Goal: Task Accomplishment & Management: Manage account settings

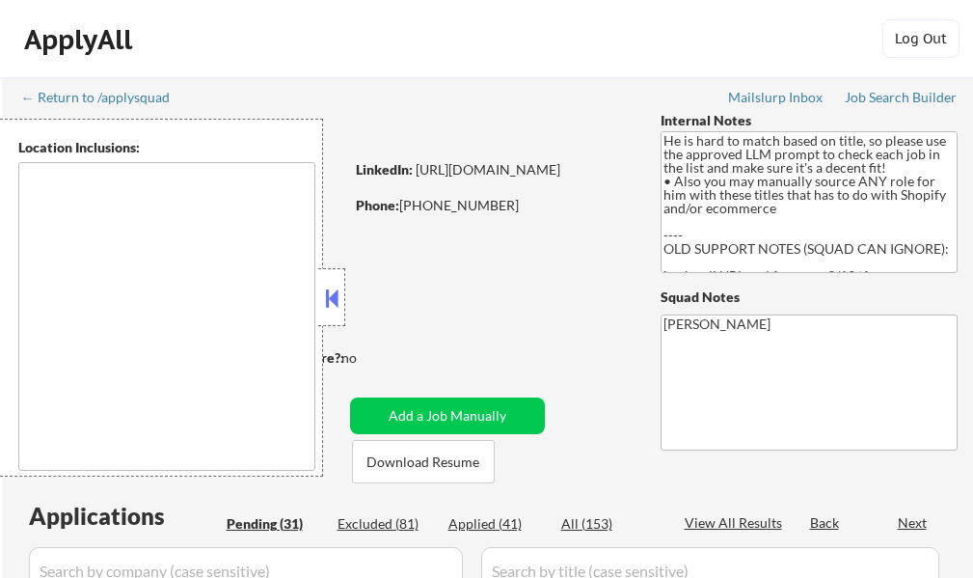
type textarea "San Diego, CA Coronado, CA National City, CA Chula Vista, CA La Mesa, CA Lemon …"
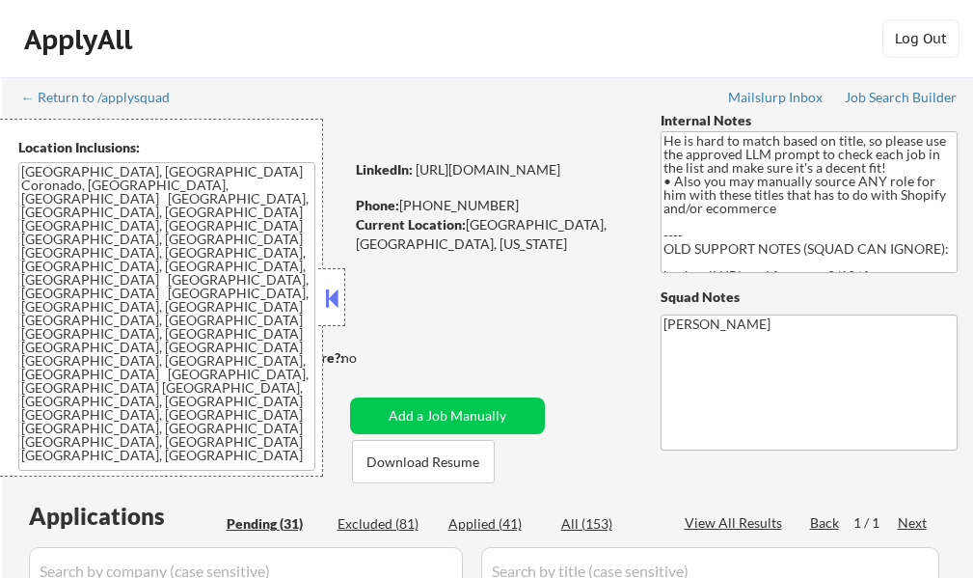
select select ""pending""
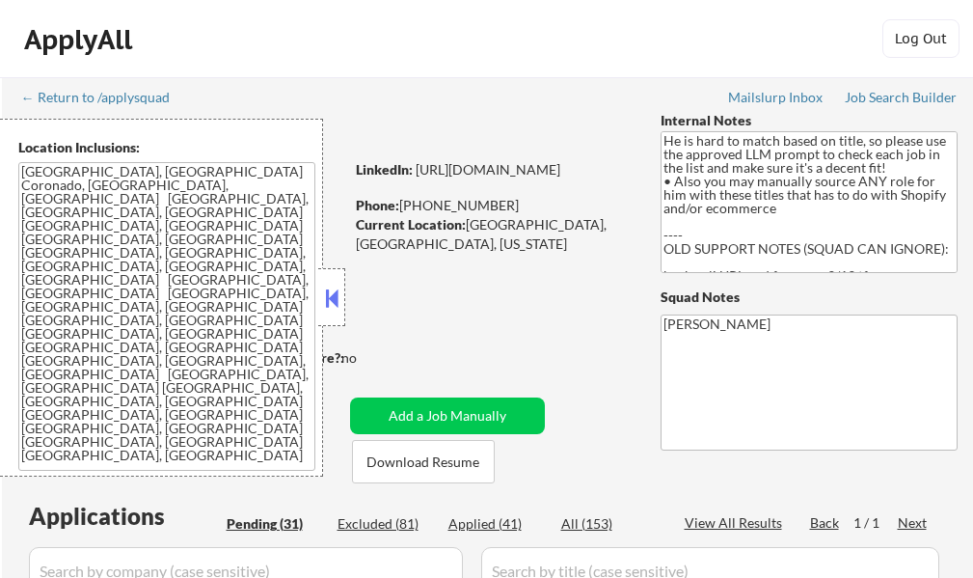
select select ""pending""
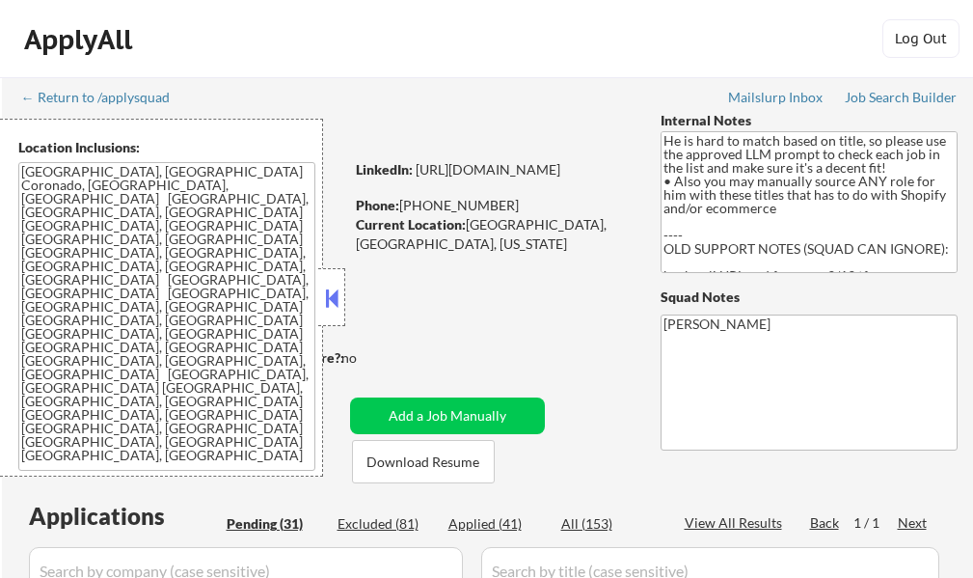
select select ""pending""
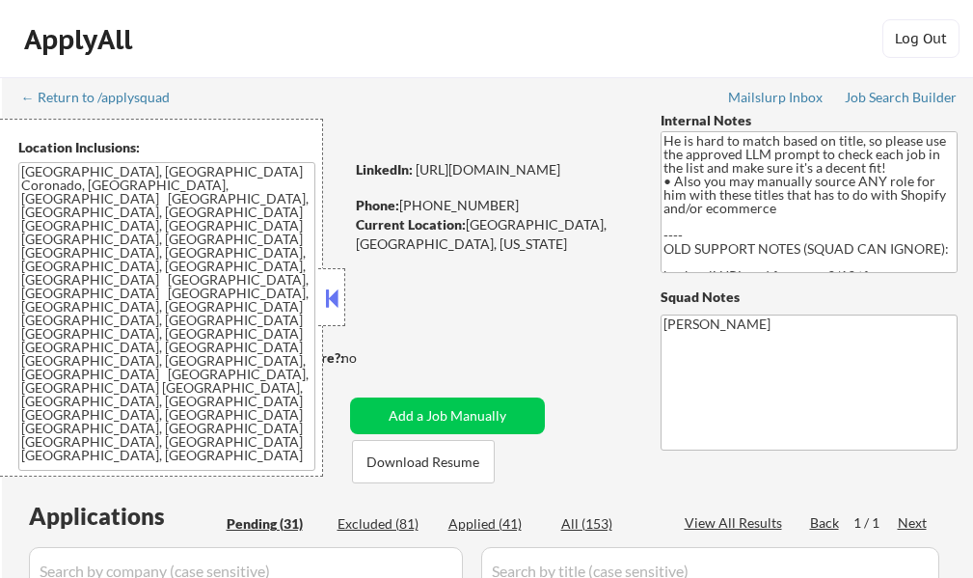
select select ""pending""
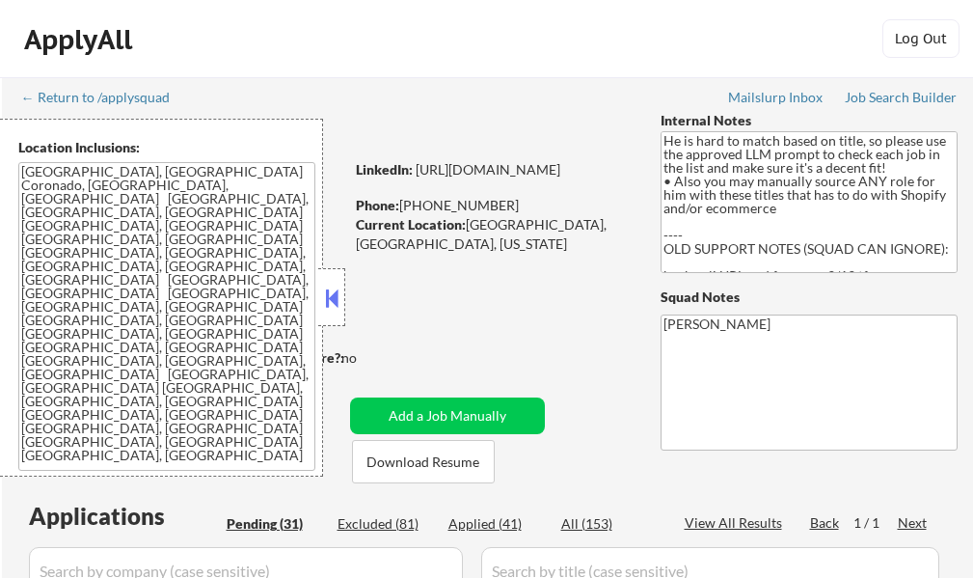
select select ""pending""
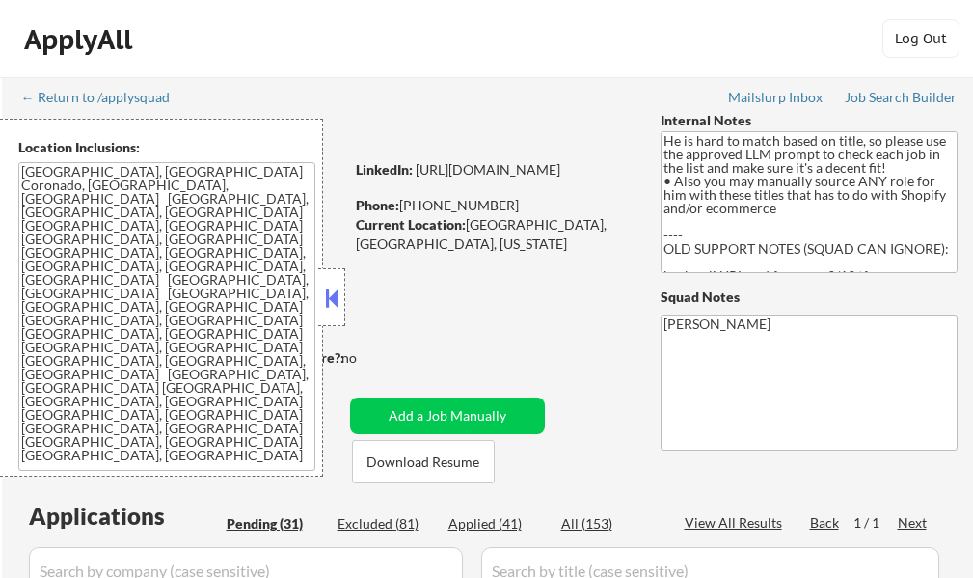
select select ""pending""
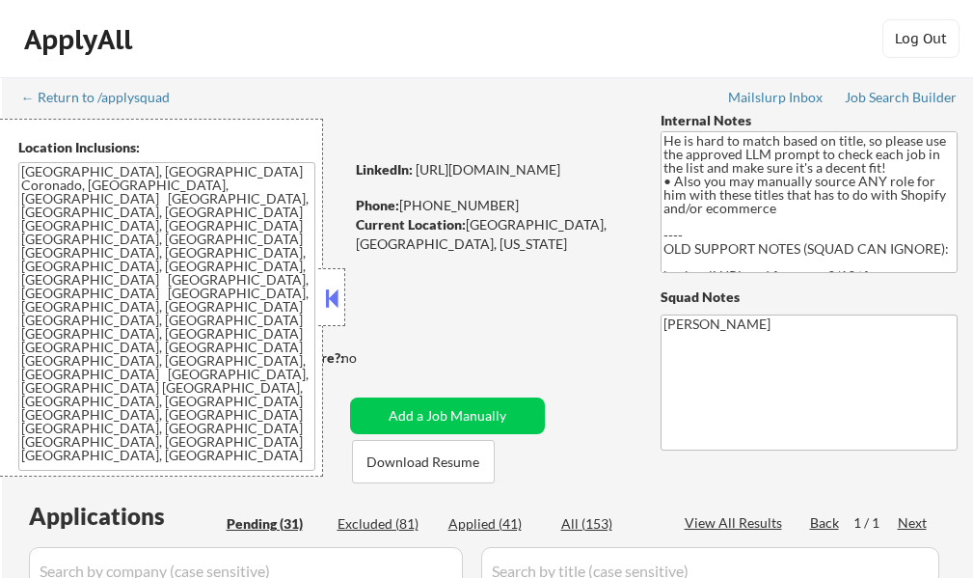
select select ""pending""
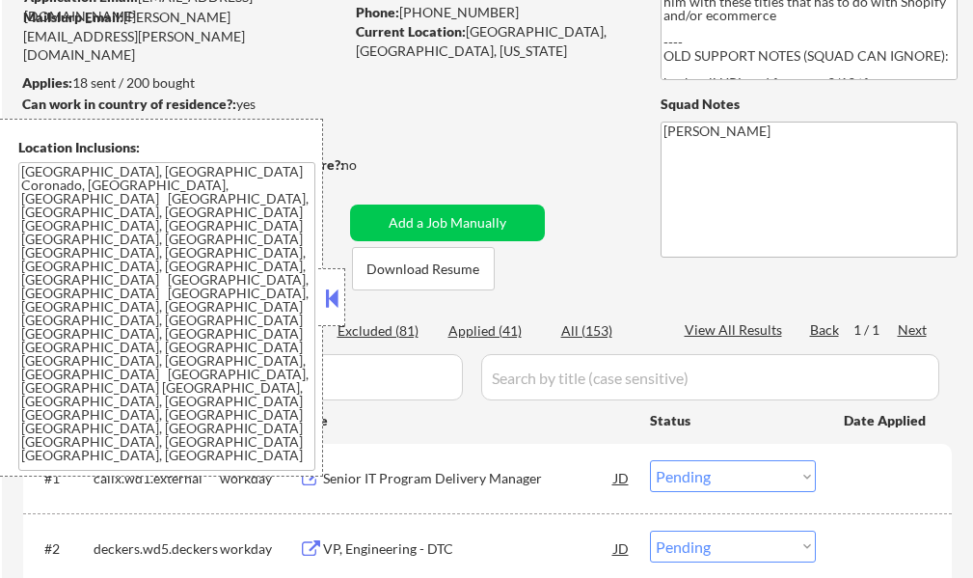
click at [321, 297] on button at bounding box center [331, 297] width 21 height 29
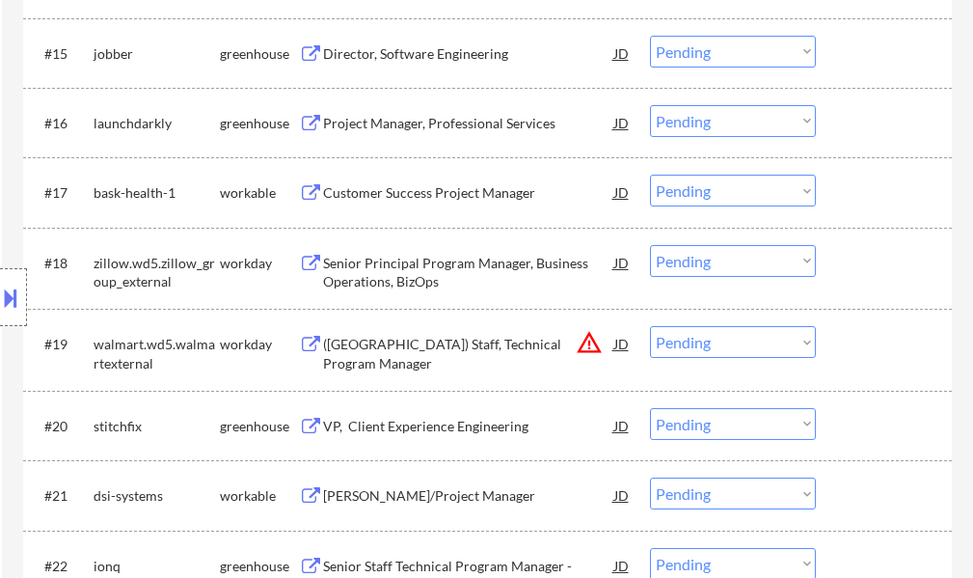
scroll to position [1543, 0]
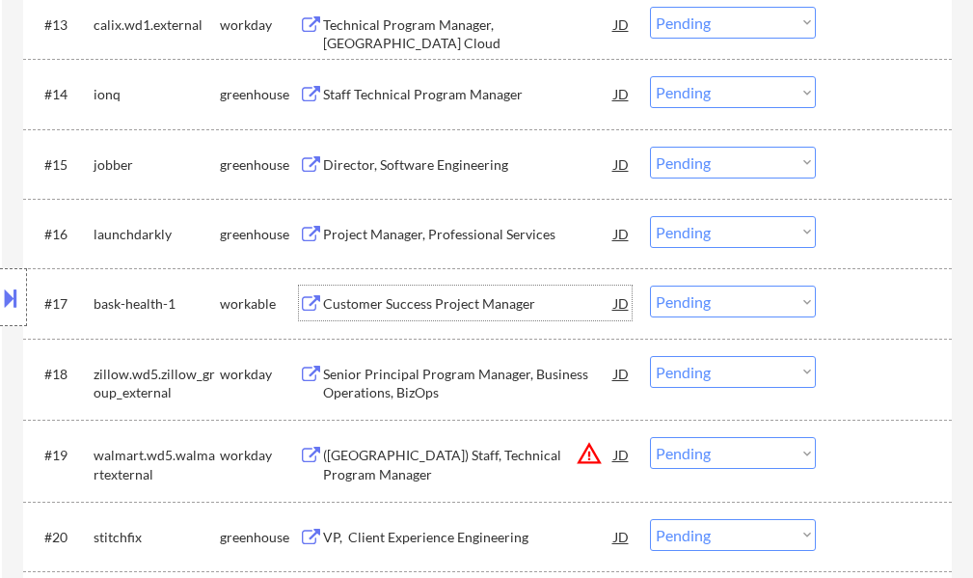
click at [410, 319] on div "Customer Success Project Manager" at bounding box center [468, 302] width 291 height 35
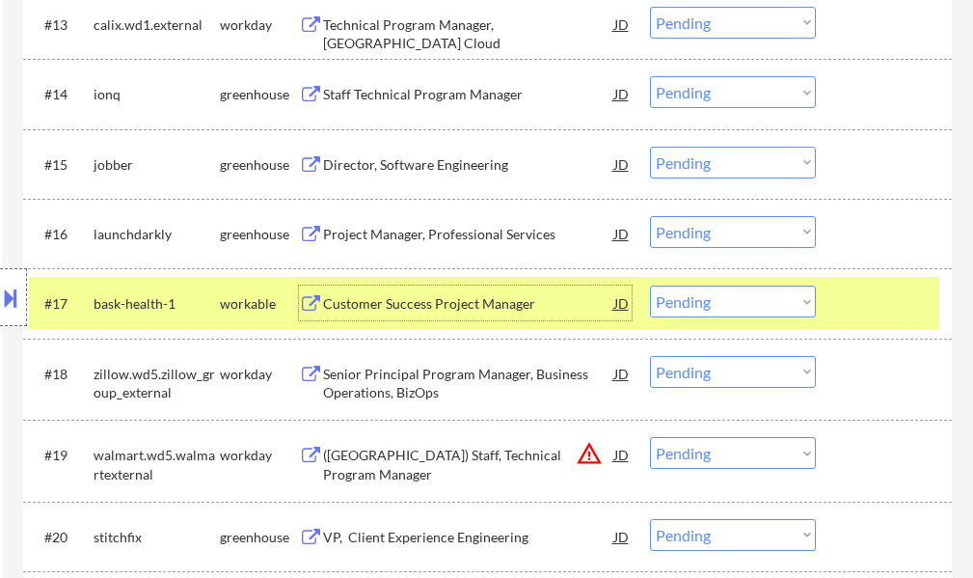
click at [761, 314] on select "Choose an option... Pending Applied Excluded (Questions) Excluded (Expired) Exc…" at bounding box center [733, 301] width 166 height 32
click at [650, 285] on select "Choose an option... Pending Applied Excluded (Questions) Excluded (Expired) Exc…" at bounding box center [733, 301] width 166 height 32
click at [918, 301] on div at bounding box center [886, 302] width 85 height 35
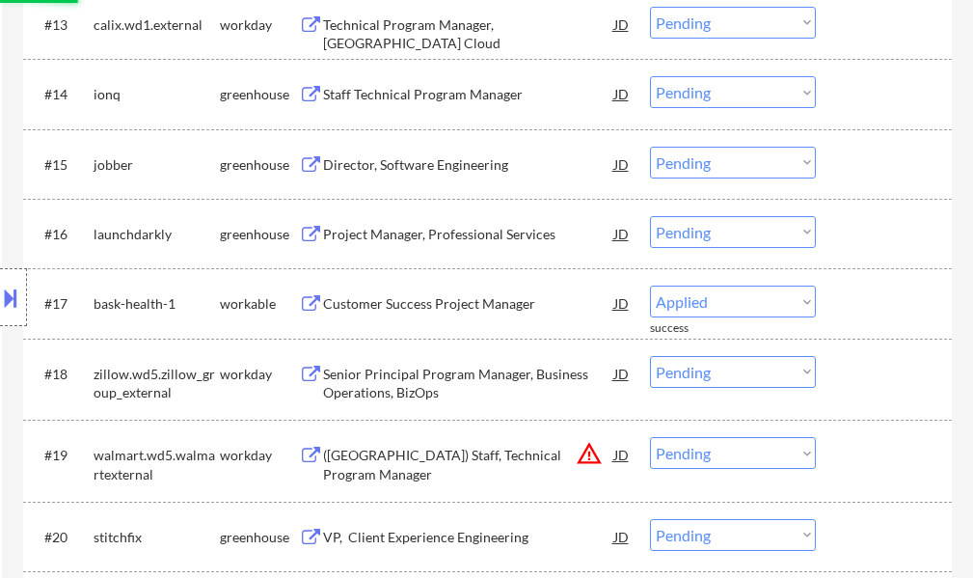
select select ""pending""
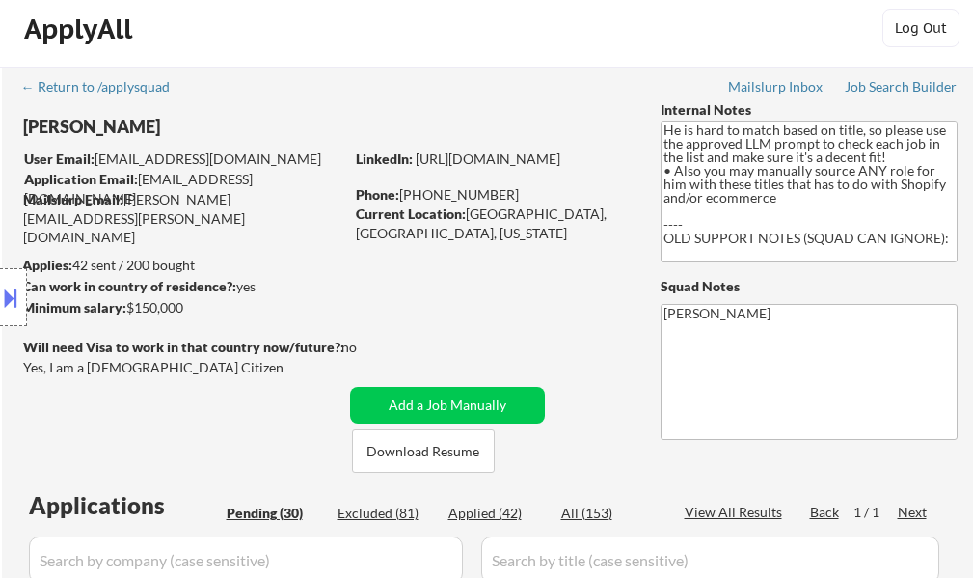
scroll to position [0, 0]
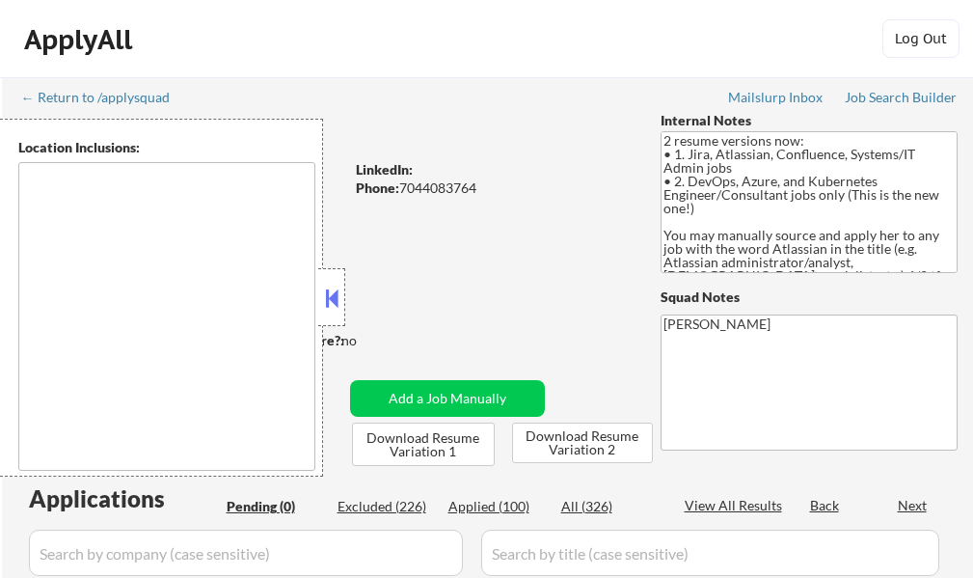
type textarea "[GEOGRAPHIC_DATA], [GEOGRAPHIC_DATA] [GEOGRAPHIC_DATA], [GEOGRAPHIC_DATA] [GEOG…"
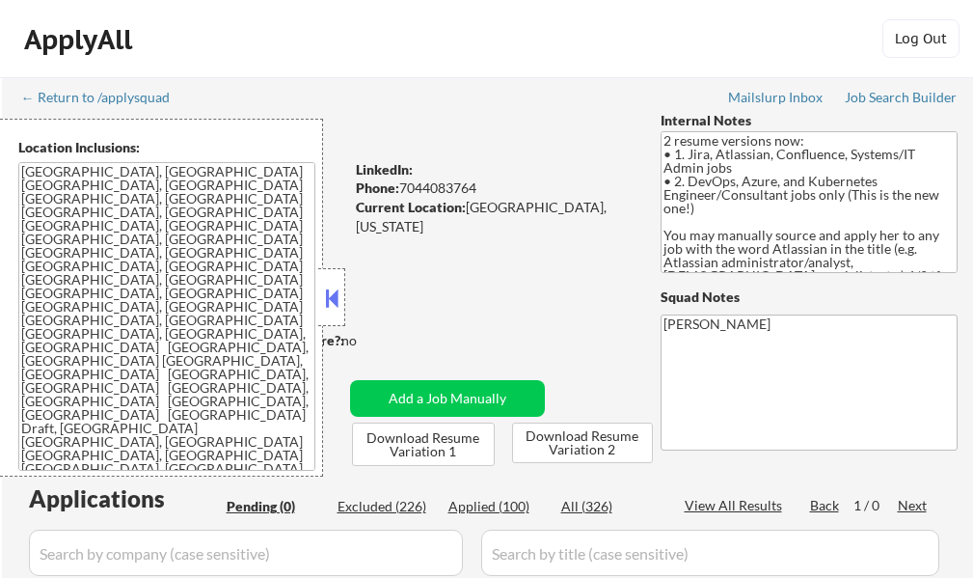
click at [323, 294] on button at bounding box center [331, 297] width 21 height 29
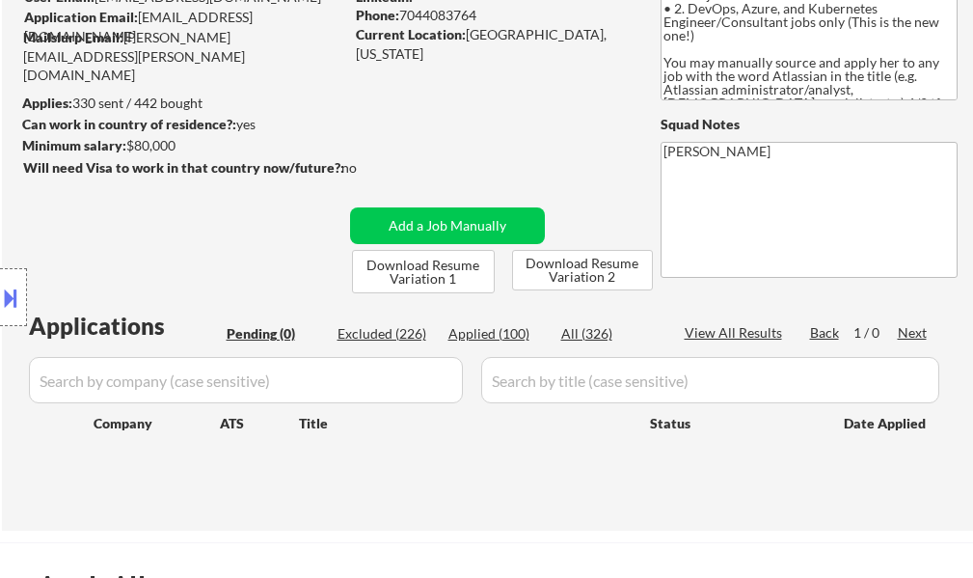
scroll to position [193, 0]
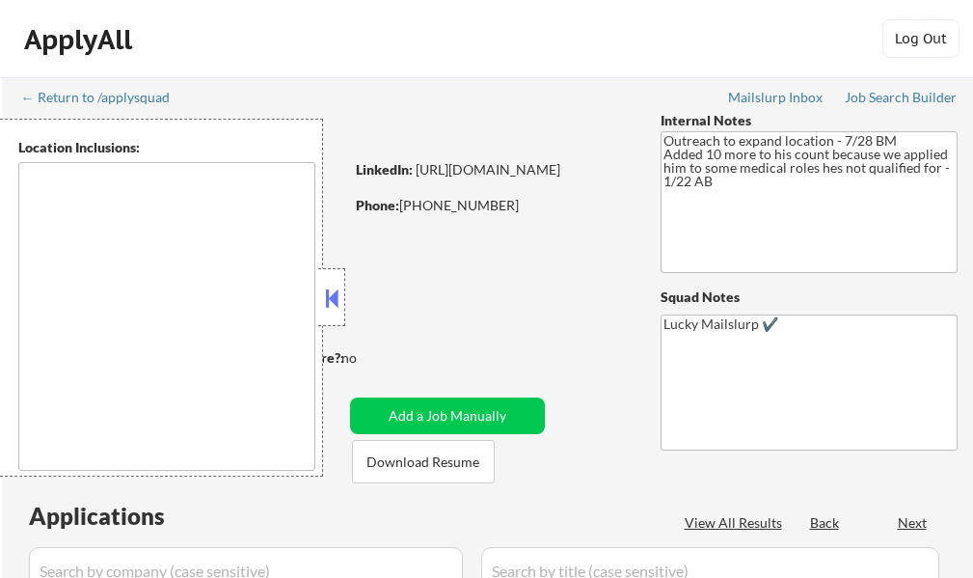
select select ""pending""
type textarea "Austin, TX West Lake Hills, TX Rollingwood, TX Cedar Park, TX Pflugerville, TX …"
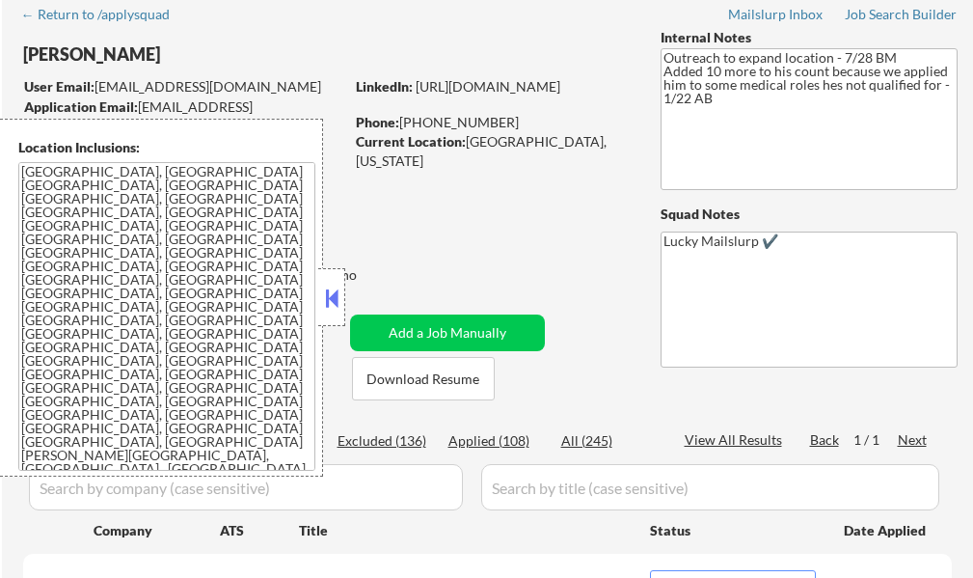
scroll to position [289, 0]
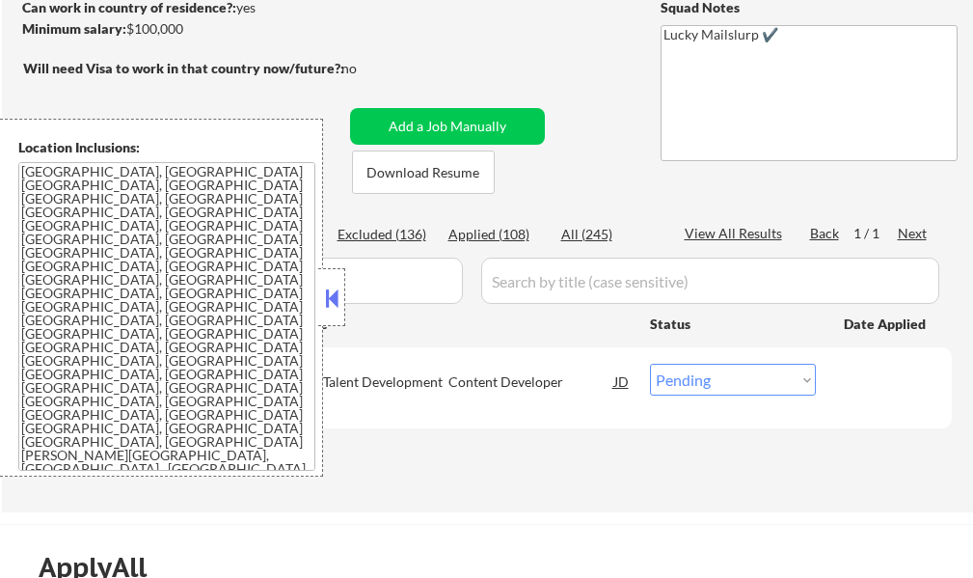
click at [334, 311] on button at bounding box center [331, 297] width 21 height 29
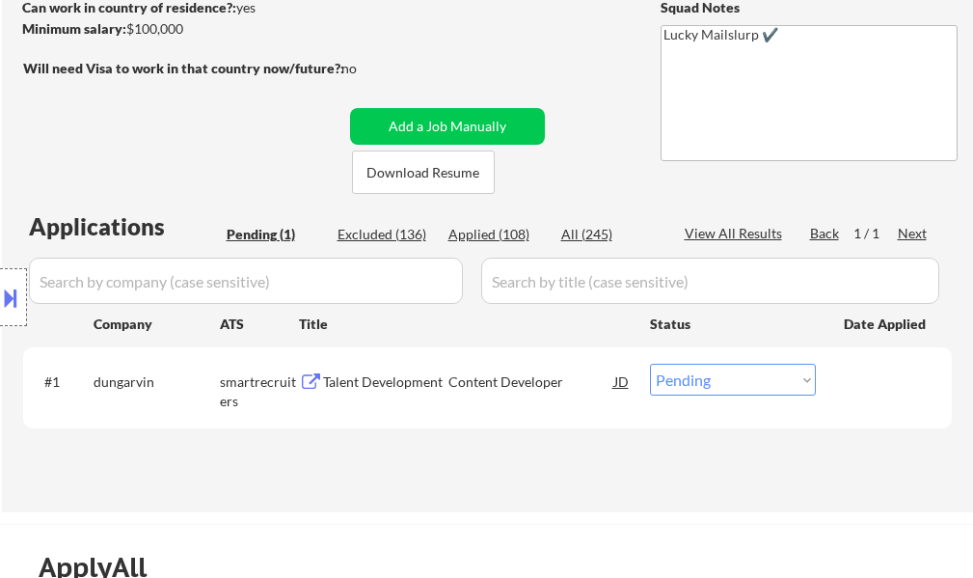
click at [377, 376] on div "Talent Development Content Developer" at bounding box center [468, 381] width 291 height 19
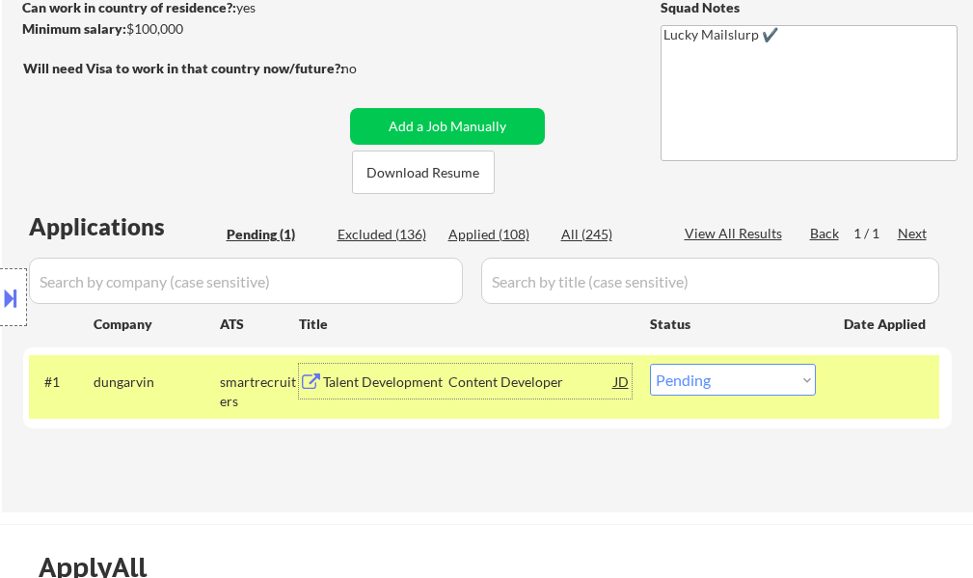
click at [799, 389] on select "Choose an option... Pending Applied Excluded (Questions) Excluded (Expired) Exc…" at bounding box center [733, 380] width 166 height 32
select select ""excluded__expired_""
click at [650, 364] on select "Choose an option... Pending Applied Excluded (Questions) Excluded (Expired) Exc…" at bounding box center [733, 380] width 166 height 32
click at [873, 392] on div at bounding box center [886, 381] width 85 height 35
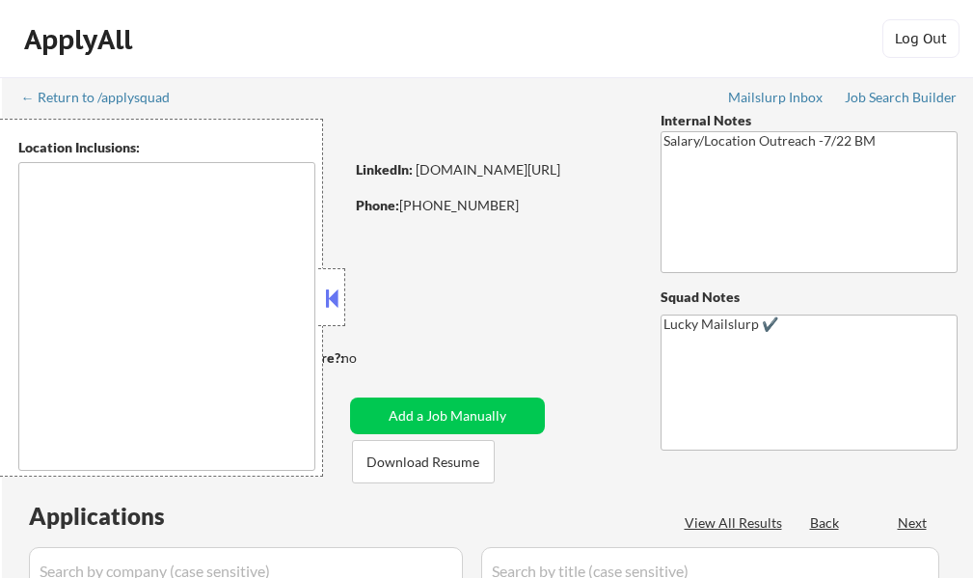
type textarea "Atlanta, GA Decatur, GA East Point, GA Brookhaven, GA Sandy Springs, GA Dunwood…"
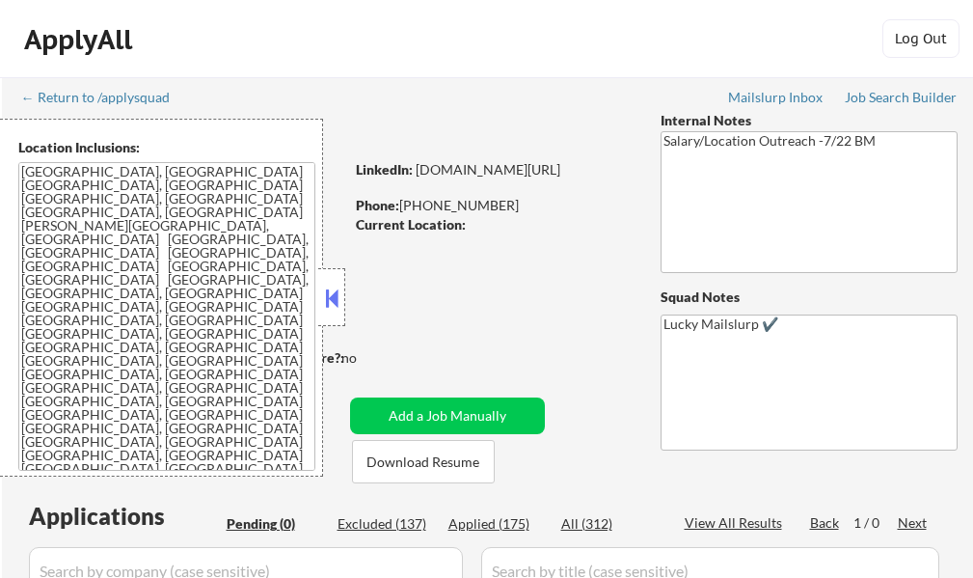
click at [333, 311] on button at bounding box center [331, 297] width 21 height 29
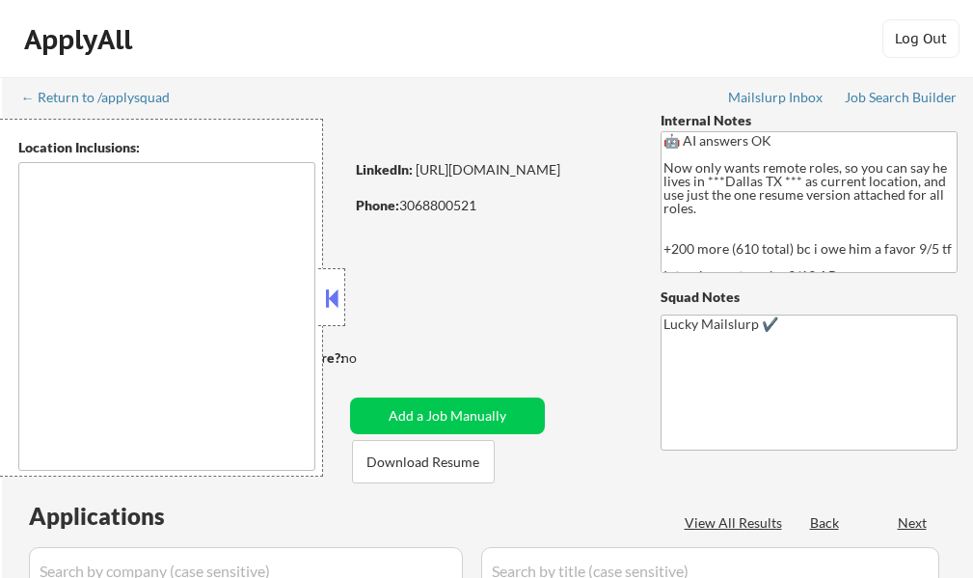
select select ""pending""
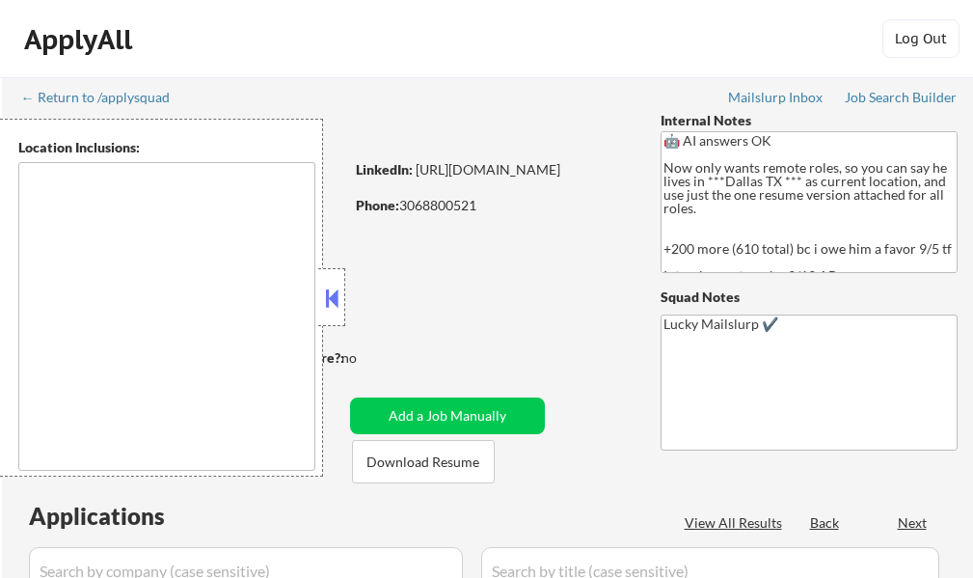
select select ""pending""
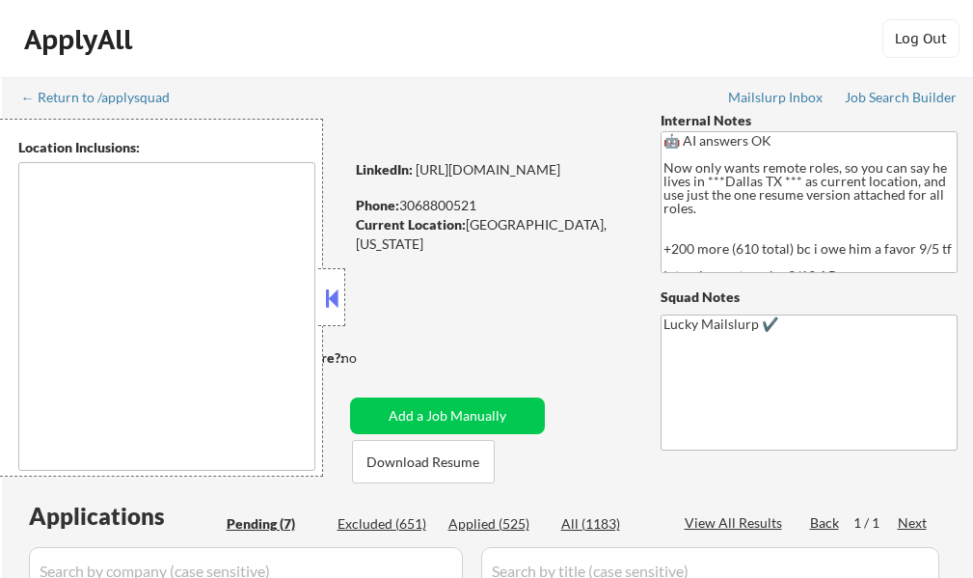
click at [326, 306] on button at bounding box center [331, 297] width 21 height 29
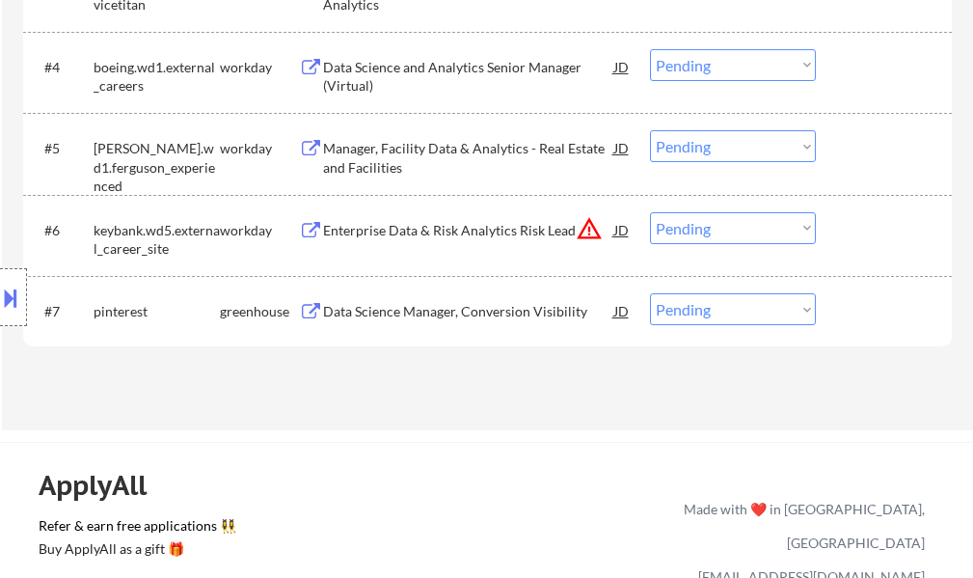
scroll to position [964, 0]
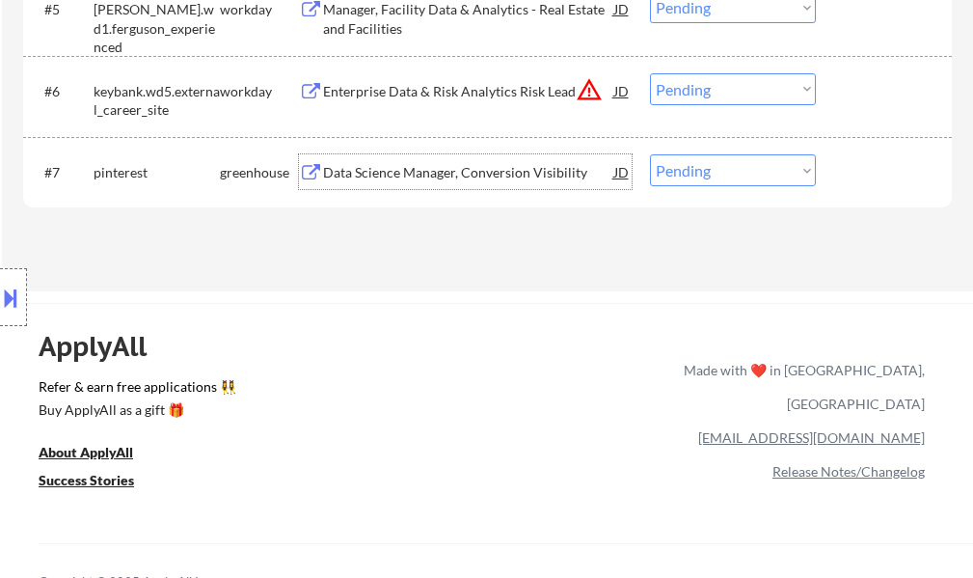
click at [382, 166] on div "Data Science Manager, Conversion Visibility" at bounding box center [468, 172] width 291 height 19
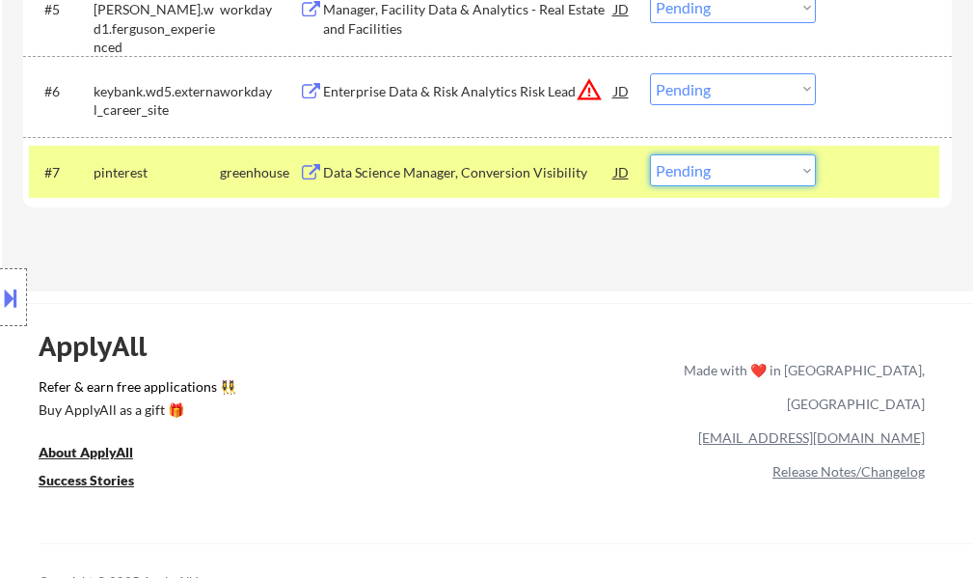
click at [667, 172] on select "Choose an option... Pending Applied Excluded (Questions) Excluded (Expired) Exc…" at bounding box center [733, 170] width 166 height 32
select select ""applied""
click at [650, 154] on select "Choose an option... Pending Applied Excluded (Questions) Excluded (Expired) Exc…" at bounding box center [733, 170] width 166 height 32
click at [900, 173] on div at bounding box center [886, 171] width 85 height 35
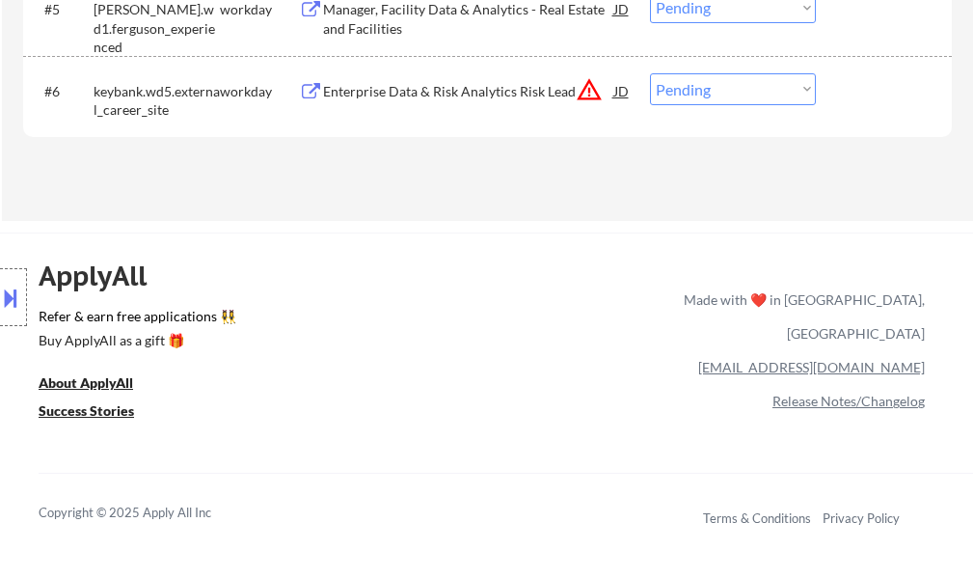
click at [536, 79] on div "Enterprise Data & Risk Analytics Risk Lead" at bounding box center [468, 90] width 291 height 35
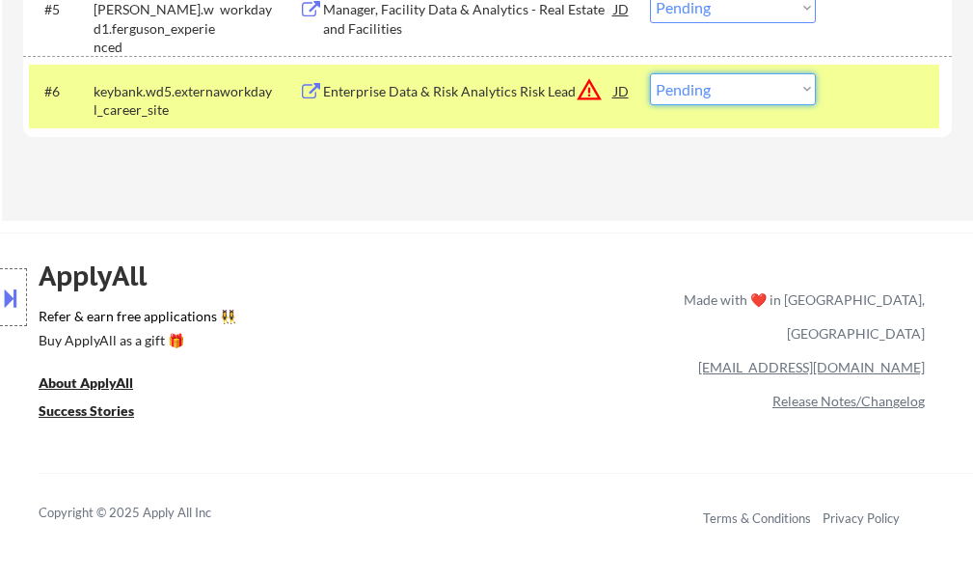
click at [676, 88] on select "Choose an option... Pending Applied Excluded (Questions) Excluded (Expired) Exc…" at bounding box center [733, 89] width 166 height 32
select select ""excluded__bad_match_""
click at [650, 73] on select "Choose an option... Pending Applied Excluded (Questions) Excluded (Expired) Exc…" at bounding box center [733, 89] width 166 height 32
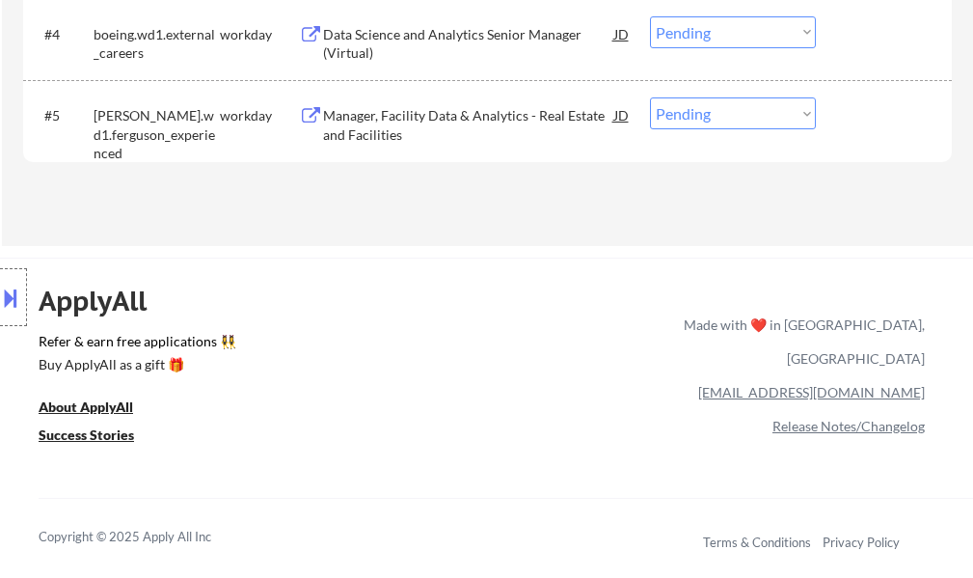
scroll to position [579, 0]
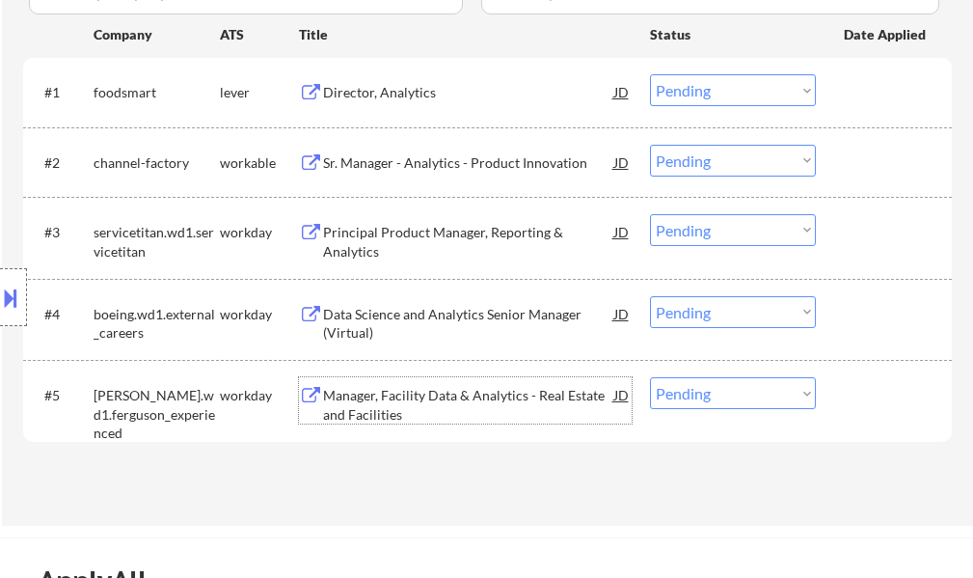
click at [456, 393] on div "Manager, Facility Data & Analytics - Real Estate and Facilities" at bounding box center [468, 405] width 291 height 38
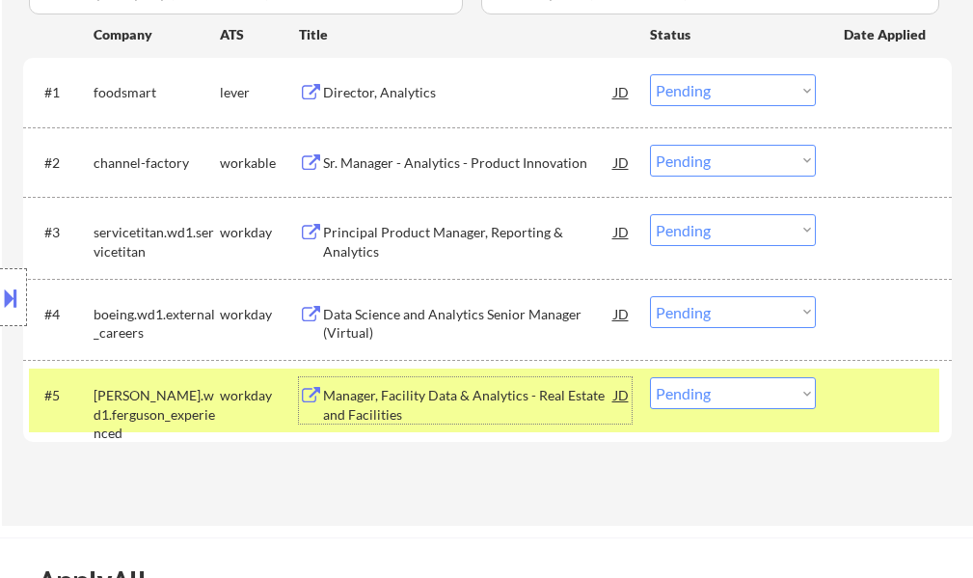
click at [769, 392] on select "Choose an option... Pending Applied Excluded (Questions) Excluded (Expired) Exc…" at bounding box center [733, 393] width 166 height 32
select select ""excluded__bad_match_""
click at [650, 377] on select "Choose an option... Pending Applied Excluded (Questions) Excluded (Expired) Exc…" at bounding box center [733, 393] width 166 height 32
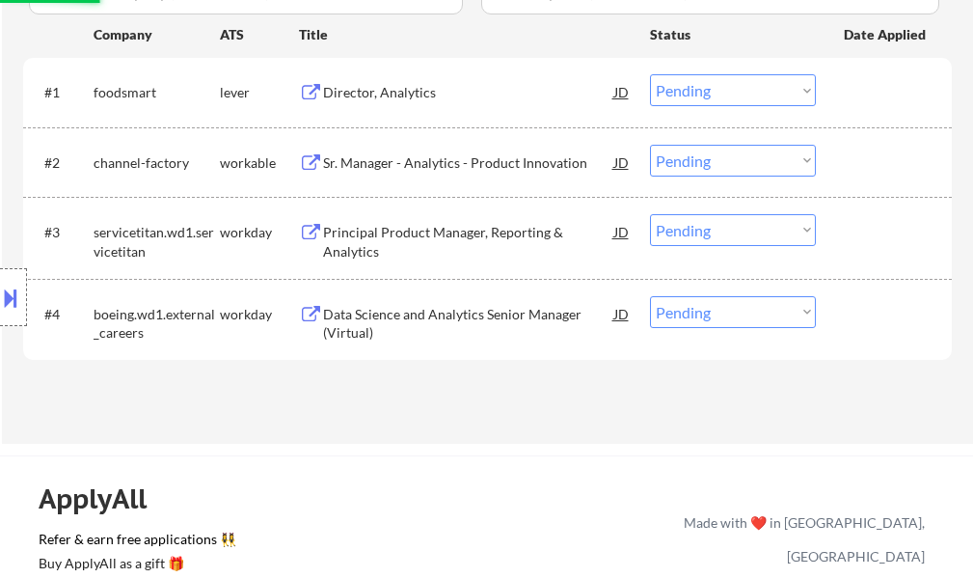
click at [372, 311] on div "Data Science and Analytics Senior Manager (Virtual)" at bounding box center [468, 324] width 291 height 38
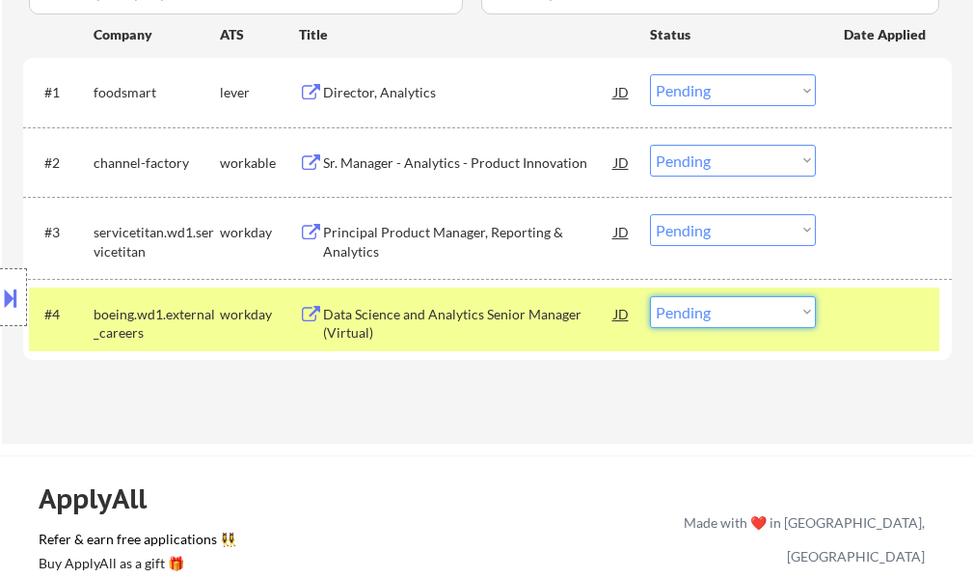
click at [694, 319] on select "Choose an option... Pending Applied Excluded (Questions) Excluded (Expired) Exc…" at bounding box center [733, 312] width 166 height 32
select select ""applied""
click at [650, 296] on select "Choose an option... Pending Applied Excluded (Questions) Excluded (Expired) Exc…" at bounding box center [733, 312] width 166 height 32
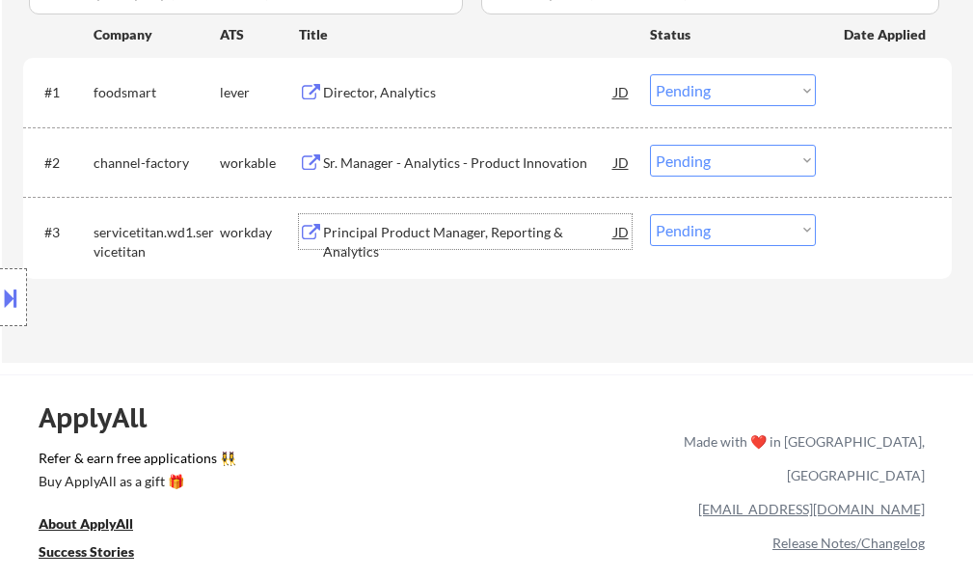
click at [474, 245] on div "Principal Product Manager, Reporting & Analytics" at bounding box center [468, 231] width 291 height 35
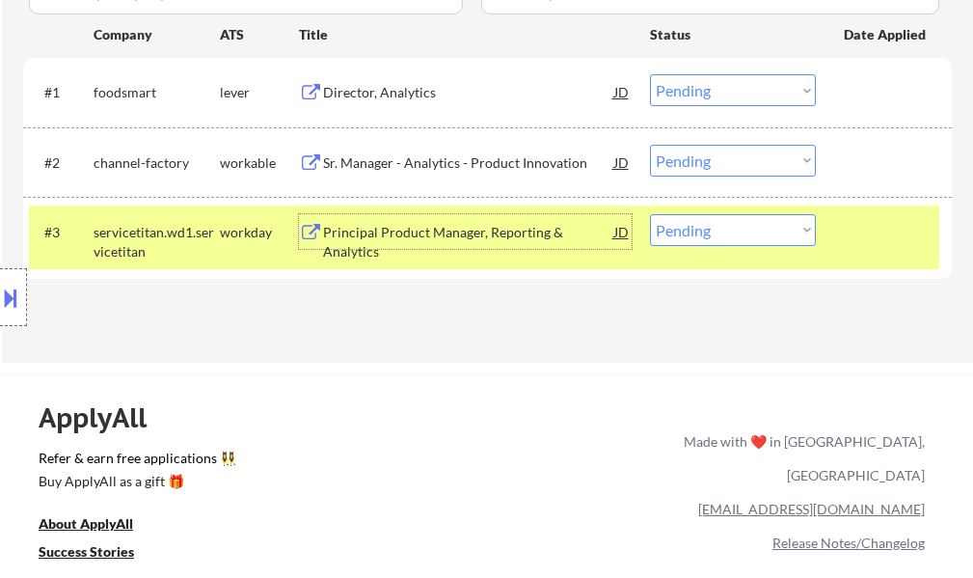
click at [753, 228] on select "Choose an option... Pending Applied Excluded (Questions) Excluded (Expired) Exc…" at bounding box center [733, 230] width 166 height 32
select select ""excluded__bad_match_""
click at [650, 214] on select "Choose an option... Pending Applied Excluded (Questions) Excluded (Expired) Exc…" at bounding box center [733, 230] width 166 height 32
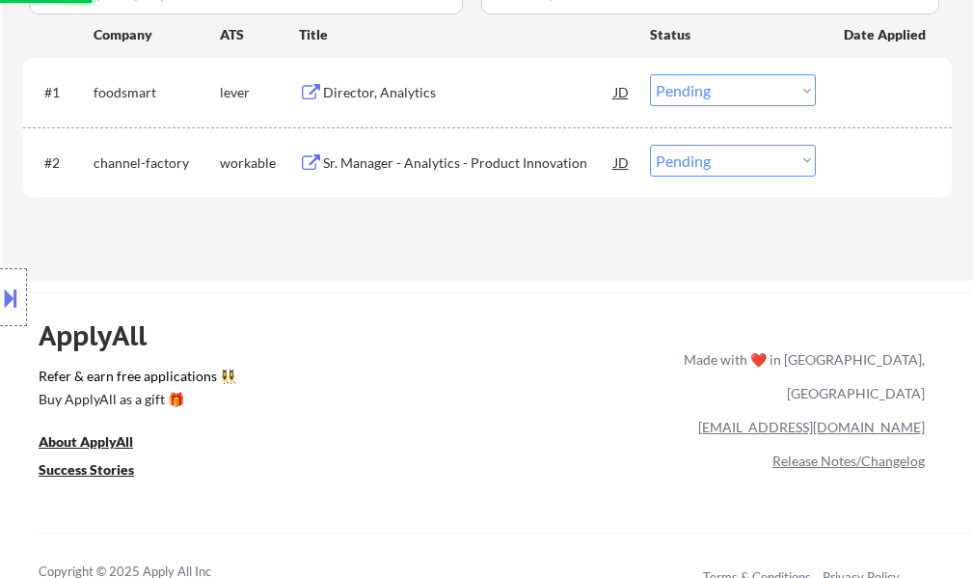
click at [375, 177] on div "Sr. Manager - Analytics - Product Innovation" at bounding box center [468, 162] width 291 height 35
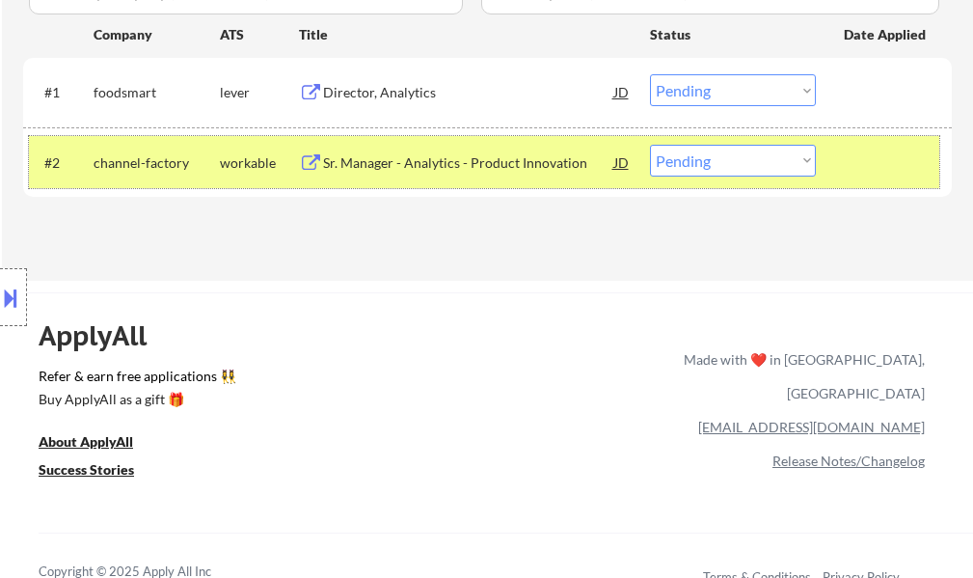
click at [875, 176] on div at bounding box center [886, 162] width 85 height 35
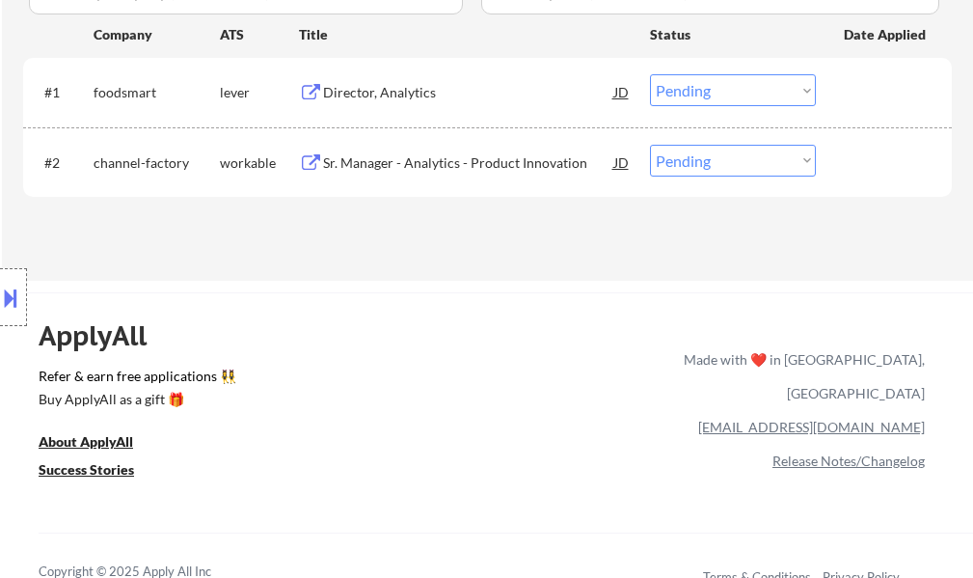
click at [428, 151] on div "Sr. Manager - Analytics - Product Innovation" at bounding box center [468, 162] width 291 height 35
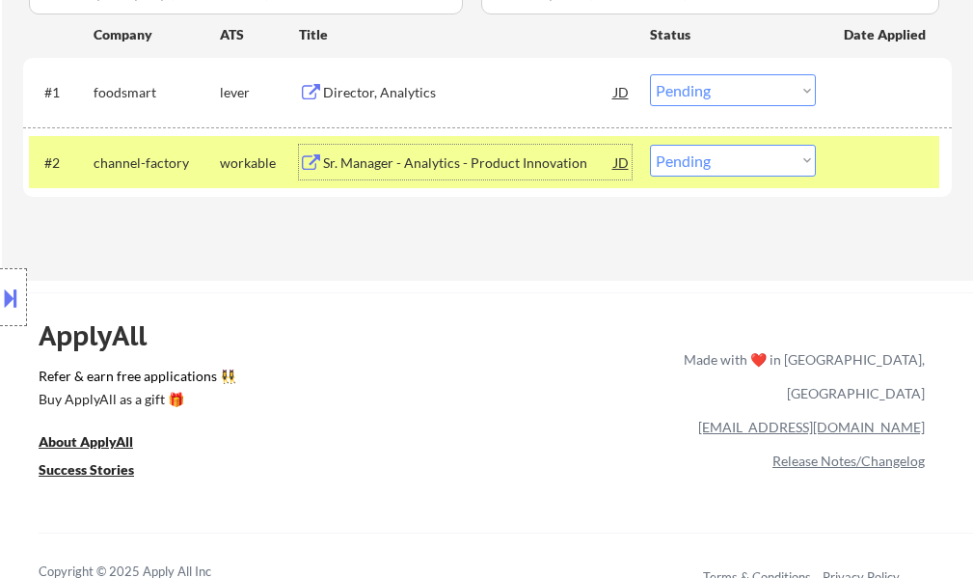
click at [676, 169] on select "Choose an option... Pending Applied Excluded (Questions) Excluded (Expired) Exc…" at bounding box center [733, 161] width 166 height 32
select select ""applied""
click at [650, 145] on select "Choose an option... Pending Applied Excluded (Questions) Excluded (Expired) Exc…" at bounding box center [733, 161] width 166 height 32
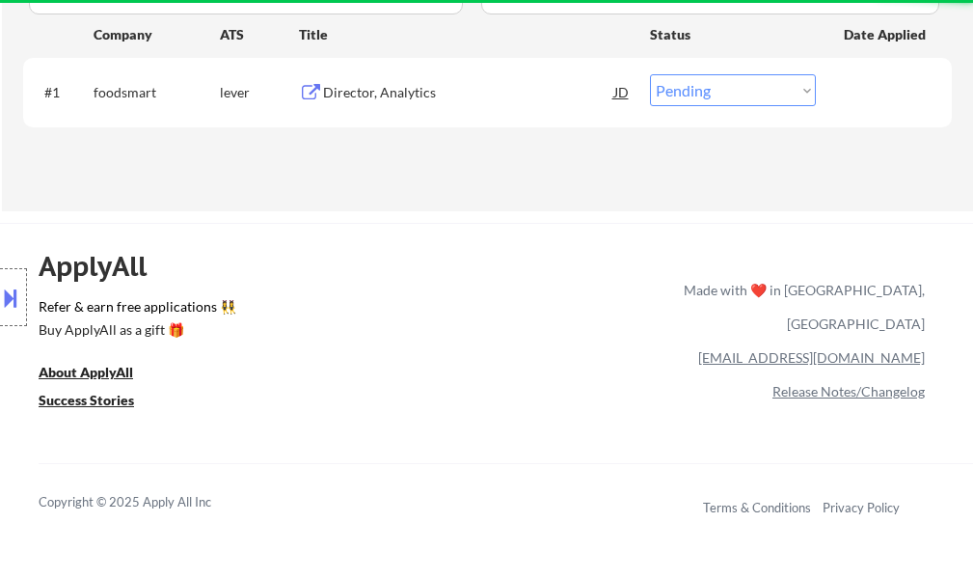
click at [421, 90] on div "Director, Analytics" at bounding box center [468, 92] width 291 height 19
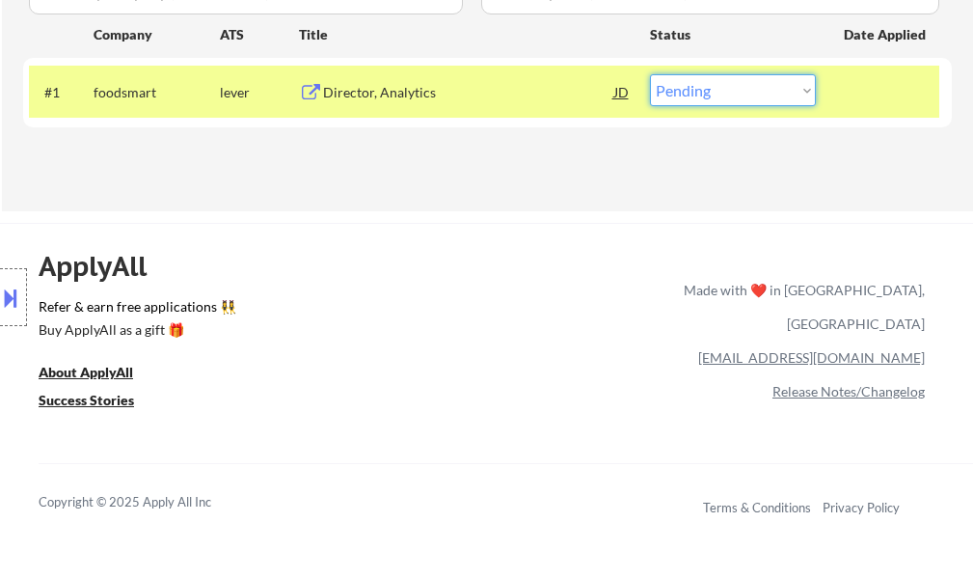
click at [747, 84] on select "Choose an option... Pending Applied Excluded (Questions) Excluded (Expired) Exc…" at bounding box center [733, 90] width 166 height 32
select select ""applied""
click at [650, 74] on select "Choose an option... Pending Applied Excluded (Questions) Excluded (Expired) Exc…" at bounding box center [733, 90] width 166 height 32
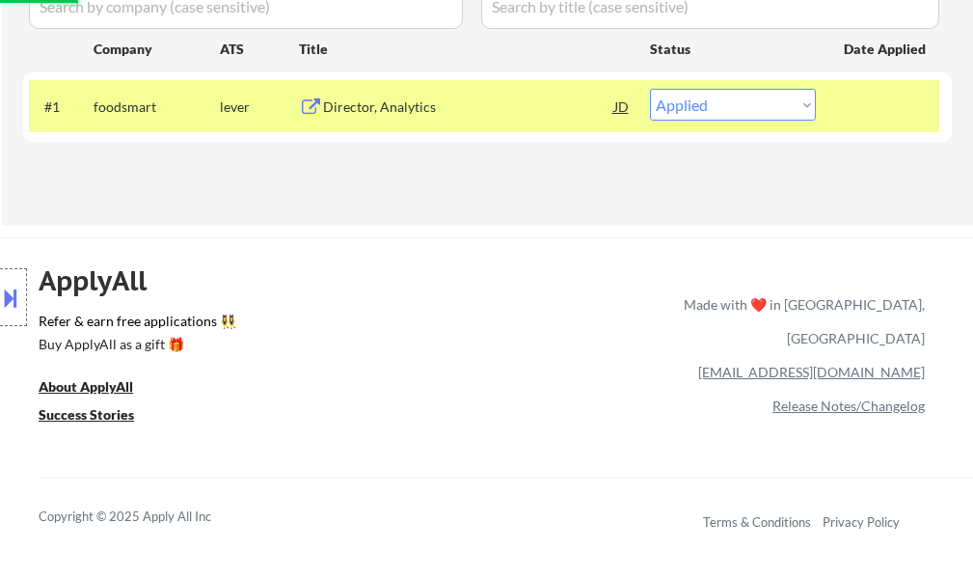
scroll to position [289, 0]
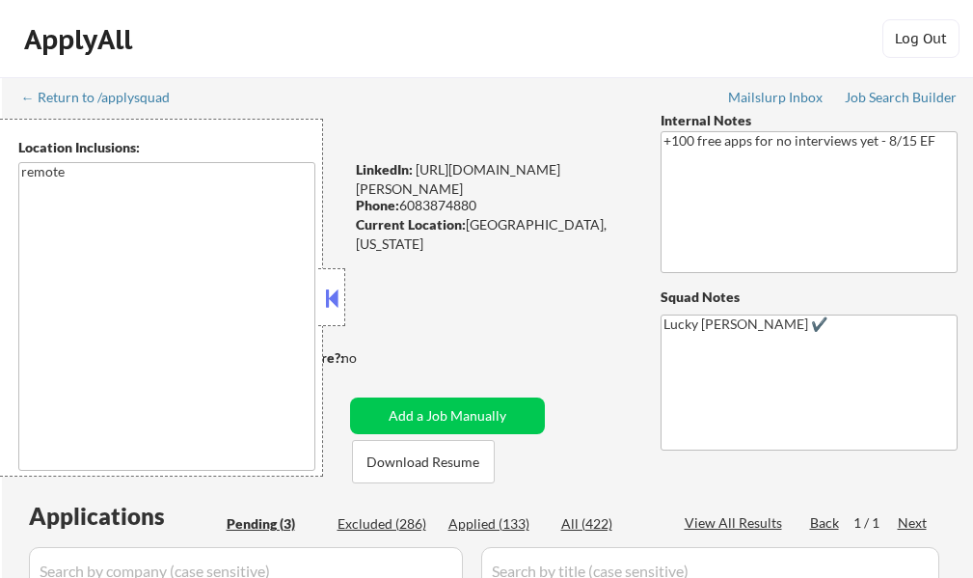
select select ""pending""
click at [331, 289] on button at bounding box center [331, 297] width 21 height 29
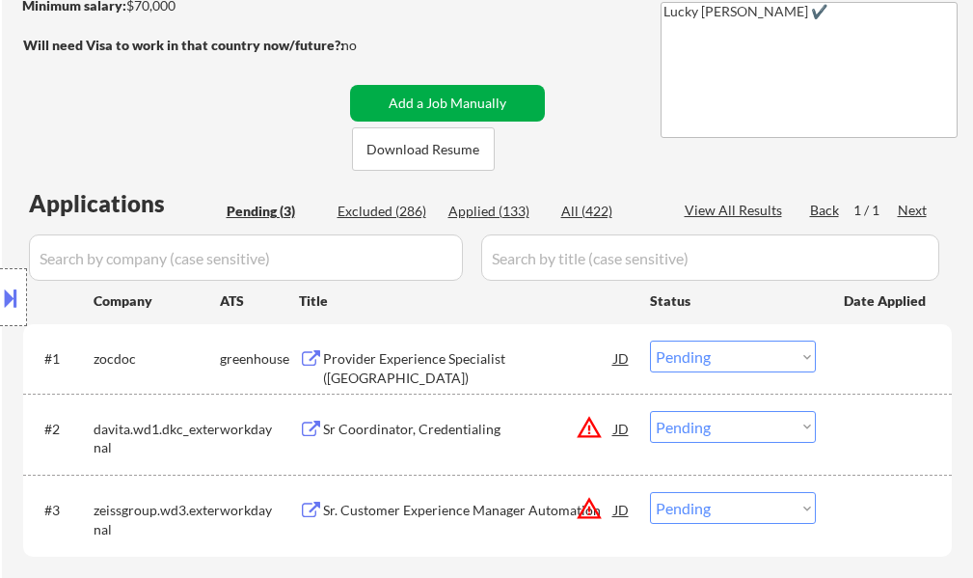
scroll to position [386, 0]
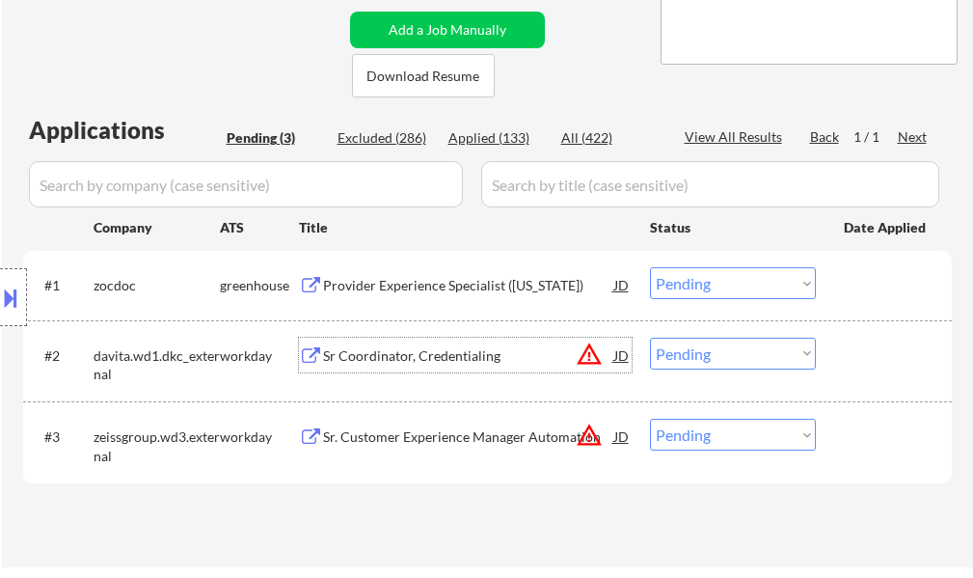
click at [366, 360] on div "Sr Coordinator, Credentialing" at bounding box center [468, 355] width 291 height 19
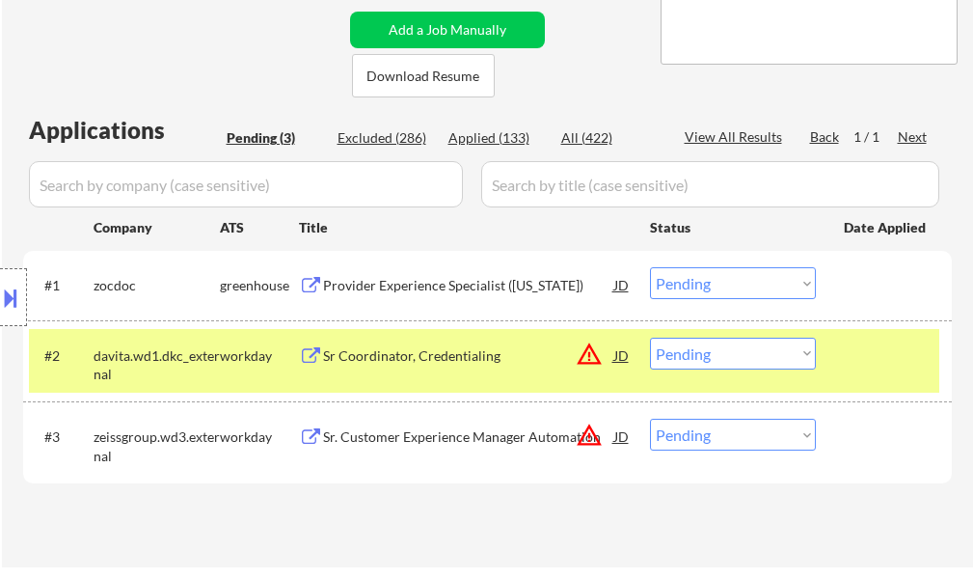
click at [1, 295] on button at bounding box center [10, 298] width 21 height 32
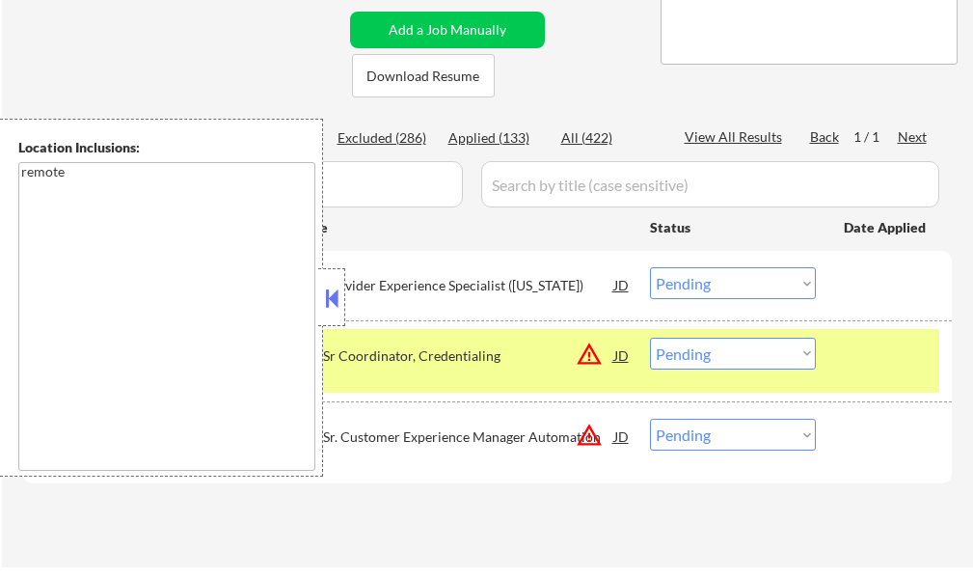
click at [1, 294] on div "Location Inclusions: remote" at bounding box center [161, 298] width 323 height 358
click at [674, 357] on select "Choose an option... Pending Applied Excluded (Questions) Excluded (Expired) Exc…" at bounding box center [733, 353] width 166 height 32
click at [650, 337] on select "Choose an option... Pending Applied Excluded (Questions) Excluded (Expired) Exc…" at bounding box center [733, 353] width 166 height 32
click at [337, 297] on button at bounding box center [331, 297] width 21 height 29
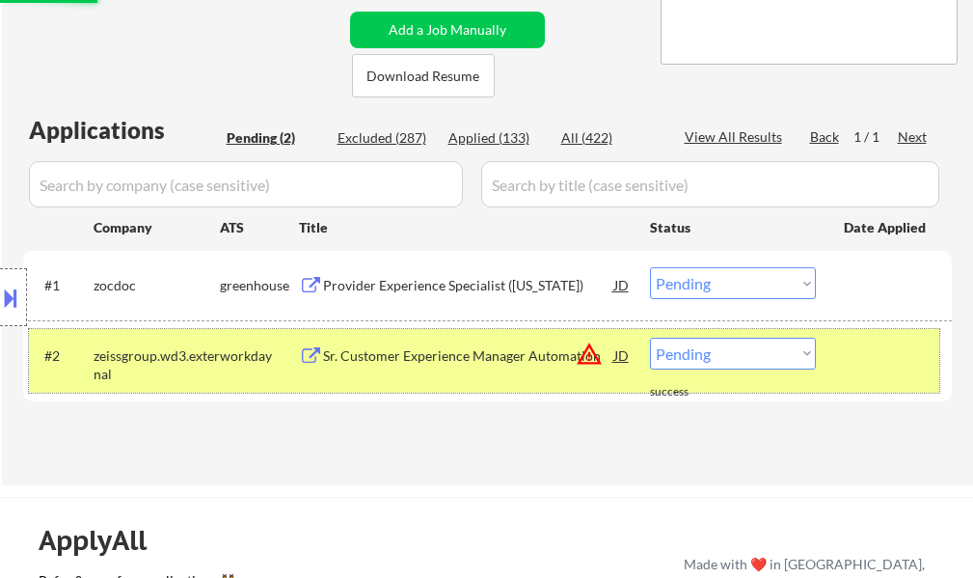
click at [853, 343] on div at bounding box center [886, 354] width 85 height 35
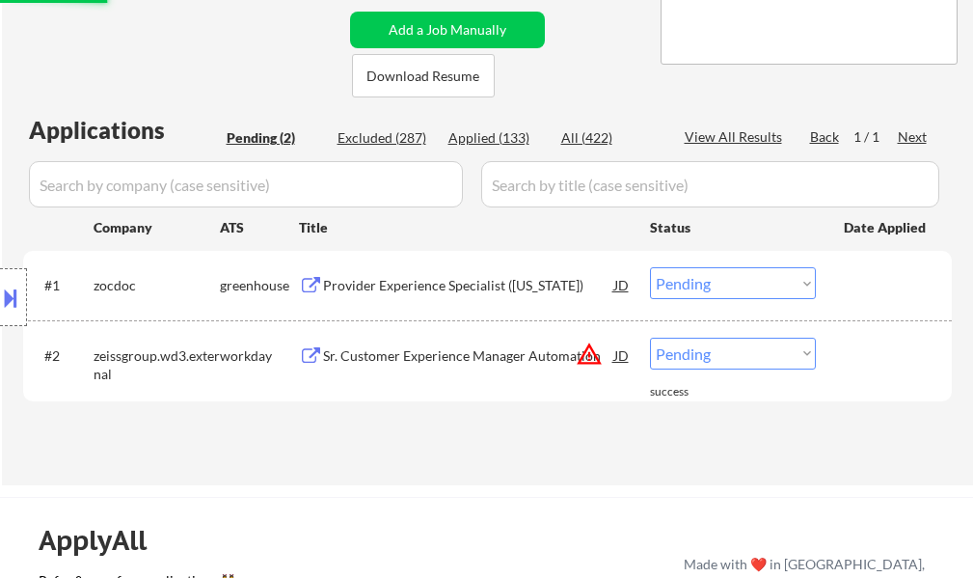
click at [853, 343] on div at bounding box center [886, 354] width 85 height 35
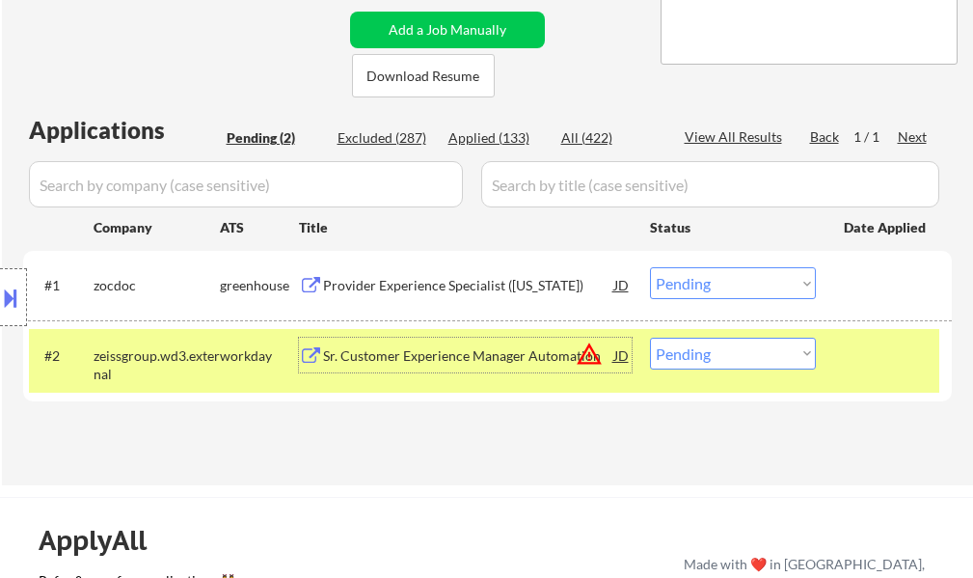
click at [422, 362] on div "Sr. Customer Experience Manager Automation" at bounding box center [468, 355] width 291 height 19
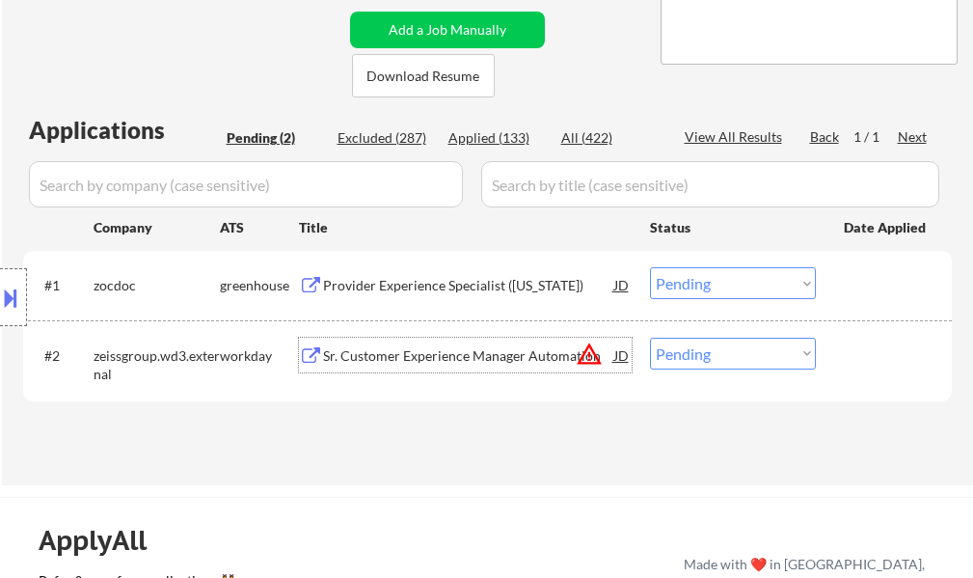
click at [737, 359] on select "Choose an option... Pending Applied Excluded (Questions) Excluded (Expired) Exc…" at bounding box center [733, 353] width 166 height 32
select select ""excluded__bad_match_""
click at [650, 337] on select "Choose an option... Pending Applied Excluded (Questions) Excluded (Expired) Exc…" at bounding box center [733, 353] width 166 height 32
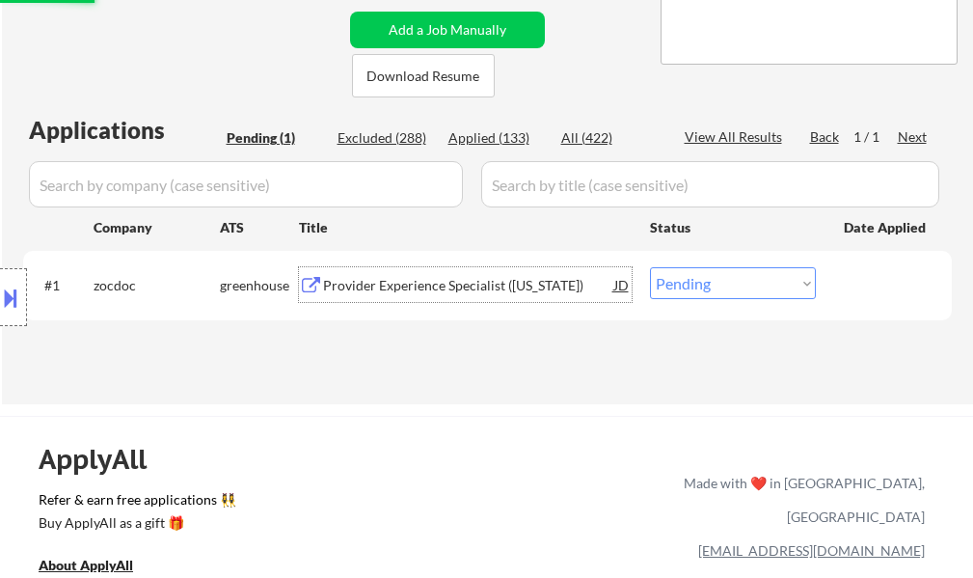
click at [407, 290] on div "Provider Experience Specialist (New York)" at bounding box center [468, 285] width 291 height 19
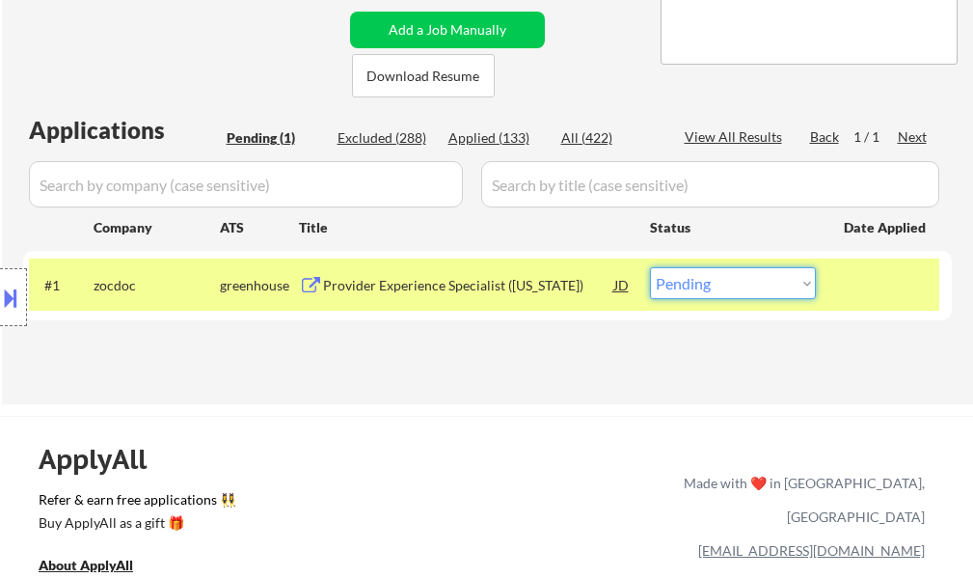
click at [733, 290] on select "Choose an option... Pending Applied Excluded (Questions) Excluded (Expired) Exc…" at bounding box center [733, 283] width 166 height 32
select select ""excluded""
click at [650, 267] on select "Choose an option... Pending Applied Excluded (Questions) Excluded (Expired) Exc…" at bounding box center [733, 283] width 166 height 32
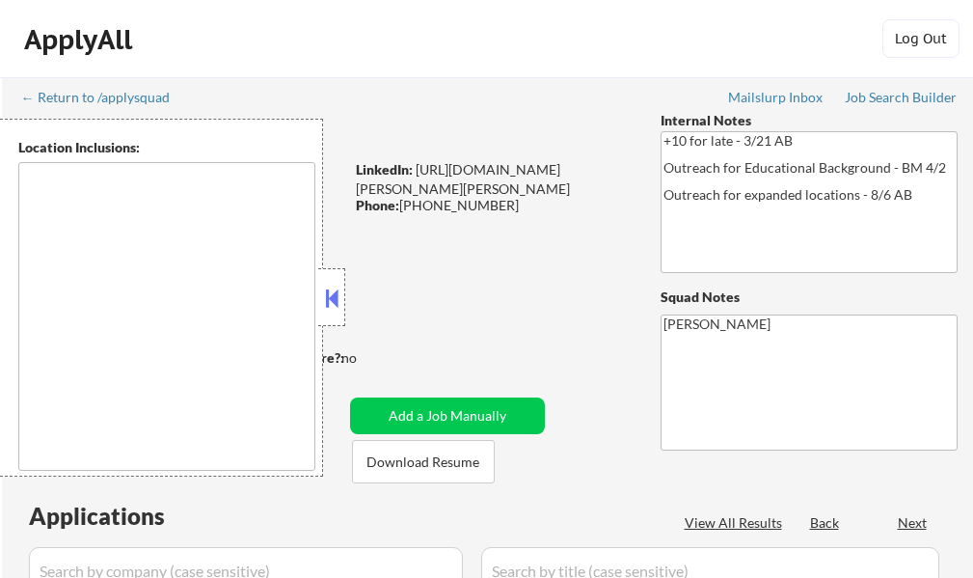
select select ""pending""
type textarea "[GEOGRAPHIC_DATA], [GEOGRAPHIC_DATA] [GEOGRAPHIC_DATA][PERSON_NAME], [GEOGRAPHI…"
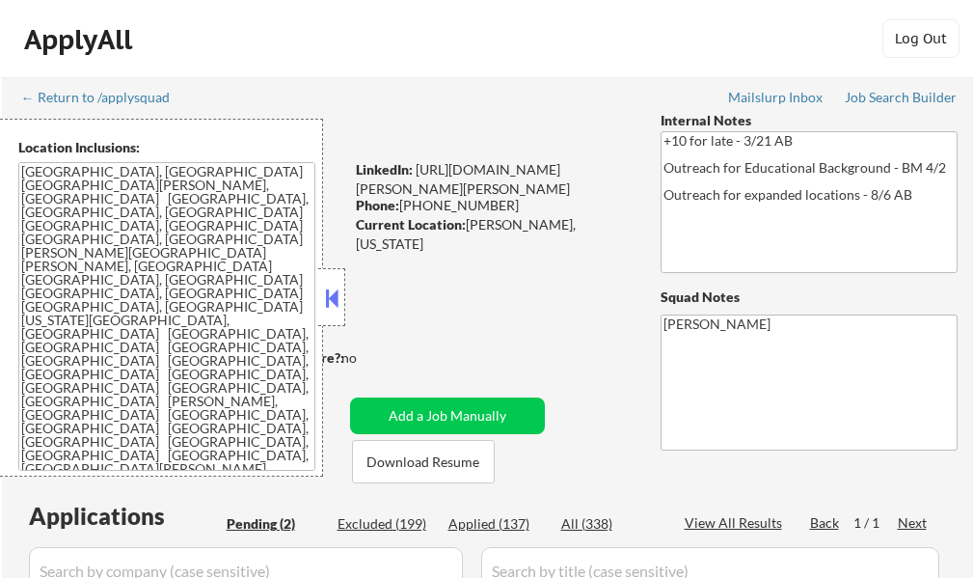
click at [329, 287] on button at bounding box center [331, 297] width 21 height 29
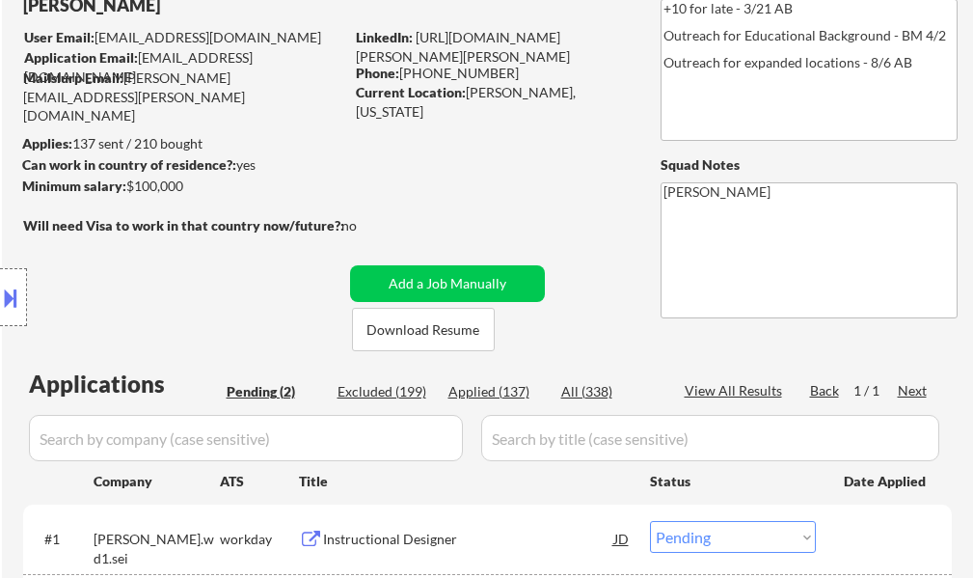
scroll to position [289, 0]
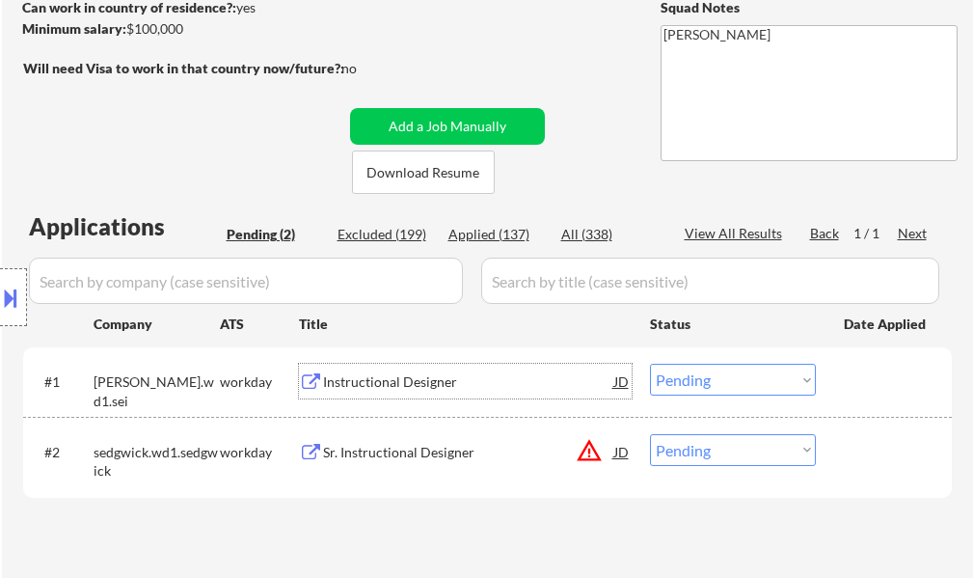
click at [434, 373] on div "Instructional Designer" at bounding box center [468, 381] width 291 height 19
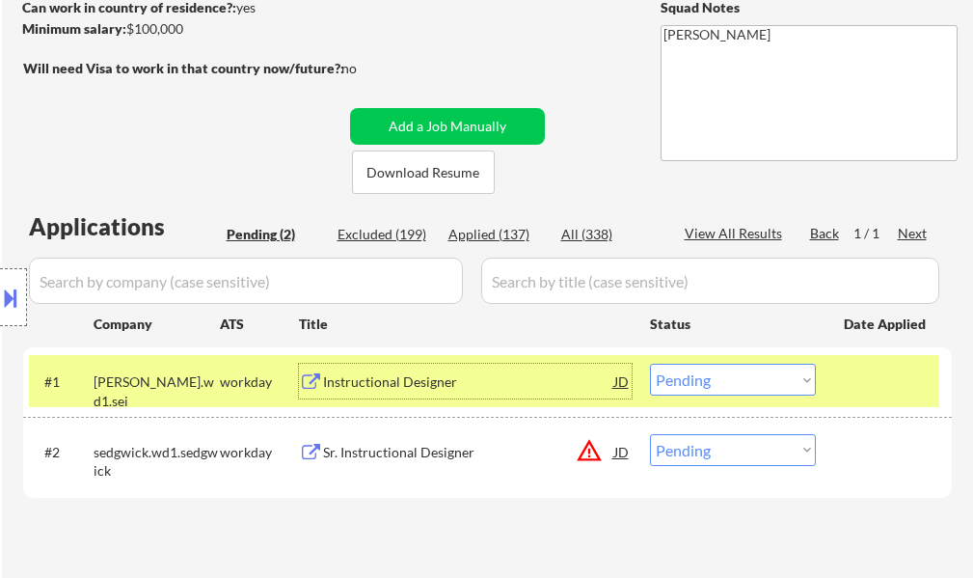
click at [763, 369] on select "Choose an option... Pending Applied Excluded (Questions) Excluded (Expired) Exc…" at bounding box center [733, 380] width 166 height 32
click at [650, 364] on select "Choose an option... Pending Applied Excluded (Questions) Excluded (Expired) Exc…" at bounding box center [733, 380] width 166 height 32
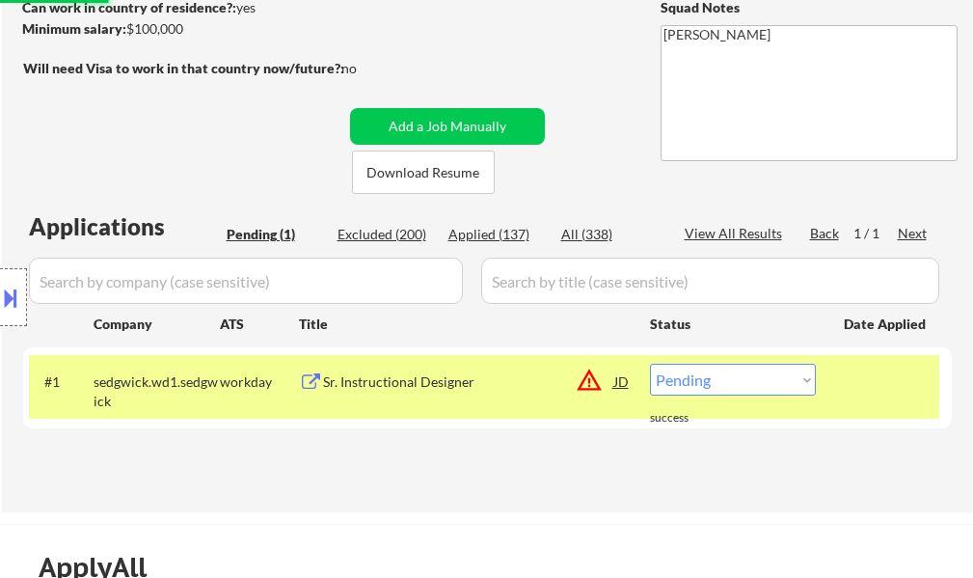
click at [838, 377] on div "#1 sedgwick.wd1.sedgwick workday Sr. Instructional Designer JD warning_amber Ch…" at bounding box center [484, 387] width 910 height 64
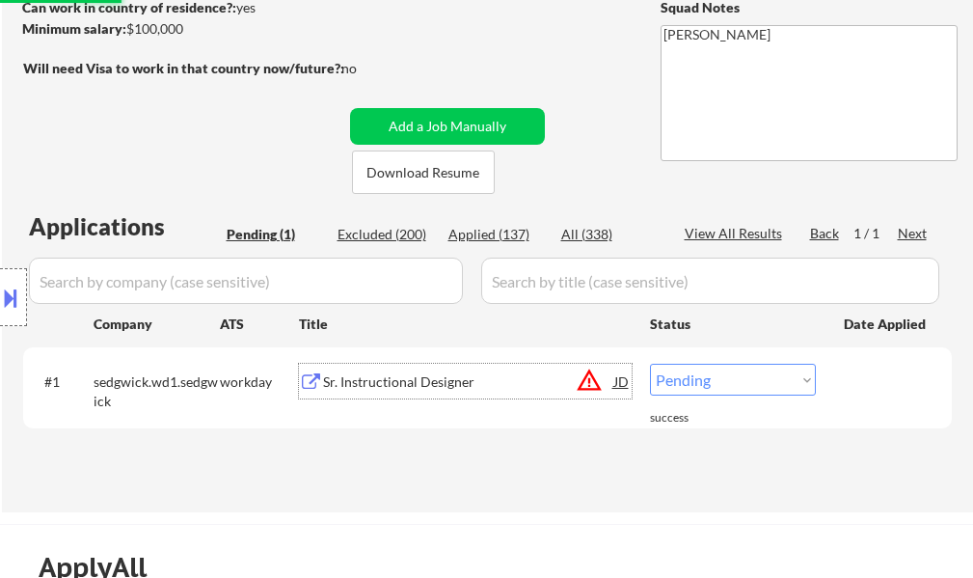
click at [390, 384] on div "Sr. Instructional Designer" at bounding box center [468, 381] width 291 height 19
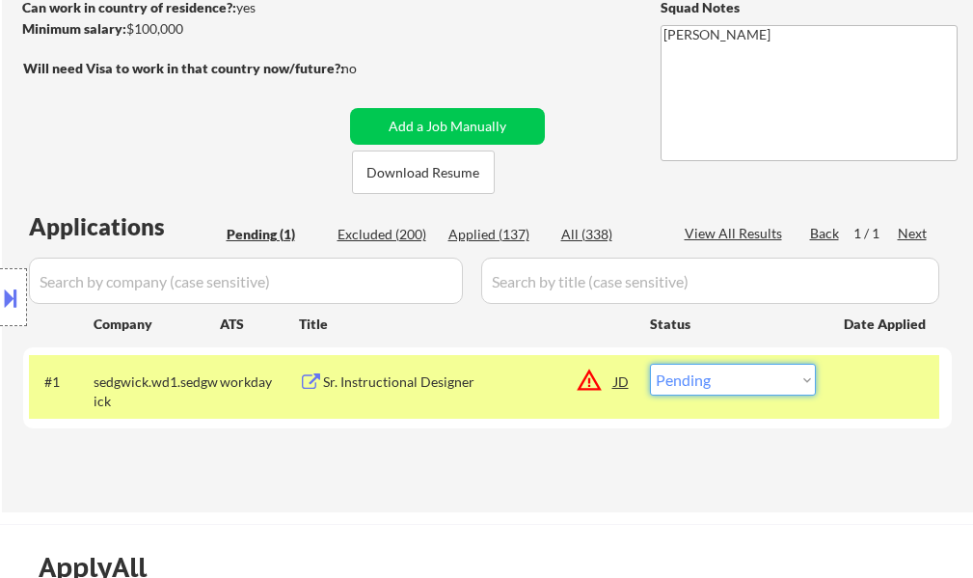
click at [707, 390] on select "Choose an option... Pending Applied Excluded (Questions) Excluded (Expired) Exc…" at bounding box center [733, 380] width 166 height 32
click at [0, 295] on button at bounding box center [10, 298] width 21 height 32
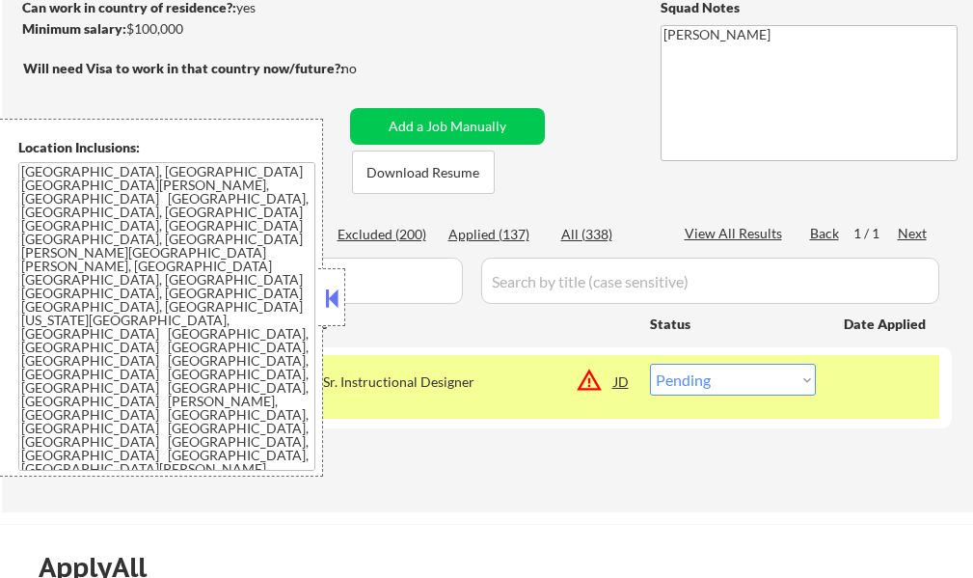
click at [729, 370] on select "Choose an option... Pending Applied Excluded (Questions) Excluded (Expired) Exc…" at bounding box center [733, 380] width 166 height 32
select select ""excluded__location_""
click at [650, 364] on select "Choose an option... Pending Applied Excluded (Questions) Excluded (Expired) Exc…" at bounding box center [733, 380] width 166 height 32
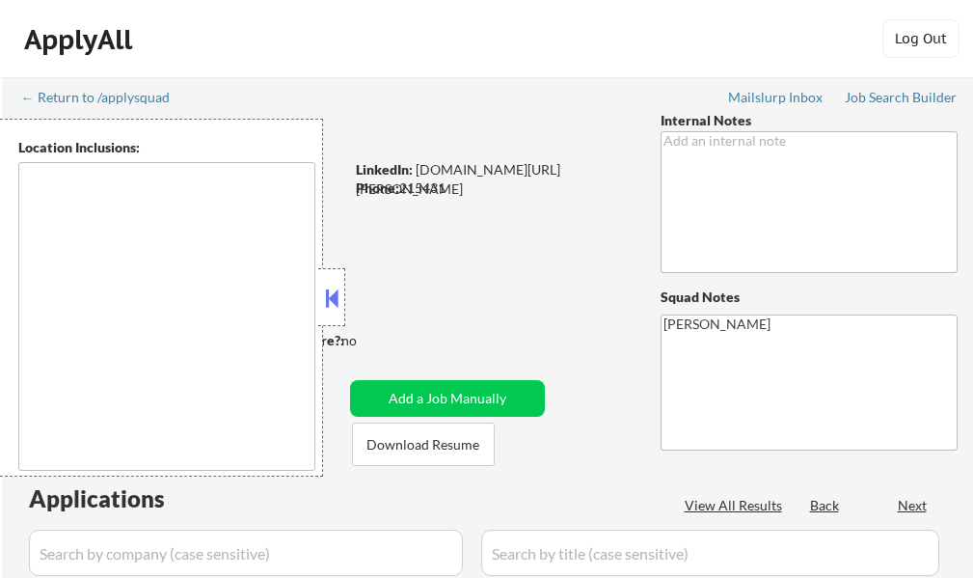
select select ""pending""
type textarea "remote"
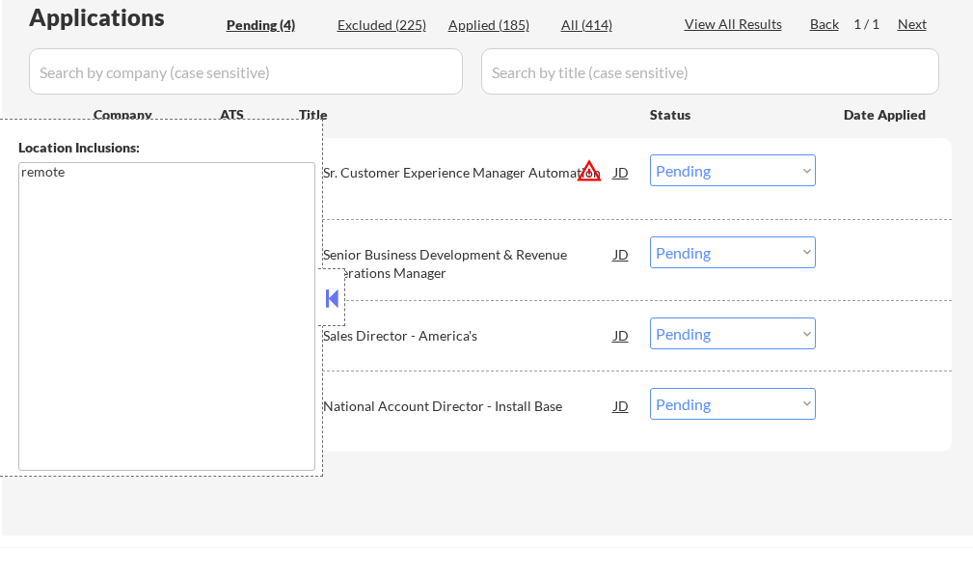
scroll to position [482, 0]
click at [346, 290] on div "#2 [PERSON_NAME] Senior Business Development & Revenue Operations Manager JD Ch…" at bounding box center [487, 259] width 929 height 82
click at [337, 290] on button at bounding box center [331, 297] width 21 height 29
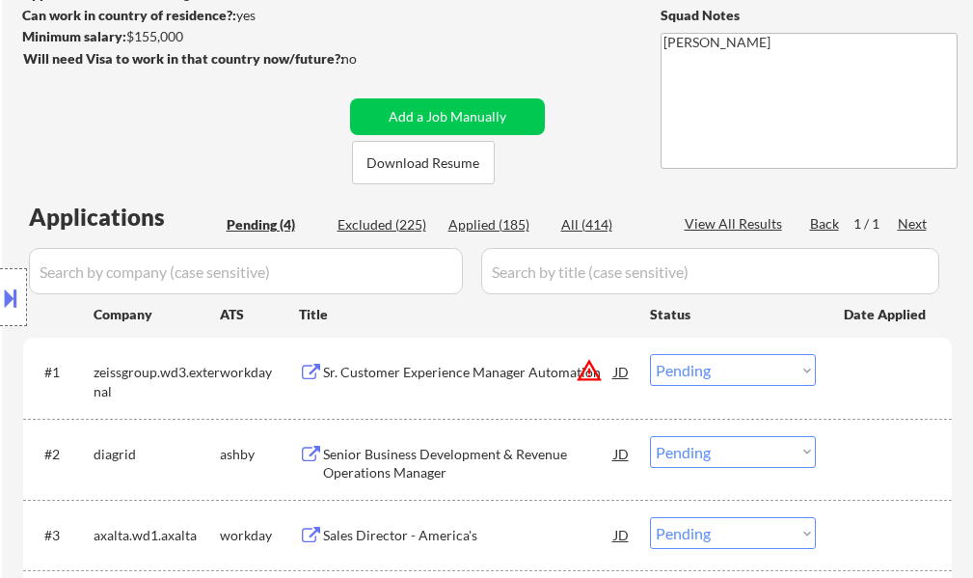
scroll to position [289, 0]
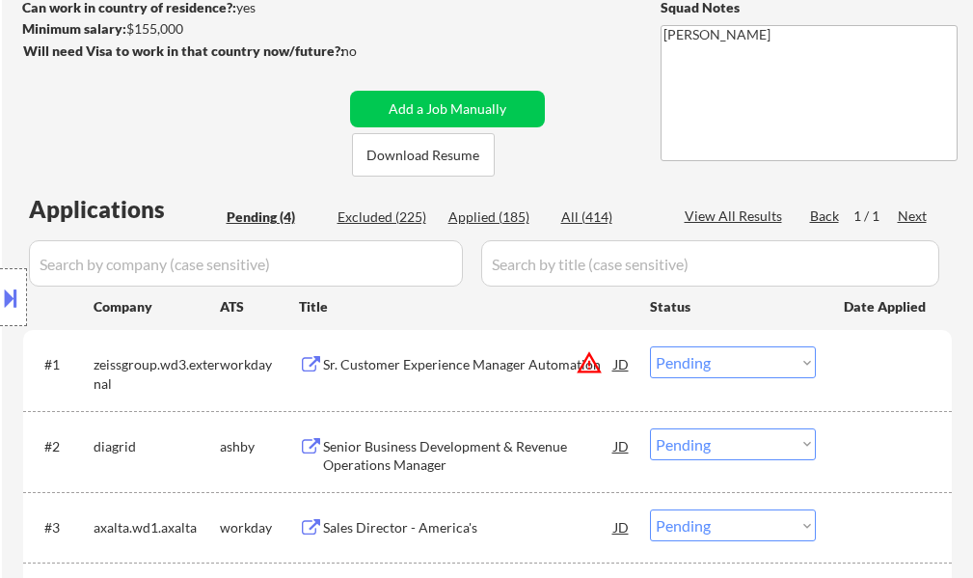
click at [384, 359] on div "Sr. Customer Experience Manager Automation" at bounding box center [468, 364] width 291 height 19
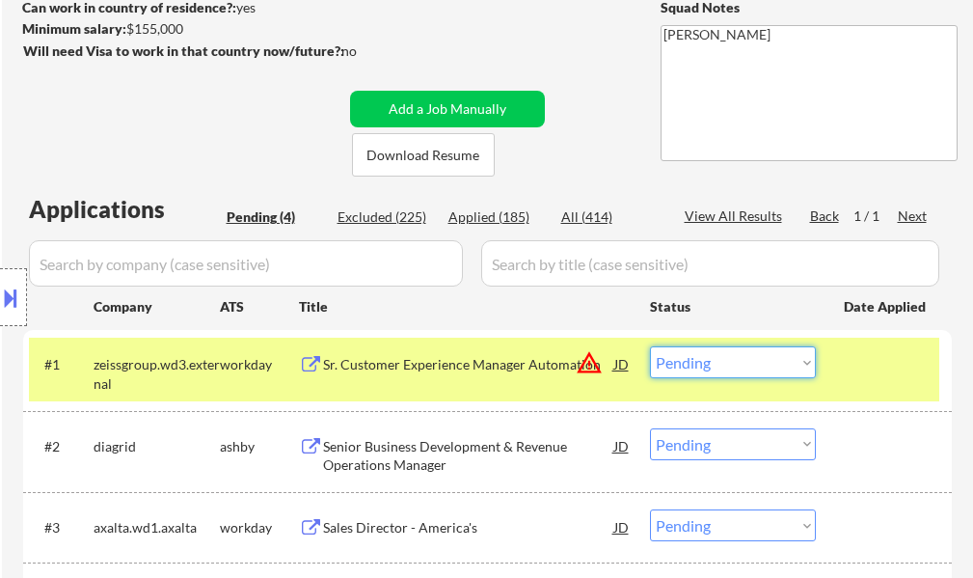
click at [767, 352] on select "Choose an option... Pending Applied Excluded (Questions) Excluded (Expired) Exc…" at bounding box center [733, 362] width 166 height 32
click at [650, 346] on select "Choose an option... Pending Applied Excluded (Questions) Excluded (Expired) Exc…" at bounding box center [733, 362] width 166 height 32
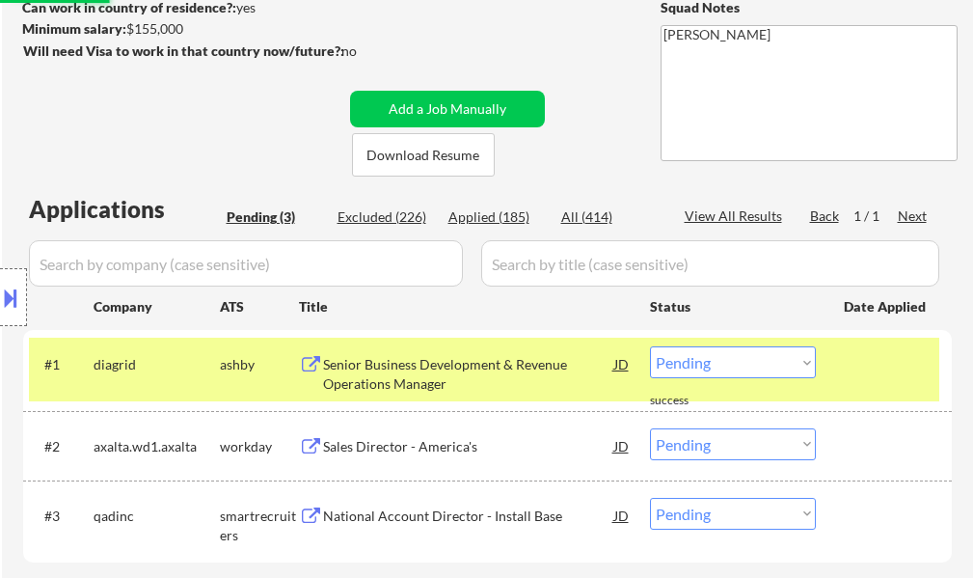
click at [834, 388] on div "#1 diagrid ashby Senior Business Development & Revenue Operations Manager JD wa…" at bounding box center [484, 369] width 910 height 64
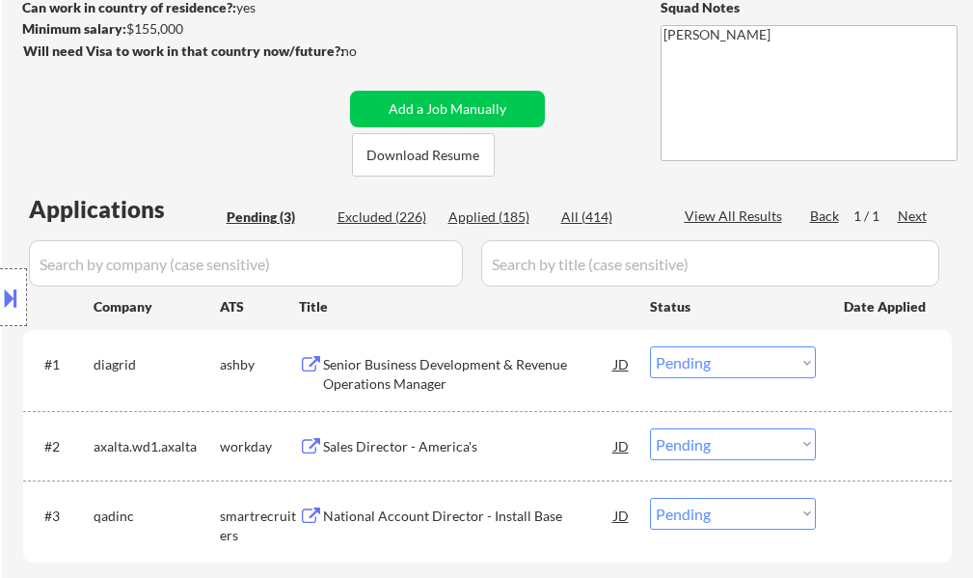
click at [444, 381] on div "Senior Business Development & Revenue Operations Manager" at bounding box center [468, 374] width 291 height 38
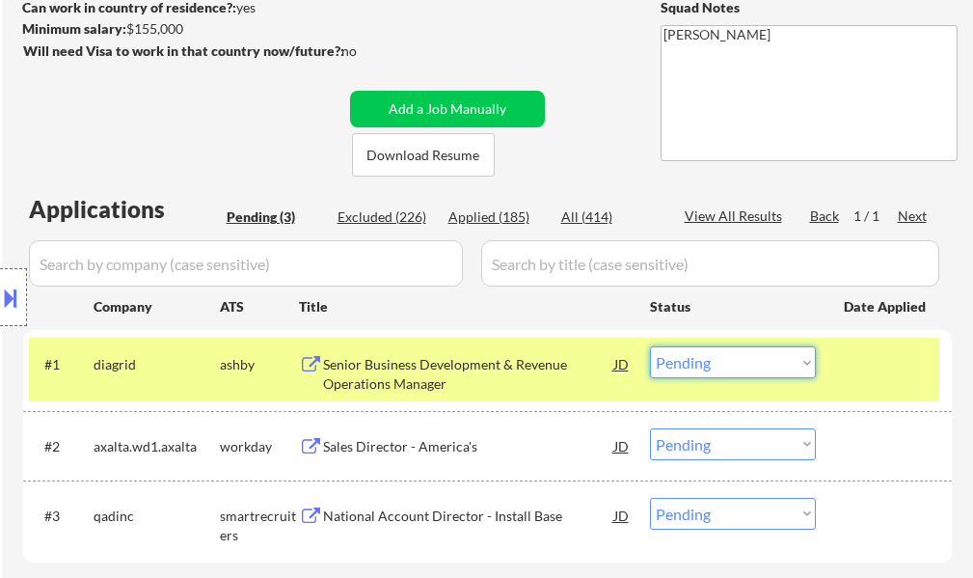
click at [728, 365] on select "Choose an option... Pending Applied Excluded (Questions) Excluded (Expired) Exc…" at bounding box center [733, 362] width 166 height 32
click at [650, 346] on select "Choose an option... Pending Applied Excluded (Questions) Excluded (Expired) Exc…" at bounding box center [733, 362] width 166 height 32
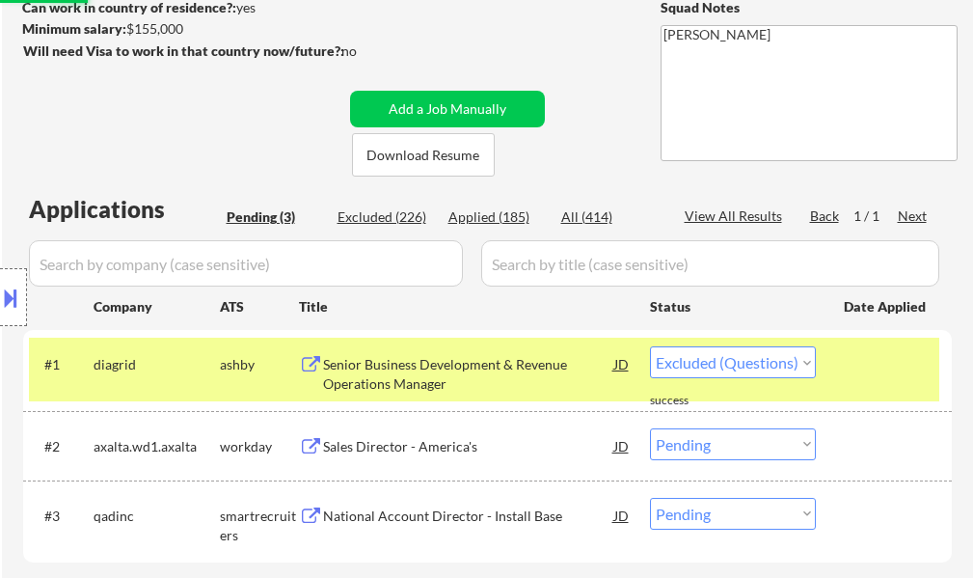
select select ""pending""
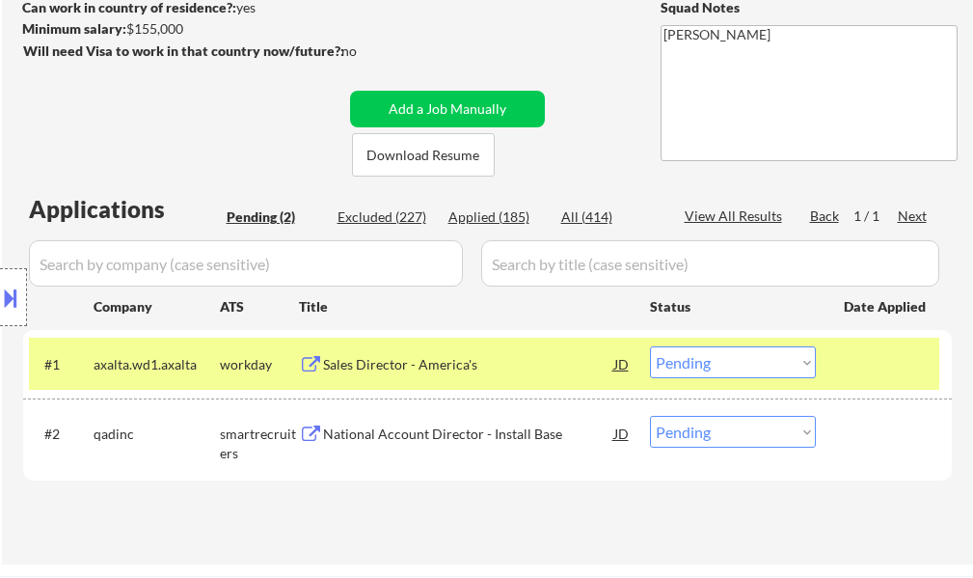
click at [869, 367] on div at bounding box center [886, 363] width 85 height 35
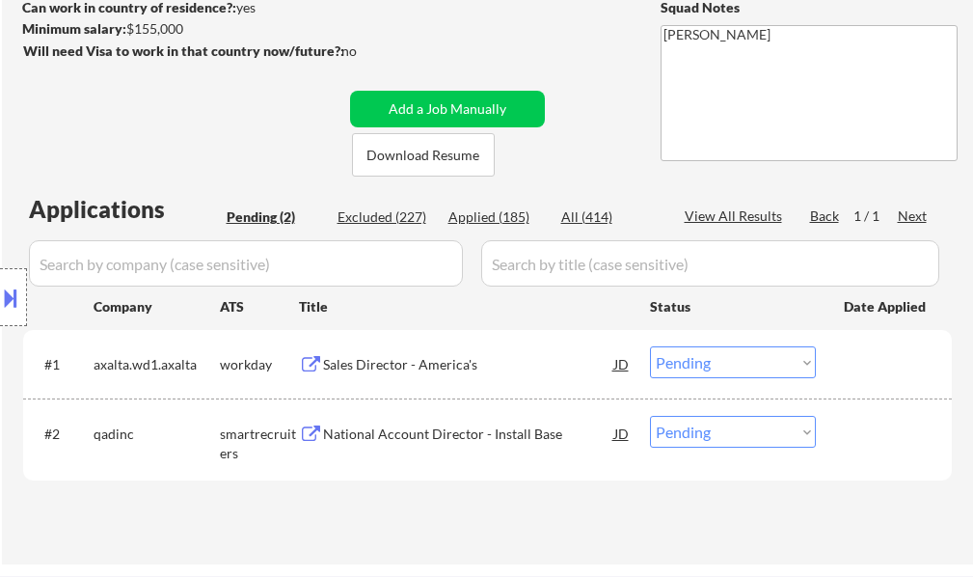
click at [481, 438] on div "National Account Director - Install Base" at bounding box center [468, 433] width 291 height 19
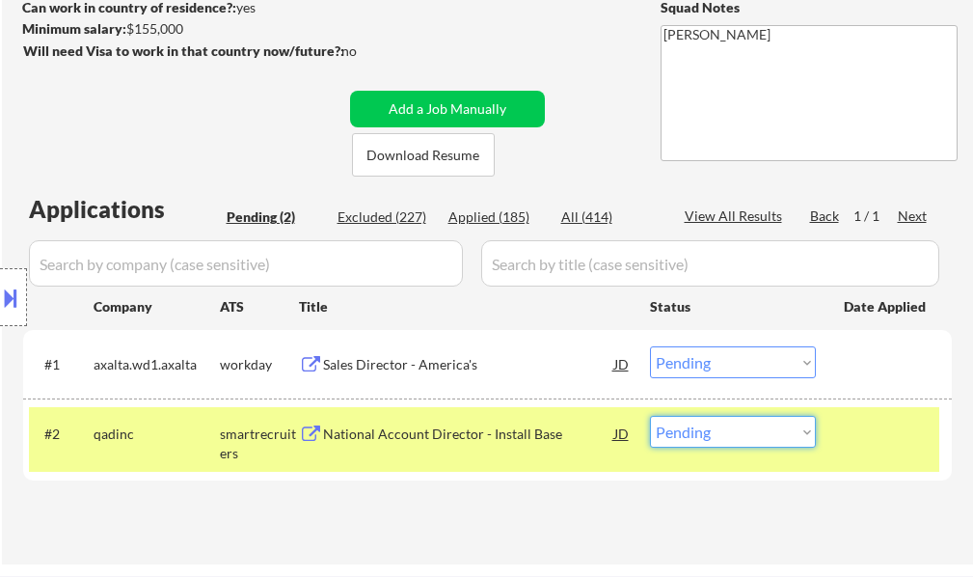
click at [730, 440] on select "Choose an option... Pending Applied Excluded (Questions) Excluded (Expired) Exc…" at bounding box center [733, 432] width 166 height 32
select select ""applied""
click at [650, 416] on select "Choose an option... Pending Applied Excluded (Questions) Excluded (Expired) Exc…" at bounding box center [733, 432] width 166 height 32
click at [895, 430] on div at bounding box center [886, 433] width 85 height 35
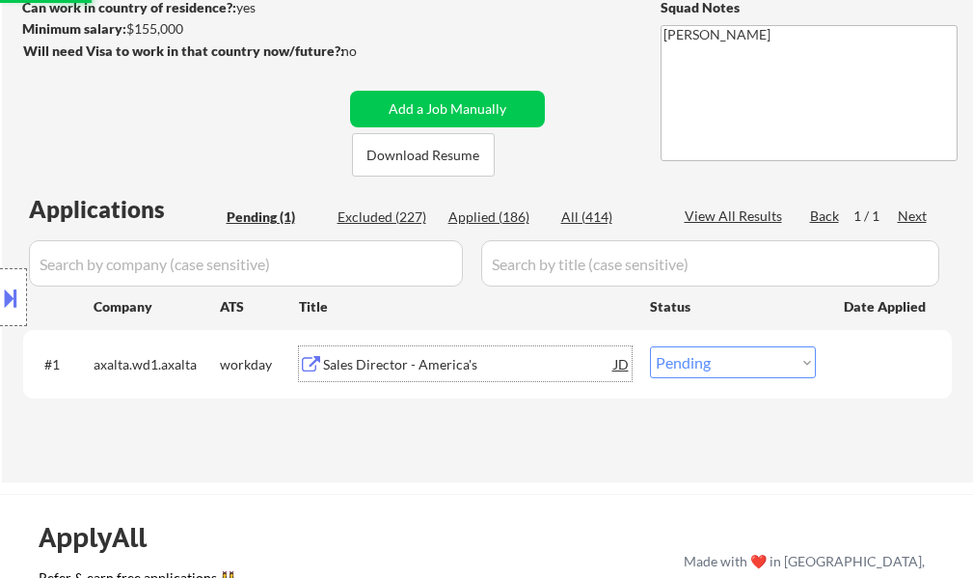
click at [452, 358] on div "Sales Director - America's" at bounding box center [468, 364] width 291 height 19
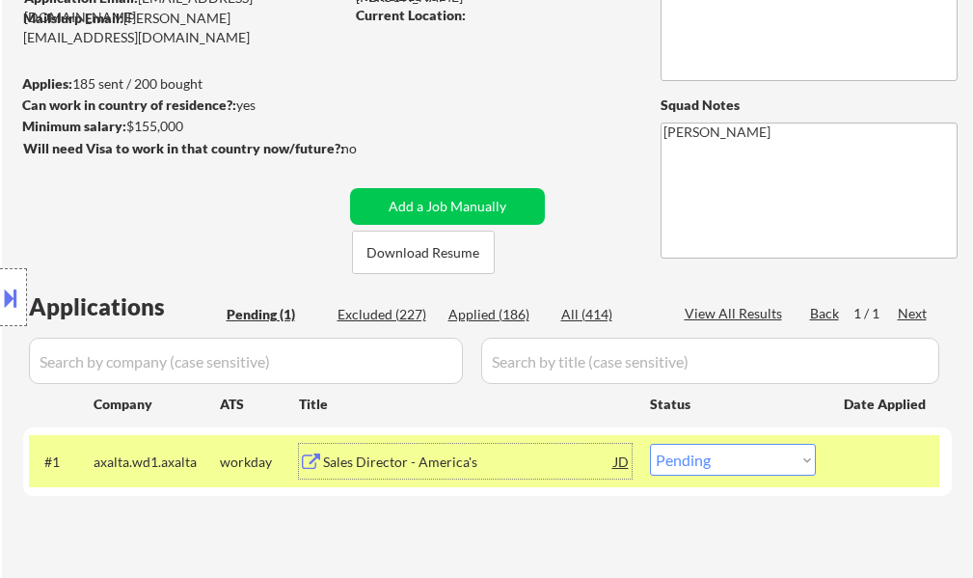
scroll to position [193, 0]
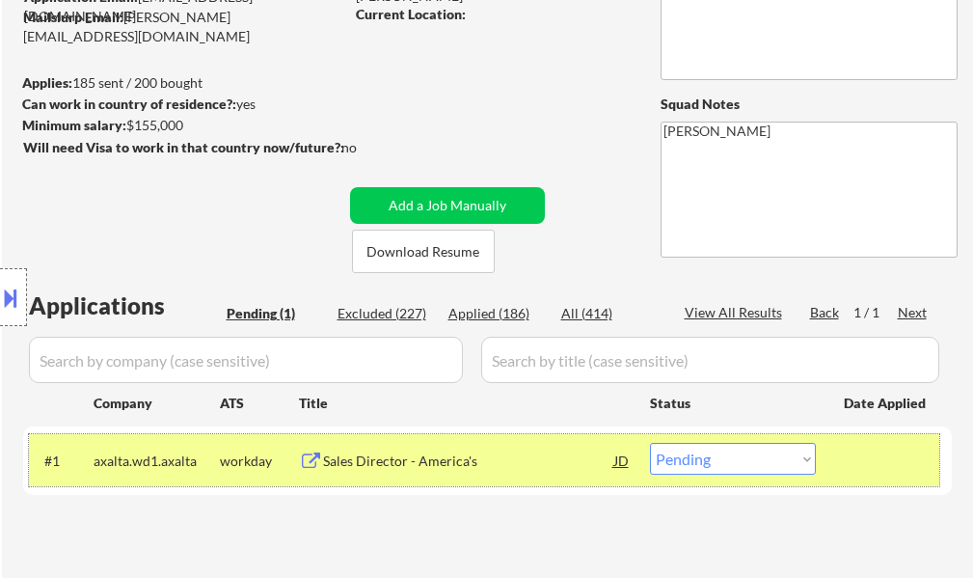
click at [855, 452] on div at bounding box center [886, 460] width 85 height 35
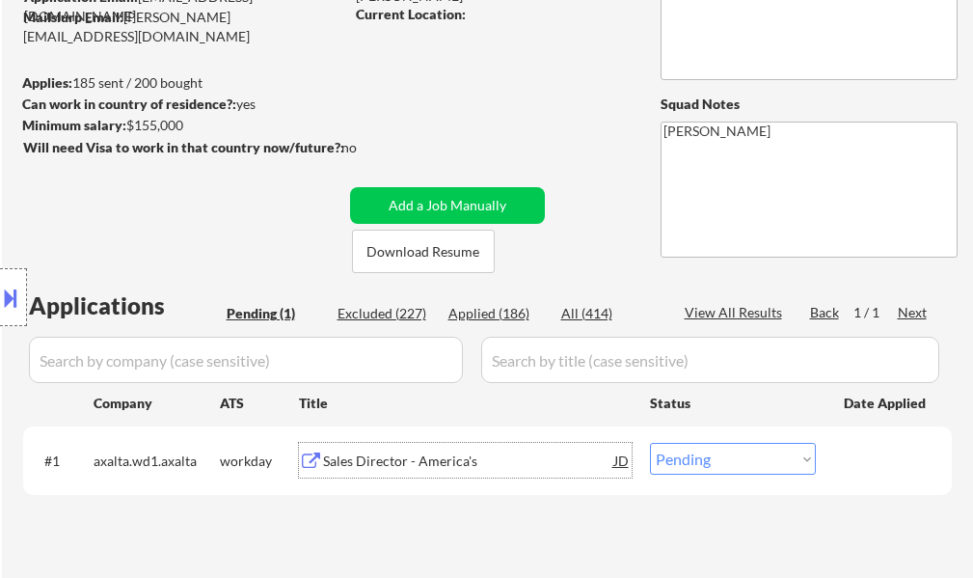
click at [422, 456] on div "Sales Director - America's" at bounding box center [468, 460] width 291 height 19
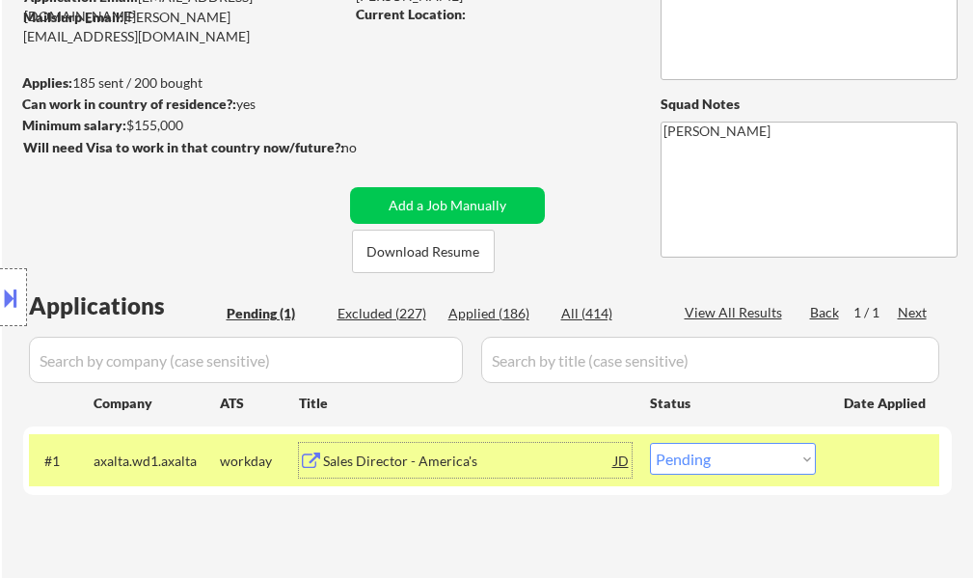
click at [862, 470] on div at bounding box center [886, 460] width 85 height 35
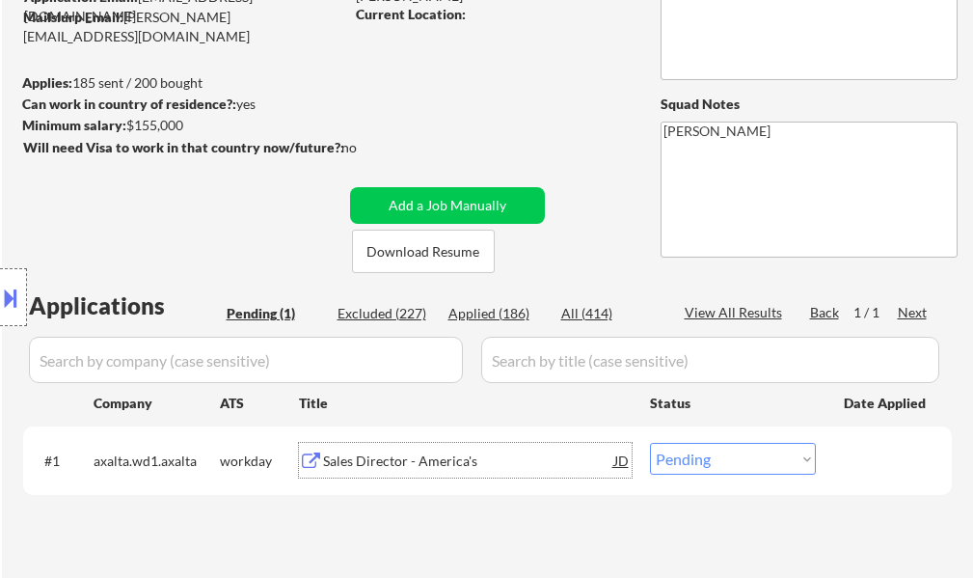
click at [445, 464] on div "Sales Director - America's" at bounding box center [468, 460] width 291 height 19
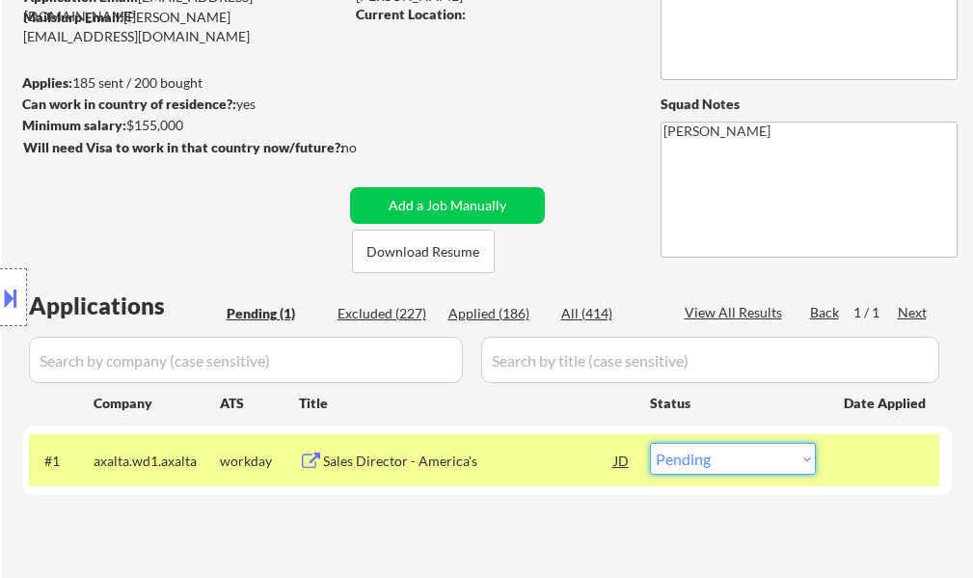
click at [667, 458] on select "Choose an option... Pending Applied Excluded (Questions) Excluded (Expired) Exc…" at bounding box center [733, 459] width 166 height 32
select select ""applied""
click at [650, 443] on select "Choose an option... Pending Applied Excluded (Questions) Excluded (Expired) Exc…" at bounding box center [733, 459] width 166 height 32
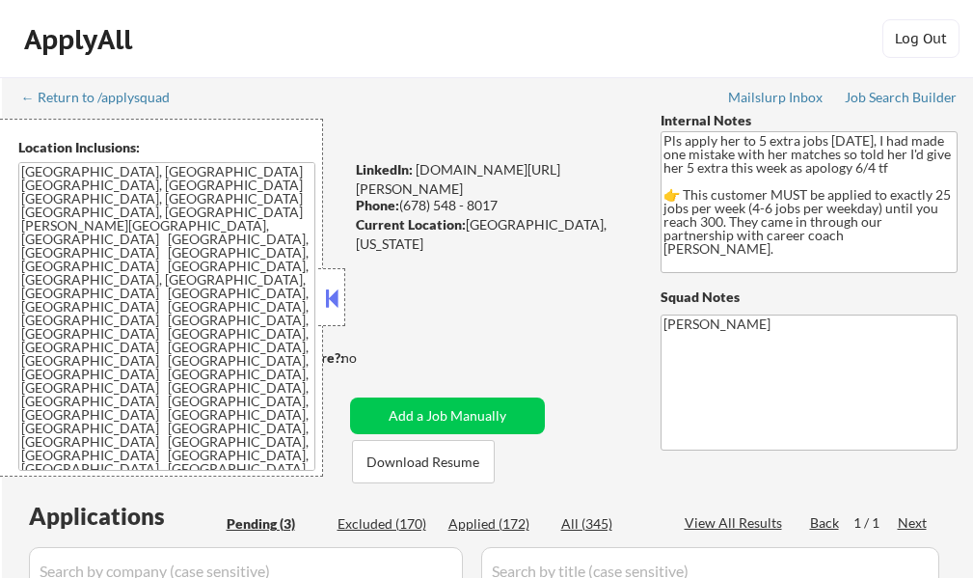
select select ""pending""
click at [328, 303] on button at bounding box center [331, 297] width 21 height 29
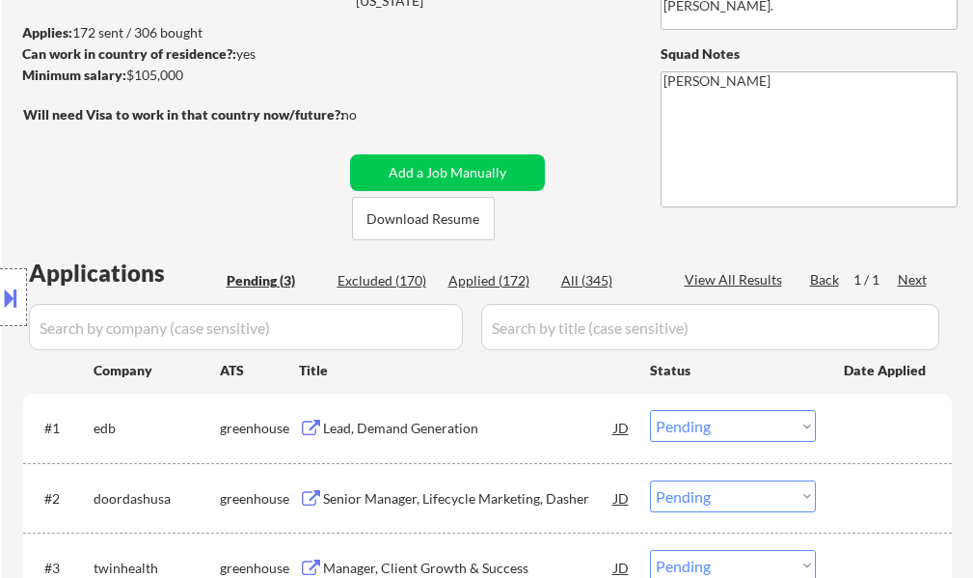
scroll to position [386, 0]
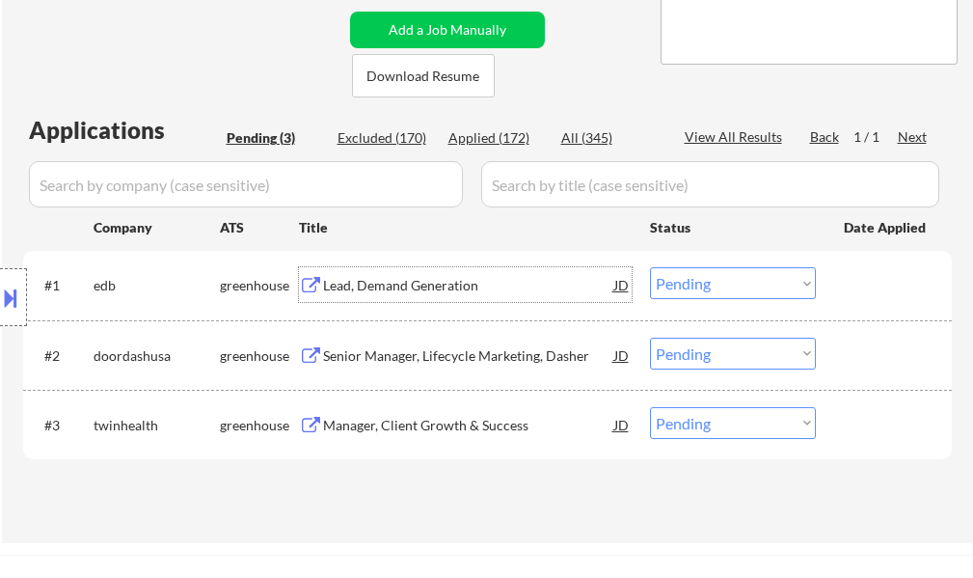
click at [388, 292] on div "Lead, Demand Generation" at bounding box center [468, 285] width 291 height 19
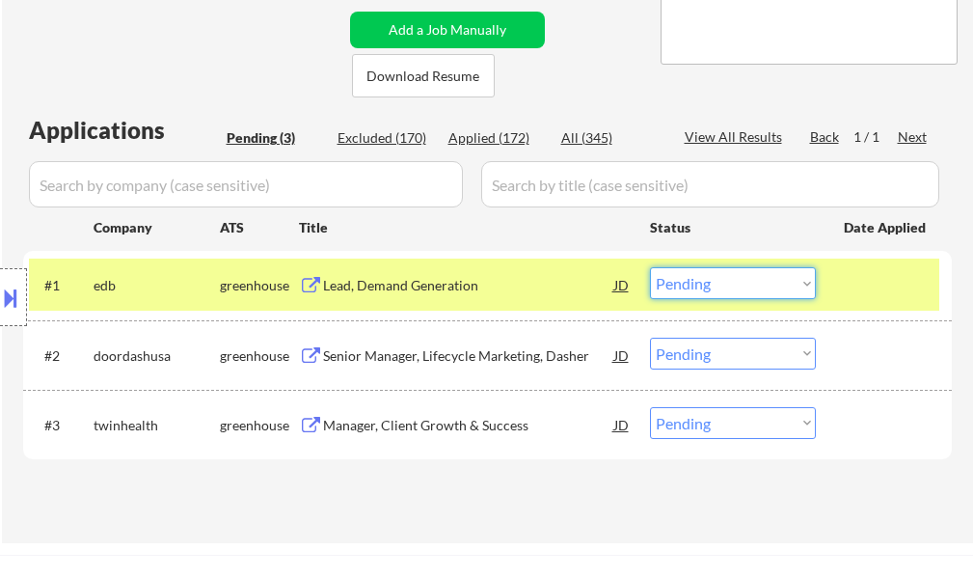
click at [680, 294] on select "Choose an option... Pending Applied Excluded (Questions) Excluded (Expired) Exc…" at bounding box center [733, 283] width 166 height 32
click at [650, 267] on select "Choose an option... Pending Applied Excluded (Questions) Excluded (Expired) Exc…" at bounding box center [733, 283] width 166 height 32
click at [843, 288] on div "#1 edb greenhouse Lead, Demand Generation JD warning_amber Choose an option... …" at bounding box center [484, 284] width 910 height 52
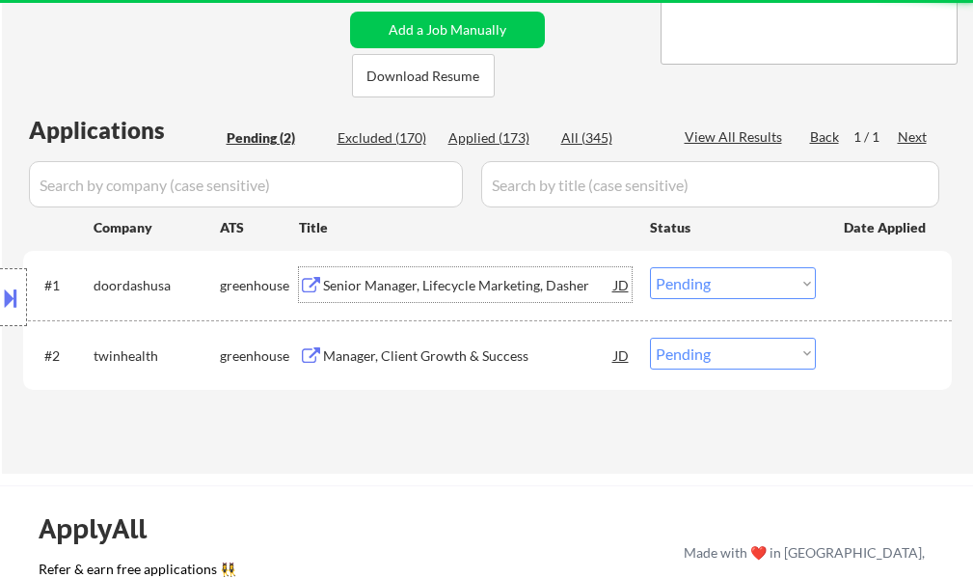
click at [426, 289] on div "Senior Manager, Lifecycle Marketing, Dasher" at bounding box center [468, 285] width 291 height 19
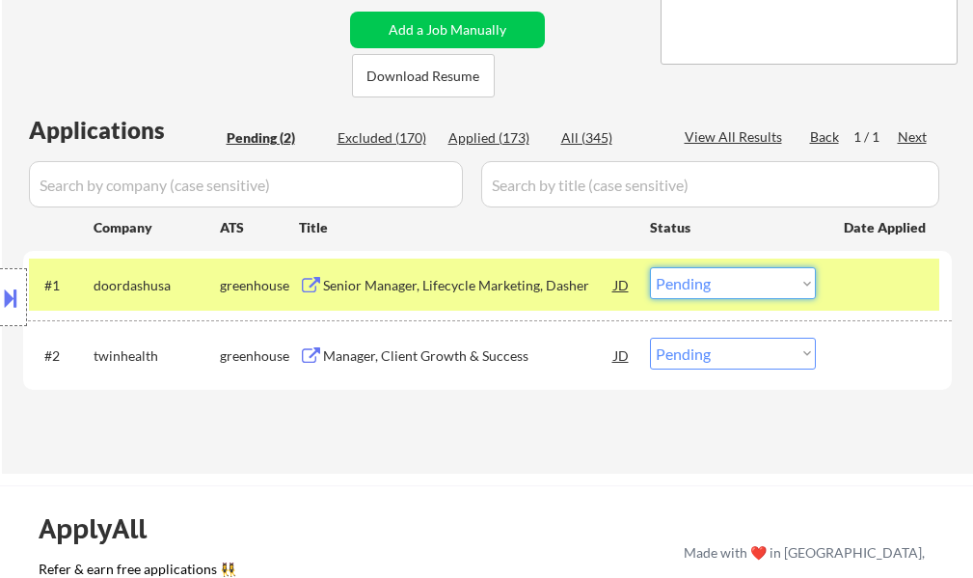
click at [723, 284] on select "Choose an option... Pending Applied Excluded (Questions) Excluded (Expired) Exc…" at bounding box center [733, 283] width 166 height 32
click at [650, 267] on select "Choose an option... Pending Applied Excluded (Questions) Excluded (Expired) Exc…" at bounding box center [733, 283] width 166 height 32
click at [887, 292] on div at bounding box center [886, 284] width 85 height 35
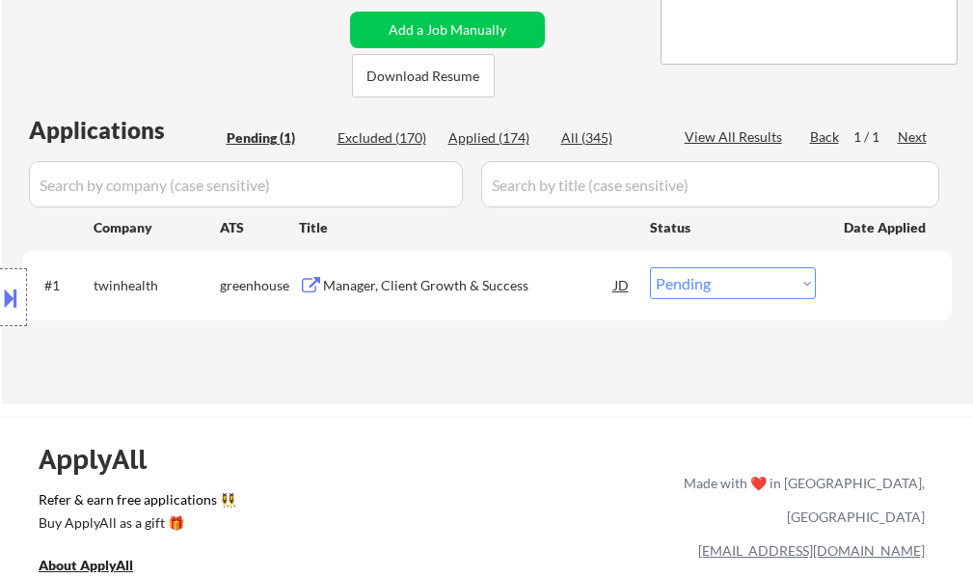
click at [405, 285] on div "Manager, Client Growth & Success" at bounding box center [468, 285] width 291 height 19
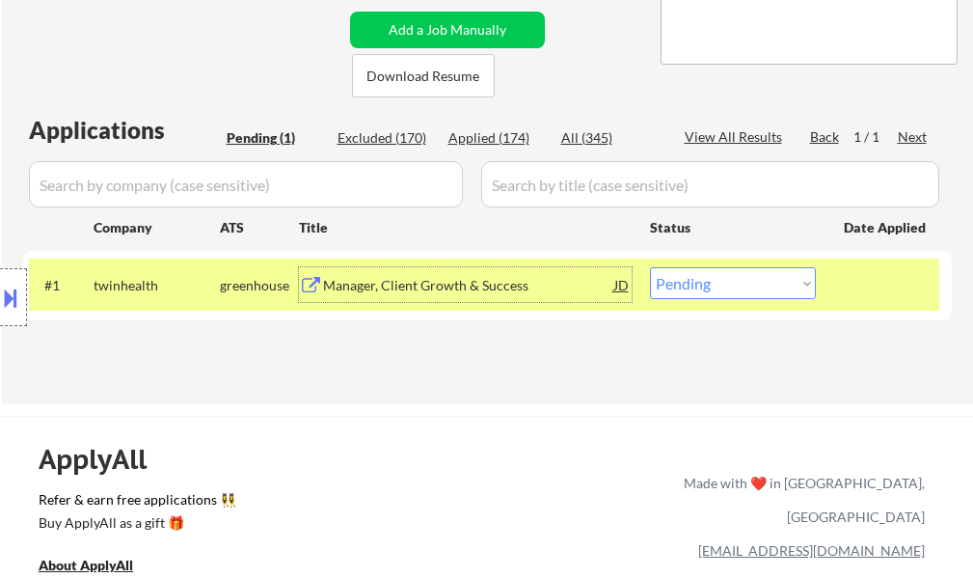
click at [718, 284] on select "Choose an option... Pending Applied Excluded (Questions) Excluded (Expired) Exc…" at bounding box center [733, 283] width 166 height 32
select select ""excluded__bad_match_""
click at [650, 267] on select "Choose an option... Pending Applied Excluded (Questions) Excluded (Expired) Exc…" at bounding box center [733, 283] width 166 height 32
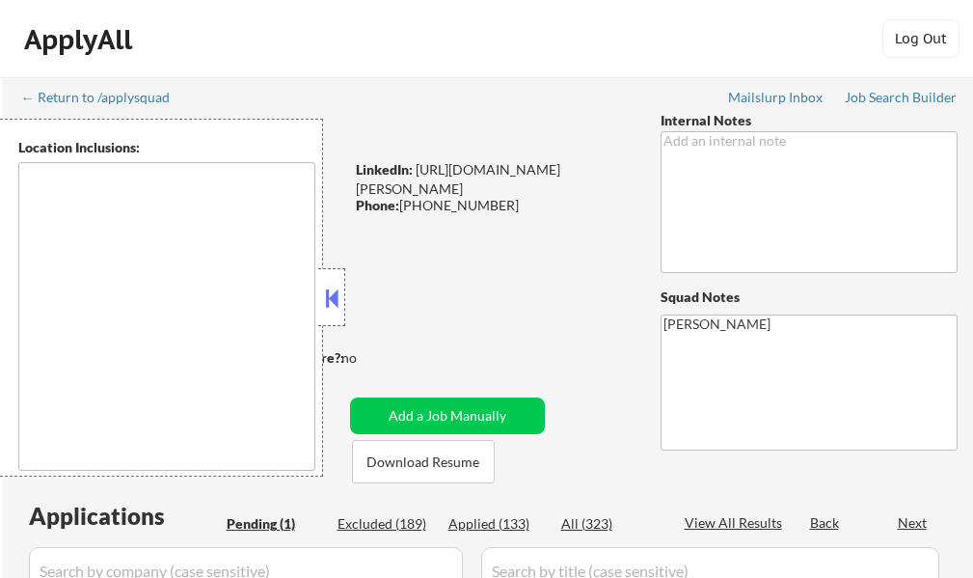
select select ""pending""
type textarea "[GEOGRAPHIC_DATA], [GEOGRAPHIC_DATA], [GEOGRAPHIC_DATA] [GEOGRAPHIC_DATA], [GEO…"
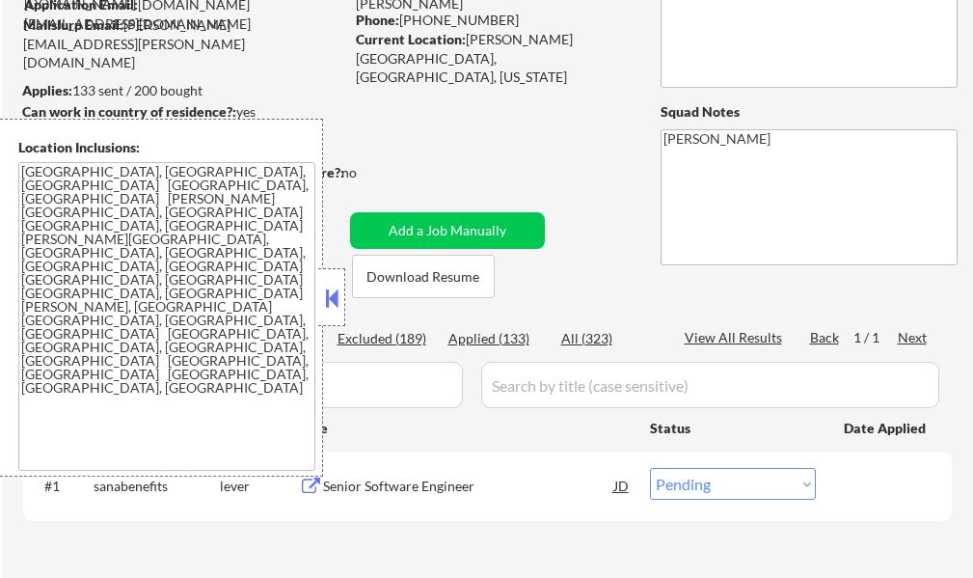
scroll to position [193, 0]
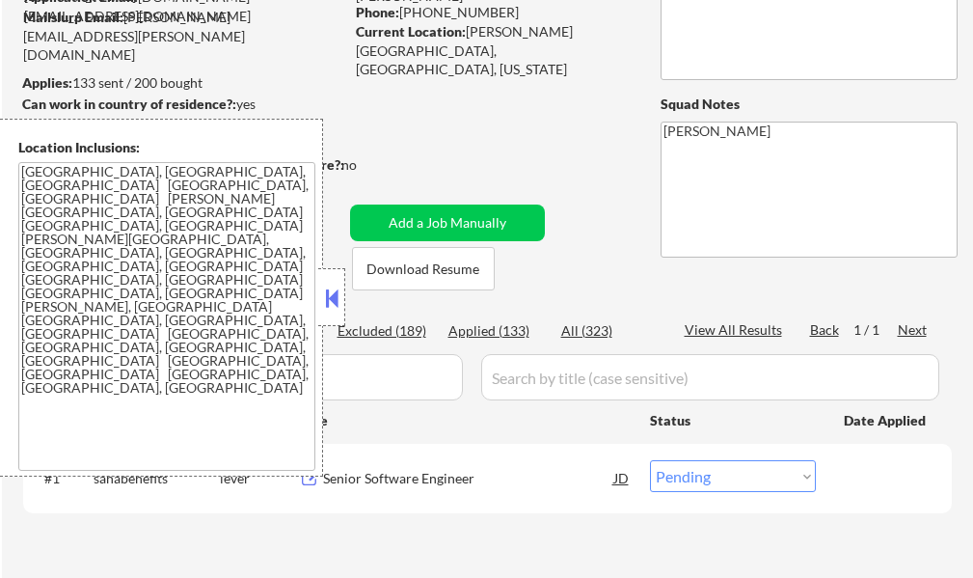
click at [330, 306] on button at bounding box center [331, 297] width 21 height 29
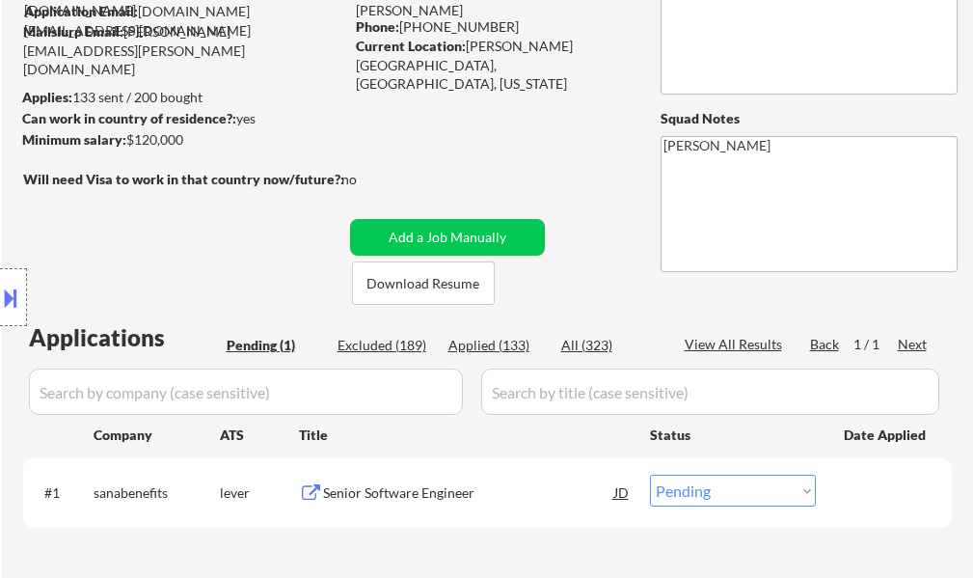
scroll to position [289, 0]
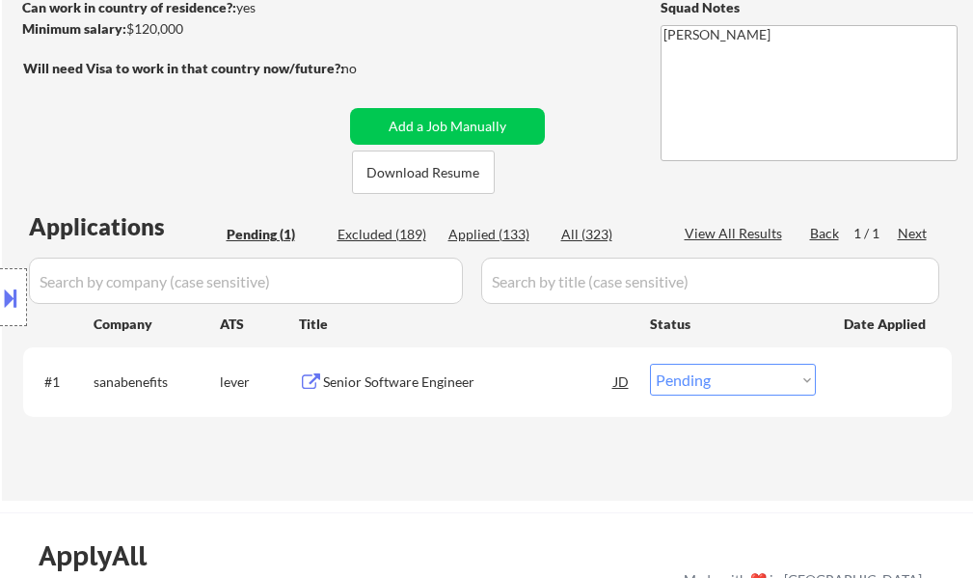
click at [370, 373] on div "Senior Software Engineer" at bounding box center [468, 381] width 291 height 19
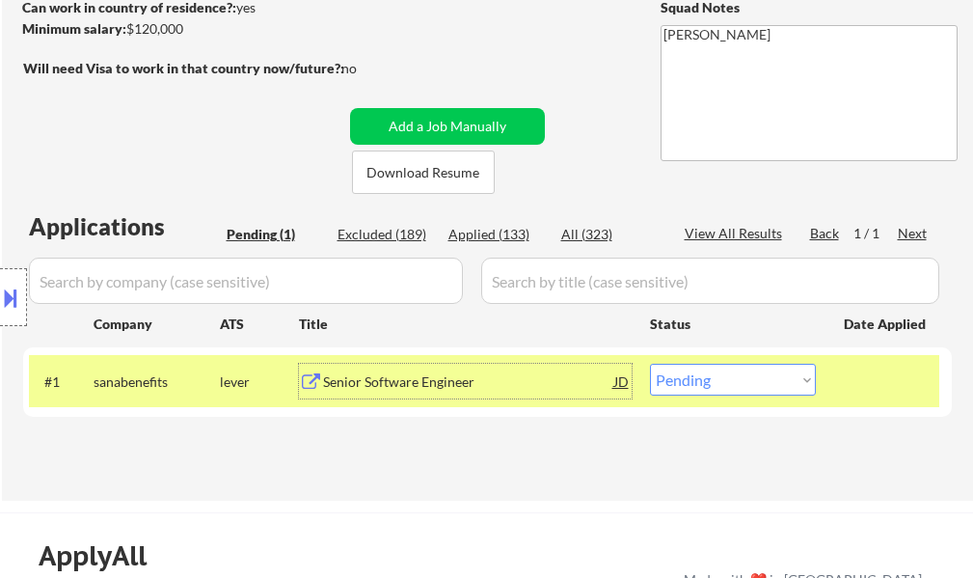
click at [756, 379] on select "Choose an option... Pending Applied Excluded (Questions) Excluded (Expired) Exc…" at bounding box center [733, 380] width 166 height 32
select select ""excluded""
click at [650, 364] on select "Choose an option... Pending Applied Excluded (Questions) Excluded (Expired) Exc…" at bounding box center [733, 380] width 166 height 32
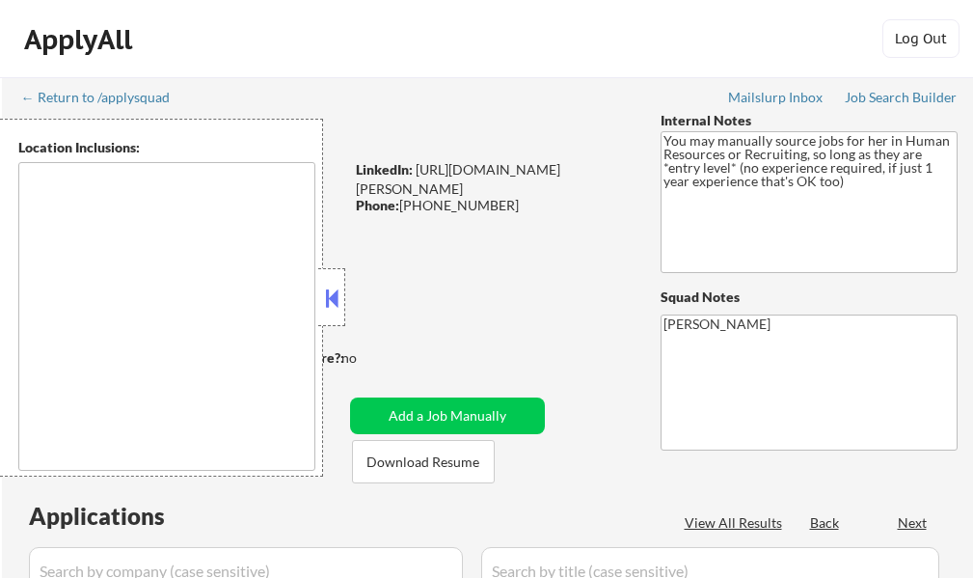
select select ""pending""
type textarea "It seems there is a misunderstanding in the location specified as "Remote." "Re…"
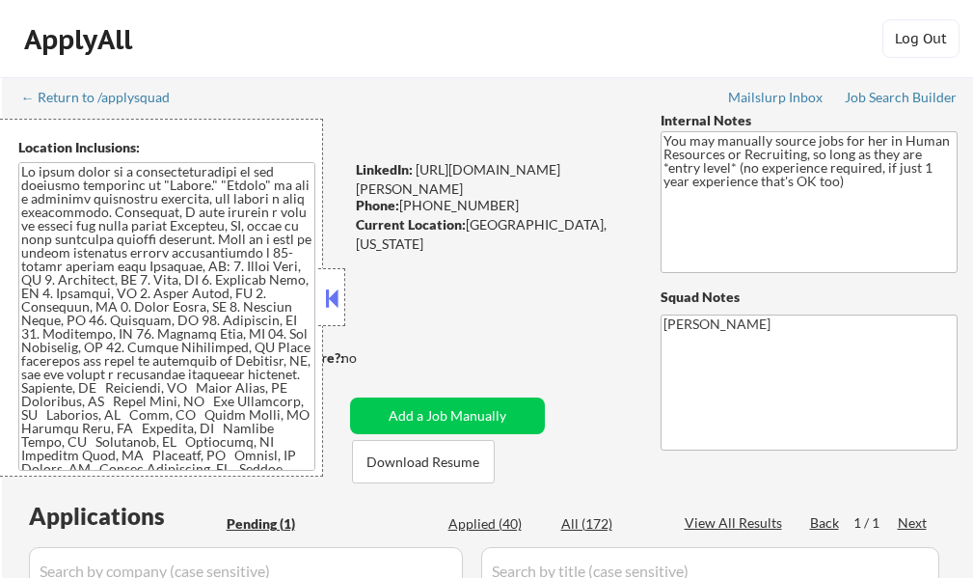
click at [335, 296] on button at bounding box center [331, 297] width 21 height 29
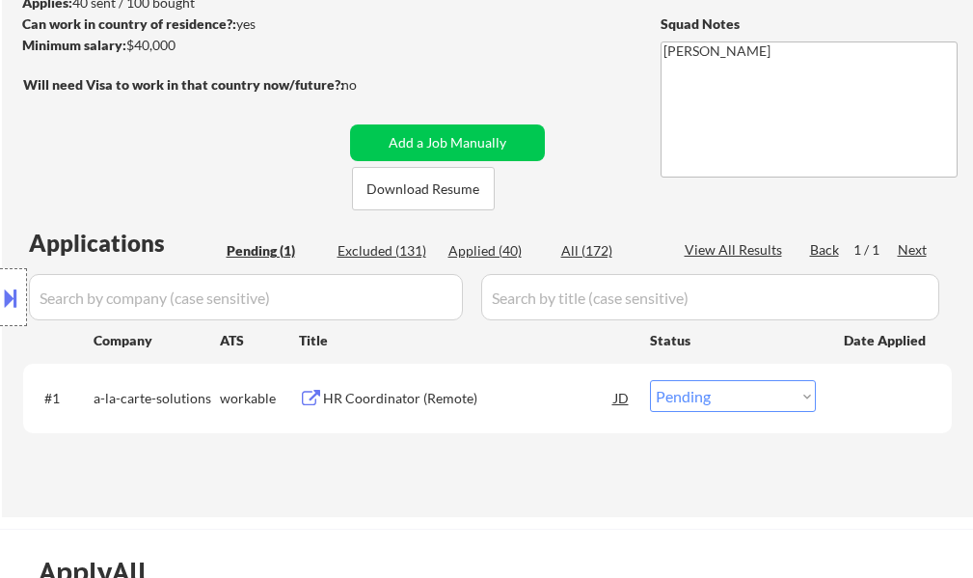
scroll to position [289, 0]
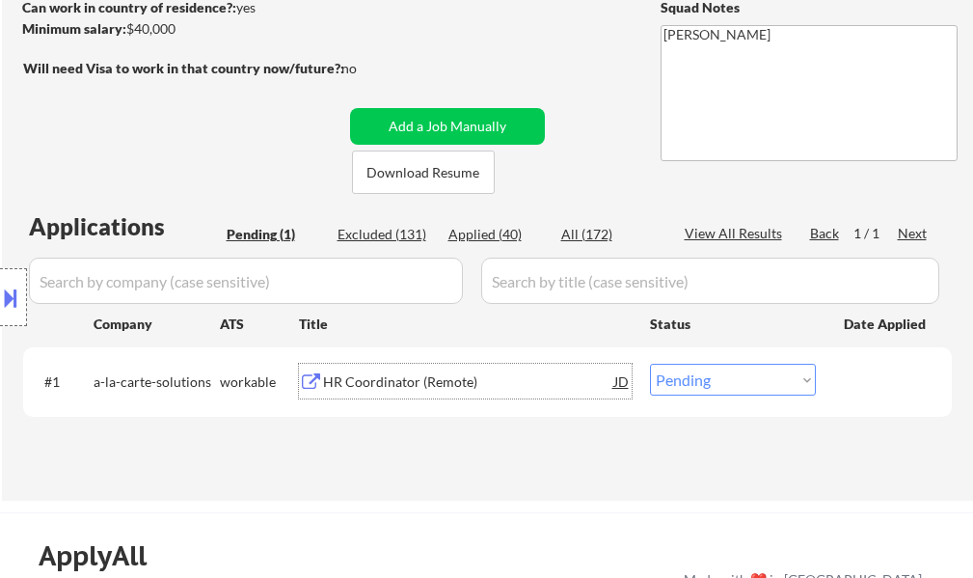
click at [402, 375] on div "HR Coordinator (Remote)" at bounding box center [468, 381] width 291 height 19
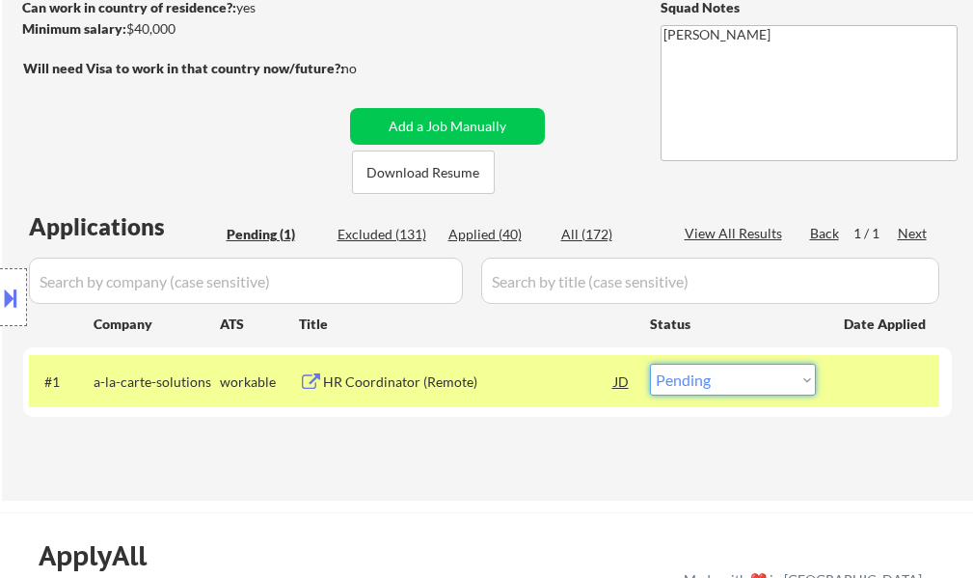
click at [717, 385] on select "Choose an option... Pending Applied Excluded (Questions) Excluded (Expired) Exc…" at bounding box center [733, 380] width 166 height 32
select select ""excluded""
click at [650, 364] on select "Choose an option... Pending Applied Excluded (Questions) Excluded (Expired) Exc…" at bounding box center [733, 380] width 166 height 32
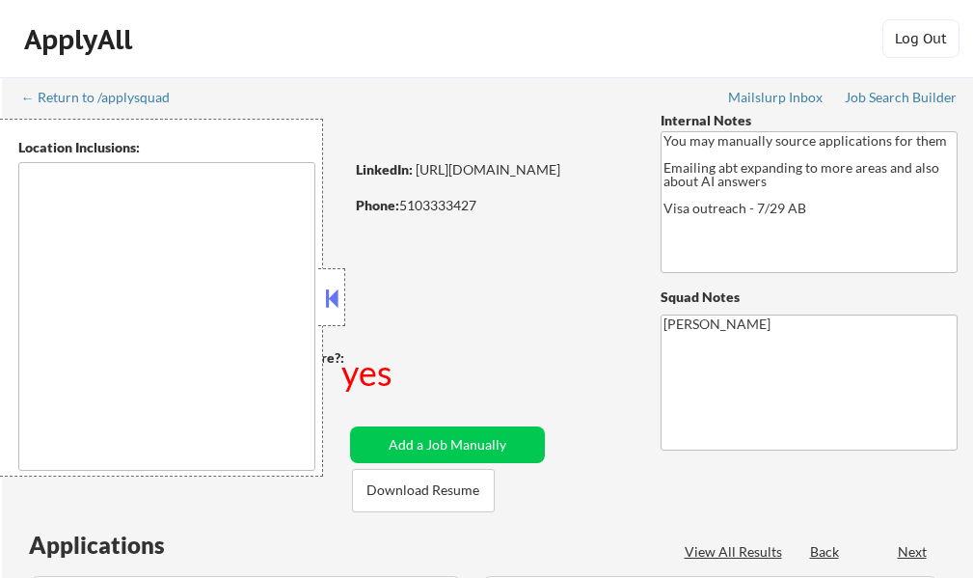
select select ""pending""
type textarea "country:US"
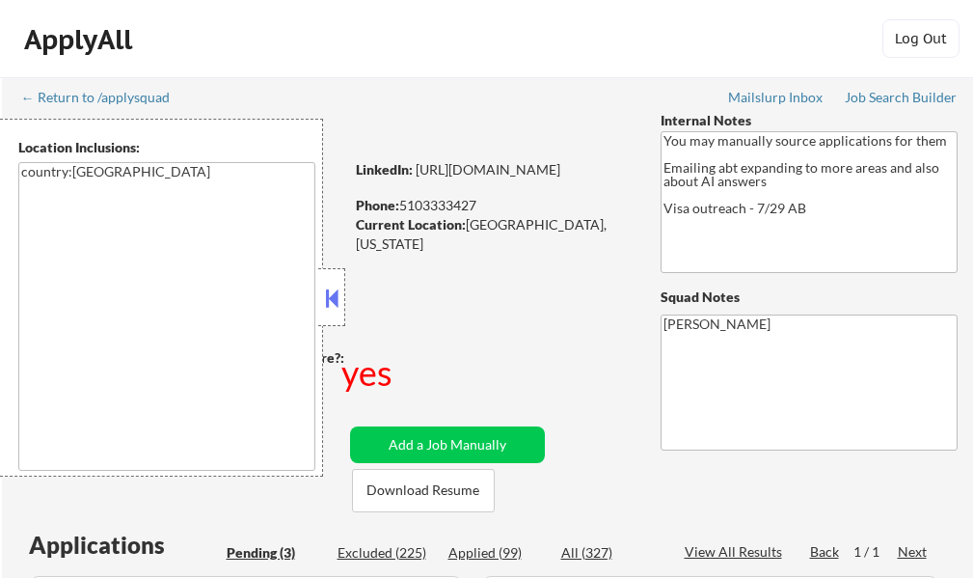
click at [331, 304] on button at bounding box center [331, 297] width 21 height 29
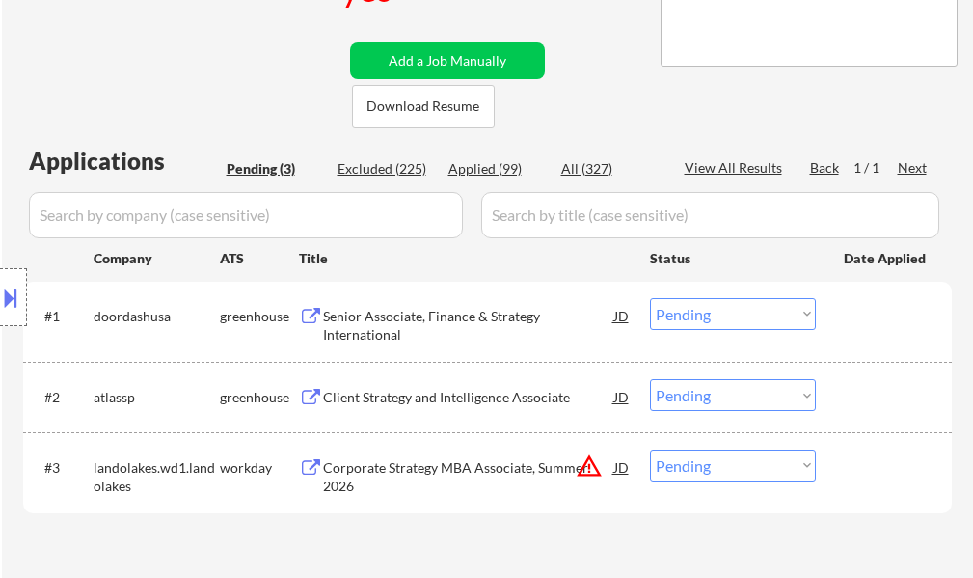
scroll to position [386, 0]
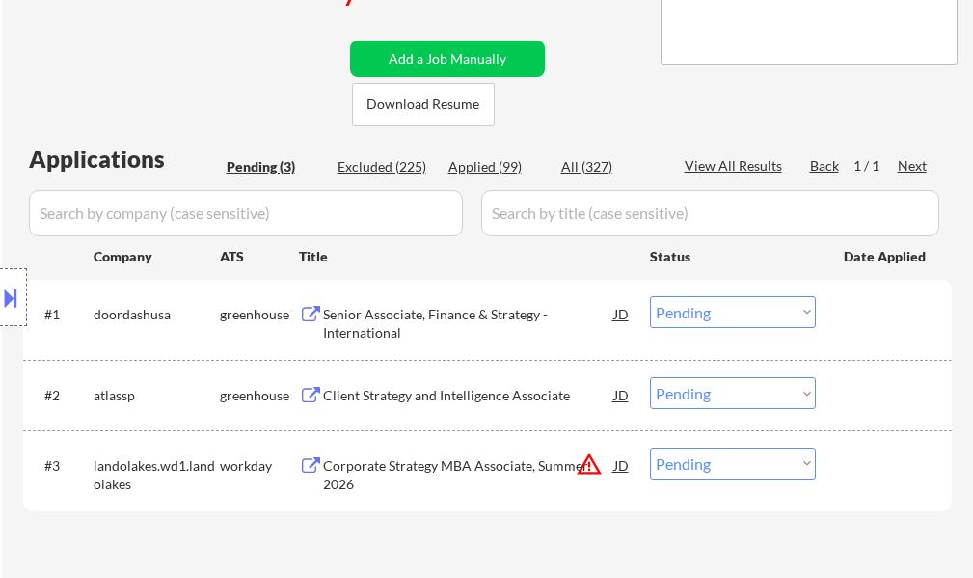
click at [475, 309] on div "Senior Associate, Finance & Strategy - International" at bounding box center [468, 324] width 291 height 38
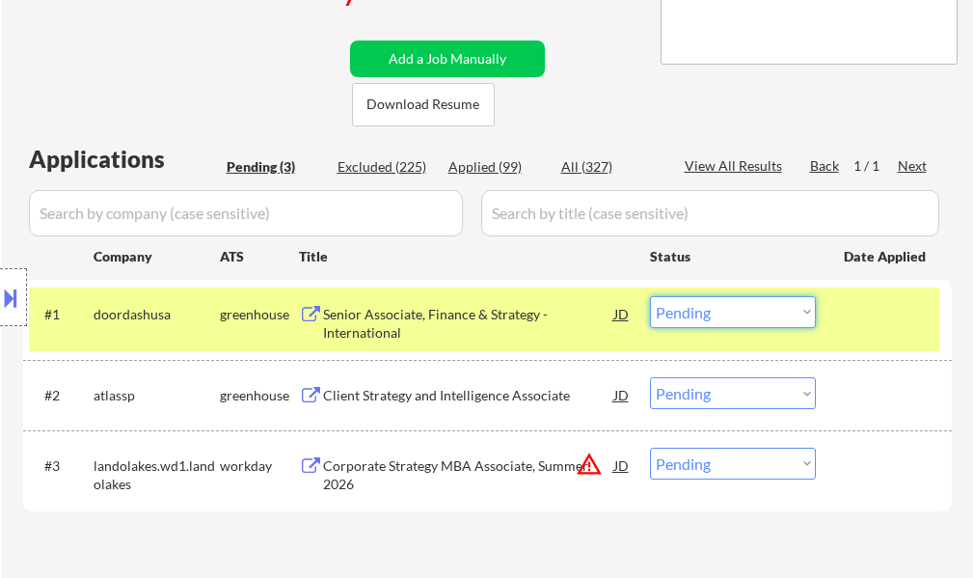
click at [688, 315] on select "Choose an option... Pending Applied Excluded (Questions) Excluded (Expired) Exc…" at bounding box center [733, 312] width 166 height 32
click at [650, 296] on select "Choose an option... Pending Applied Excluded (Questions) Excluded (Expired) Exc…" at bounding box center [733, 312] width 166 height 32
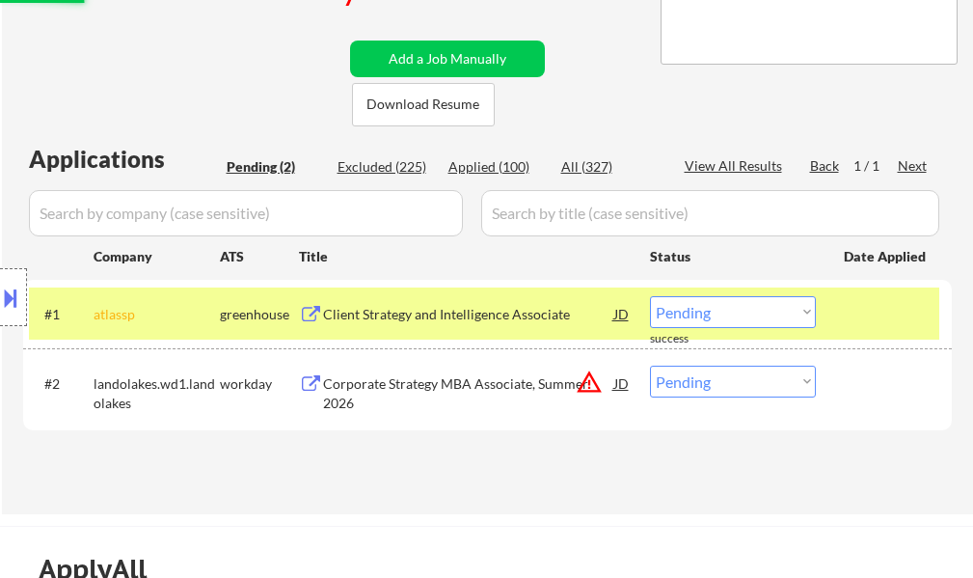
click at [865, 293] on div "#1 atlassp greenhouse Client Strategy and Intelligence Associate JD Choose an o…" at bounding box center [484, 313] width 910 height 52
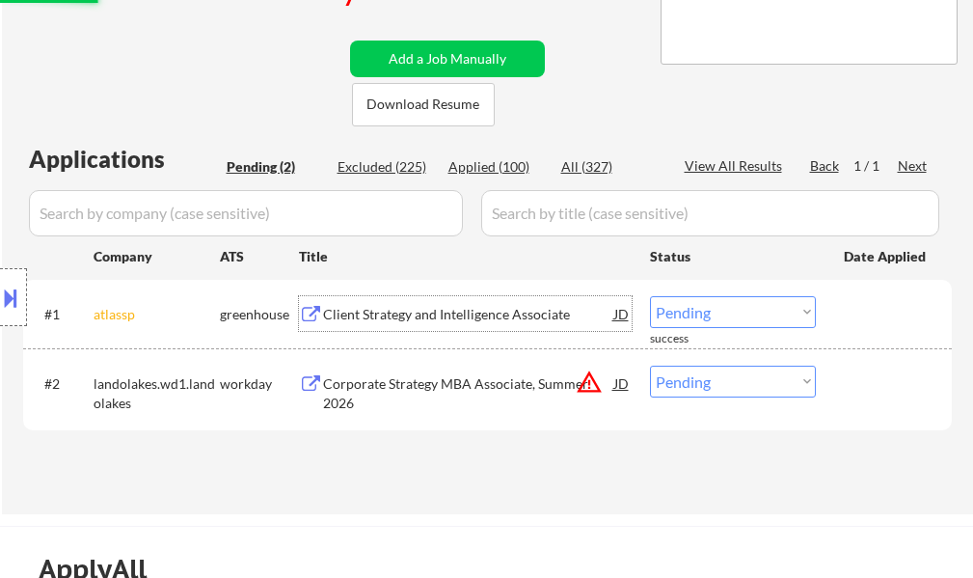
click at [468, 309] on div "Client Strategy and Intelligence Associate" at bounding box center [468, 314] width 291 height 19
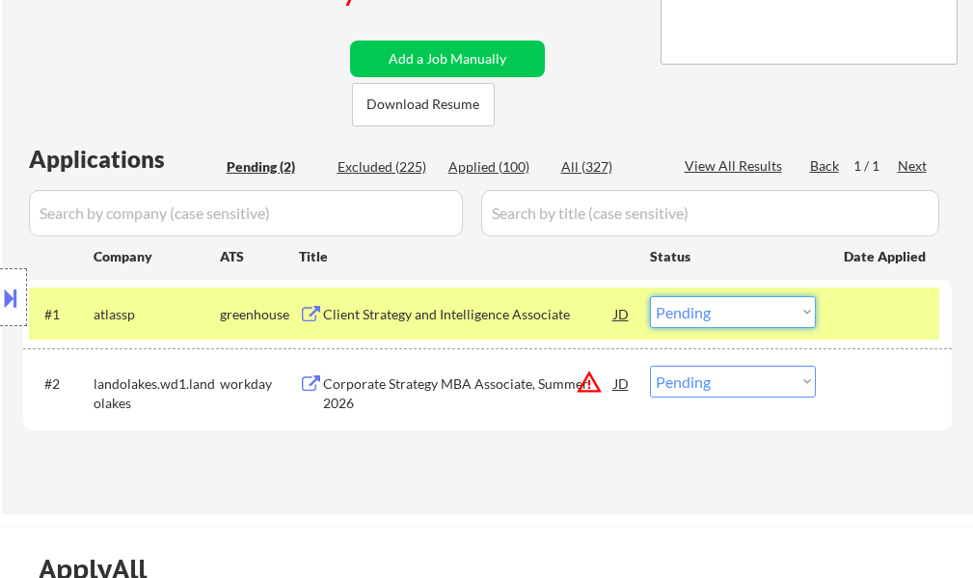
click at [724, 315] on select "Choose an option... Pending Applied Excluded (Questions) Excluded (Expired) Exc…" at bounding box center [733, 312] width 166 height 32
click at [650, 296] on select "Choose an option... Pending Applied Excluded (Questions) Excluded (Expired) Exc…" at bounding box center [733, 312] width 166 height 32
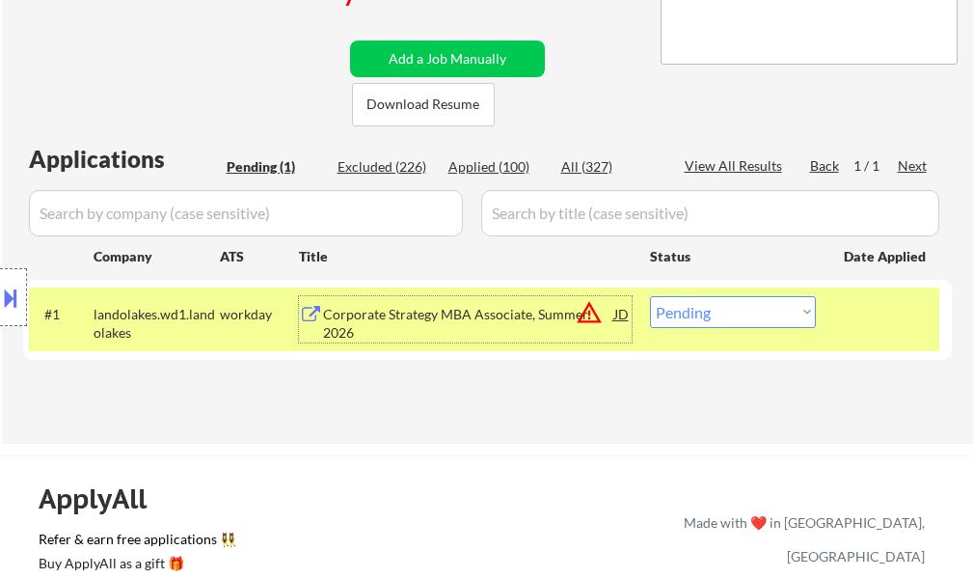
click at [409, 320] on div "Corporate Strategy MBA Associate, Summer 2026" at bounding box center [468, 324] width 291 height 38
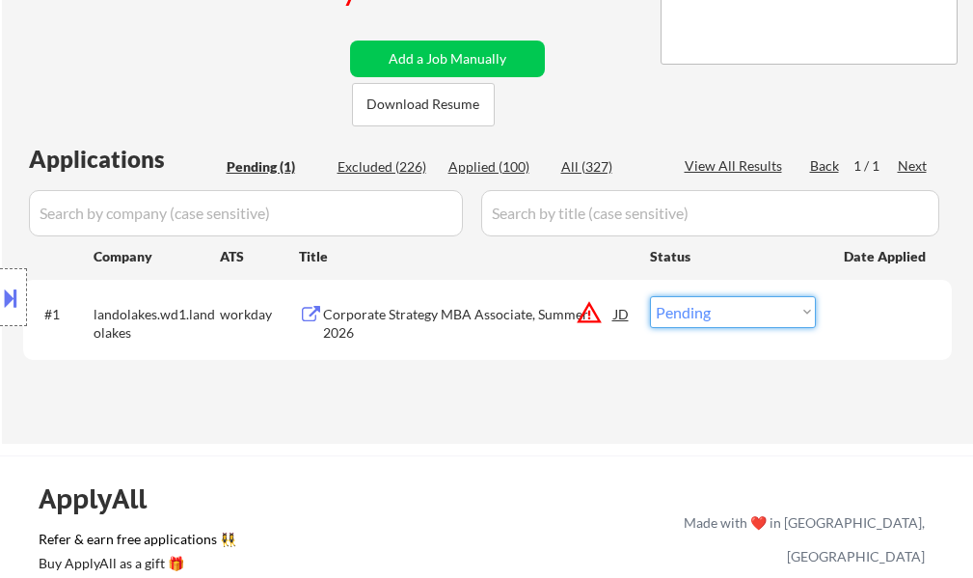
click at [703, 313] on select "Choose an option... Pending Applied Excluded (Questions) Excluded (Expired) Exc…" at bounding box center [733, 312] width 166 height 32
select select ""applied""
click at [650, 296] on select "Choose an option... Pending Applied Excluded (Questions) Excluded (Expired) Exc…" at bounding box center [733, 312] width 166 height 32
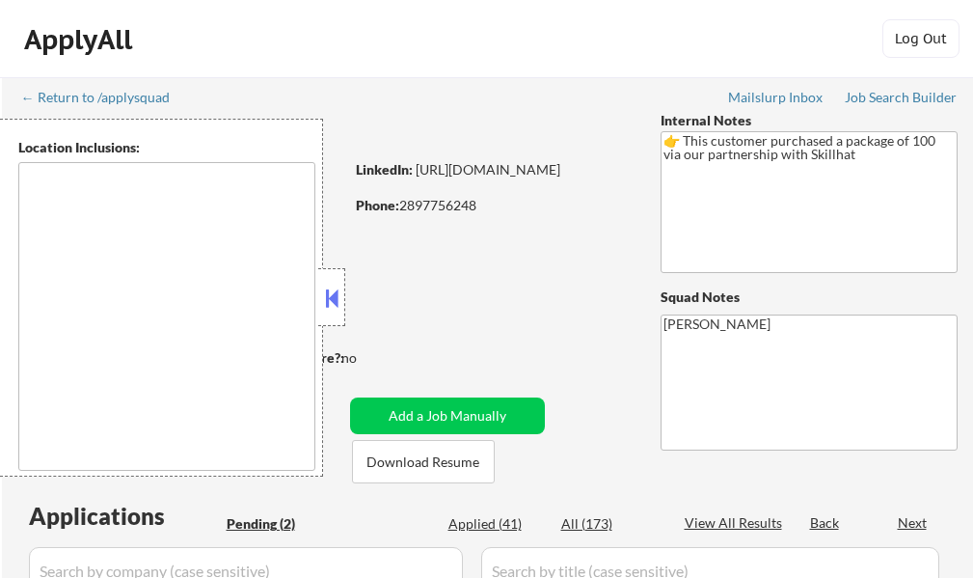
select select ""pending""
type textarea "[GEOGRAPHIC_DATA], ON [GEOGRAPHIC_DATA], ON [GEOGRAPHIC_DATA], ON [GEOGRAPHIC_D…"
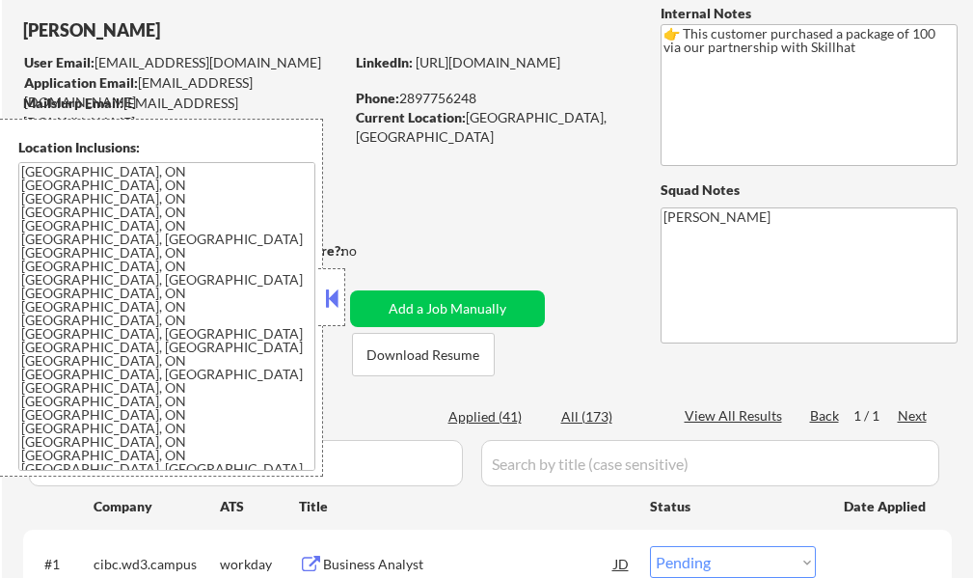
scroll to position [193, 0]
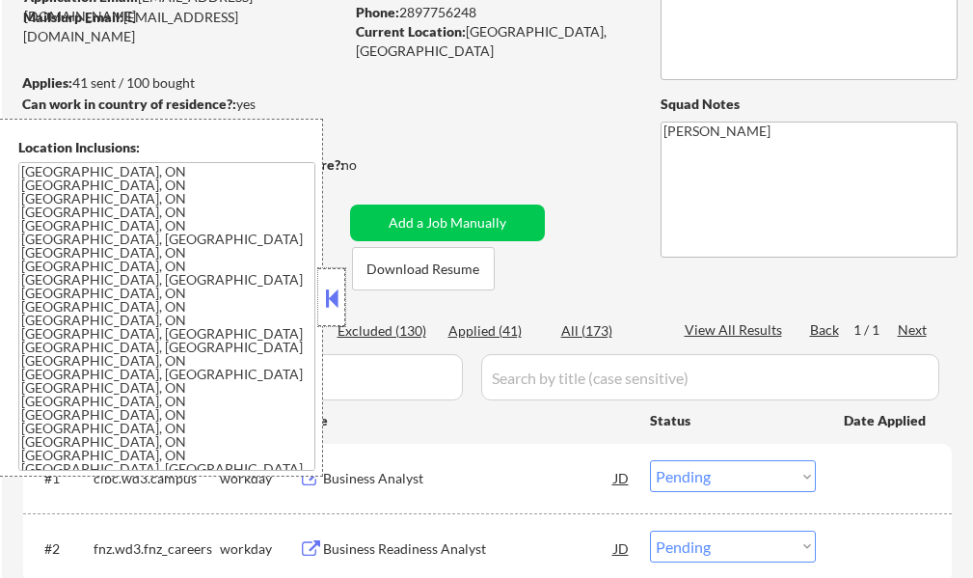
click at [332, 276] on div at bounding box center [331, 297] width 27 height 58
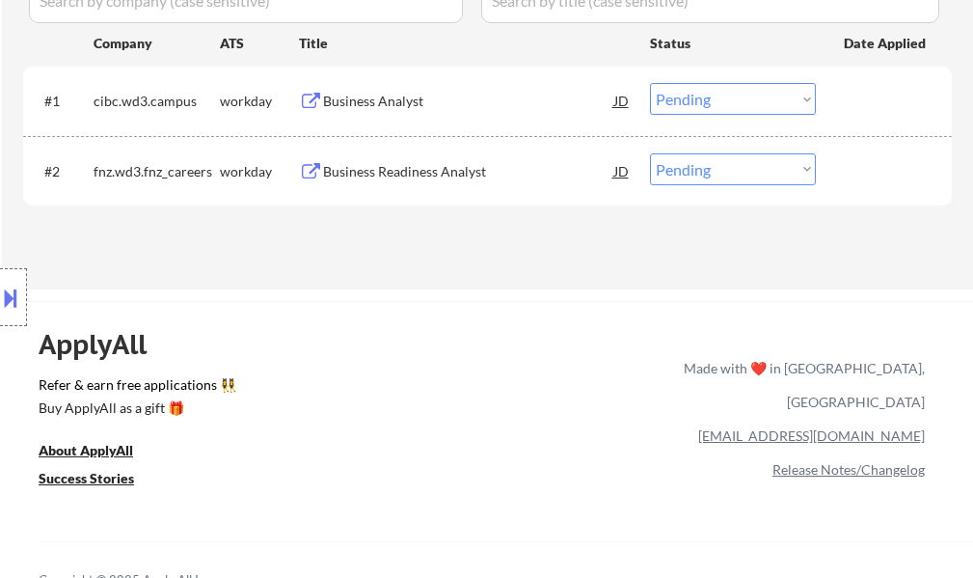
scroll to position [579, 0]
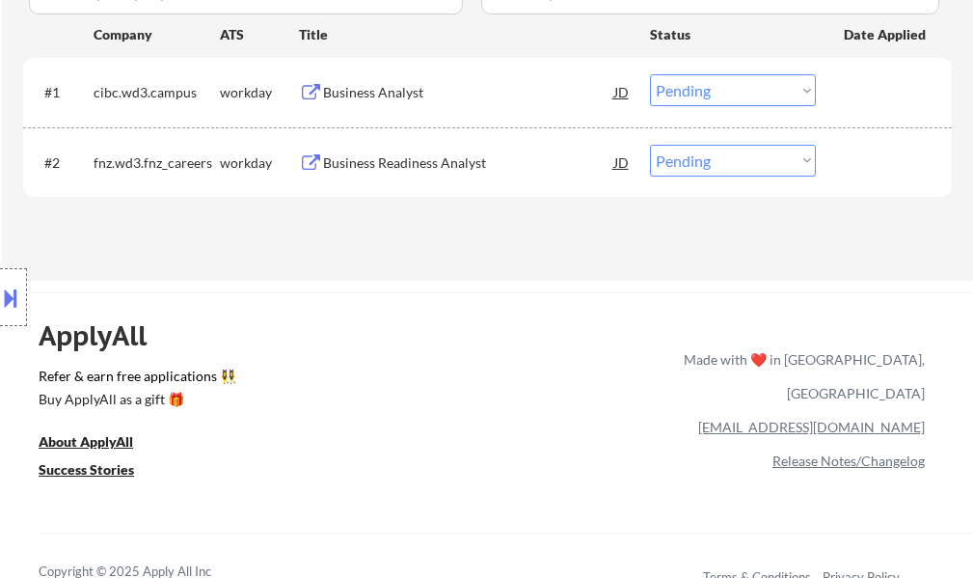
click at [397, 88] on div "Business Analyst" at bounding box center [468, 92] width 291 height 19
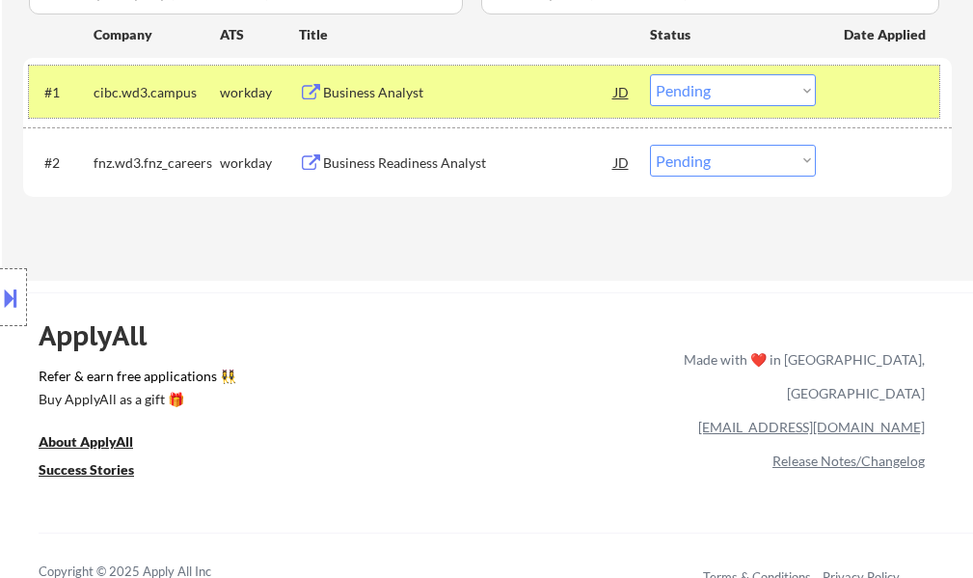
click at [846, 113] on div "#1 cibc.wd3.campus workday Business Analyst JD Choose an option... Pending Appl…" at bounding box center [484, 92] width 910 height 52
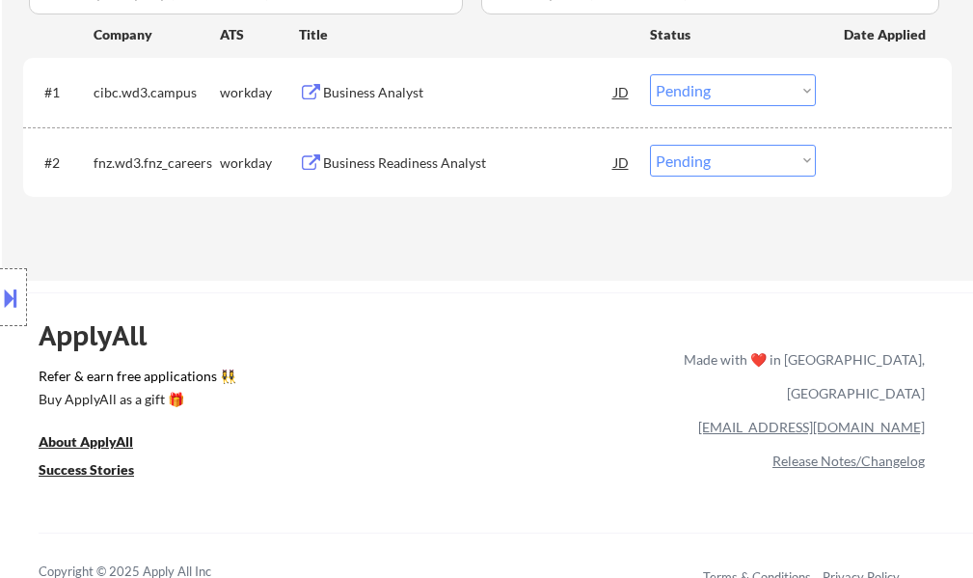
click at [363, 95] on div "Business Analyst" at bounding box center [468, 92] width 291 height 19
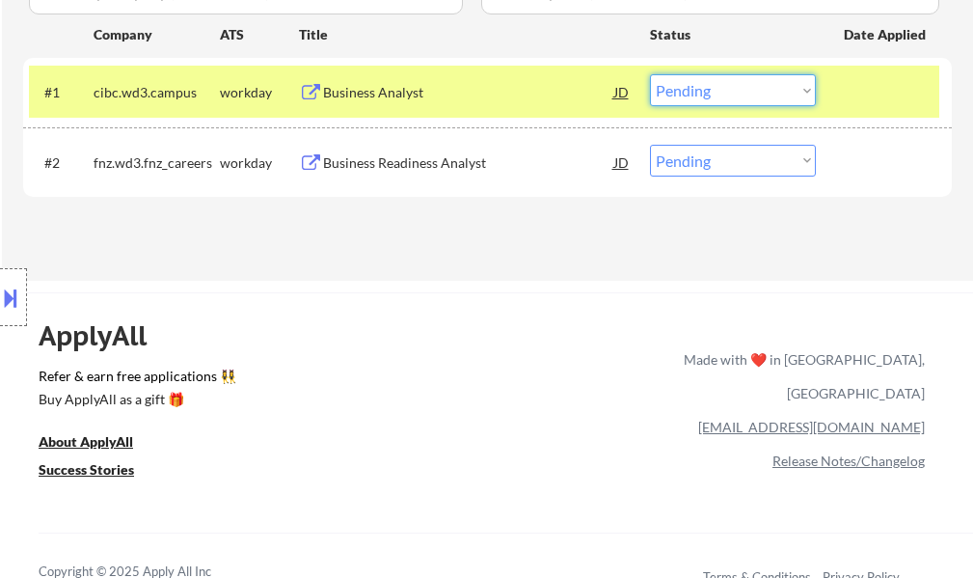
click at [715, 90] on select "Choose an option... Pending Applied Excluded (Questions) Excluded (Expired) Exc…" at bounding box center [733, 90] width 166 height 32
click at [650, 74] on select "Choose an option... Pending Applied Excluded (Questions) Excluded (Expired) Exc…" at bounding box center [733, 90] width 166 height 32
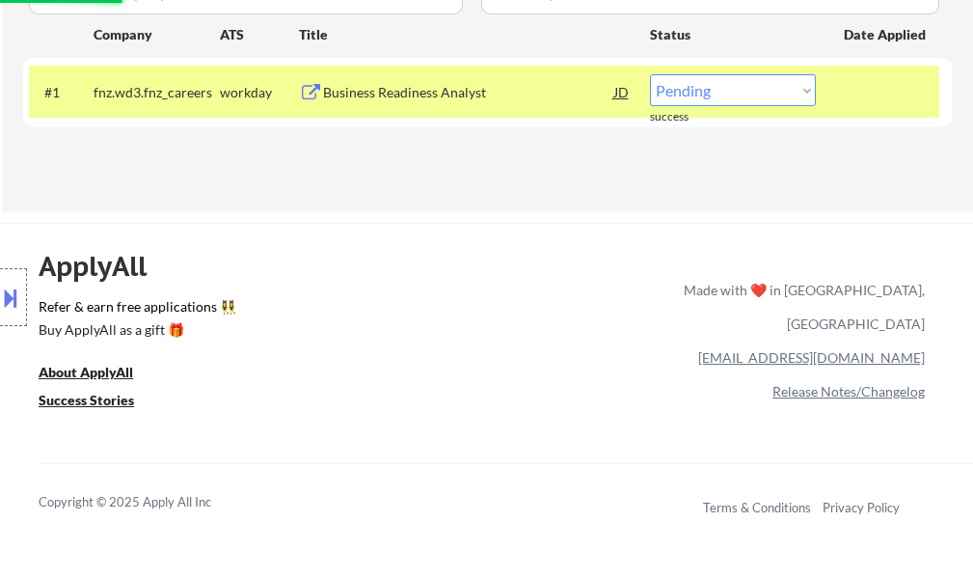
click at [848, 99] on div at bounding box center [886, 91] width 85 height 35
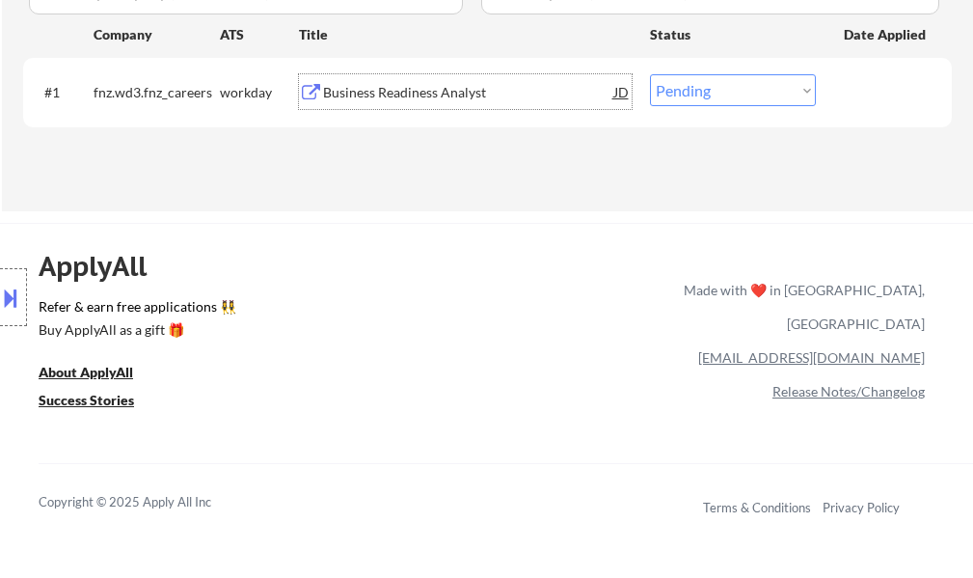
click at [416, 90] on div "Business Readiness Analyst" at bounding box center [468, 92] width 291 height 19
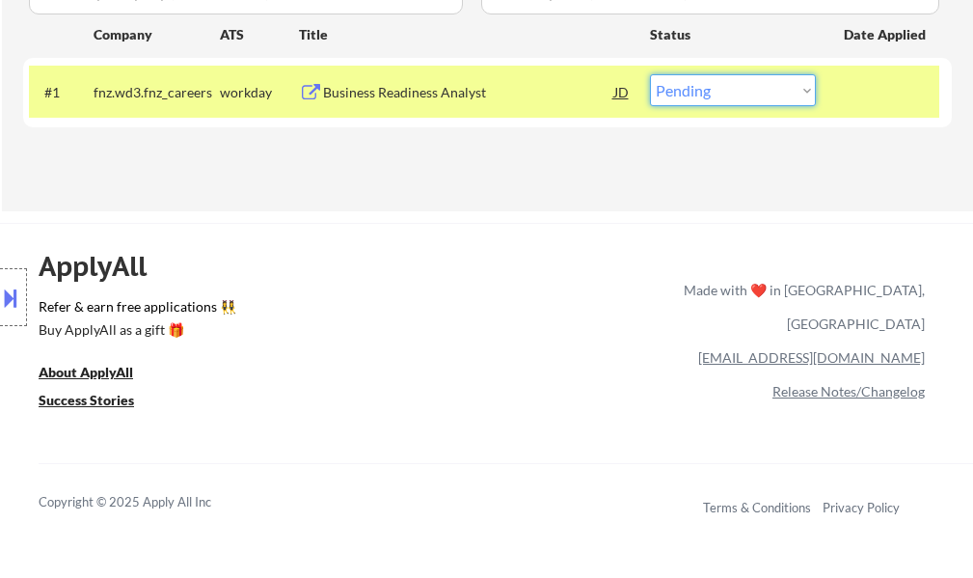
click at [691, 84] on select "Choose an option... Pending Applied Excluded (Questions) Excluded (Expired) Exc…" at bounding box center [733, 90] width 166 height 32
select select ""applied""
click at [650, 74] on select "Choose an option... Pending Applied Excluded (Questions) Excluded (Expired) Exc…" at bounding box center [733, 90] width 166 height 32
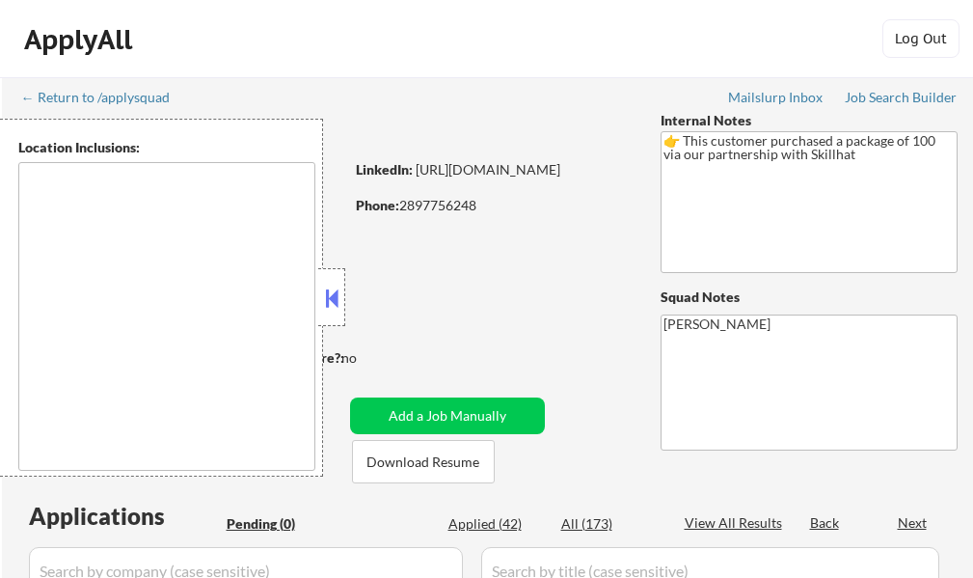
type textarea "[GEOGRAPHIC_DATA], ON [GEOGRAPHIC_DATA], ON [GEOGRAPHIC_DATA], ON [GEOGRAPHIC_D…"
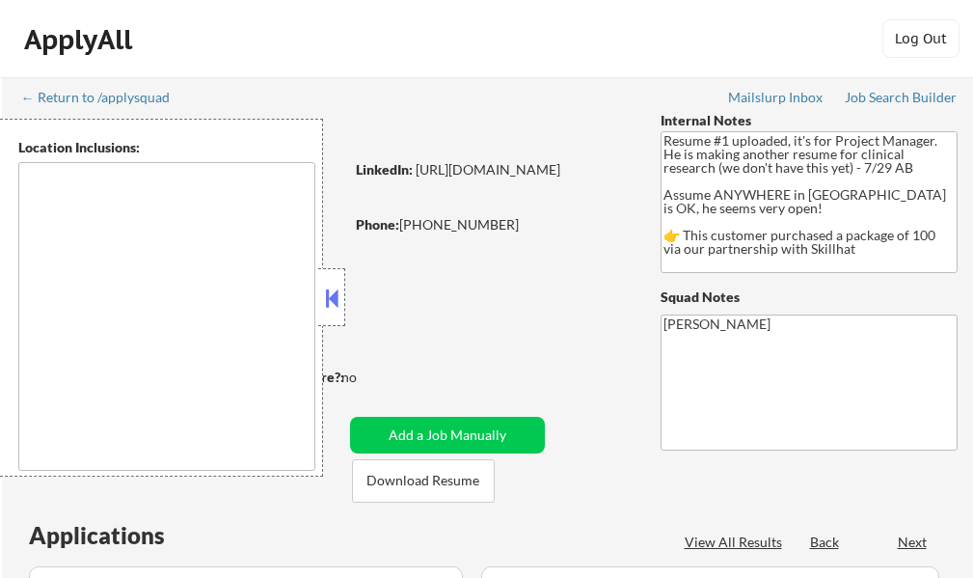
type textarea "country:[GEOGRAPHIC_DATA]"
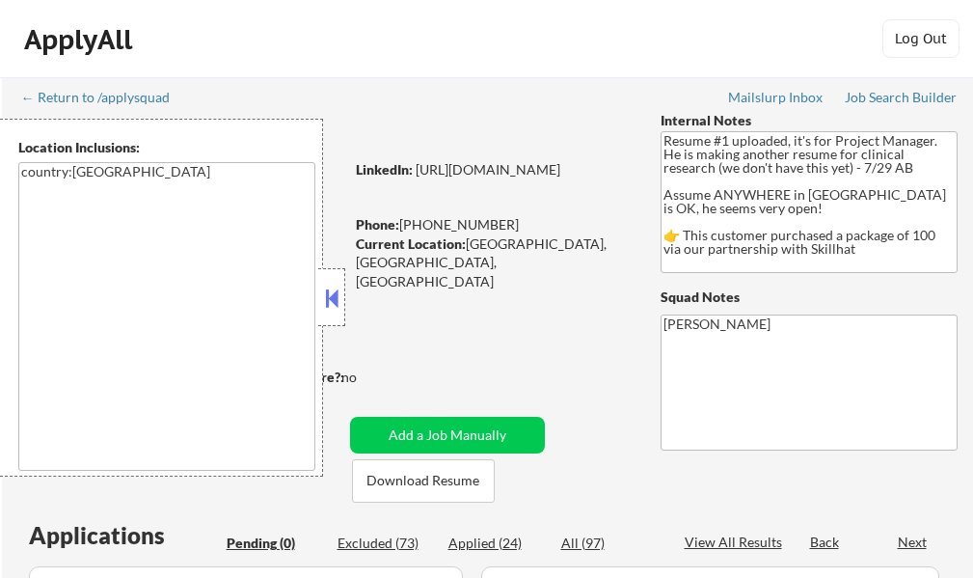
click at [321, 280] on div at bounding box center [331, 297] width 27 height 58
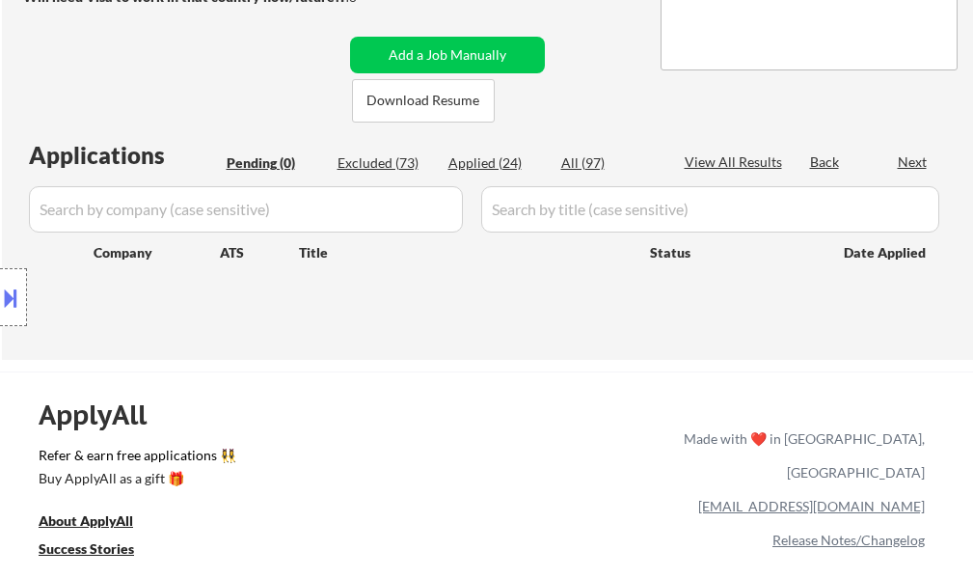
scroll to position [386, 0]
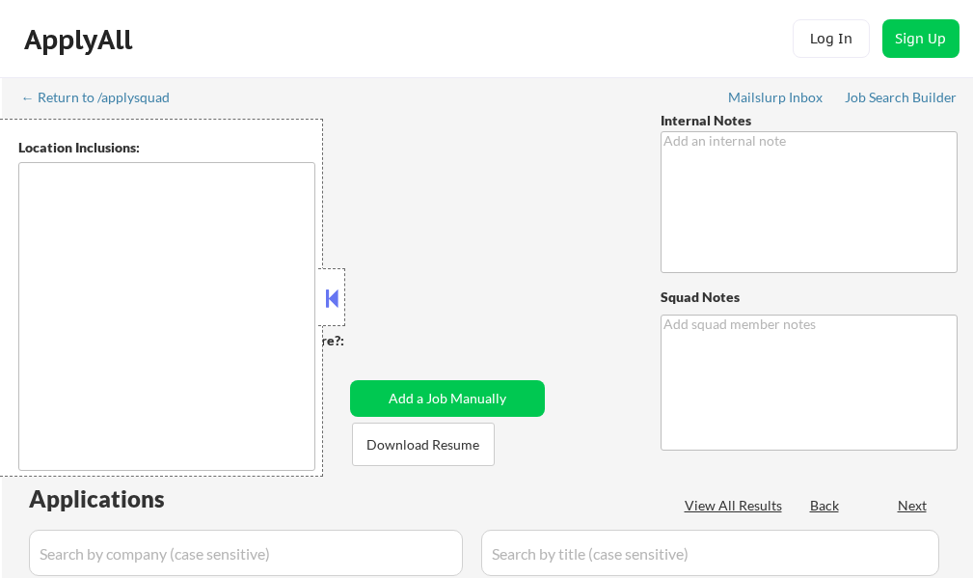
type textarea "Important: Needs visa transfer so be sure to check each job description to make…"
type textarea "[PERSON_NAME]"
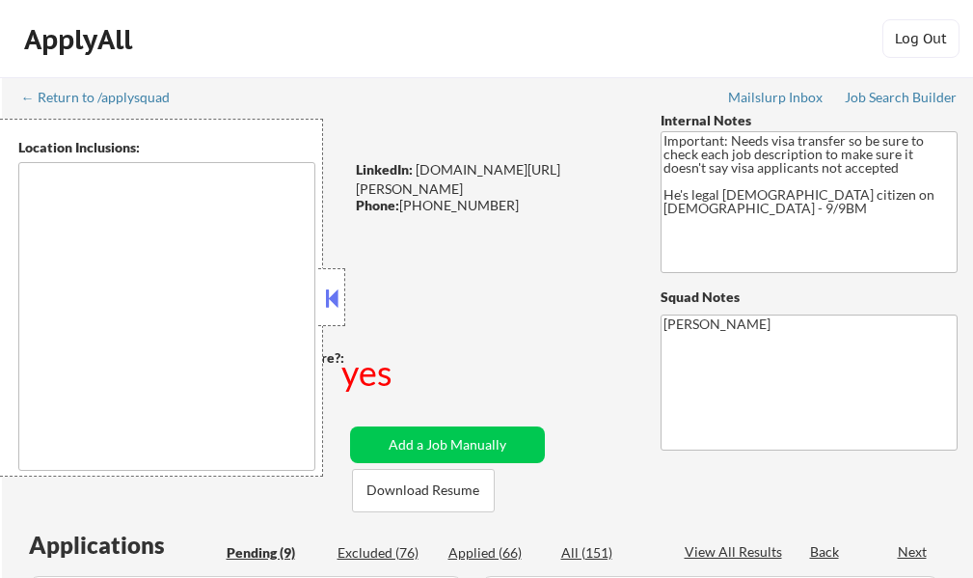
type textarea "[GEOGRAPHIC_DATA], [GEOGRAPHIC_DATA] [GEOGRAPHIC_DATA], [GEOGRAPHIC_DATA] [GEOG…"
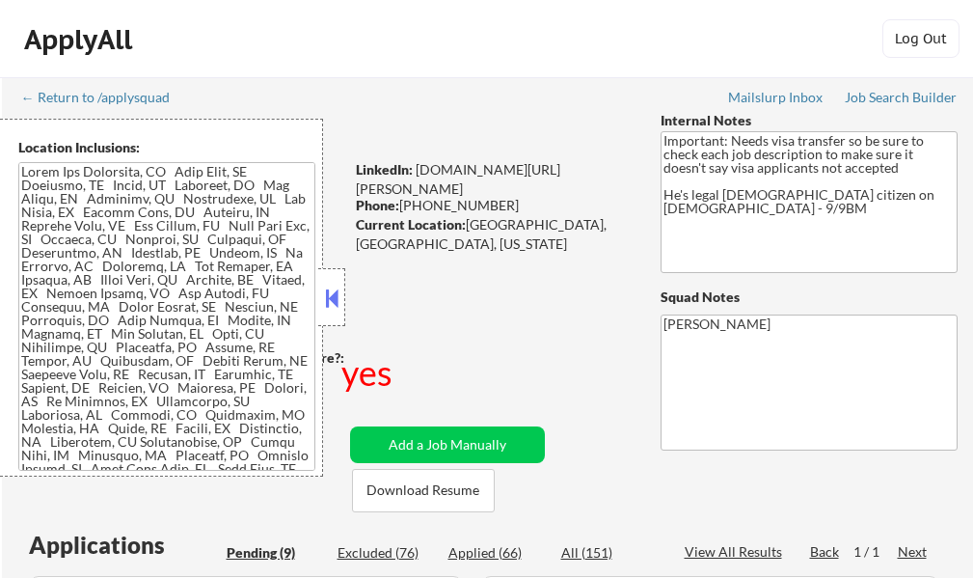
select select ""pending""
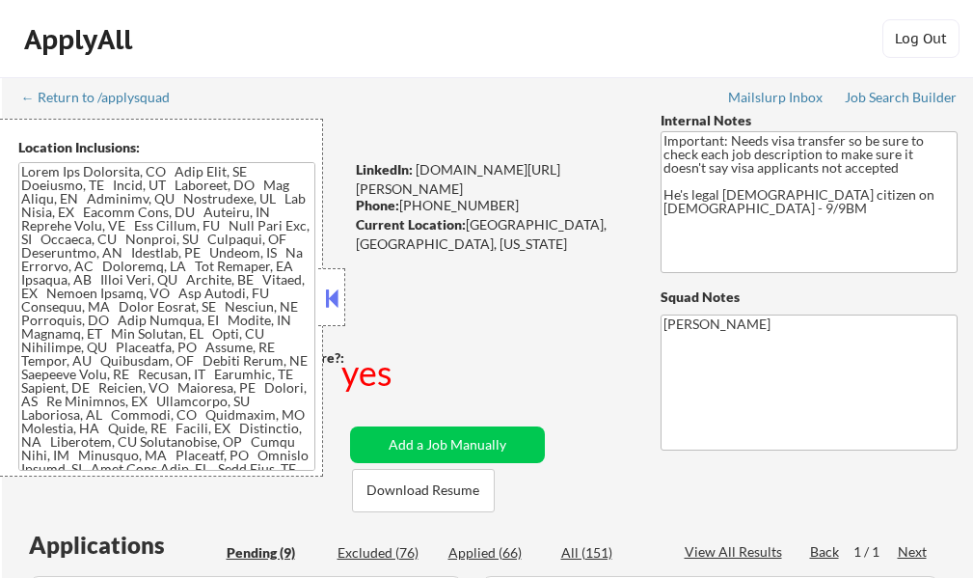
select select ""pending""
click at [327, 287] on button at bounding box center [331, 297] width 21 height 29
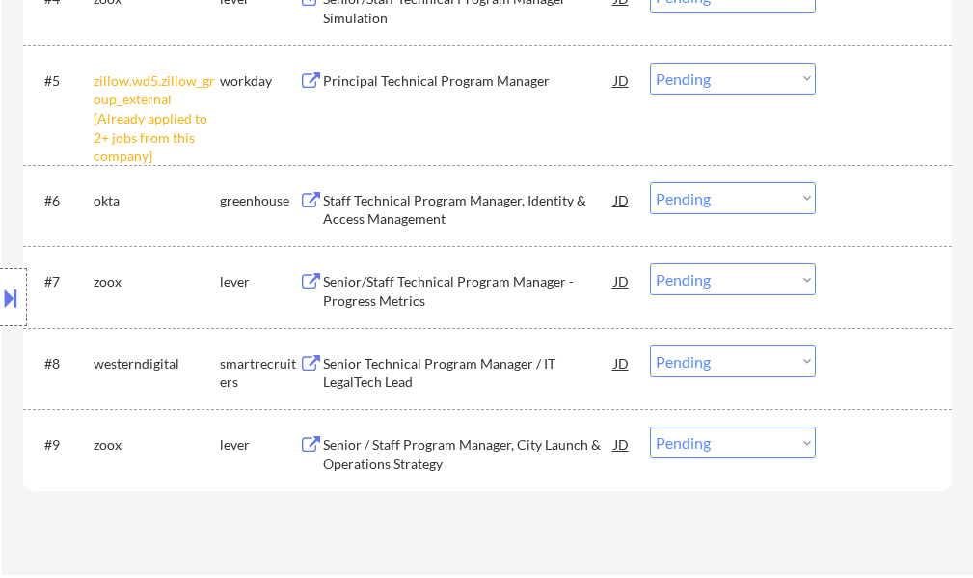
scroll to position [964, 0]
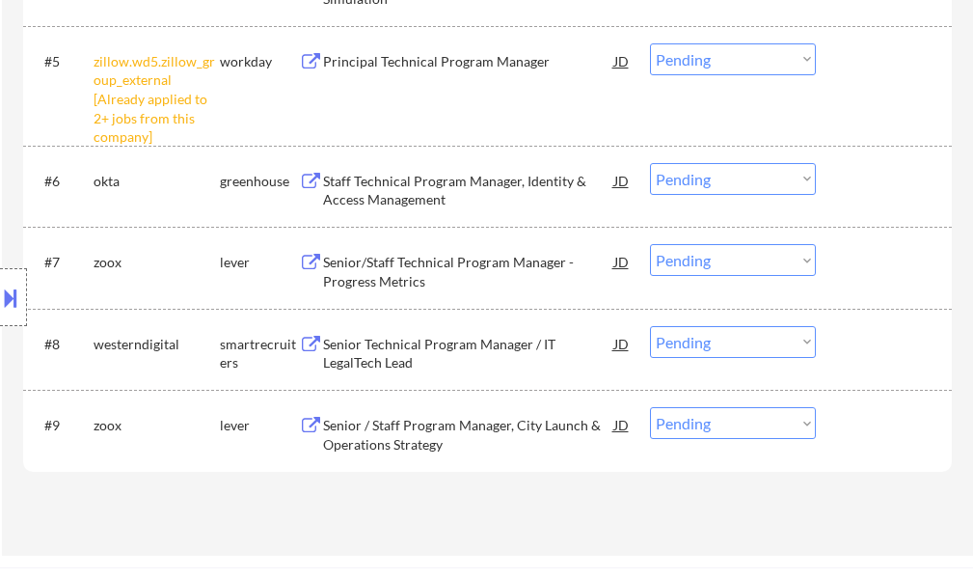
click at [701, 58] on select "Choose an option... Pending Applied Excluded (Questions) Excluded (Expired) Exc…" at bounding box center [733, 59] width 166 height 32
click at [650, 43] on select "Choose an option... Pending Applied Excluded (Questions) Excluded (Expired) Exc…" at bounding box center [733, 59] width 166 height 32
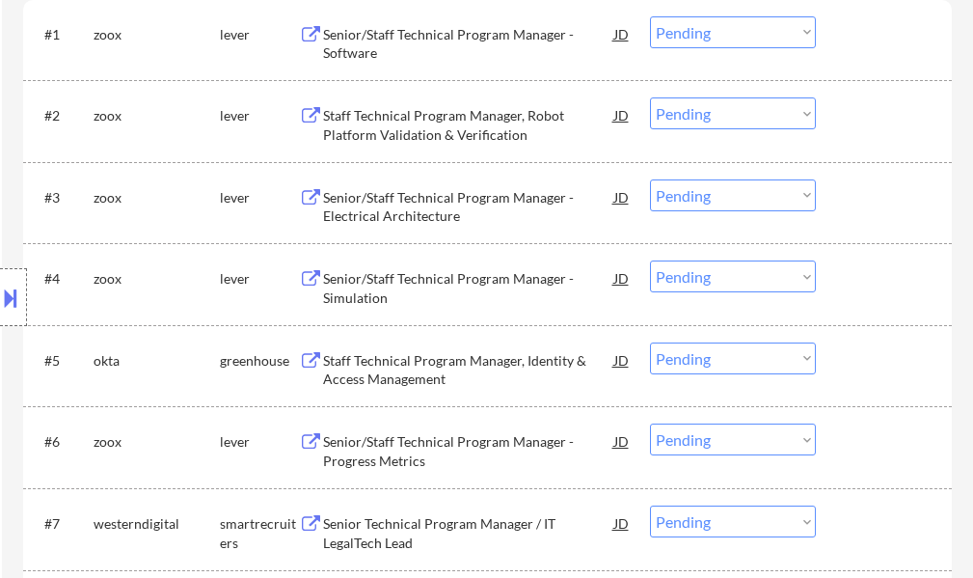
scroll to position [675, 0]
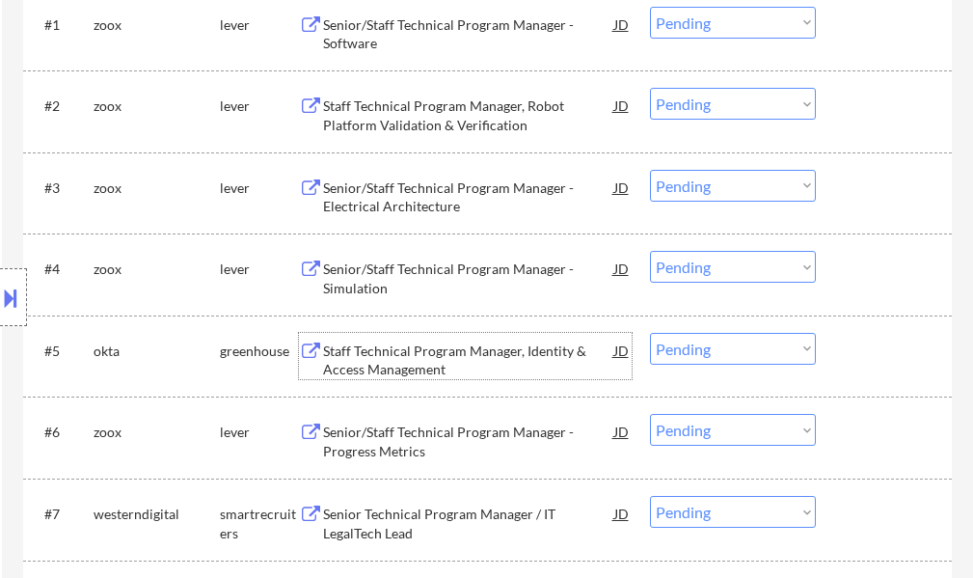
click at [376, 352] on div "Staff Technical Program Manager, Identity & Access Management" at bounding box center [468, 360] width 291 height 38
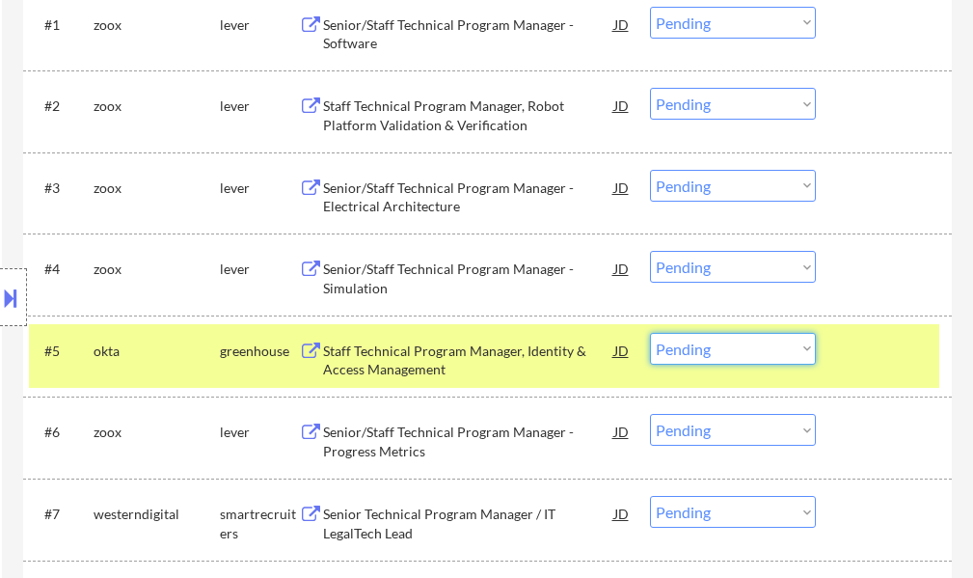
click at [700, 349] on select "Choose an option... Pending Applied Excluded (Questions) Excluded (Expired) Exc…" at bounding box center [733, 349] width 166 height 32
click at [650, 333] on select "Choose an option... Pending Applied Excluded (Questions) Excluded (Expired) Exc…" at bounding box center [733, 349] width 166 height 32
click at [867, 369] on div "#5 okta greenhouse Staff Technical Program Manager, Identity & Access Managemen…" at bounding box center [484, 356] width 910 height 64
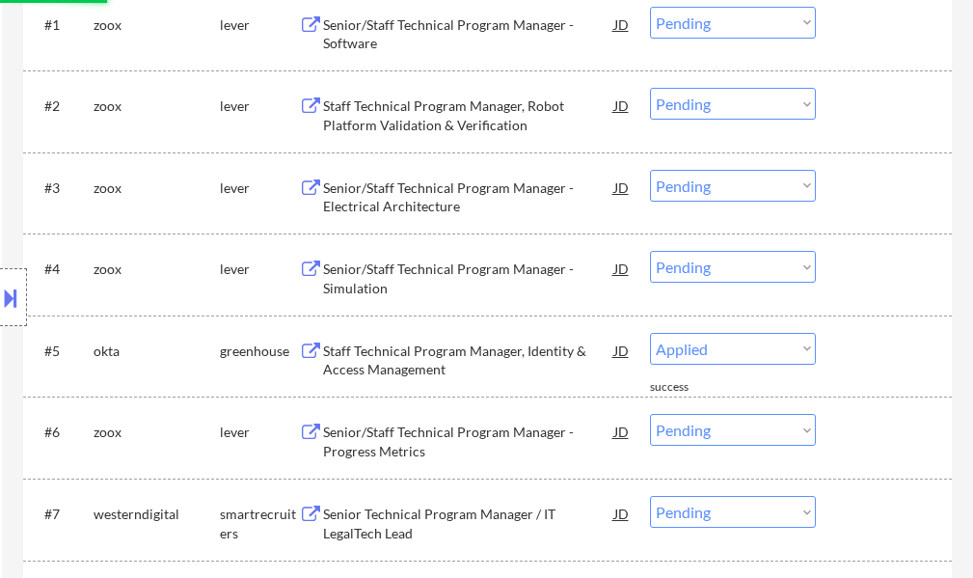
select select ""pending""
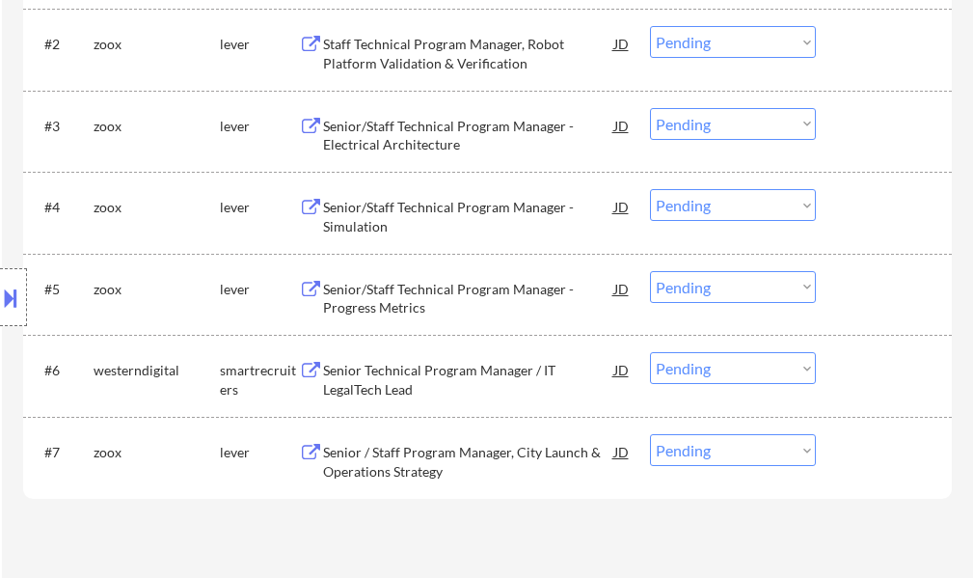
scroll to position [771, 0]
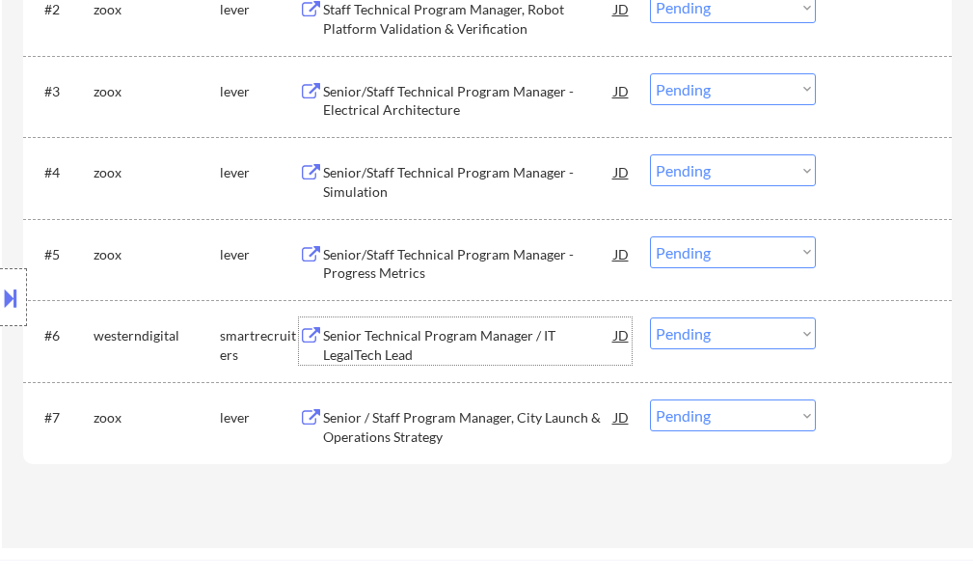
click at [461, 337] on div "Senior Technical Program Manager / IT LegalTech Lead" at bounding box center [468, 345] width 291 height 38
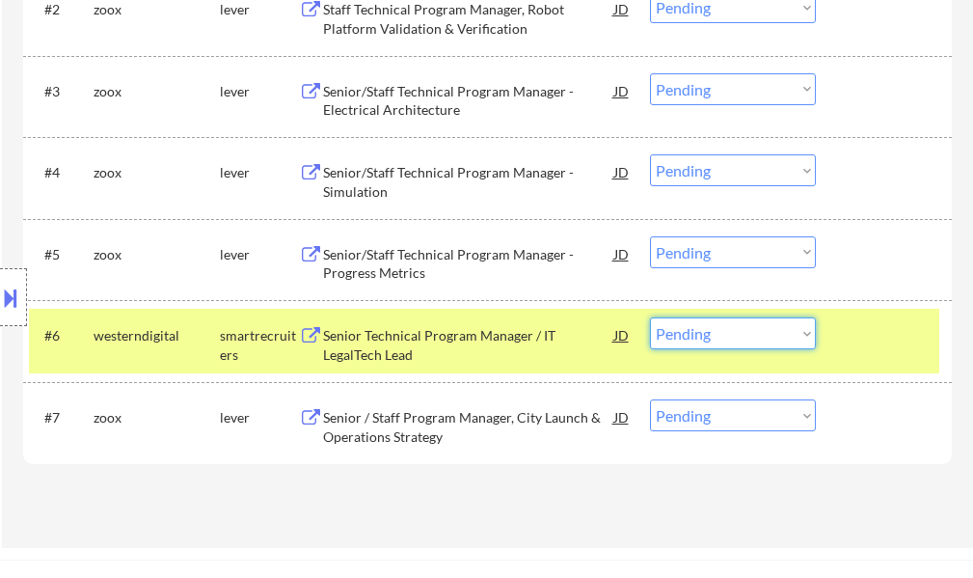
click at [715, 334] on select "Choose an option... Pending Applied Excluded (Questions) Excluded (Expired) Exc…" at bounding box center [733, 333] width 166 height 32
click at [650, 317] on select "Choose an option... Pending Applied Excluded (Questions) Excluded (Expired) Exc…" at bounding box center [733, 333] width 166 height 32
click at [862, 342] on div at bounding box center [886, 334] width 85 height 35
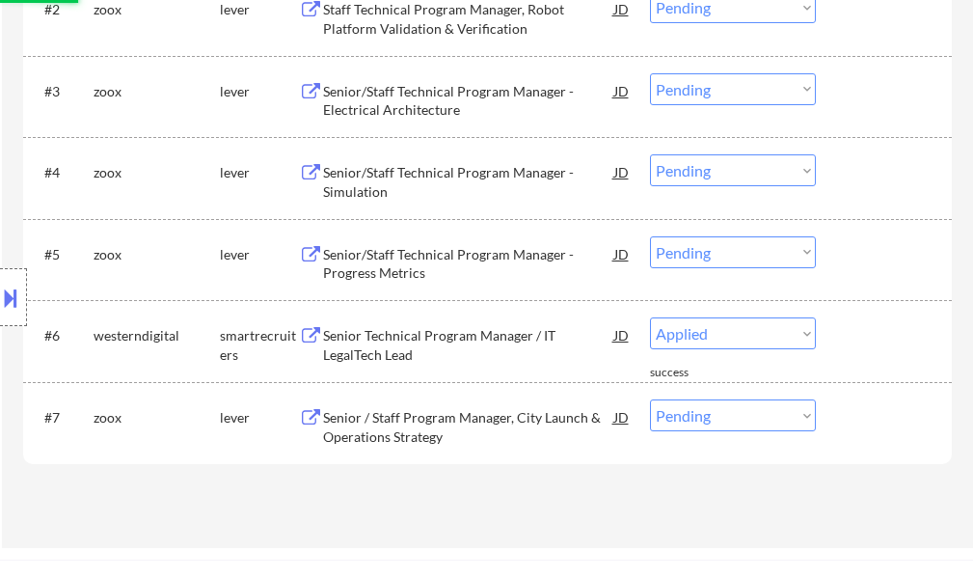
select select ""pending""
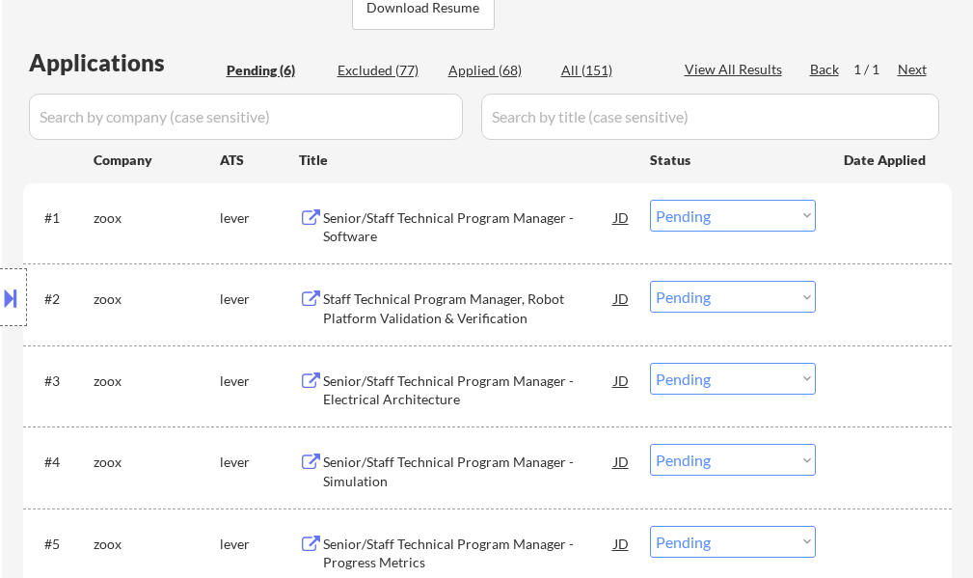
scroll to position [289, 0]
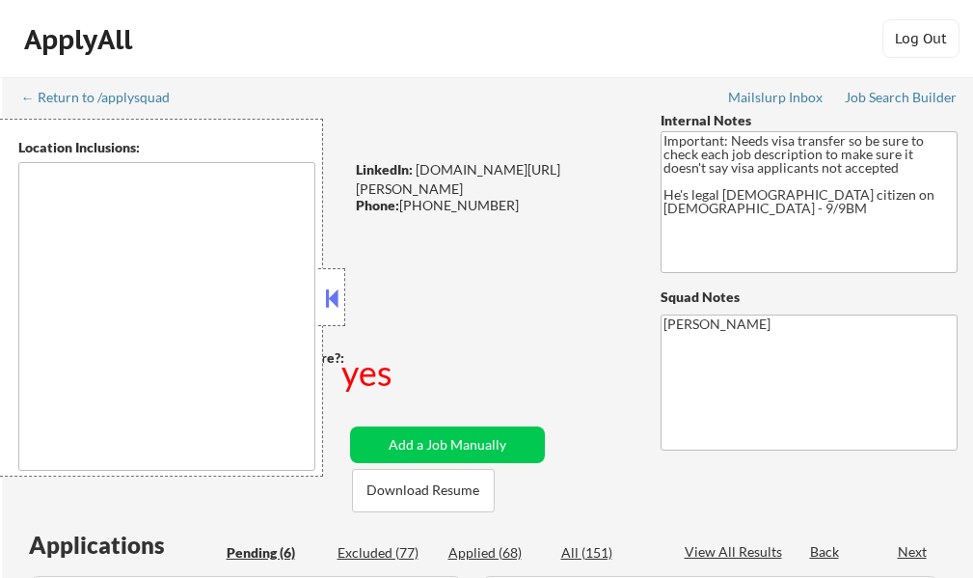
select select ""pending""
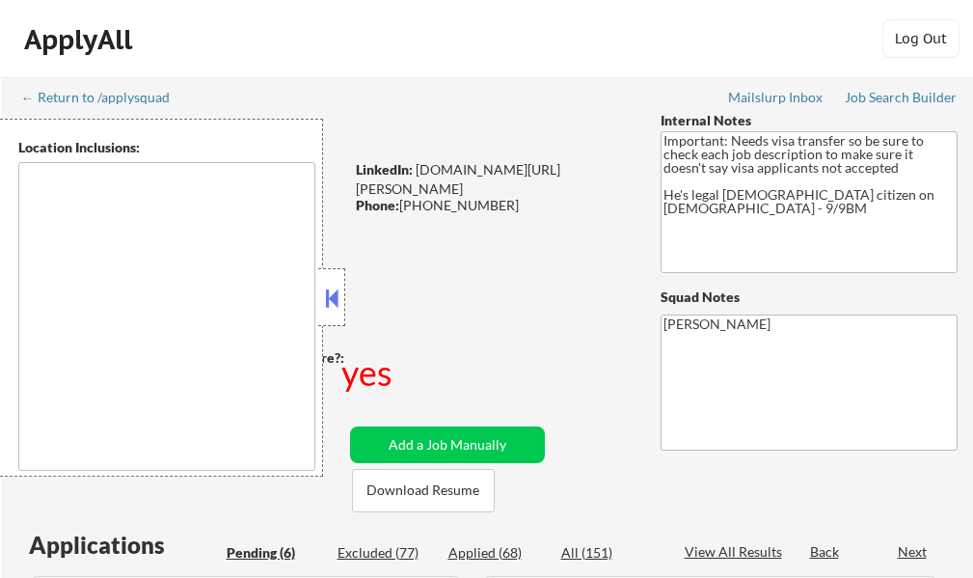
select select ""pending""
type textarea "South San Francisco, CA Daly City, CA Brisbane, CA Colma, CA Pacifica, CA San B…"
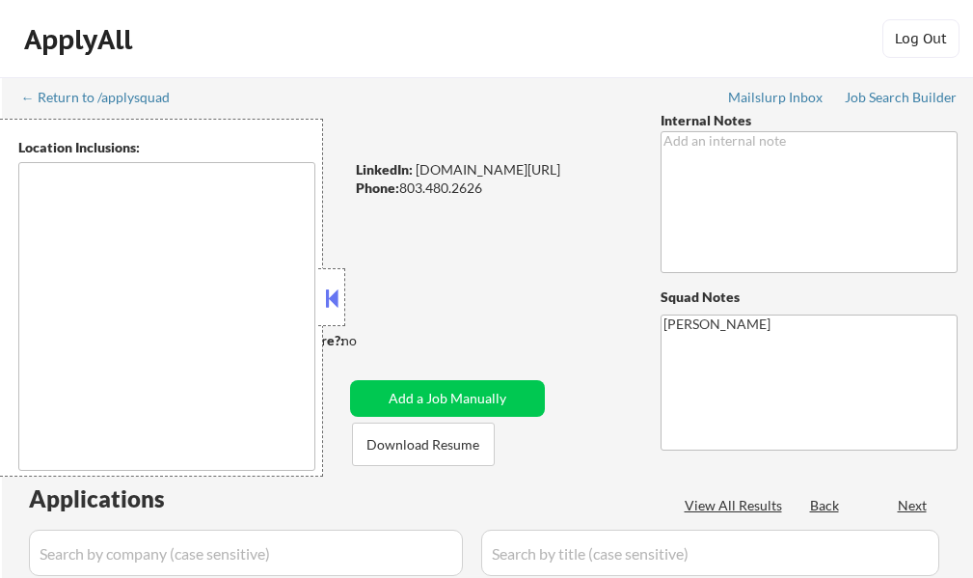
type textarea "[GEOGRAPHIC_DATA], [GEOGRAPHIC_DATA] [GEOGRAPHIC_DATA], [GEOGRAPHIC_DATA] [GEOG…"
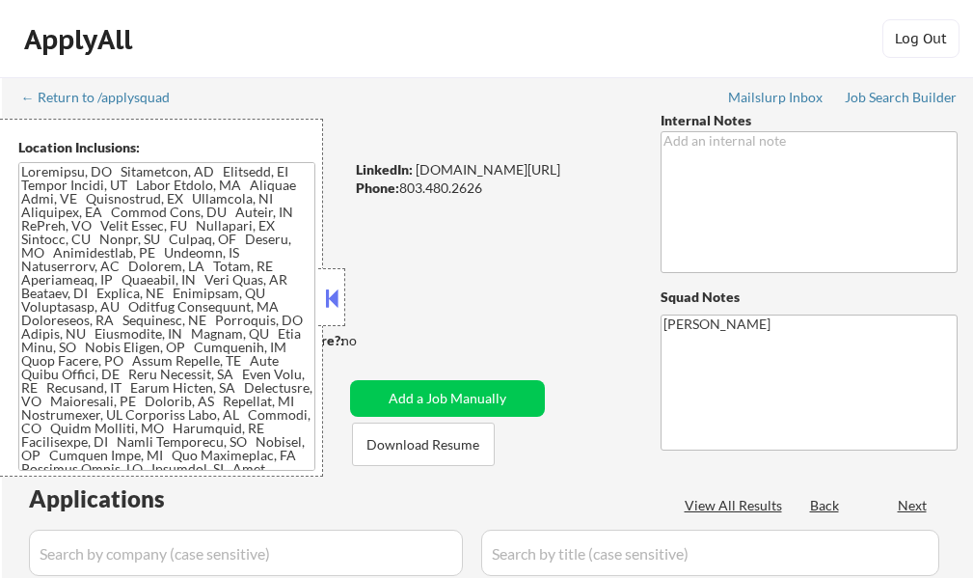
select select ""pending""
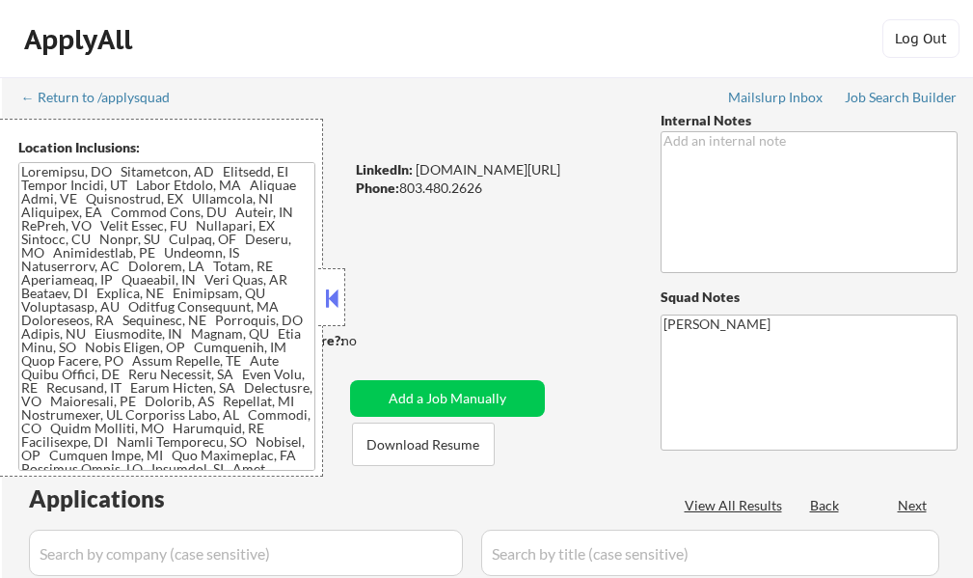
select select ""pending""
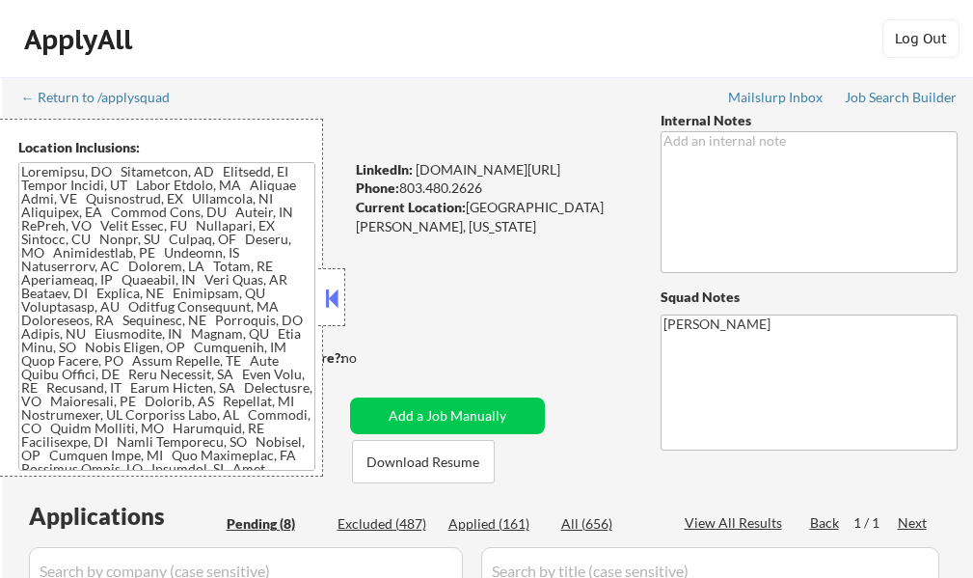
click at [330, 308] on button at bounding box center [331, 297] width 21 height 29
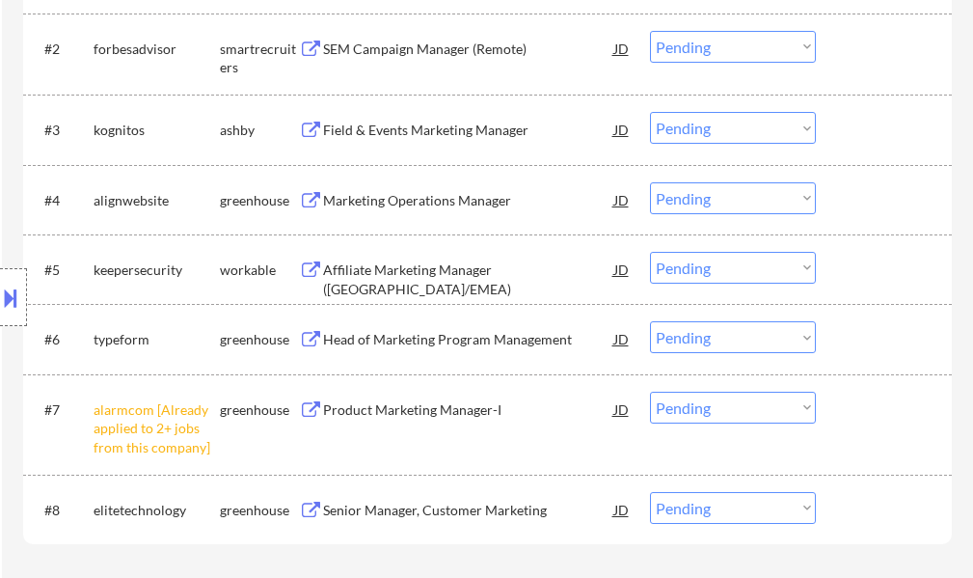
scroll to position [868, 0]
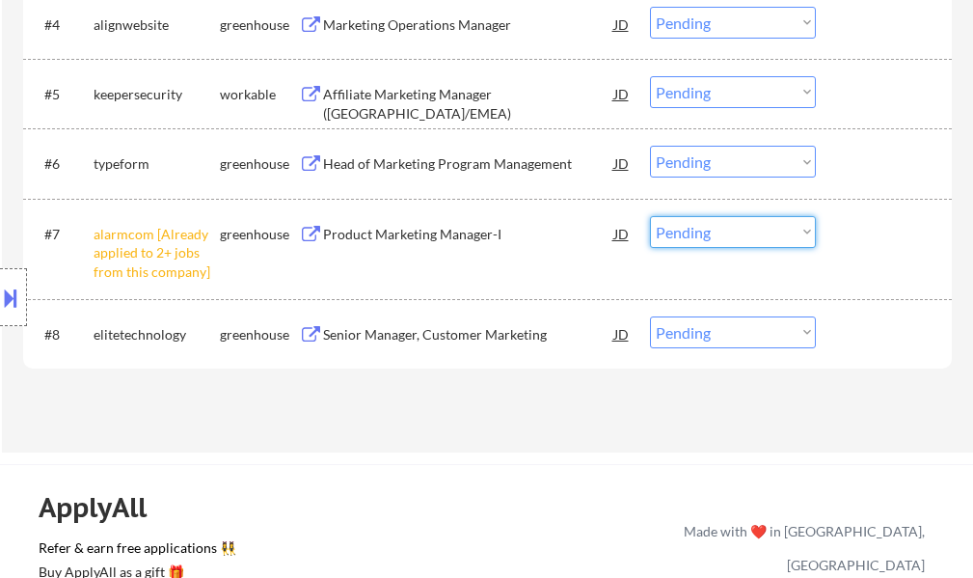
click at [733, 233] on select "Choose an option... Pending Applied Excluded (Questions) Excluded (Expired) Exc…" at bounding box center [733, 232] width 166 height 32
click at [650, 216] on select "Choose an option... Pending Applied Excluded (Questions) Excluded (Expired) Exc…" at bounding box center [733, 232] width 166 height 32
select select ""pending""
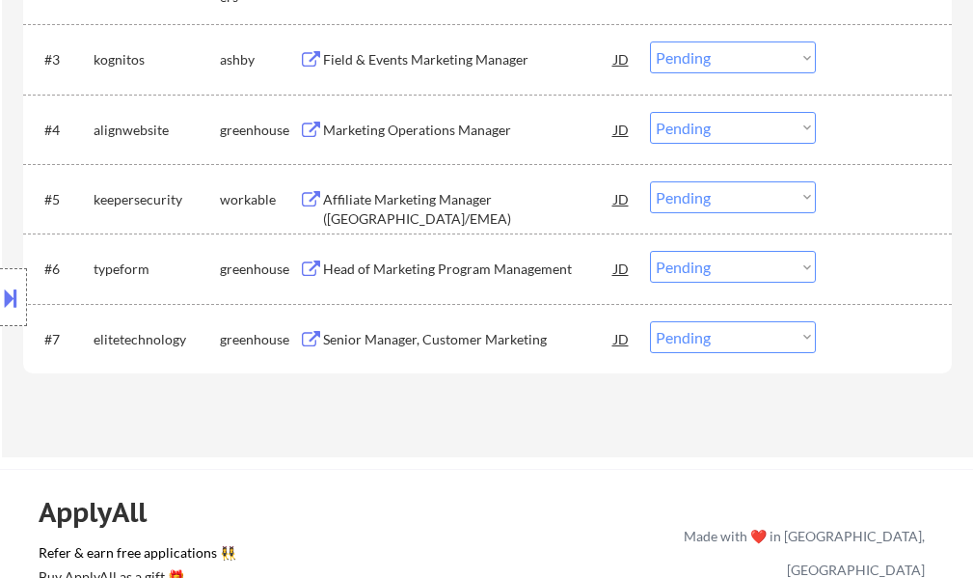
scroll to position [579, 0]
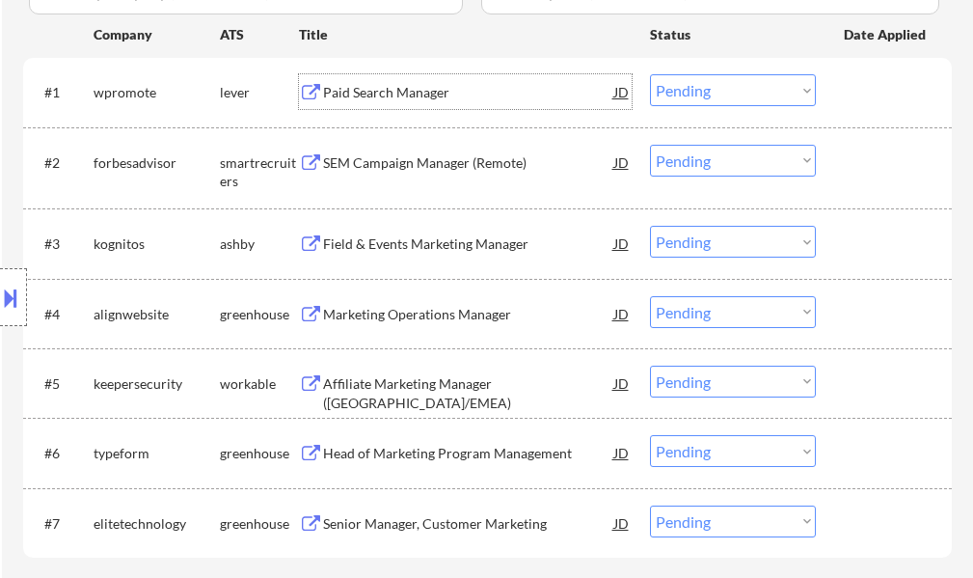
click at [364, 96] on div "Paid Search Manager" at bounding box center [468, 92] width 291 height 19
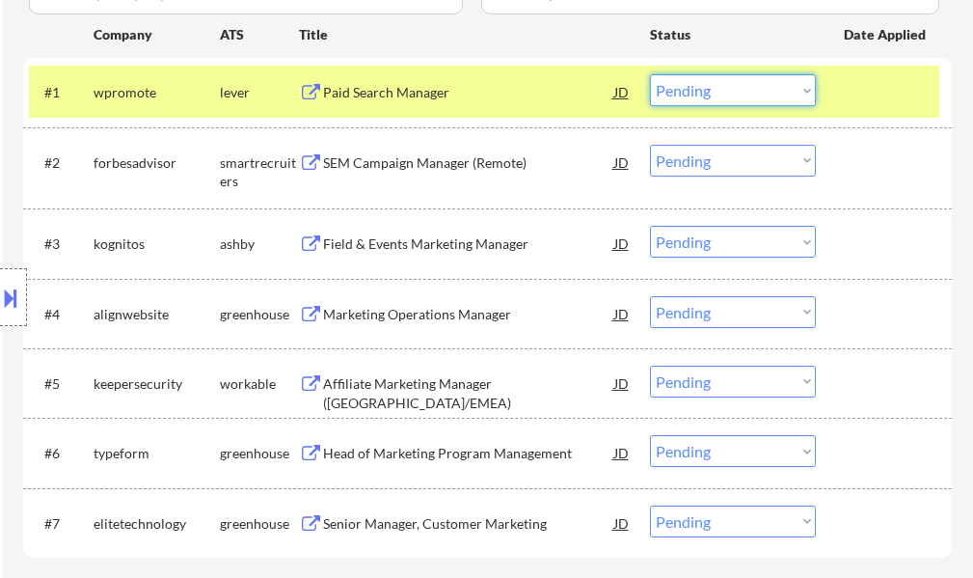
click at [688, 79] on select "Choose an option... Pending Applied Excluded (Questions) Excluded (Expired) Exc…" at bounding box center [733, 90] width 166 height 32
click at [650, 74] on select "Choose an option... Pending Applied Excluded (Questions) Excluded (Expired) Exc…" at bounding box center [733, 90] width 166 height 32
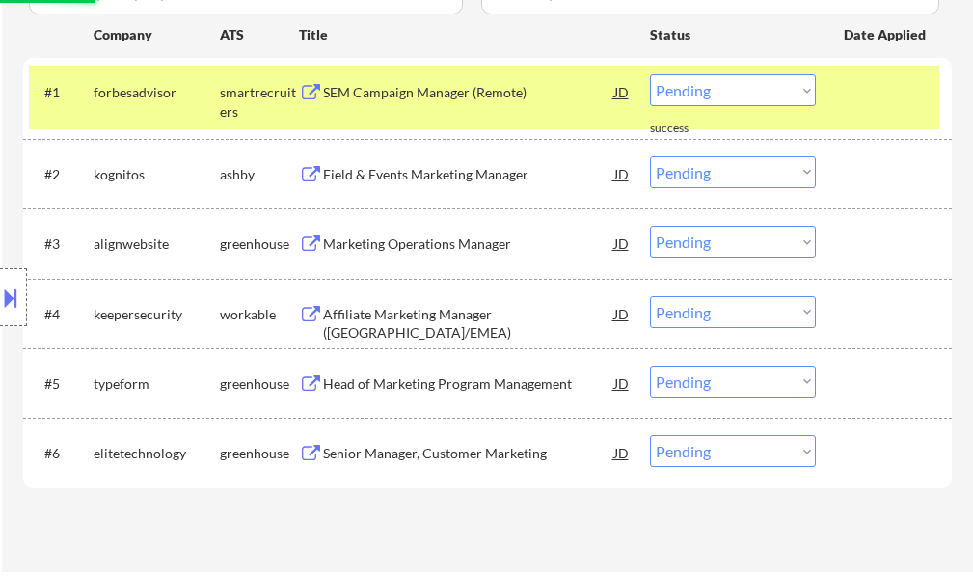
click at [874, 62] on div "#1 forbesadvisor smartrecruiters SEM Campaign Manager (Remote) JD Choose an opt…" at bounding box center [487, 98] width 929 height 81
click at [870, 94] on div at bounding box center [886, 91] width 85 height 35
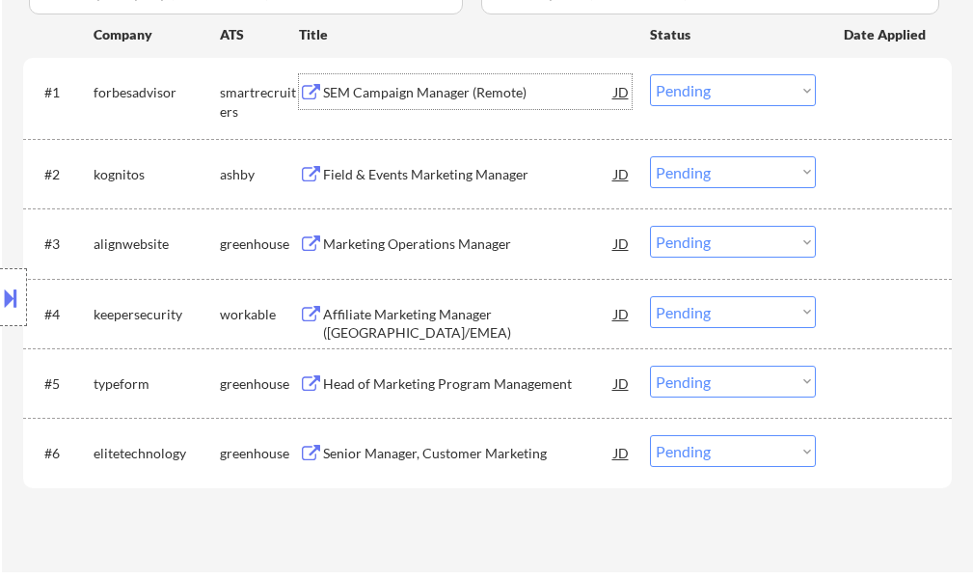
click at [416, 91] on div "SEM Campaign Manager (Remote)" at bounding box center [468, 92] width 291 height 19
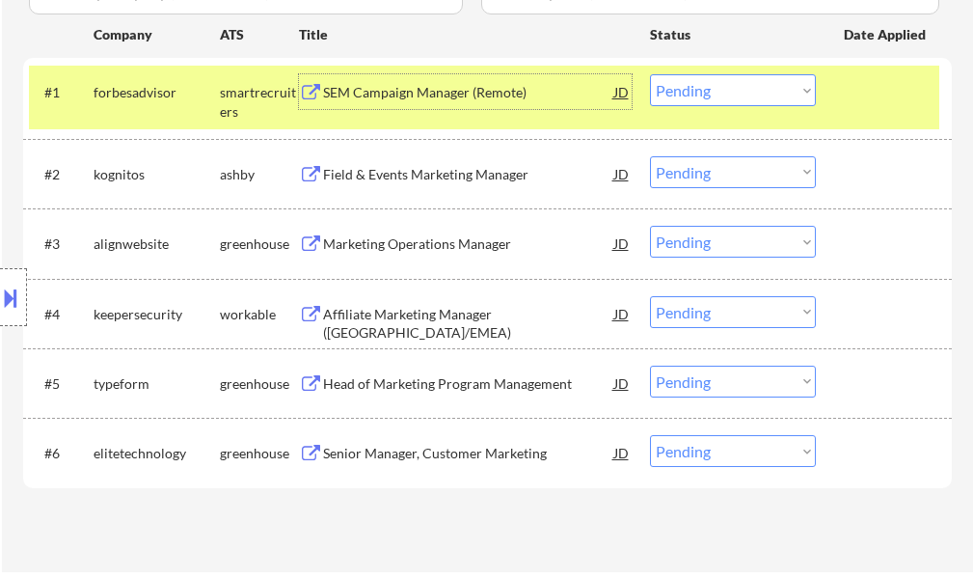
click at [688, 95] on select "Choose an option... Pending Applied Excluded (Questions) Excluded (Expired) Exc…" at bounding box center [733, 90] width 166 height 32
click at [650, 74] on select "Choose an option... Pending Applied Excluded (Questions) Excluded (Expired) Exc…" at bounding box center [733, 90] width 166 height 32
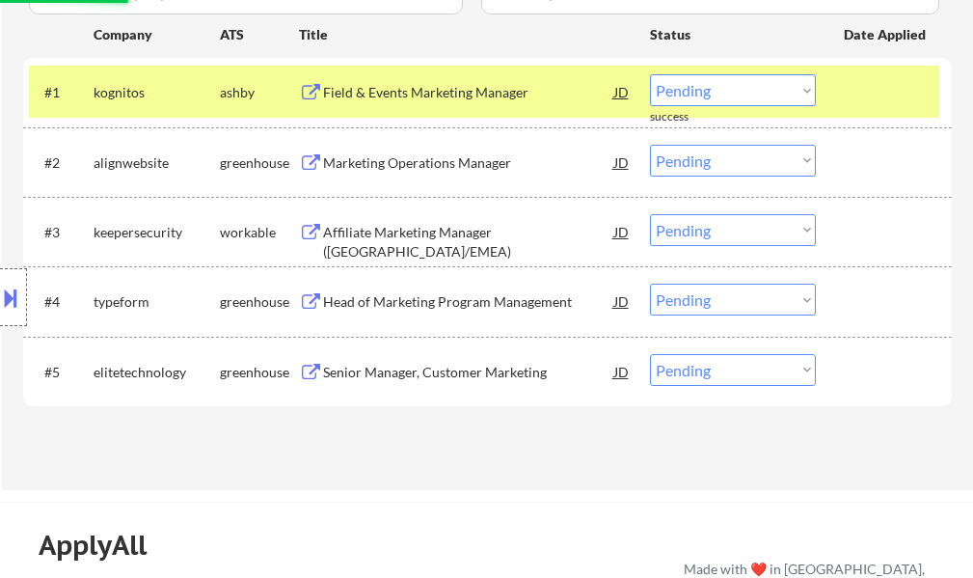
click at [864, 109] on div at bounding box center [886, 91] width 85 height 35
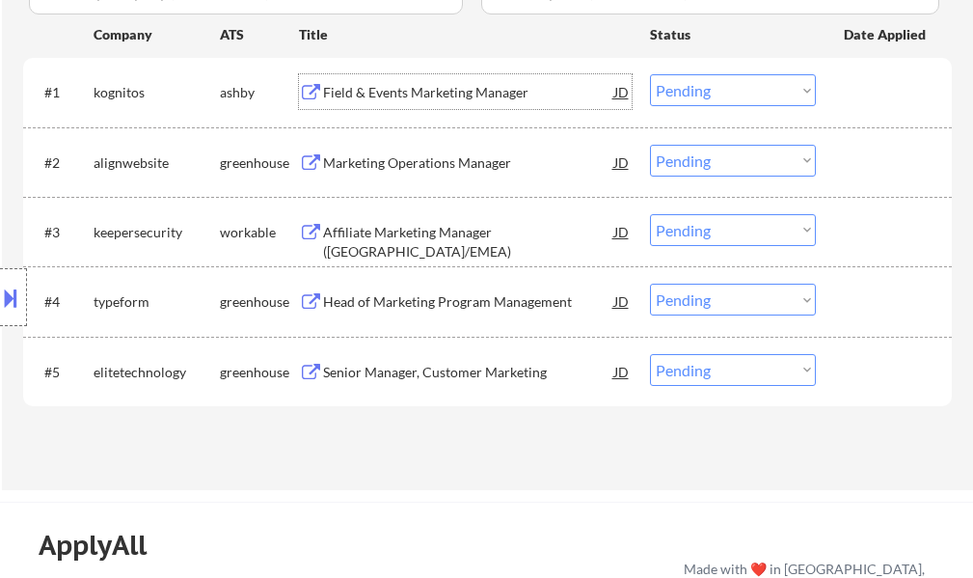
click at [503, 103] on div "Field & Events Marketing Manager" at bounding box center [468, 91] width 291 height 35
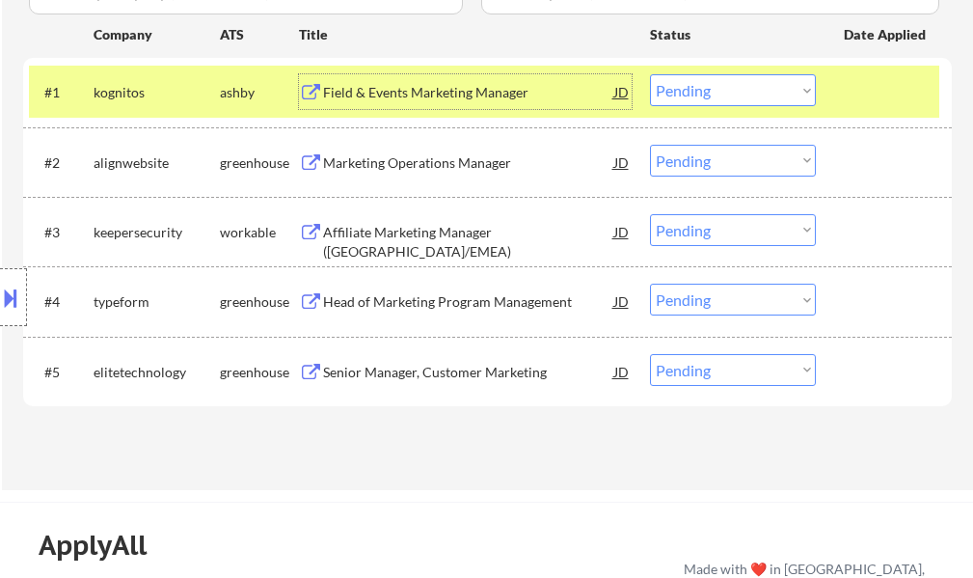
click at [850, 83] on div at bounding box center [886, 91] width 85 height 35
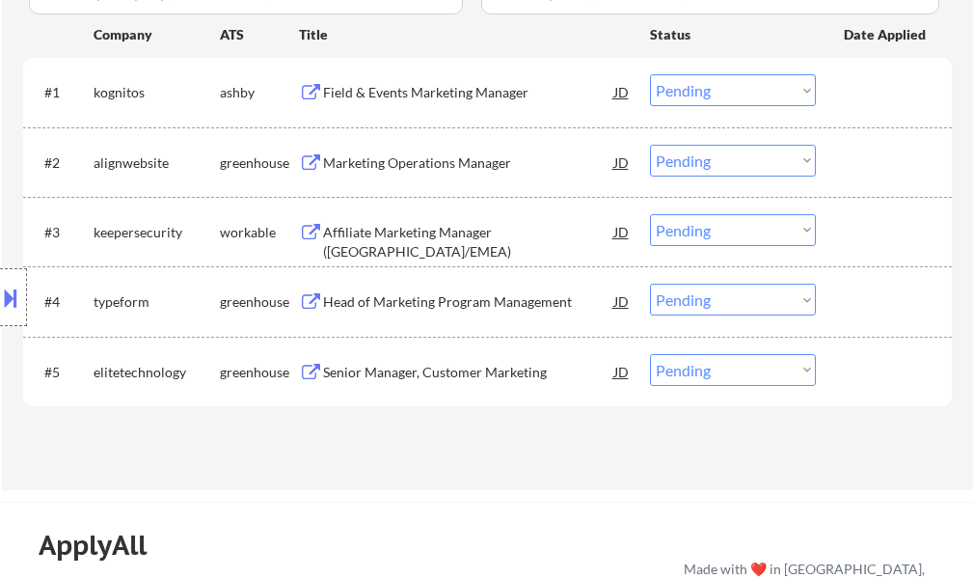
click at [527, 93] on div "Field & Events Marketing Manager" at bounding box center [468, 92] width 291 height 19
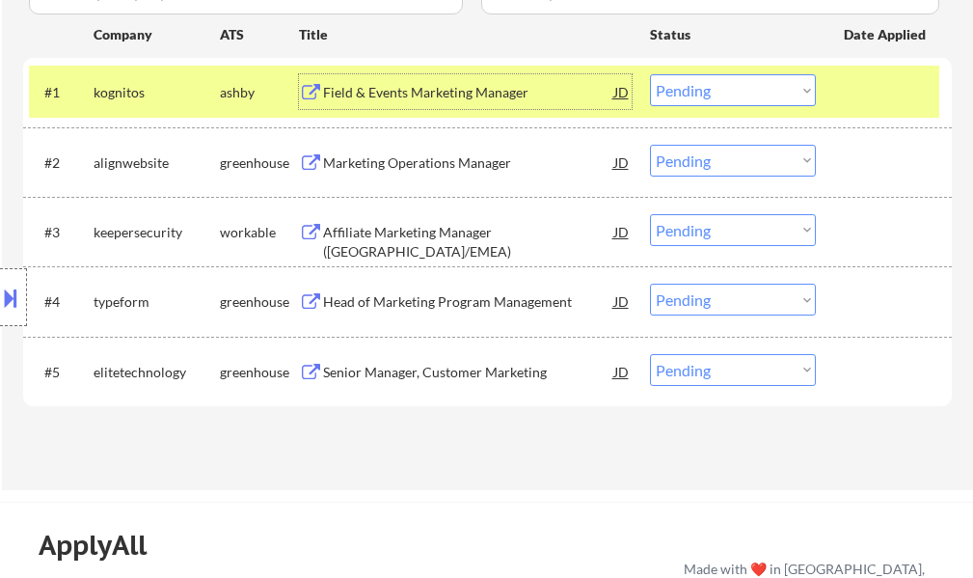
click at [0, 292] on button at bounding box center [10, 298] width 21 height 32
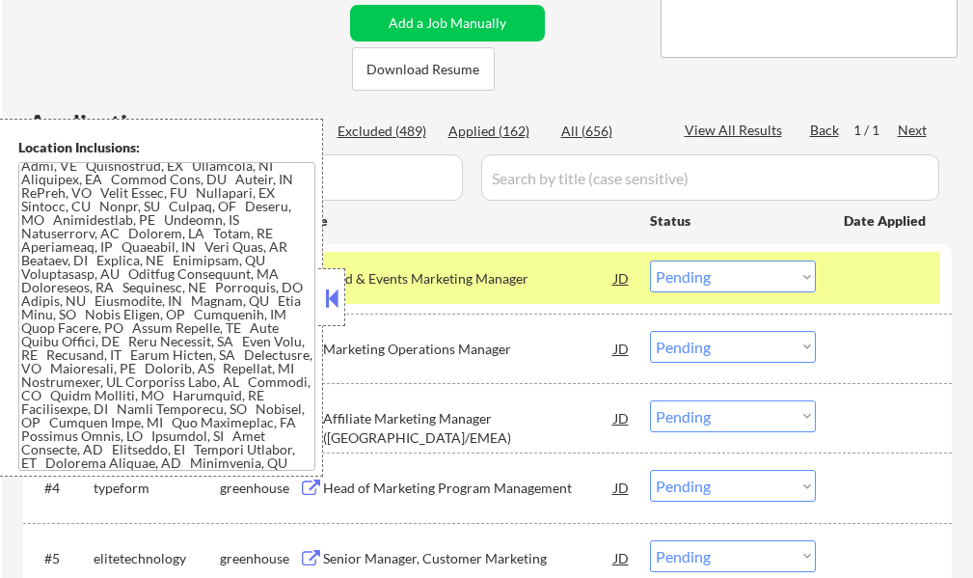
scroll to position [386, 0]
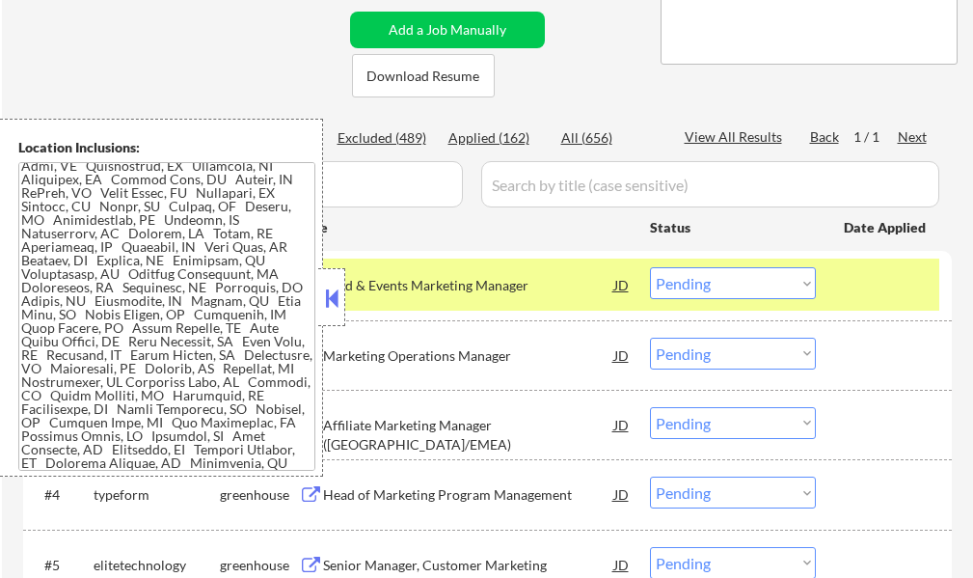
click at [670, 282] on select "Choose an option... Pending Applied Excluded (Questions) Excluded (Expired) Exc…" at bounding box center [733, 283] width 166 height 32
click at [650, 267] on select "Choose an option... Pending Applied Excluded (Questions) Excluded (Expired) Exc…" at bounding box center [733, 283] width 166 height 32
click at [326, 296] on button at bounding box center [331, 297] width 21 height 29
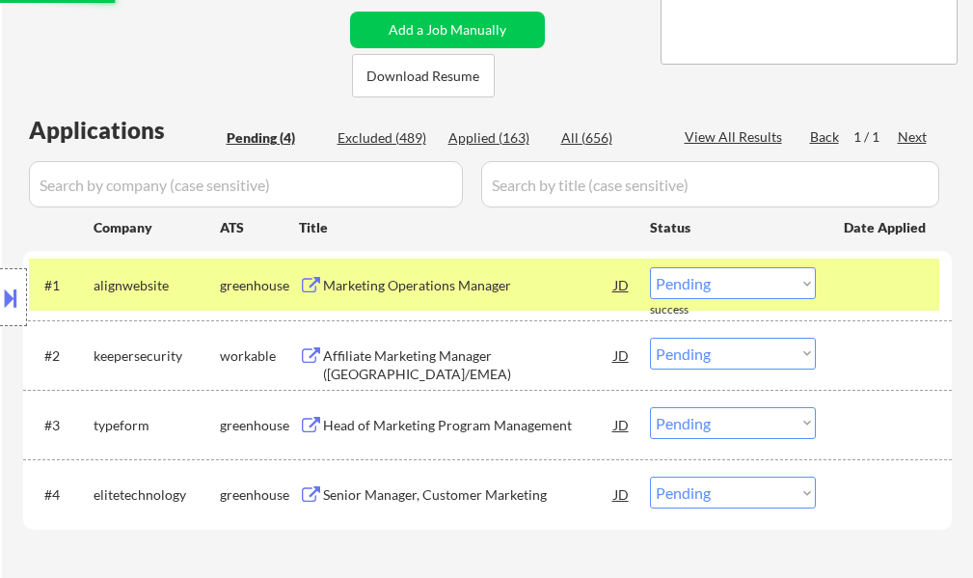
click at [888, 287] on div at bounding box center [886, 284] width 85 height 35
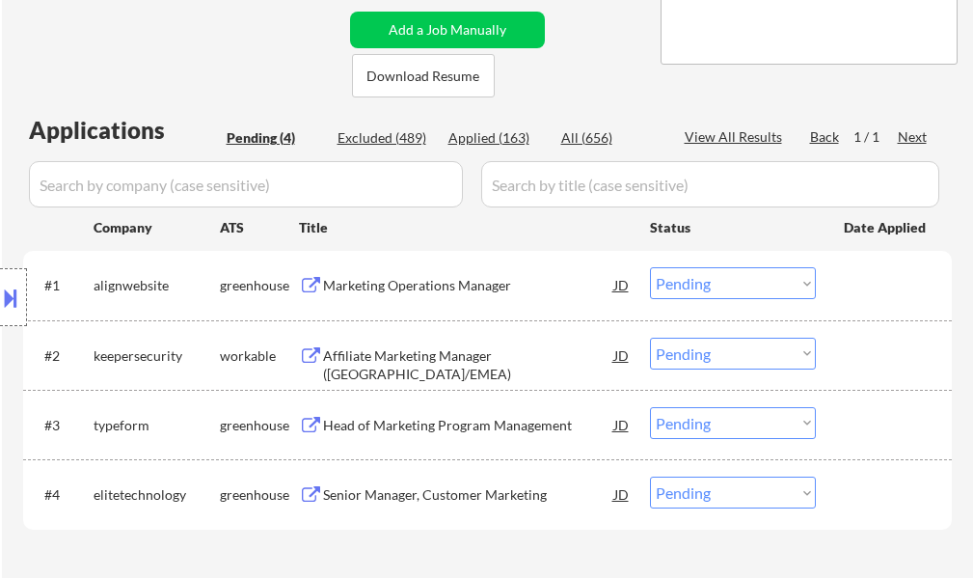
click at [521, 285] on div "Marketing Operations Manager" at bounding box center [468, 285] width 291 height 19
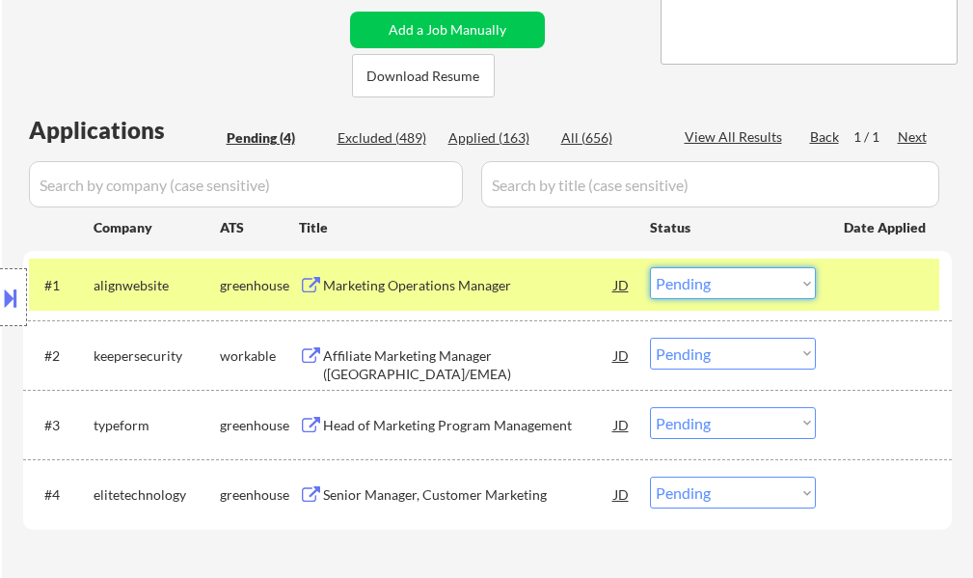
click at [774, 274] on select "Choose an option... Pending Applied Excluded (Questions) Excluded (Expired) Exc…" at bounding box center [733, 283] width 166 height 32
click at [650, 267] on select "Choose an option... Pending Applied Excluded (Questions) Excluded (Expired) Exc…" at bounding box center [733, 283] width 166 height 32
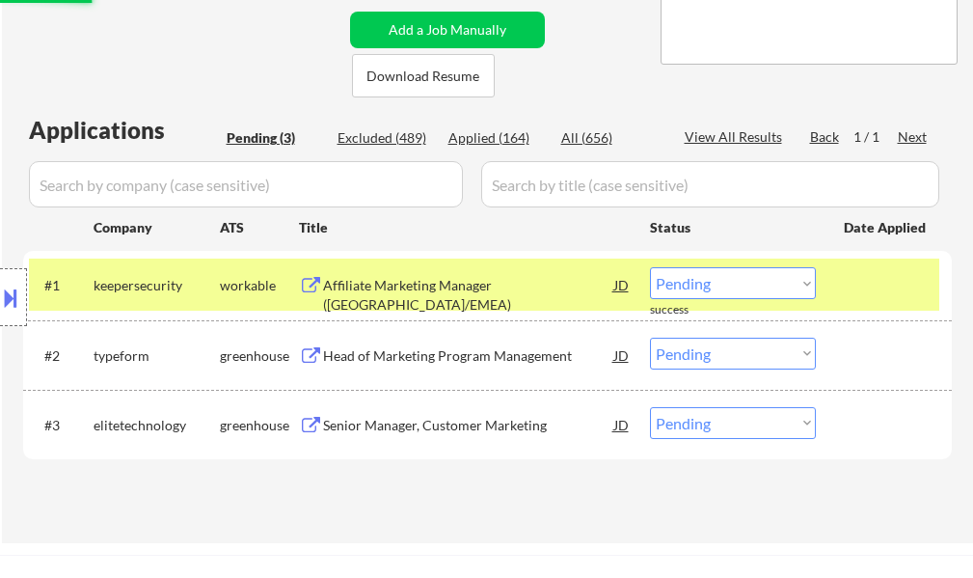
click at [902, 294] on div at bounding box center [886, 284] width 85 height 35
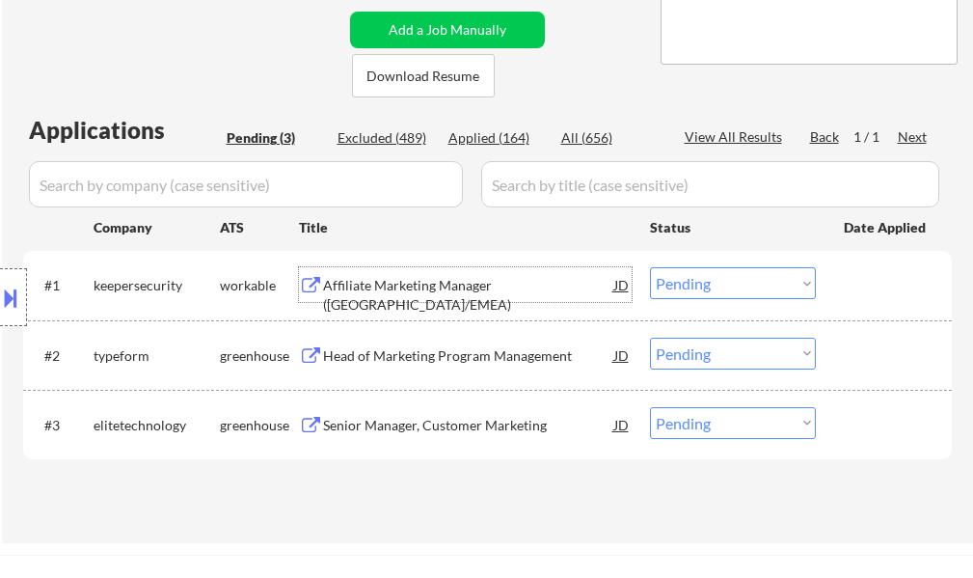
click at [490, 288] on div "Affiliate Marketing Manager (UK/EMEA)" at bounding box center [468, 295] width 291 height 38
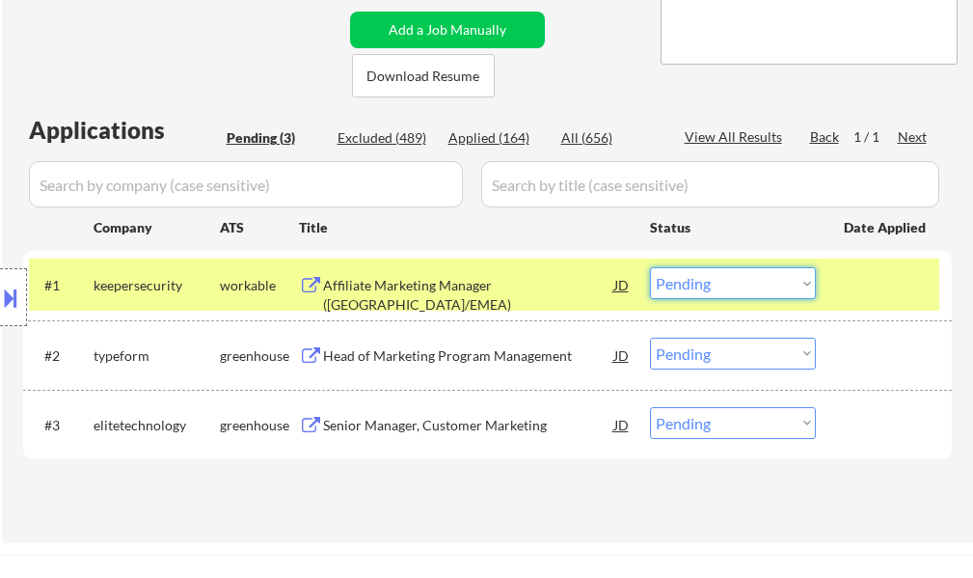
click at [683, 286] on select "Choose an option... Pending Applied Excluded (Questions) Excluded (Expired) Exc…" at bounding box center [733, 283] width 166 height 32
click at [650, 267] on select "Choose an option... Pending Applied Excluded (Questions) Excluded (Expired) Exc…" at bounding box center [733, 283] width 166 height 32
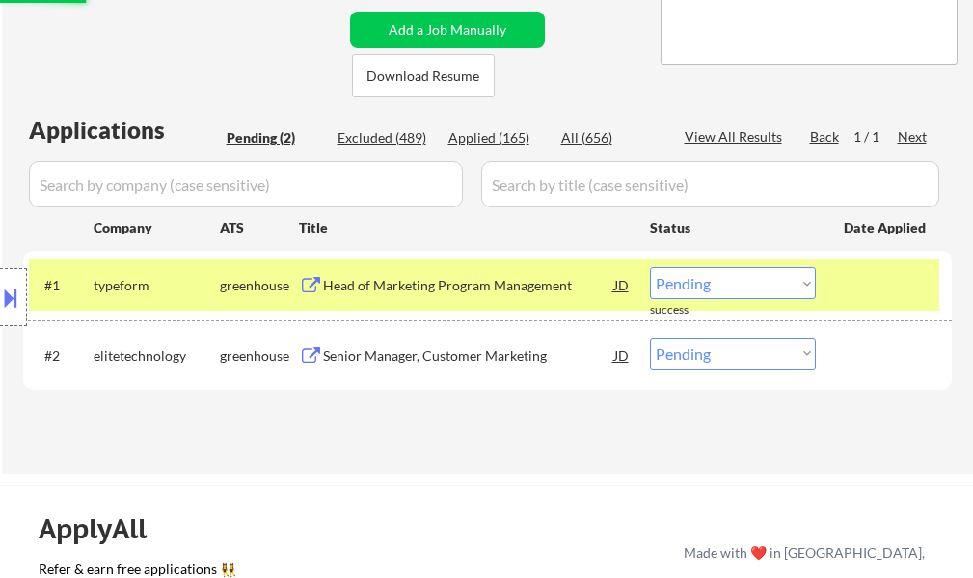
click at [859, 295] on div at bounding box center [886, 284] width 85 height 35
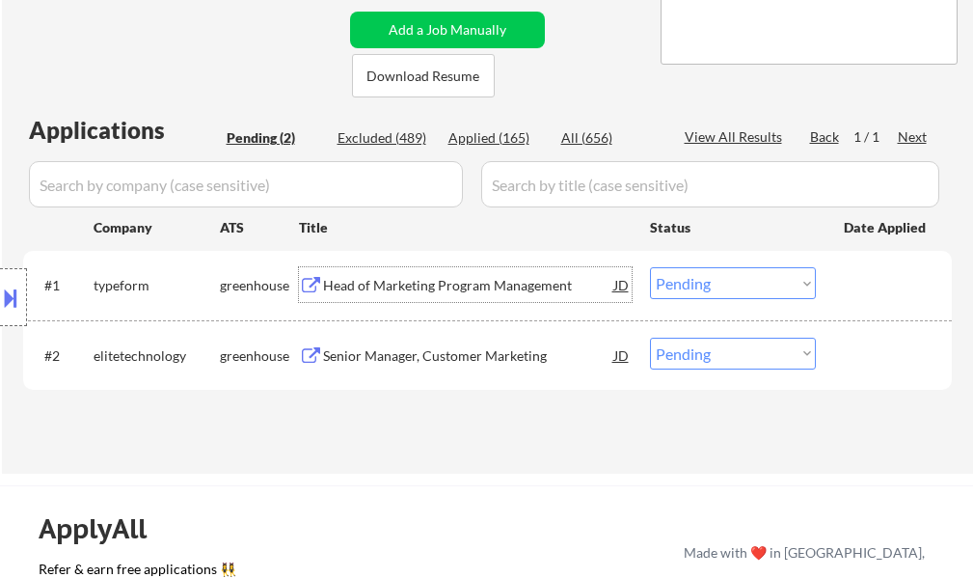
click at [382, 298] on div "Head of Marketing Program Management" at bounding box center [468, 284] width 291 height 35
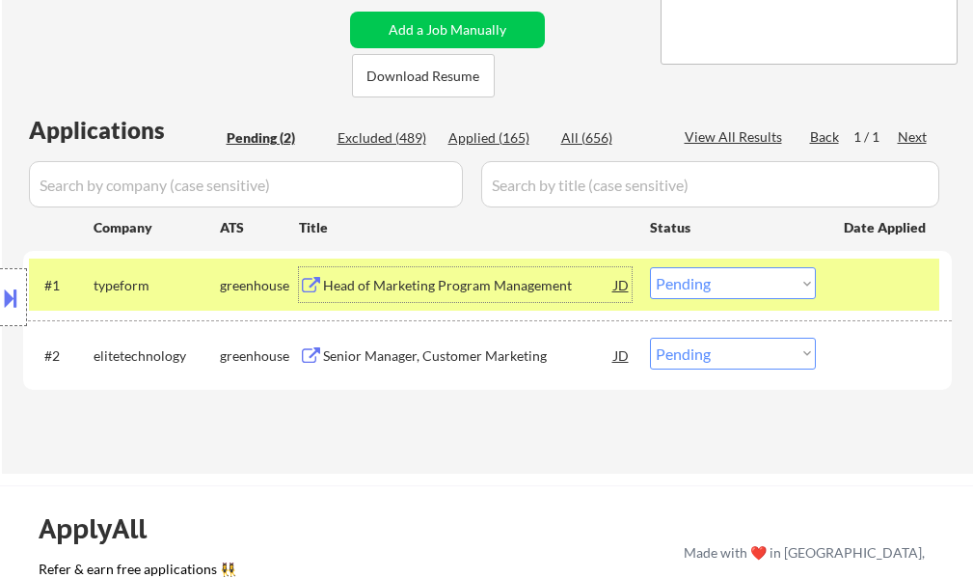
click at [744, 293] on select "Choose an option... Pending Applied Excluded (Questions) Excluded (Expired) Exc…" at bounding box center [733, 283] width 166 height 32
click at [650, 267] on select "Choose an option... Pending Applied Excluded (Questions) Excluded (Expired) Exc…" at bounding box center [733, 283] width 166 height 32
click at [882, 285] on div at bounding box center [886, 284] width 85 height 35
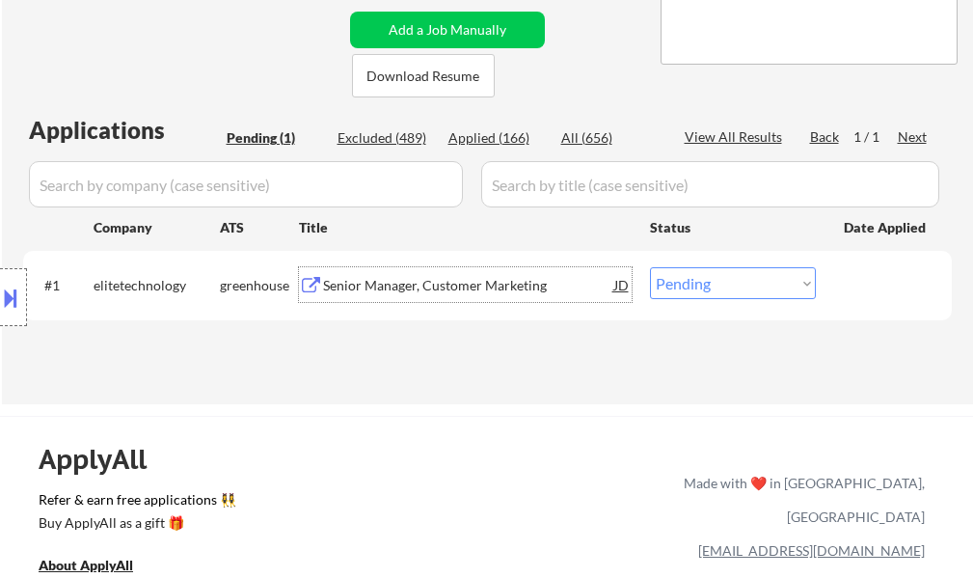
click at [368, 290] on div "Senior Manager, Customer Marketing" at bounding box center [468, 285] width 291 height 19
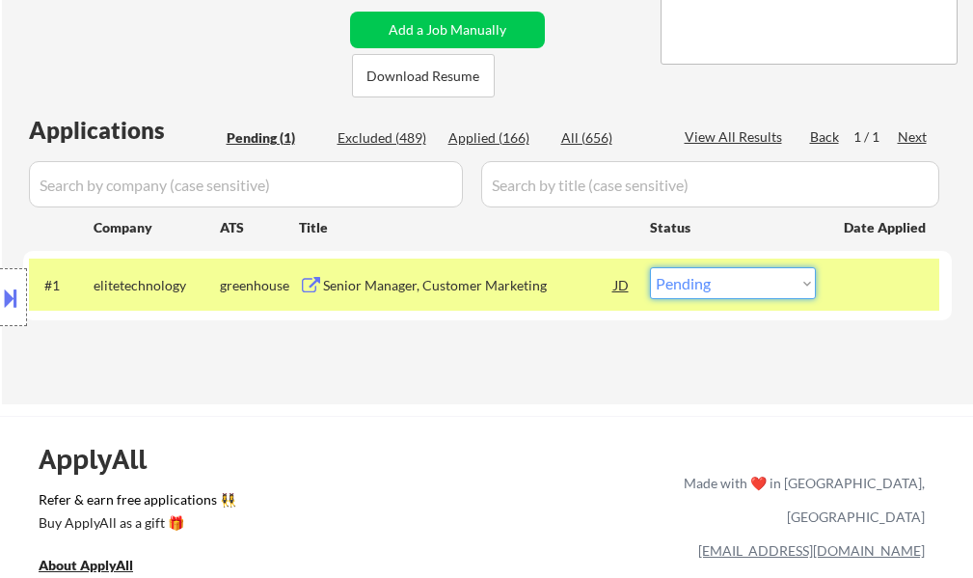
click at [715, 280] on select "Choose an option... Pending Applied Excluded (Questions) Excluded (Expired) Exc…" at bounding box center [733, 283] width 166 height 32
select select ""excluded""
click at [650, 267] on select "Choose an option... Pending Applied Excluded (Questions) Excluded (Expired) Exc…" at bounding box center [733, 283] width 166 height 32
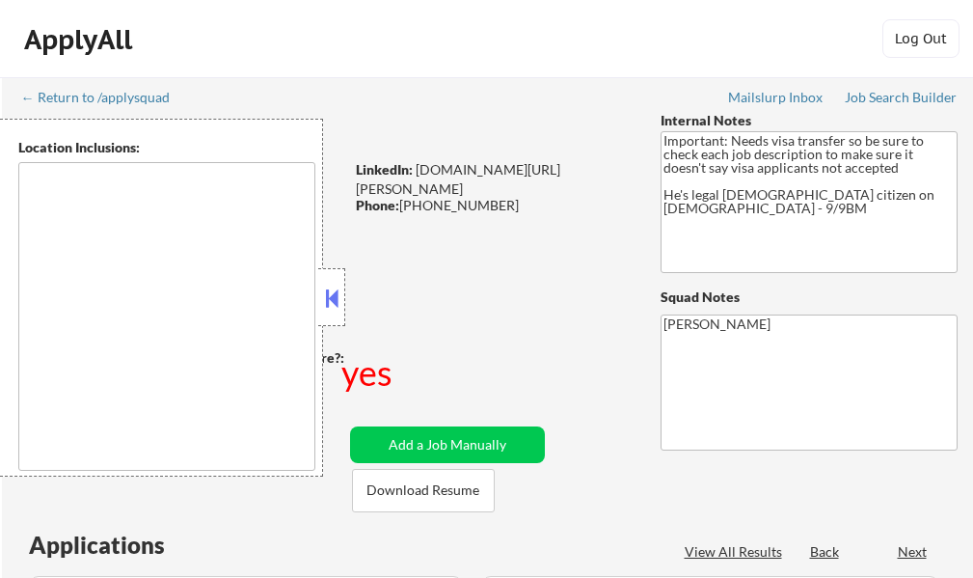
select select ""pending""
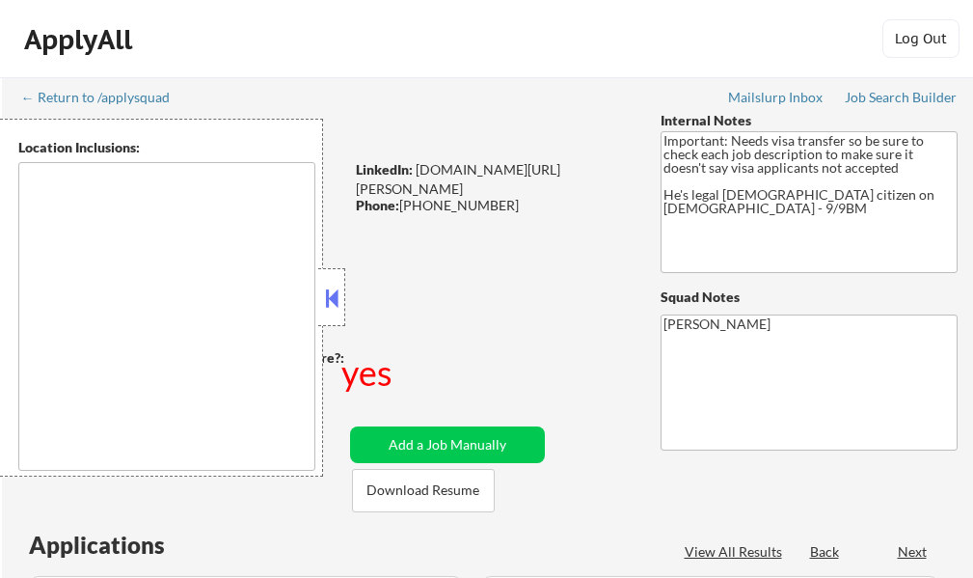
select select ""pending""
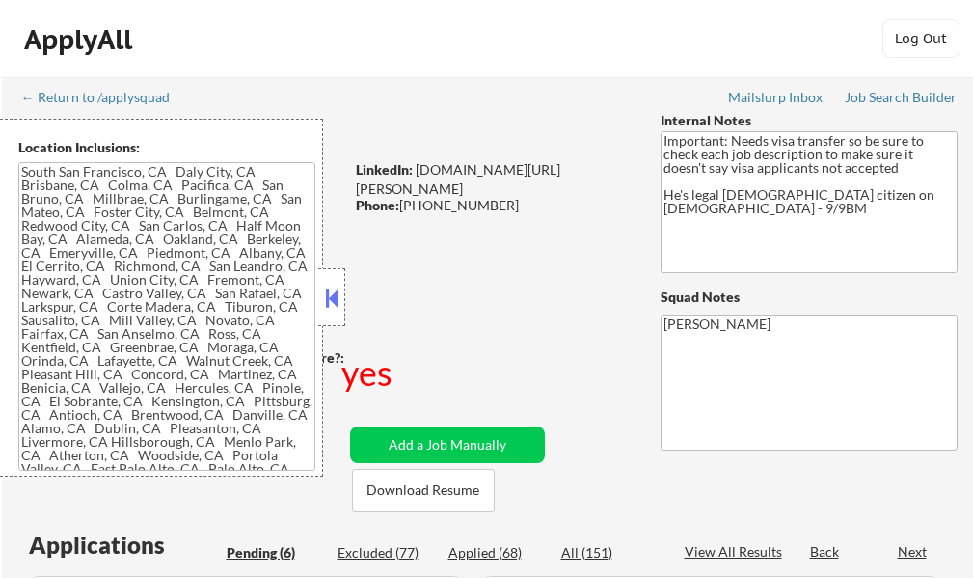
type textarea "South San Francisco, CA Daly City, CA Brisbane, CA Colma, CA Pacifica, CA San B…"
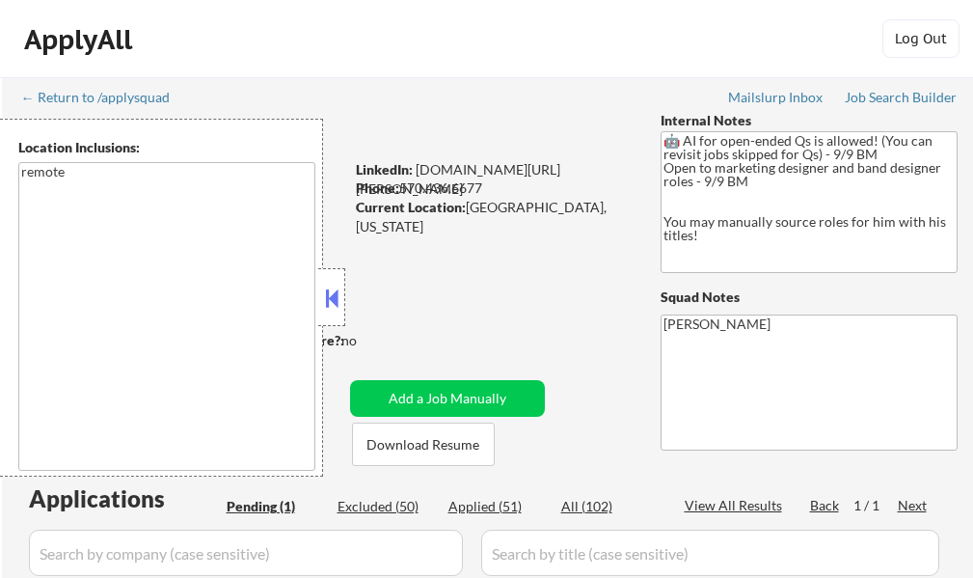
click at [341, 297] on button at bounding box center [331, 297] width 21 height 29
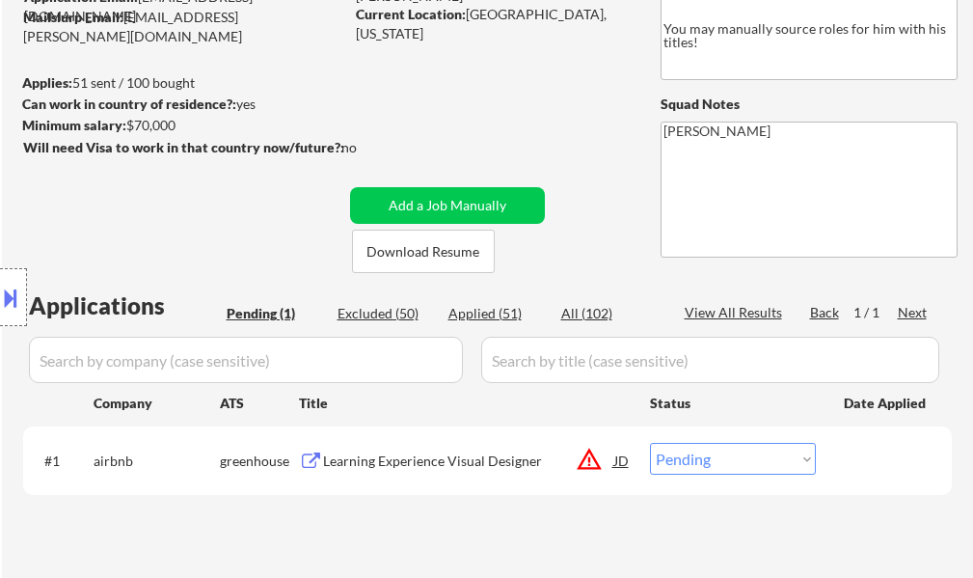
scroll to position [289, 0]
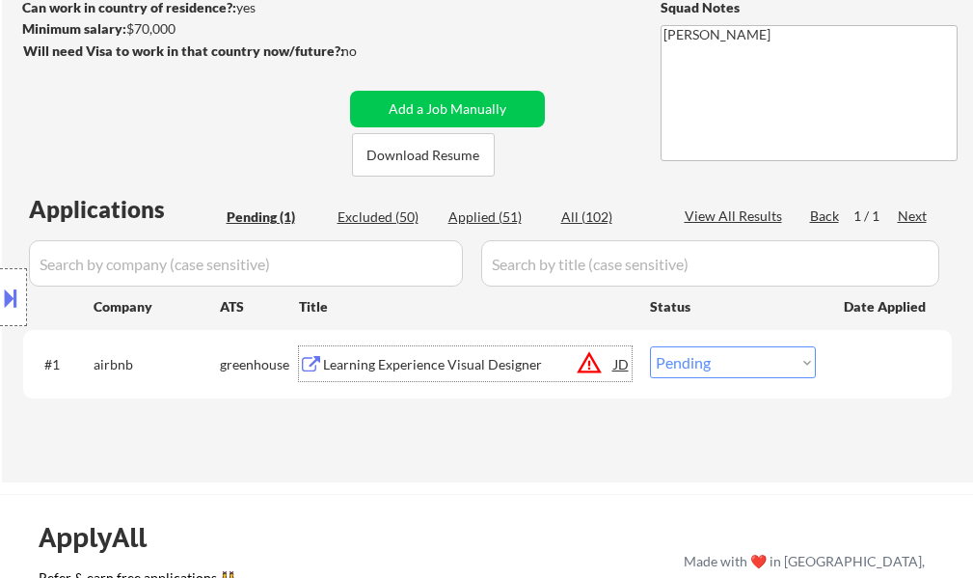
click at [463, 368] on div "Learning Experience Visual Designer" at bounding box center [468, 364] width 291 height 19
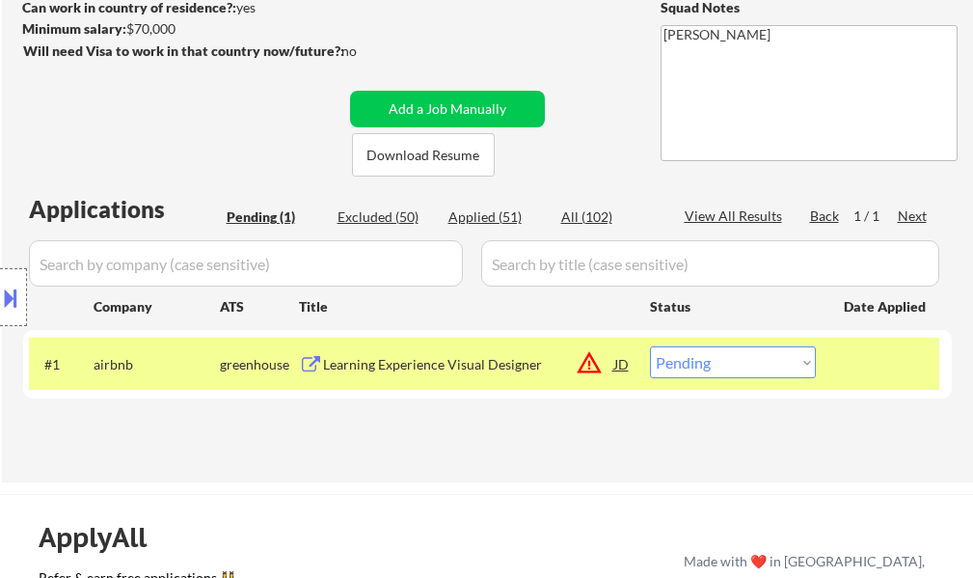
click at [4, 288] on button at bounding box center [10, 298] width 21 height 32
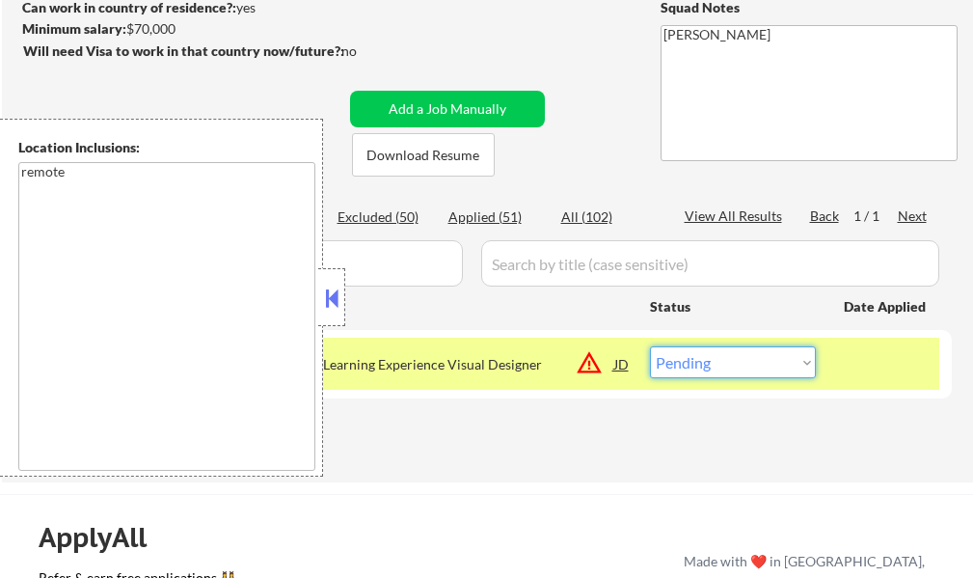
click at [781, 361] on select "Choose an option... Pending Applied Excluded (Questions) Excluded (Expired) Exc…" at bounding box center [733, 362] width 166 height 32
select select ""excluded__location_""
click at [650, 346] on select "Choose an option... Pending Applied Excluded (Questions) Excluded (Expired) Exc…" at bounding box center [733, 362] width 166 height 32
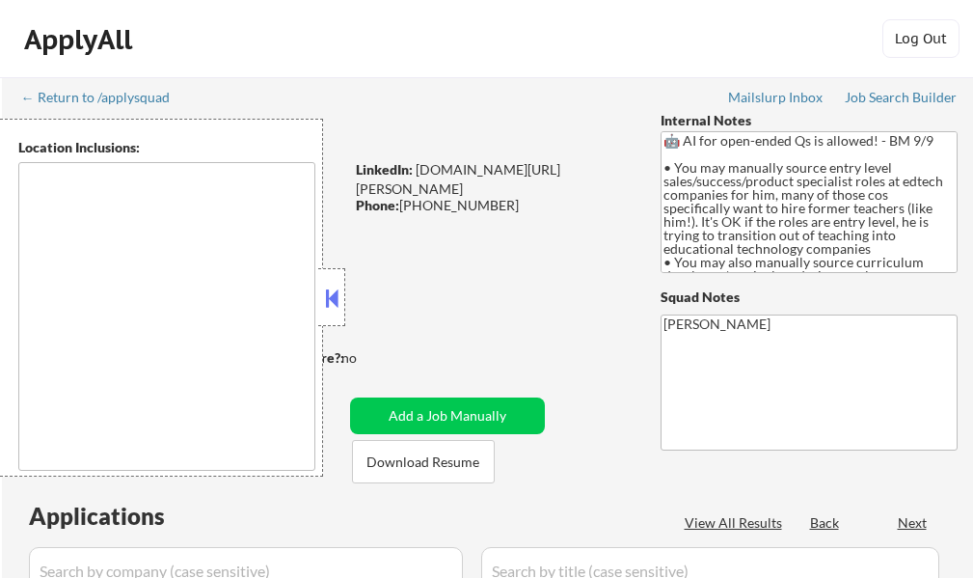
select select ""pending""
type textarea "[GEOGRAPHIC_DATA], [GEOGRAPHIC_DATA], [GEOGRAPHIC_DATA] [GEOGRAPHIC_DATA], [GEO…"
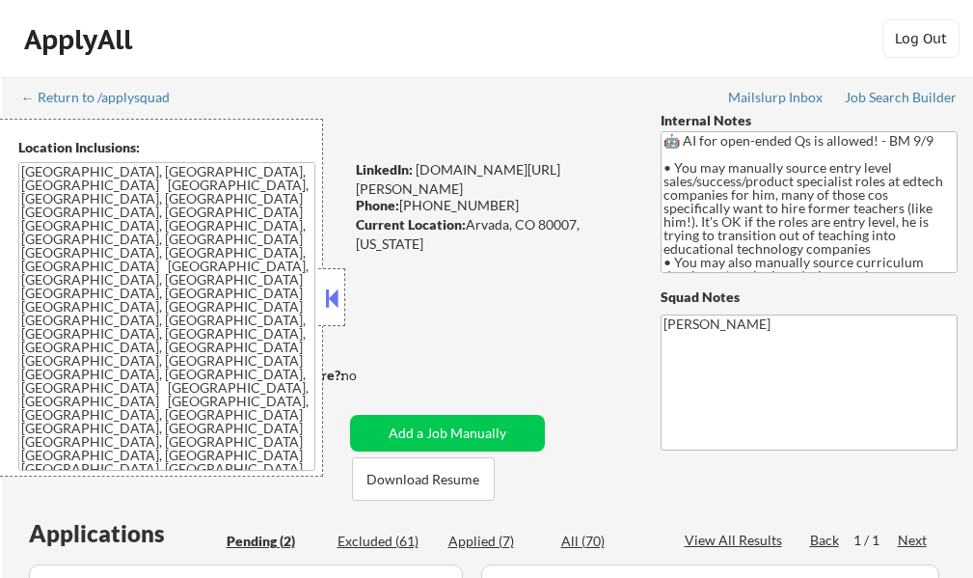
click at [336, 303] on button at bounding box center [331, 297] width 21 height 29
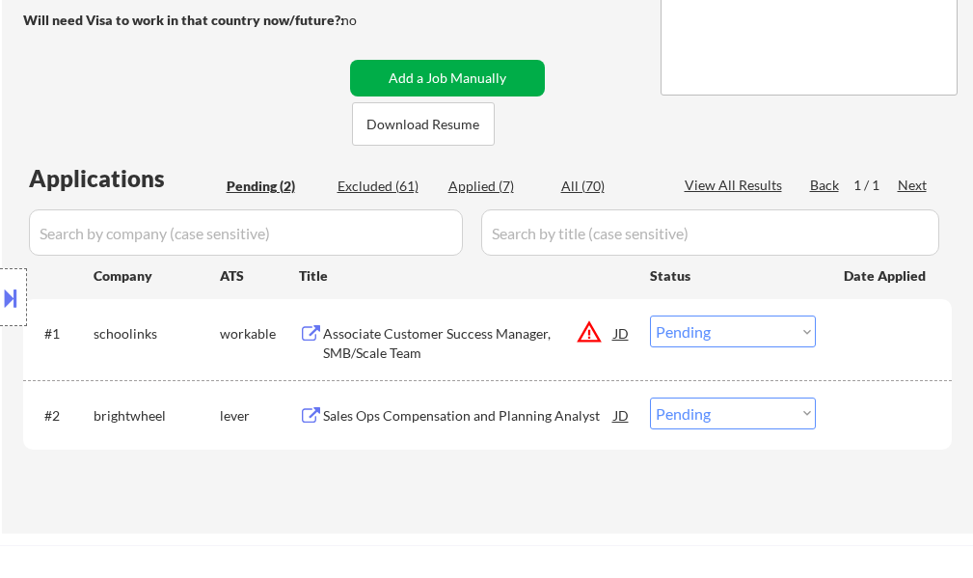
scroll to position [386, 0]
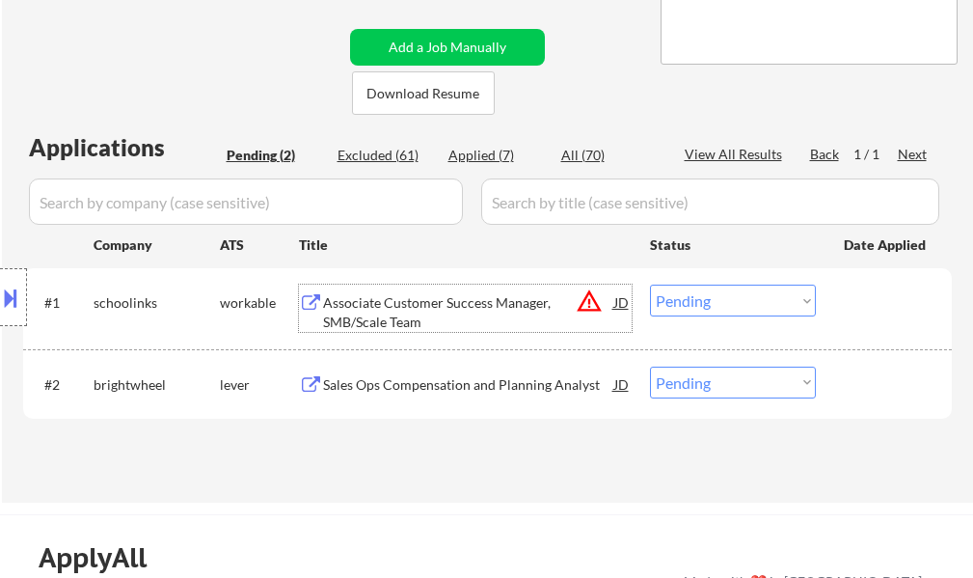
click at [358, 321] on div "Associate Customer Success Manager, SMB/Scale Team" at bounding box center [468, 312] width 291 height 38
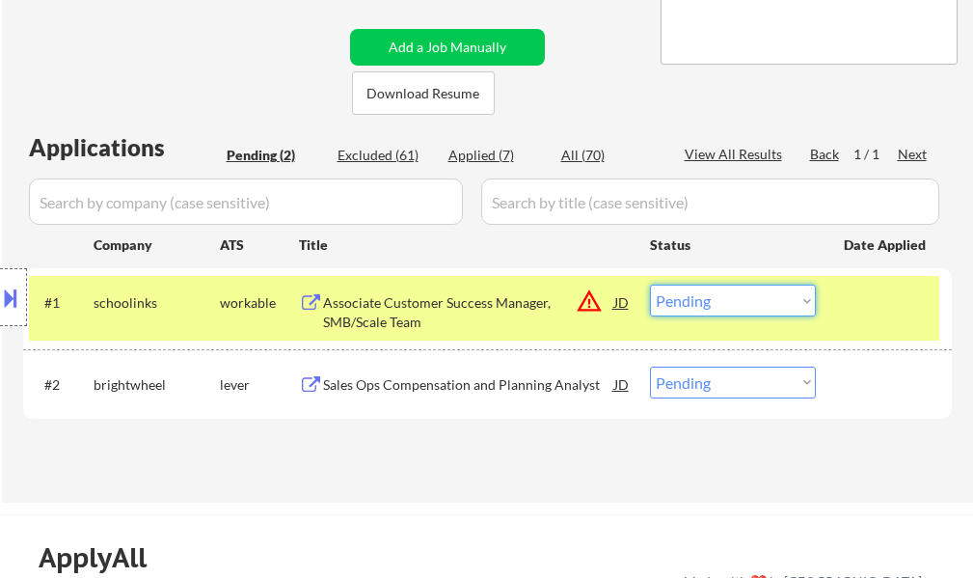
click at [725, 307] on select "Choose an option... Pending Applied Excluded (Questions) Excluded (Expired) Exc…" at bounding box center [733, 300] width 166 height 32
click at [650, 284] on select "Choose an option... Pending Applied Excluded (Questions) Excluded (Expired) Exc…" at bounding box center [733, 300] width 166 height 32
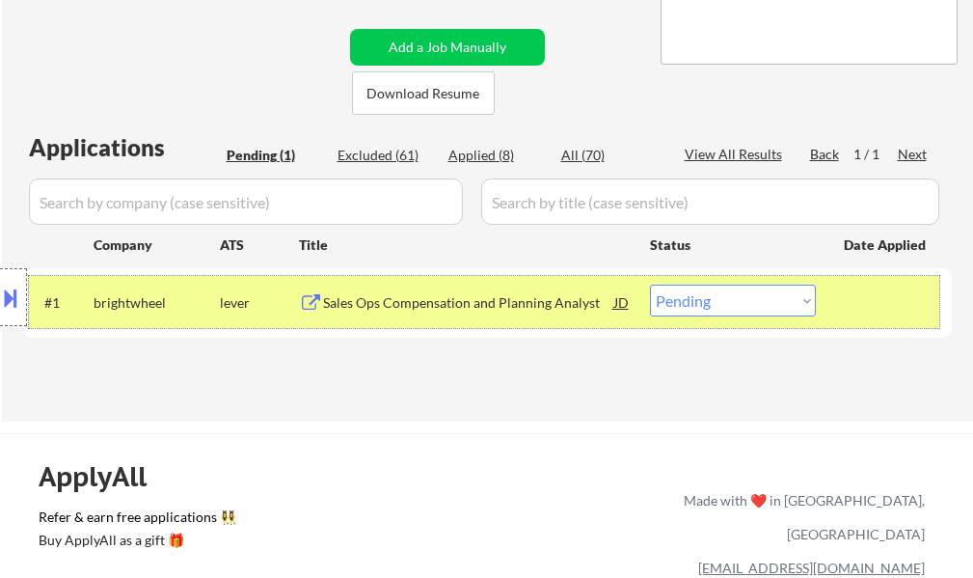
click at [859, 321] on div "#1 brightwheel lever Sales Ops Compensation and Planning Analyst JD warning_amb…" at bounding box center [484, 302] width 910 height 52
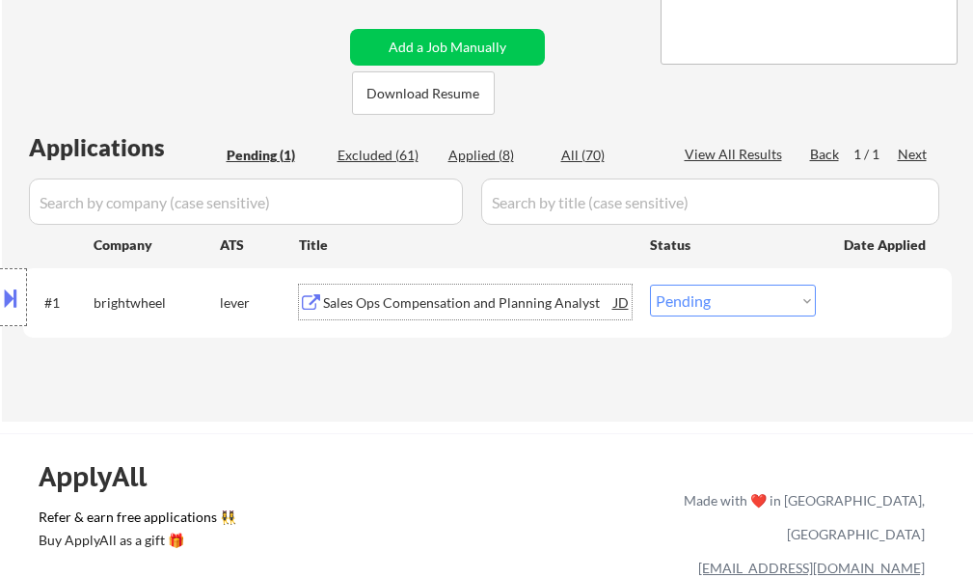
click at [416, 315] on div "Sales Ops Compensation and Planning Analyst" at bounding box center [468, 301] width 291 height 35
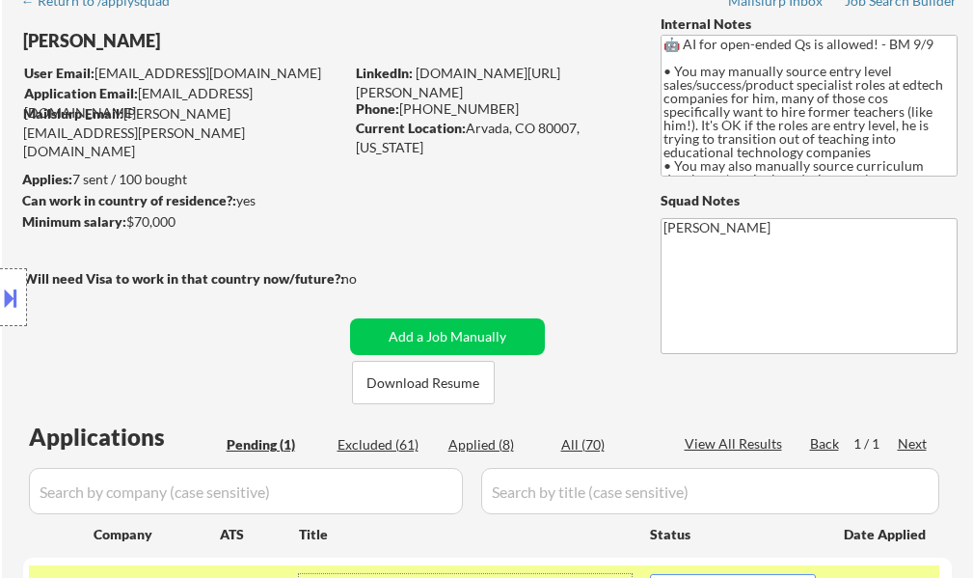
scroll to position [289, 0]
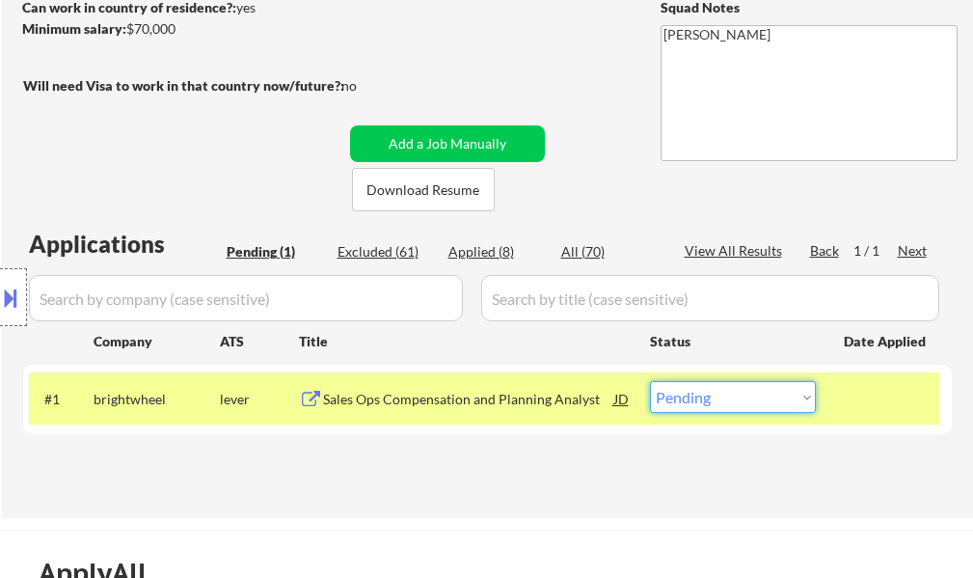
click at [736, 391] on select "Choose an option... Pending Applied Excluded (Questions) Excluded (Expired) Exc…" at bounding box center [733, 397] width 166 height 32
select select ""applied""
click at [650, 381] on select "Choose an option... Pending Applied Excluded (Questions) Excluded (Expired) Exc…" at bounding box center [733, 397] width 166 height 32
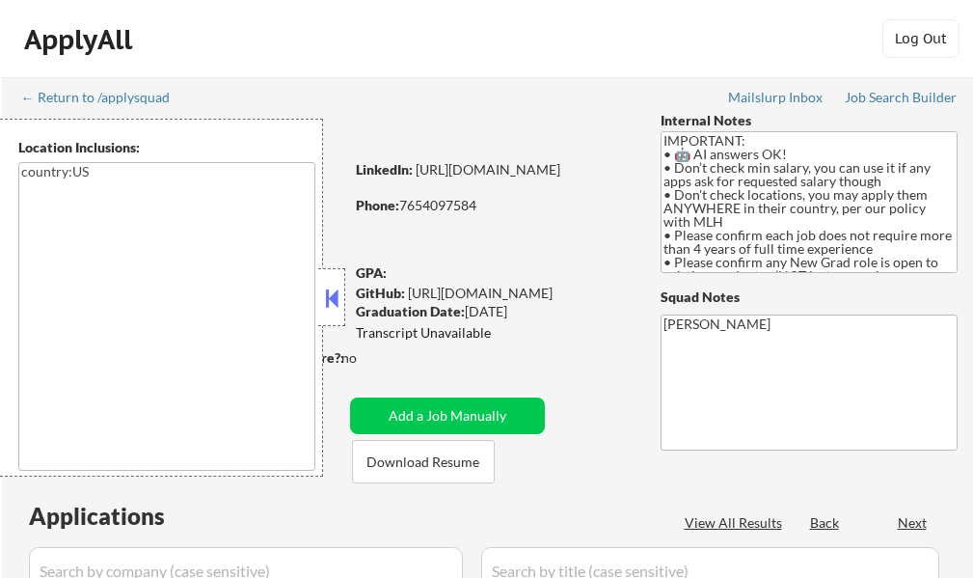
type textarea "country:[GEOGRAPHIC_DATA]"
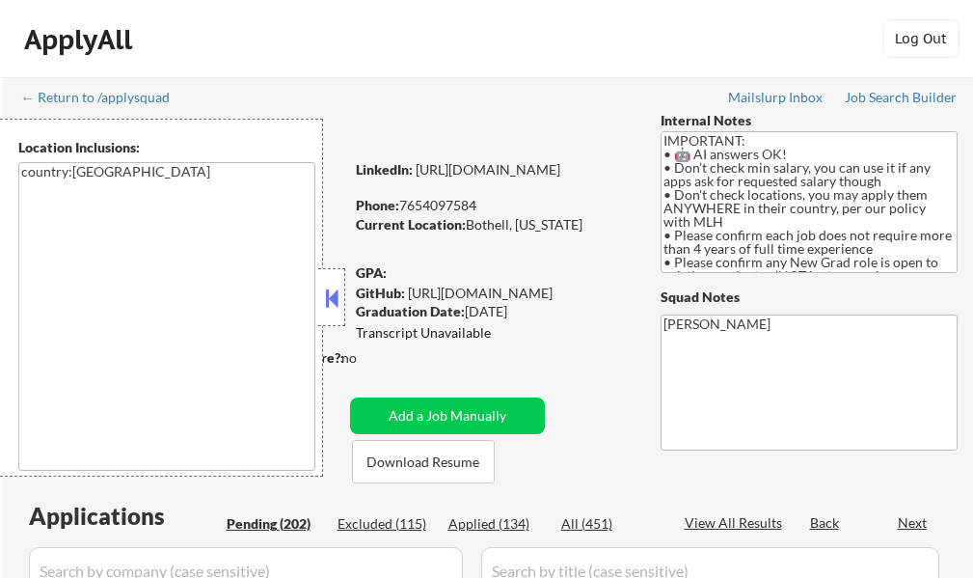
click at [336, 304] on button at bounding box center [331, 297] width 21 height 29
select select ""pending""
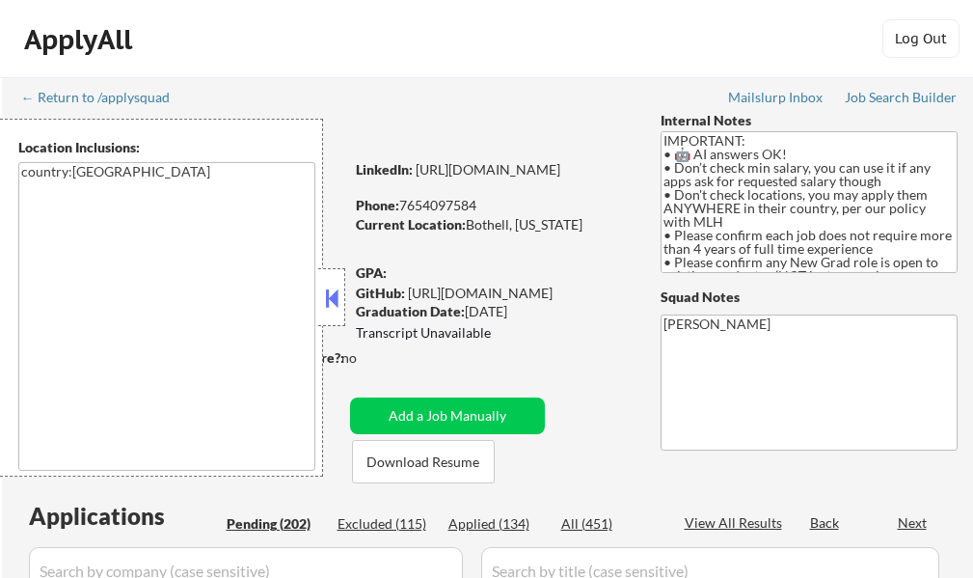
select select ""pending""
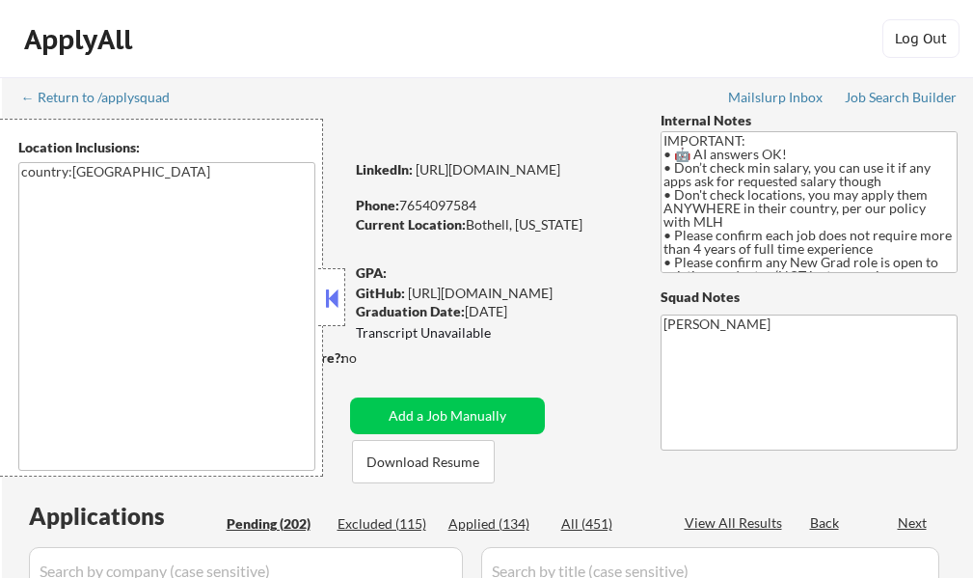
select select ""pending""
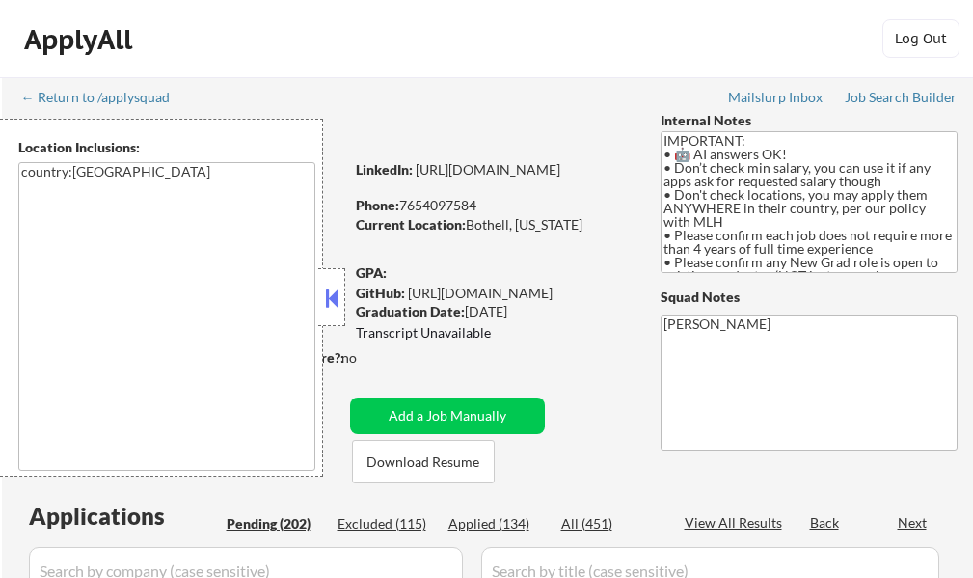
select select ""pending""
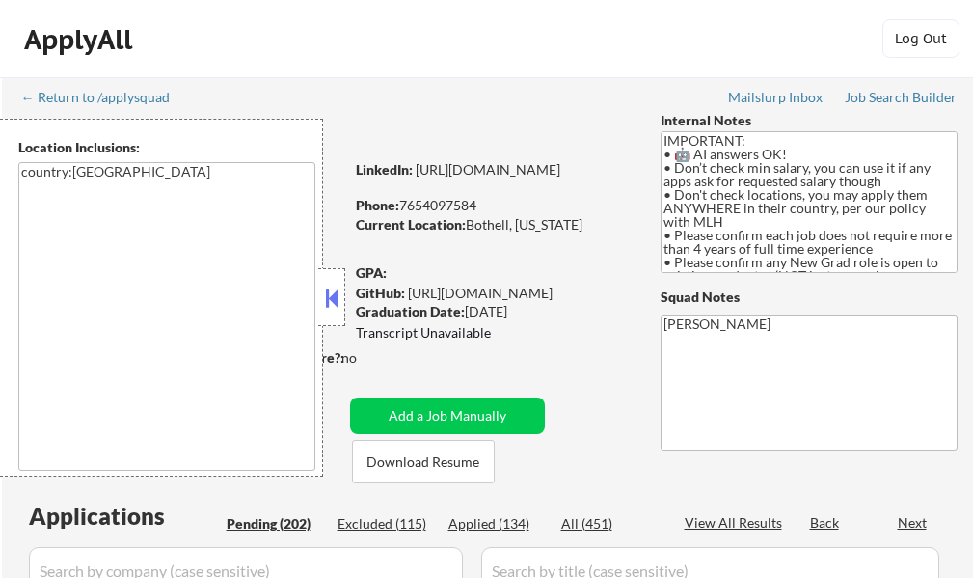
select select ""pending""
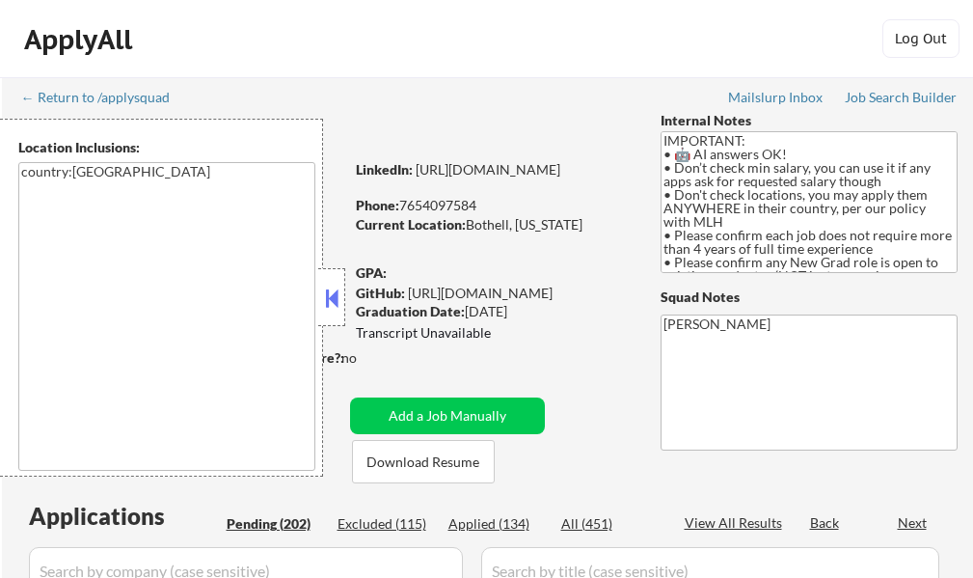
select select ""pending""
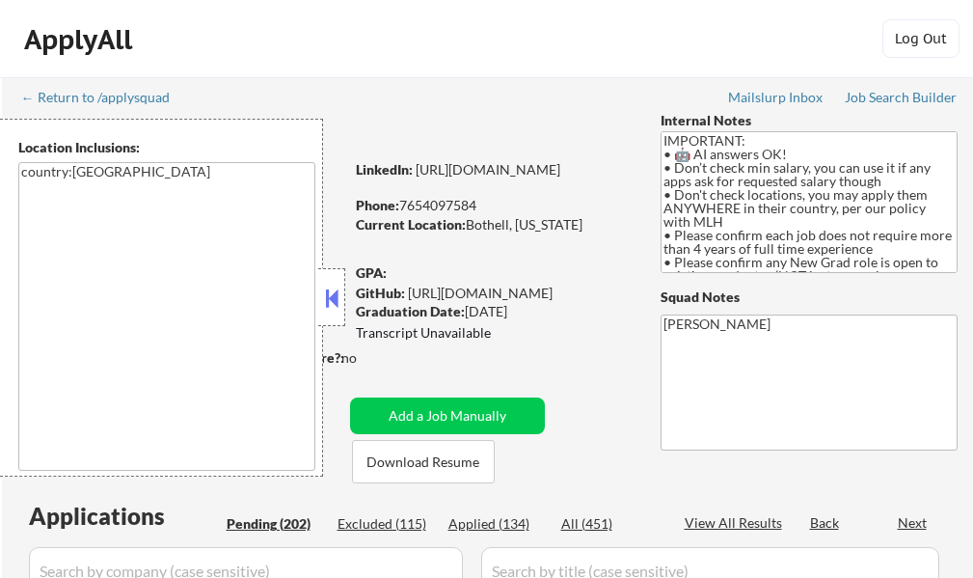
select select ""pending""
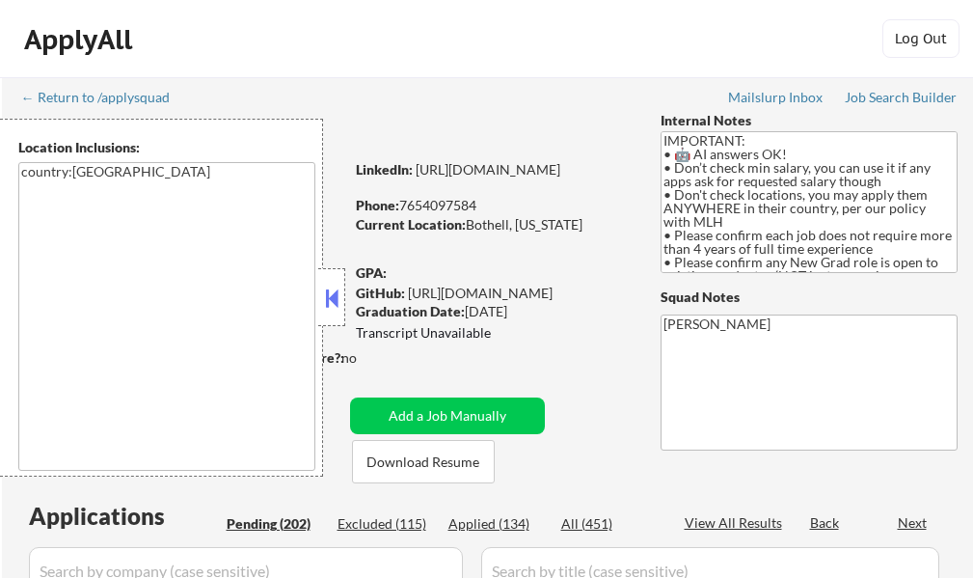
select select ""pending""
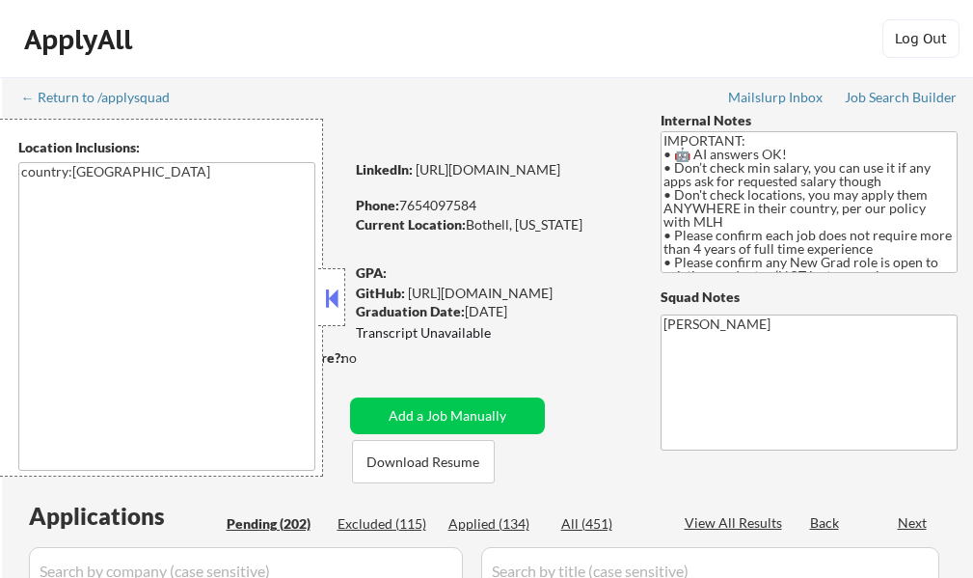
select select ""pending""
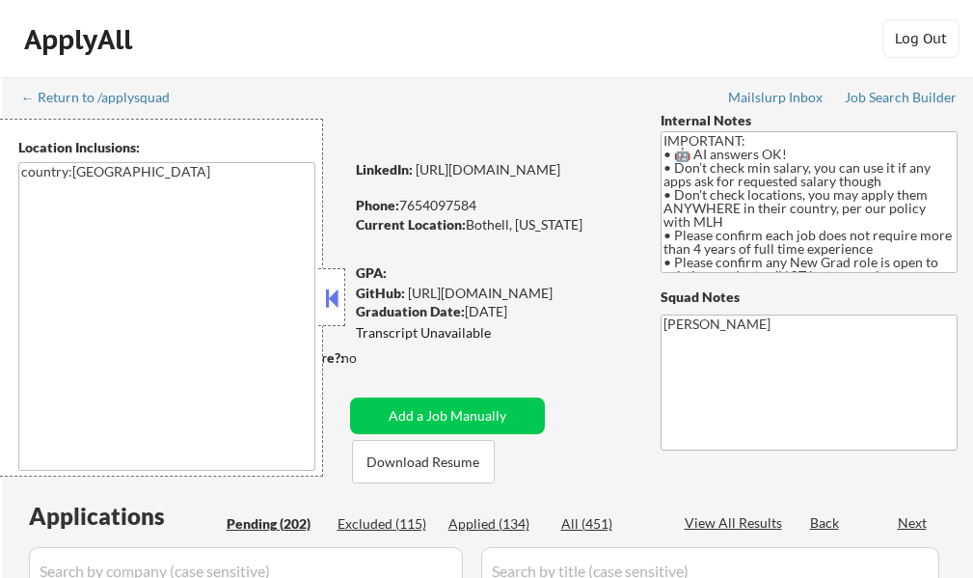
select select ""pending""
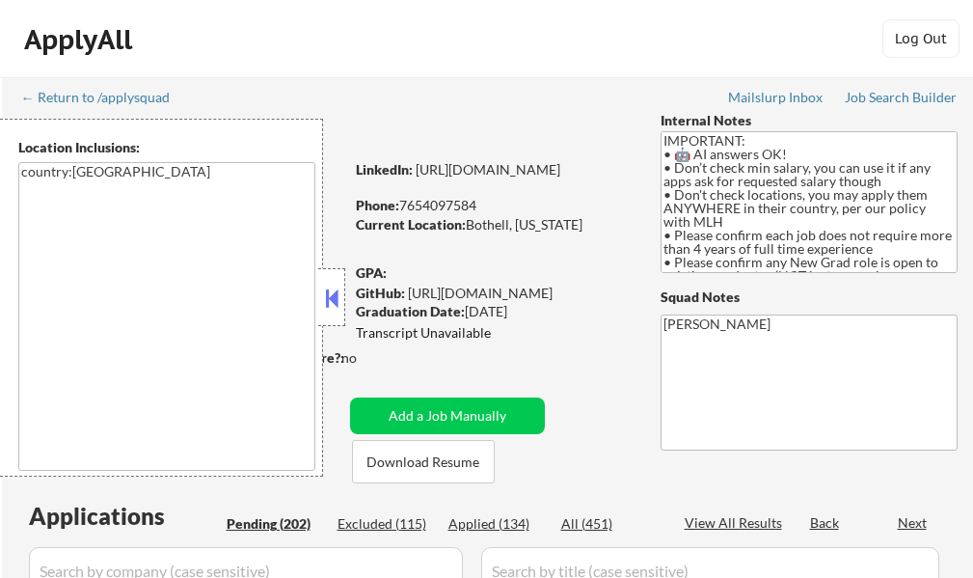
select select ""pending""
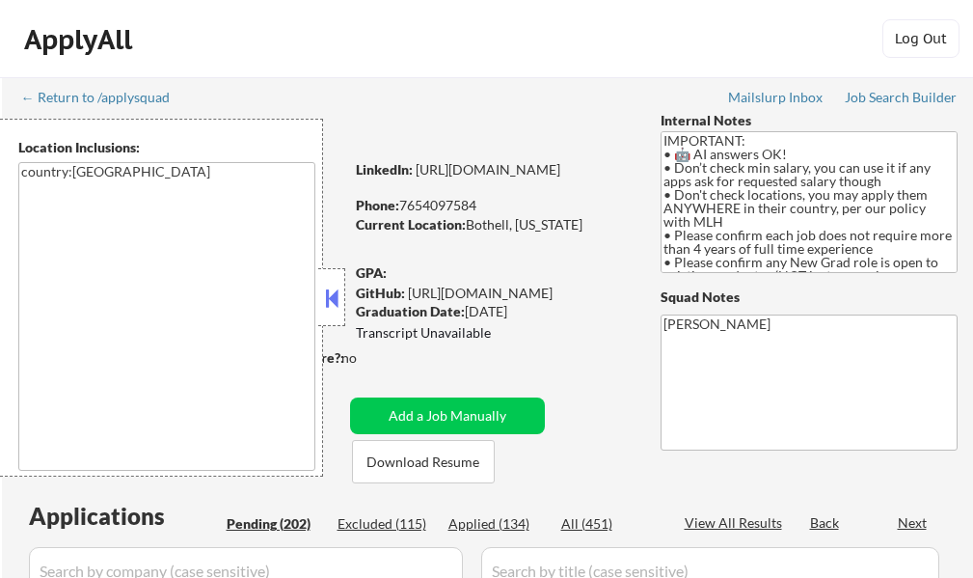
select select ""pending""
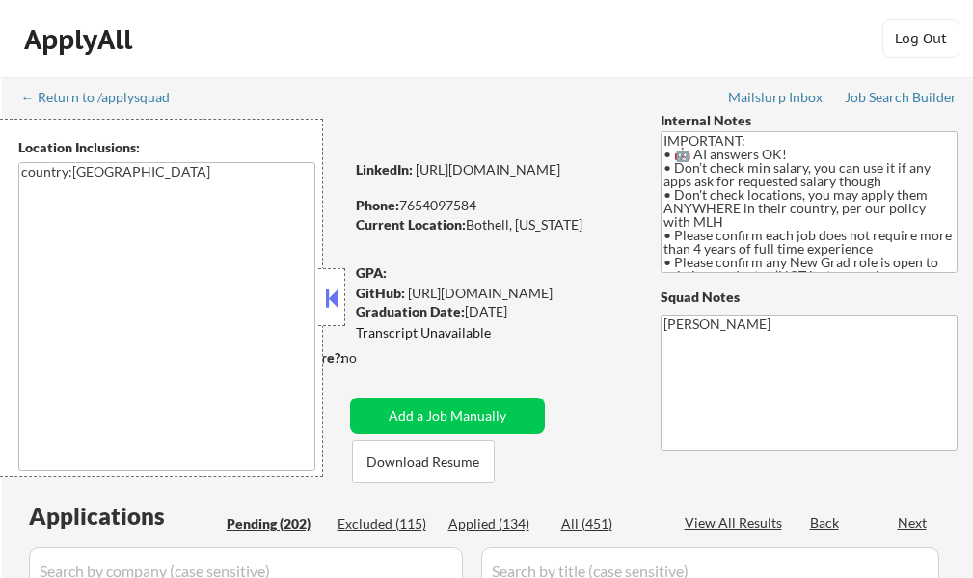
select select ""pending""
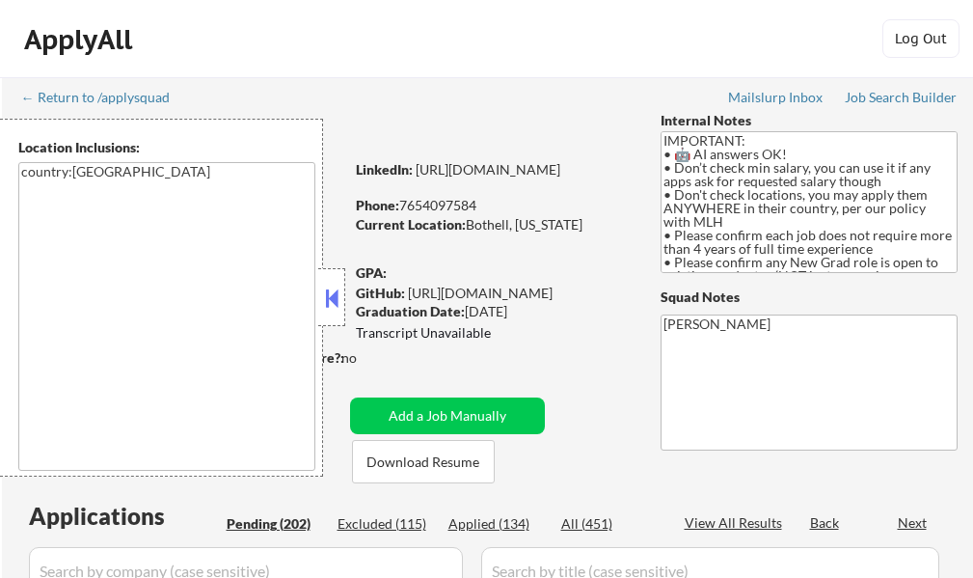
select select ""pending""
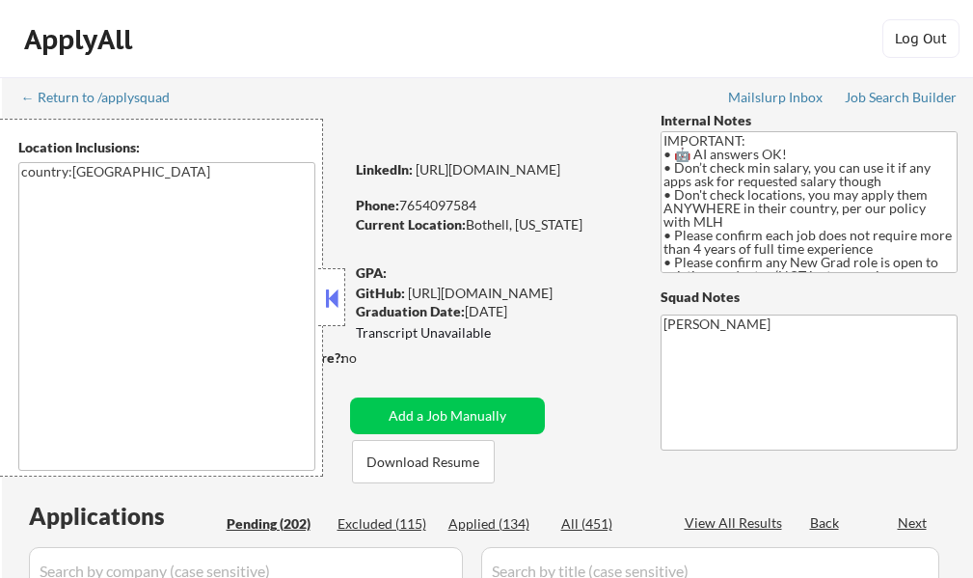
select select ""pending""
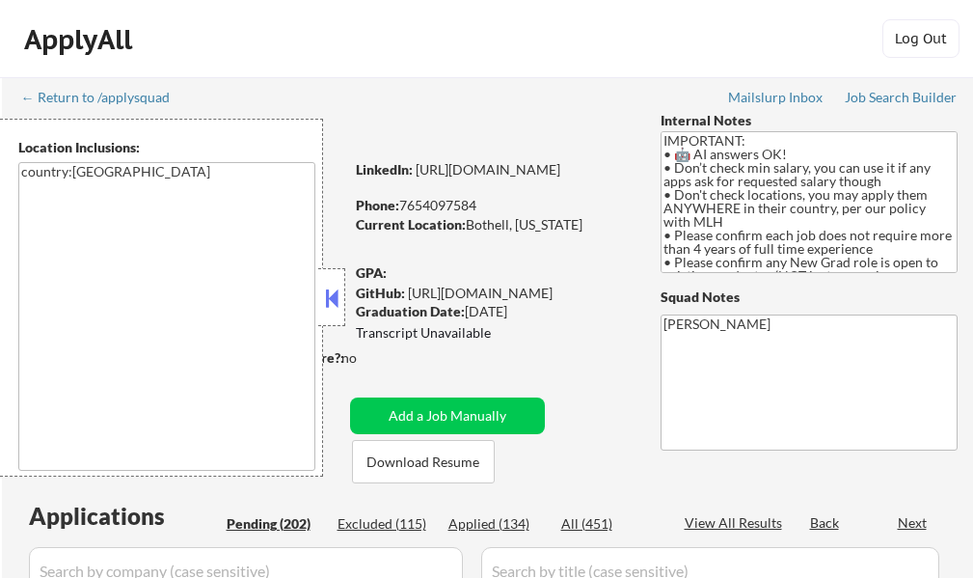
select select ""pending""
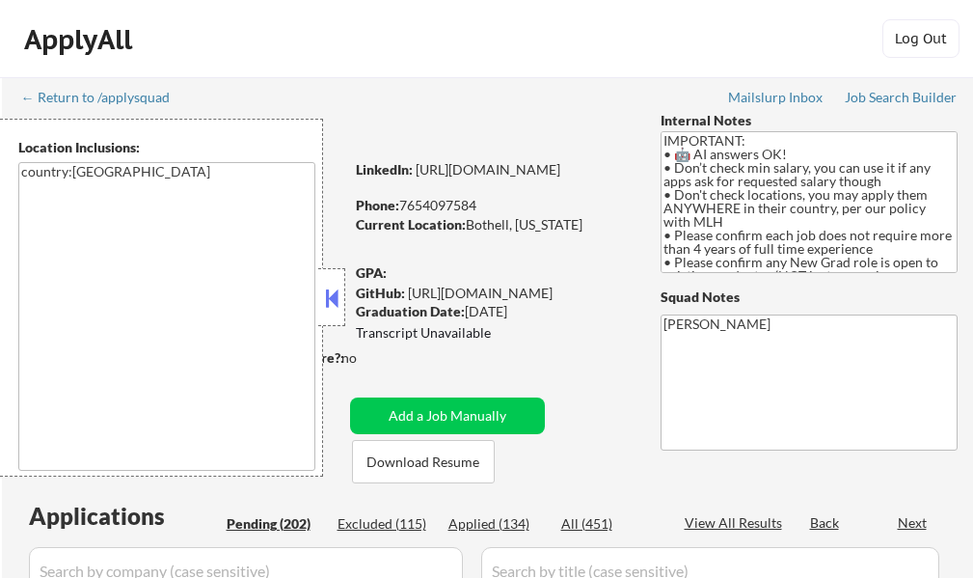
select select ""pending""
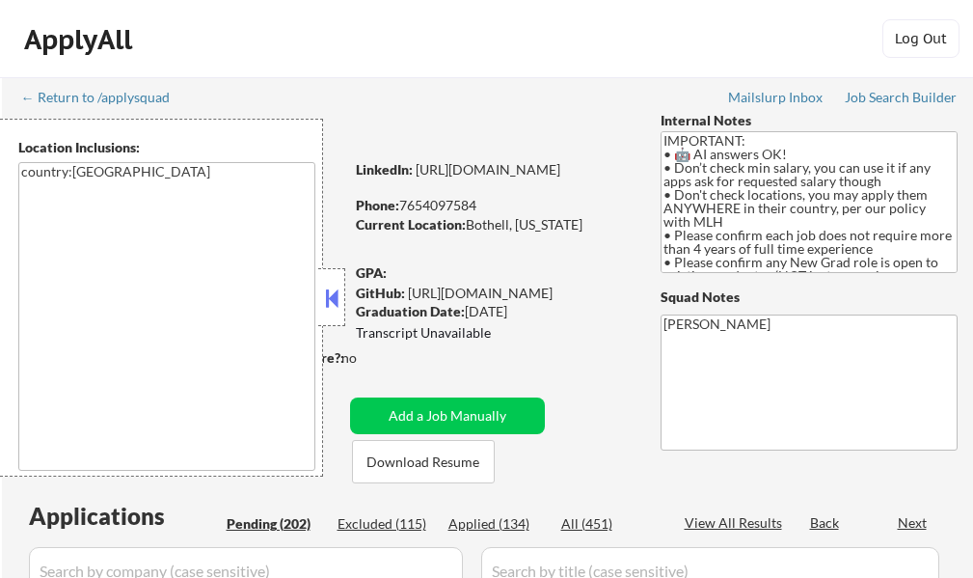
select select ""pending""
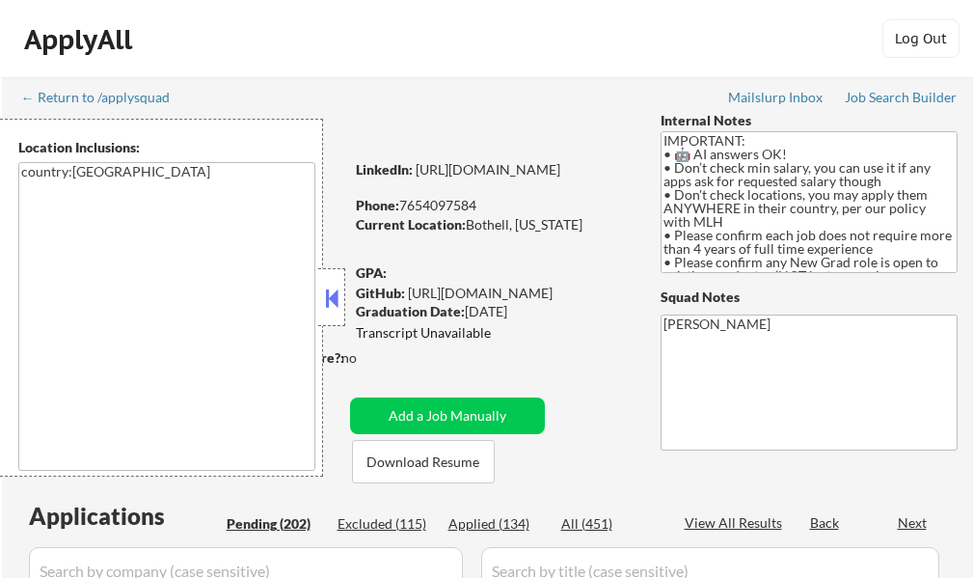
select select ""pending""
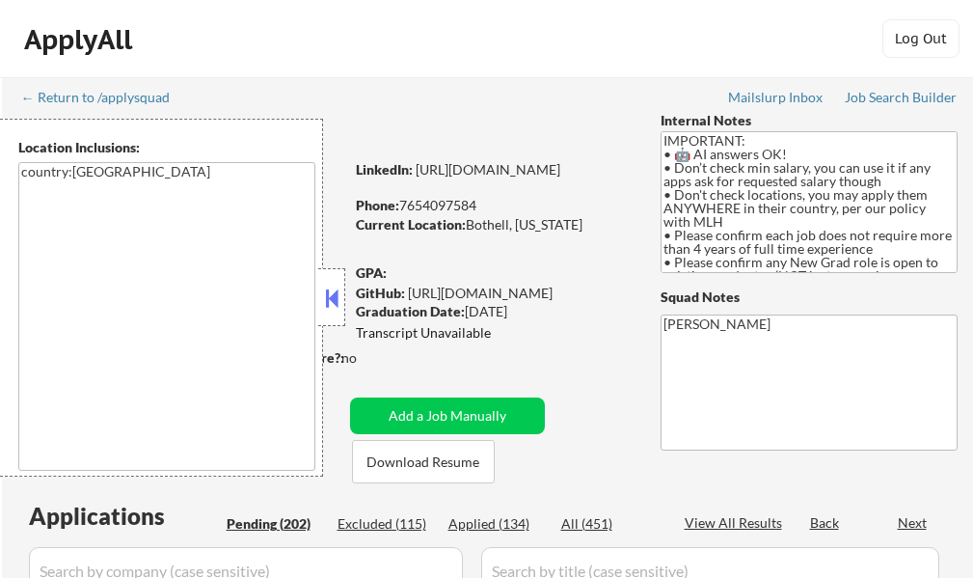
select select ""pending""
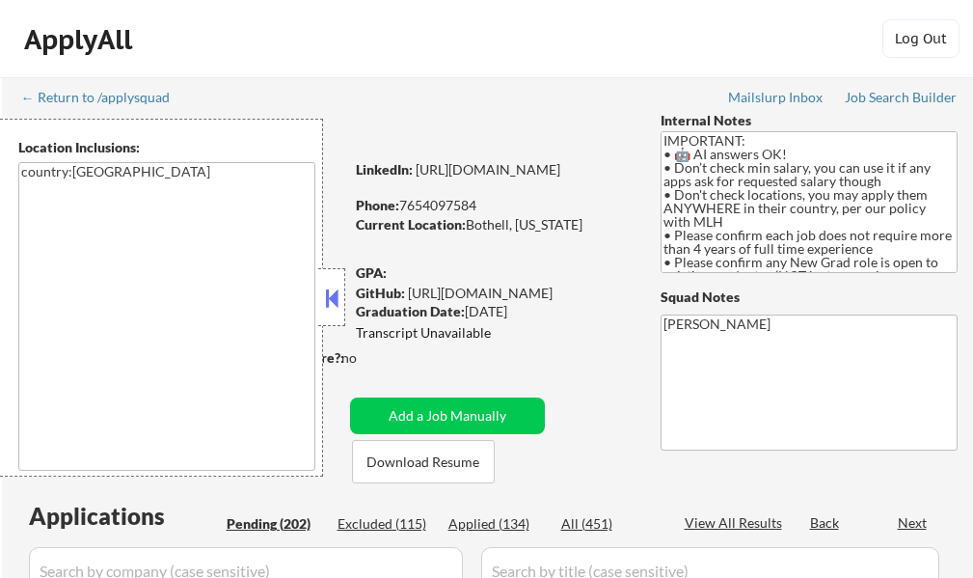
select select ""pending""
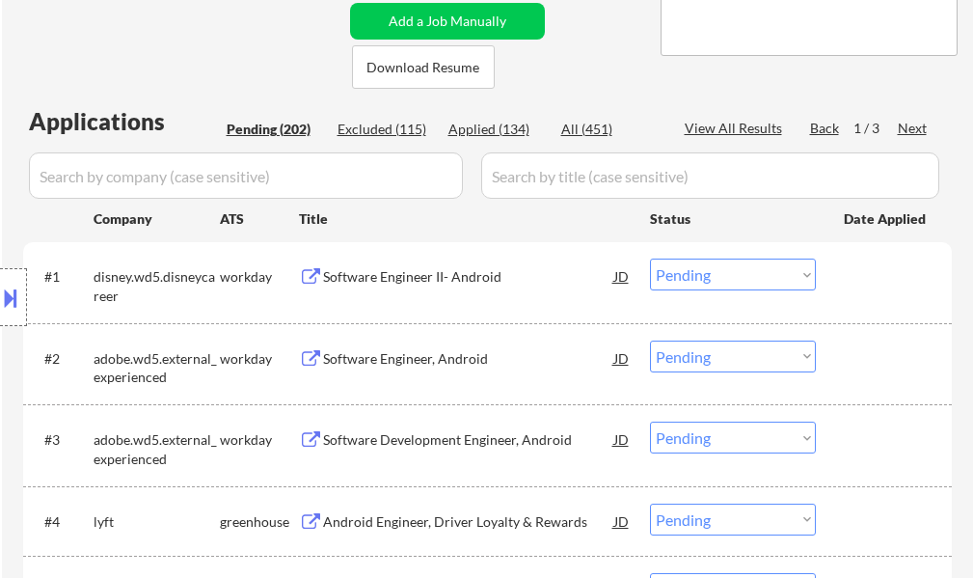
scroll to position [386, 0]
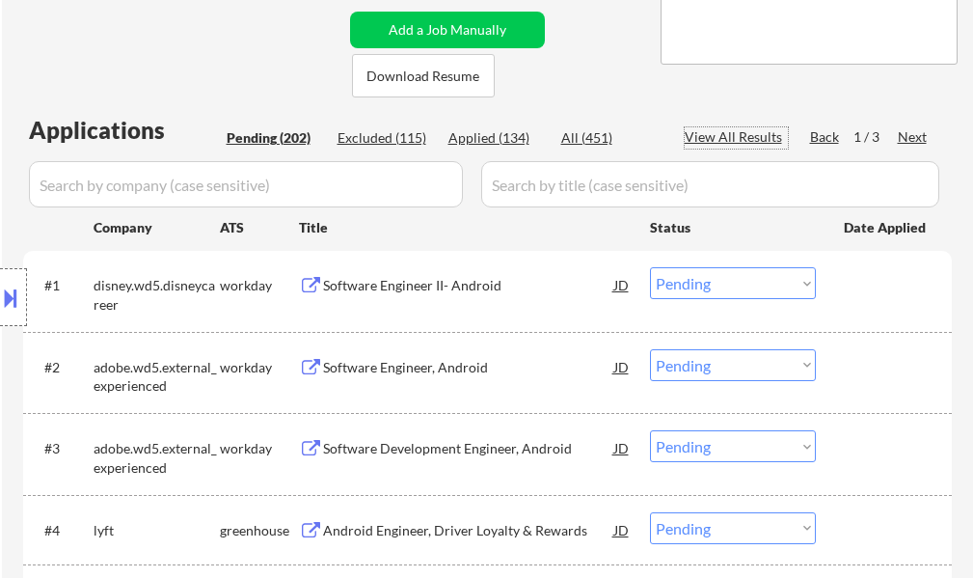
click at [759, 144] on div "View All Results" at bounding box center [736, 136] width 103 height 19
select select ""pending""
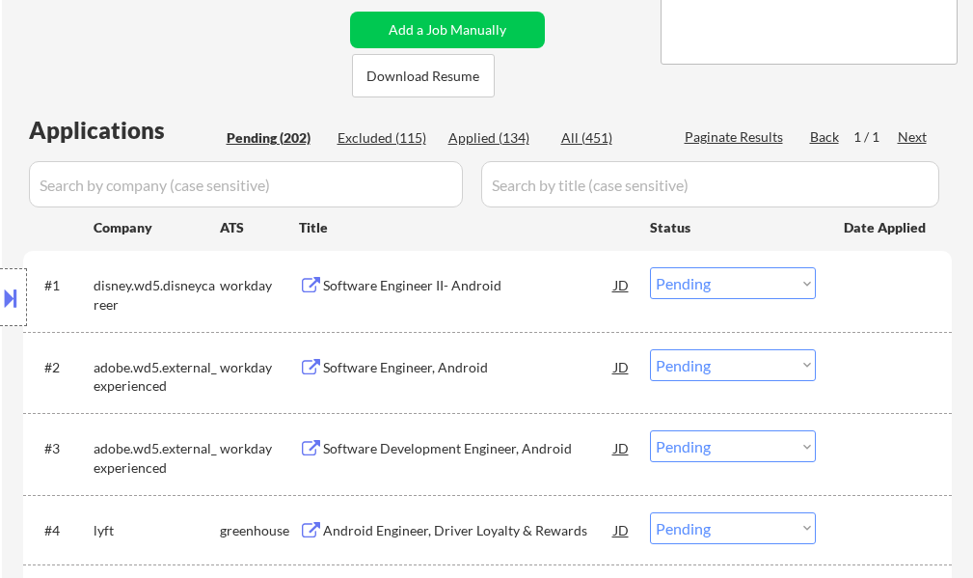
select select ""pending""
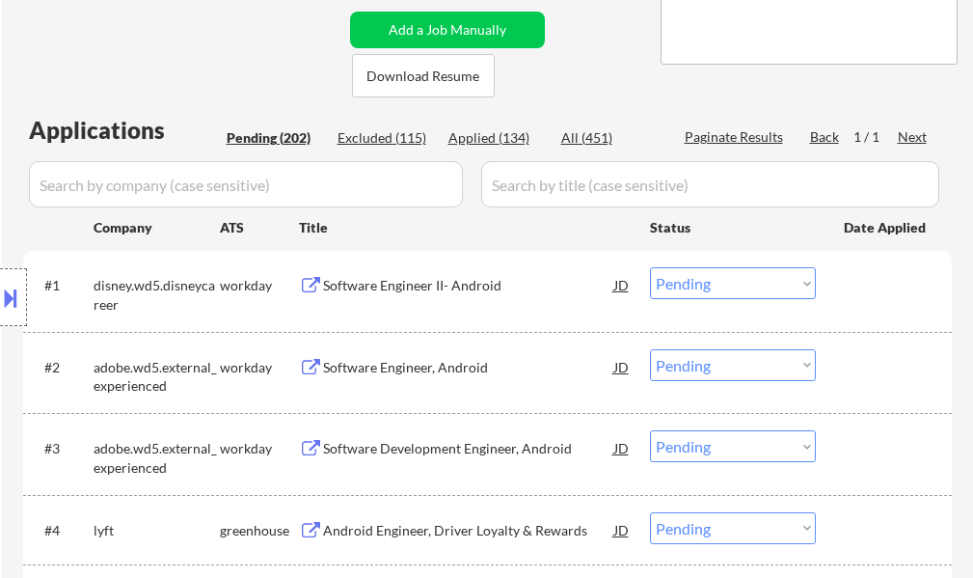
select select ""pending""
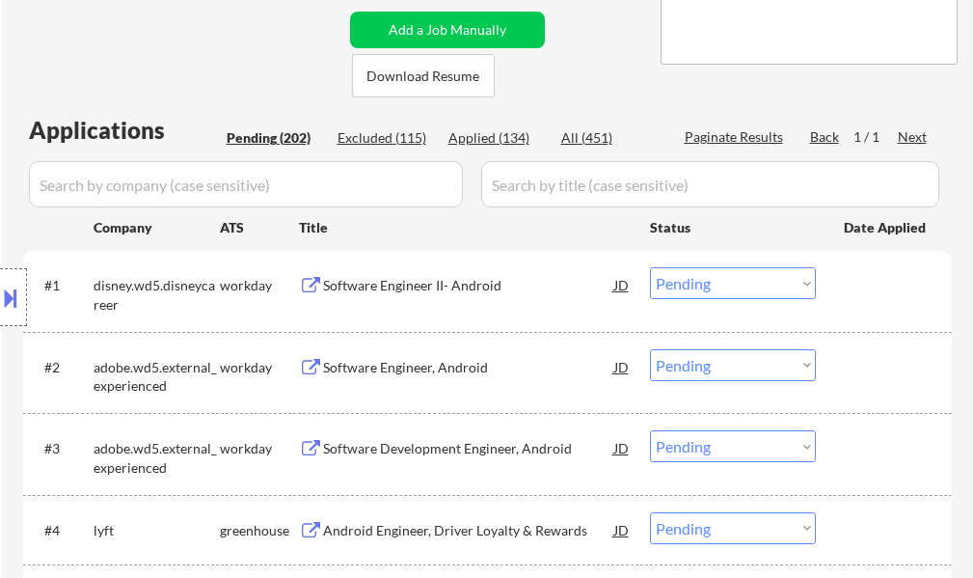
select select ""pending""
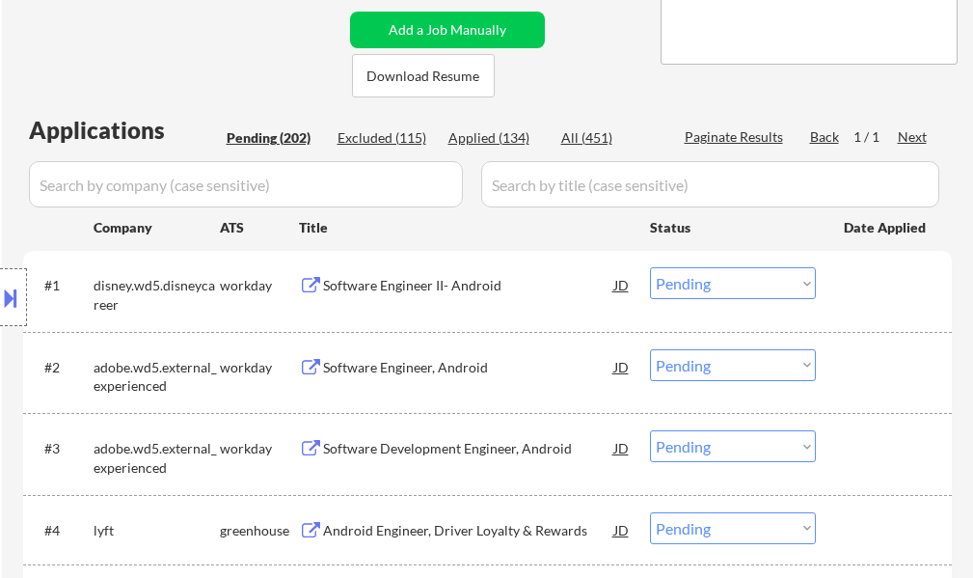
select select ""pending""
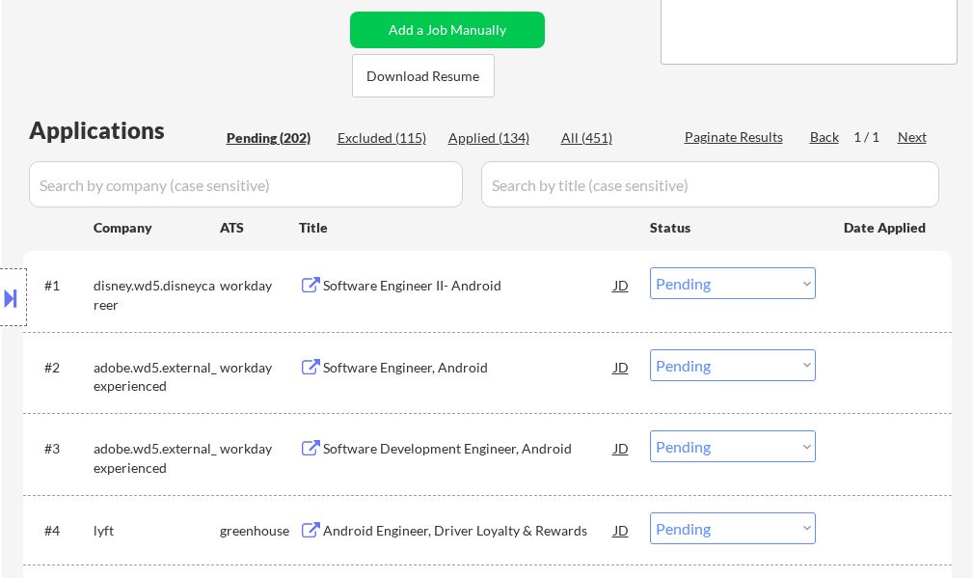
select select ""pending""
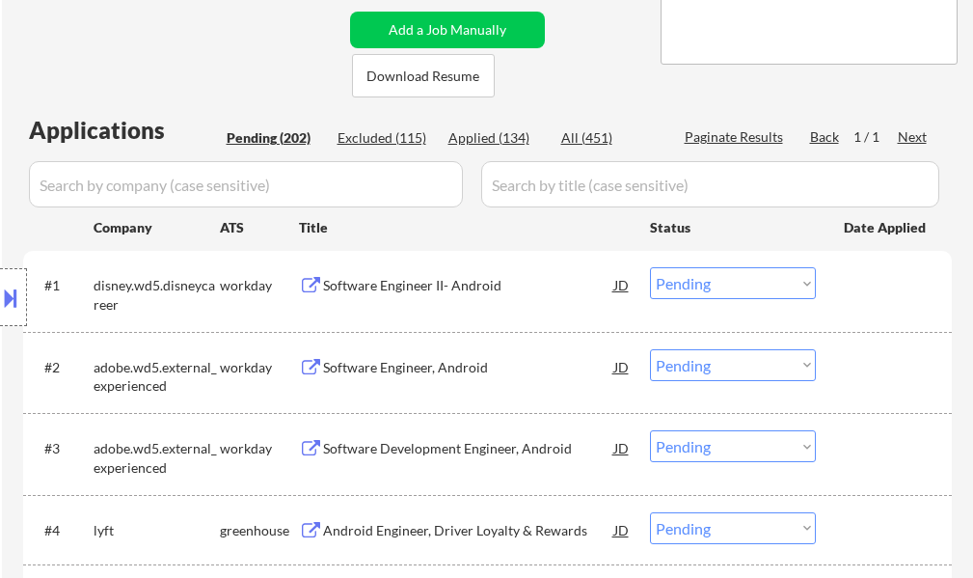
select select ""pending""
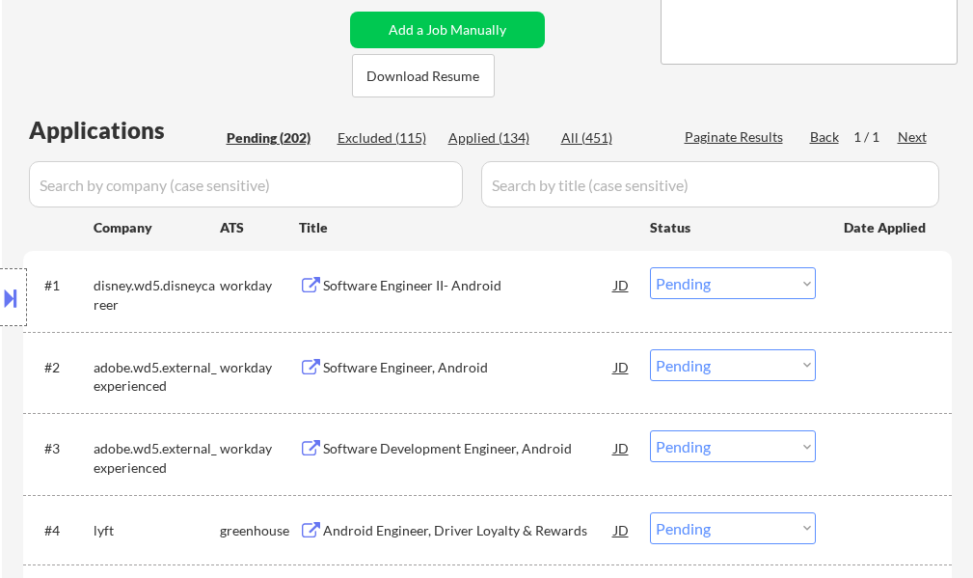
select select ""pending""
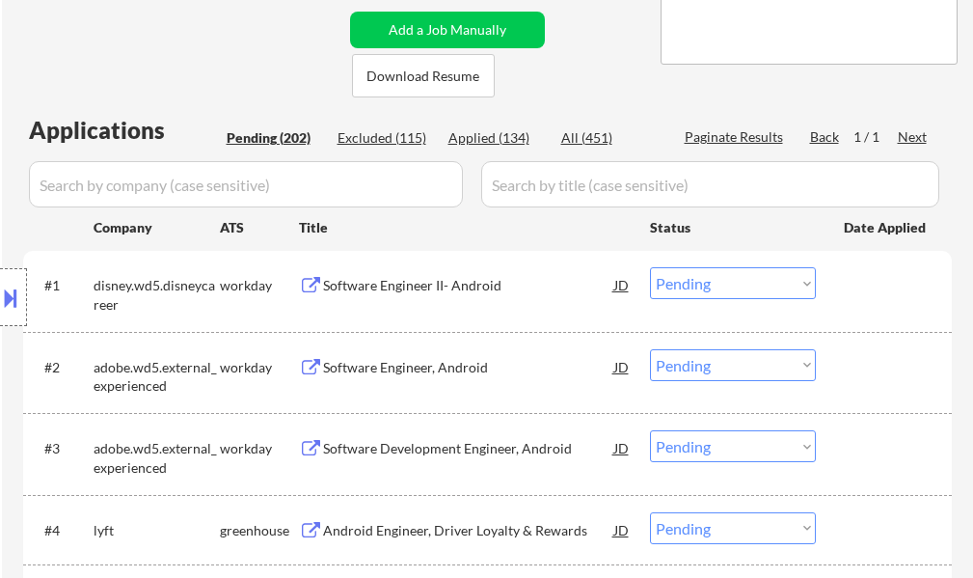
select select ""pending""
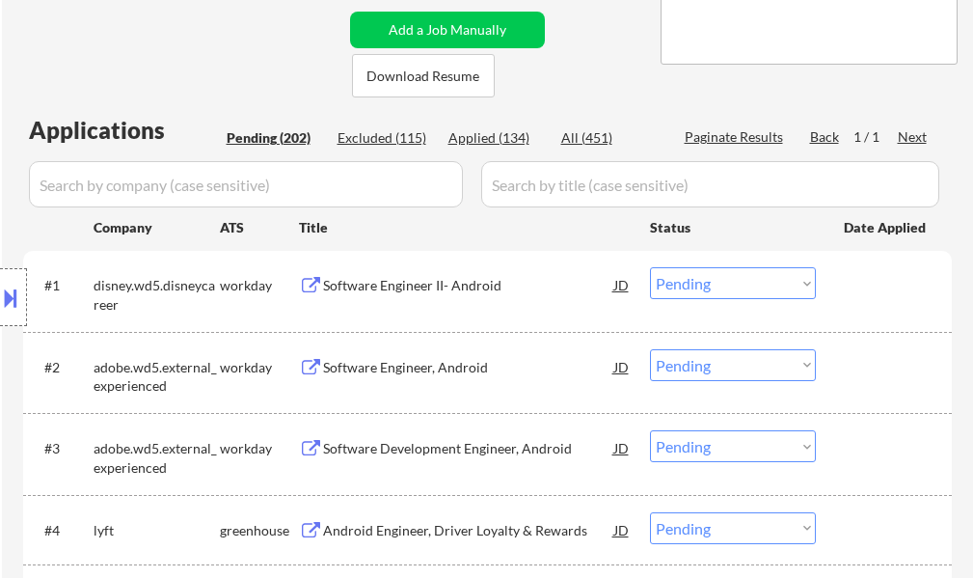
select select ""pending""
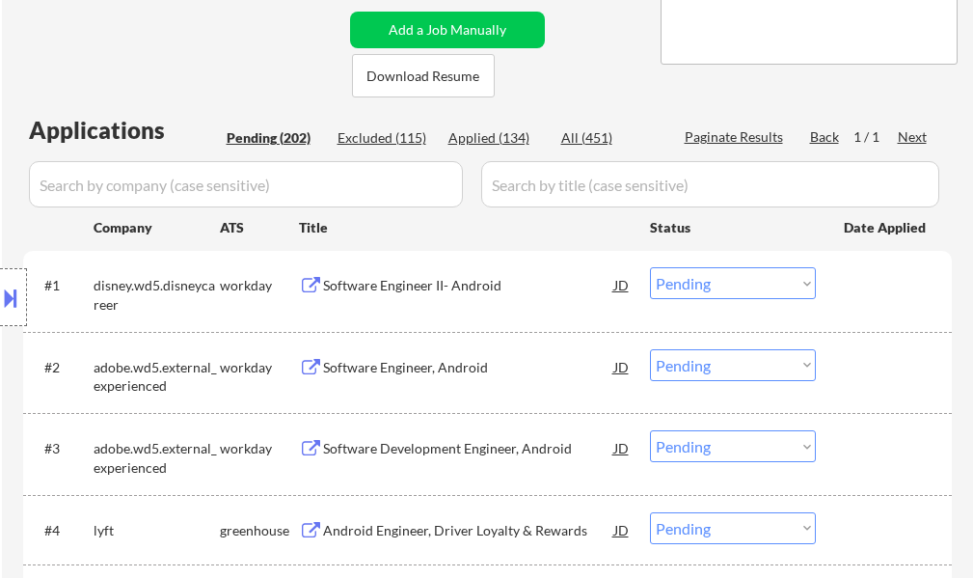
select select ""pending""
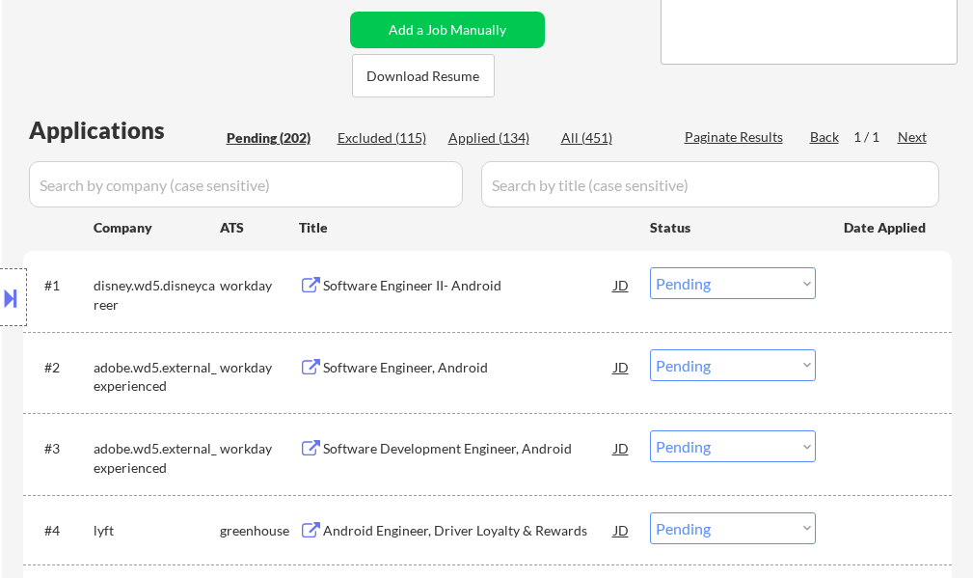
select select ""pending""
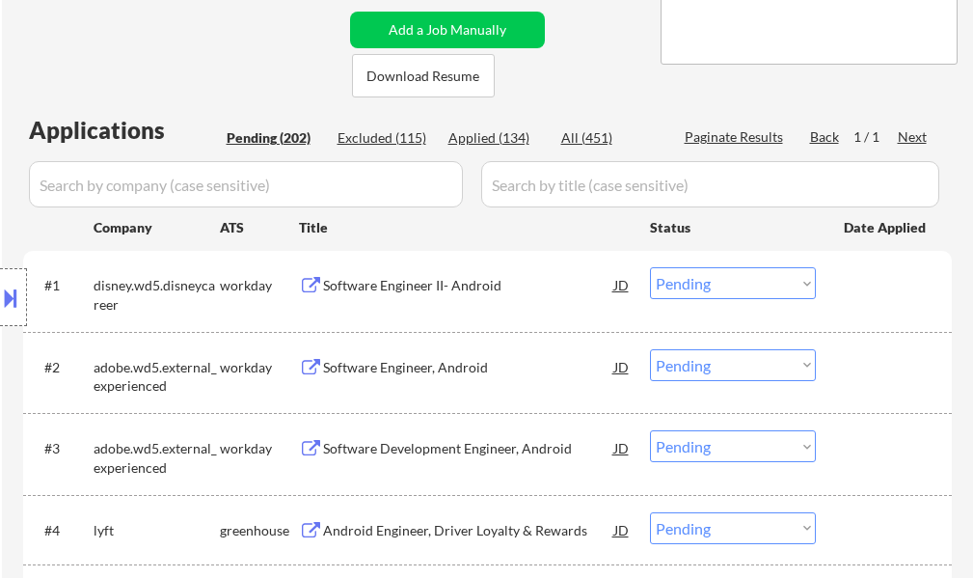
select select ""pending""
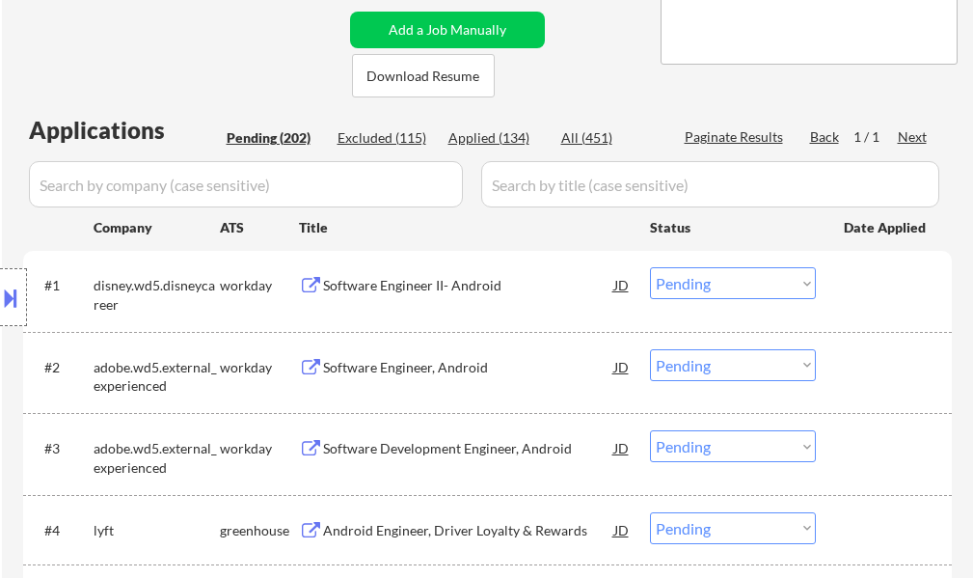
select select ""pending""
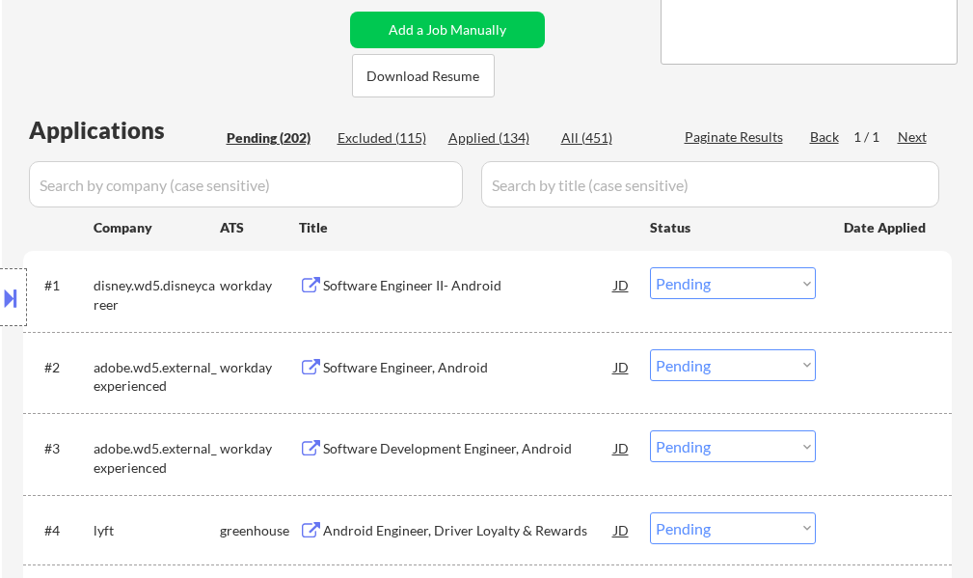
select select ""pending""
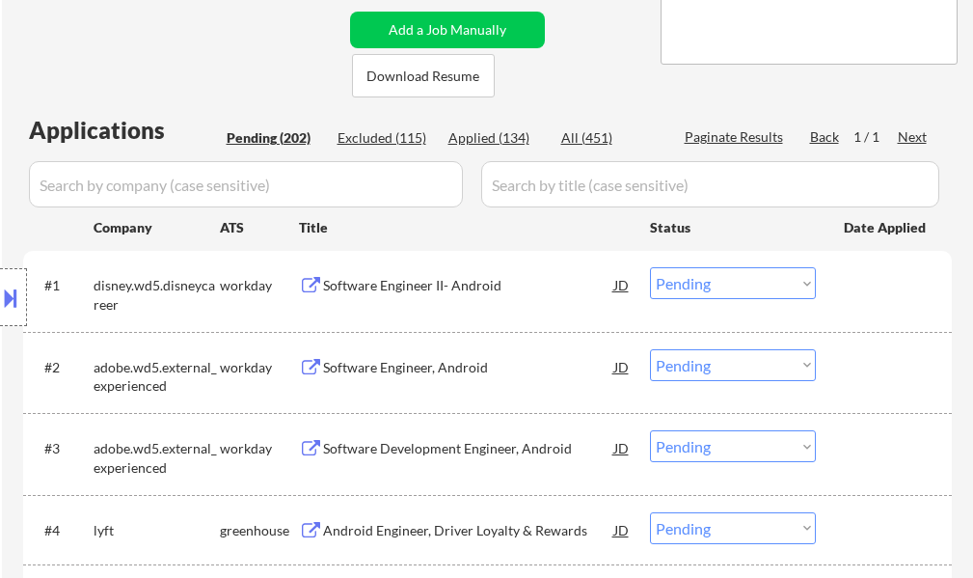
select select ""pending""
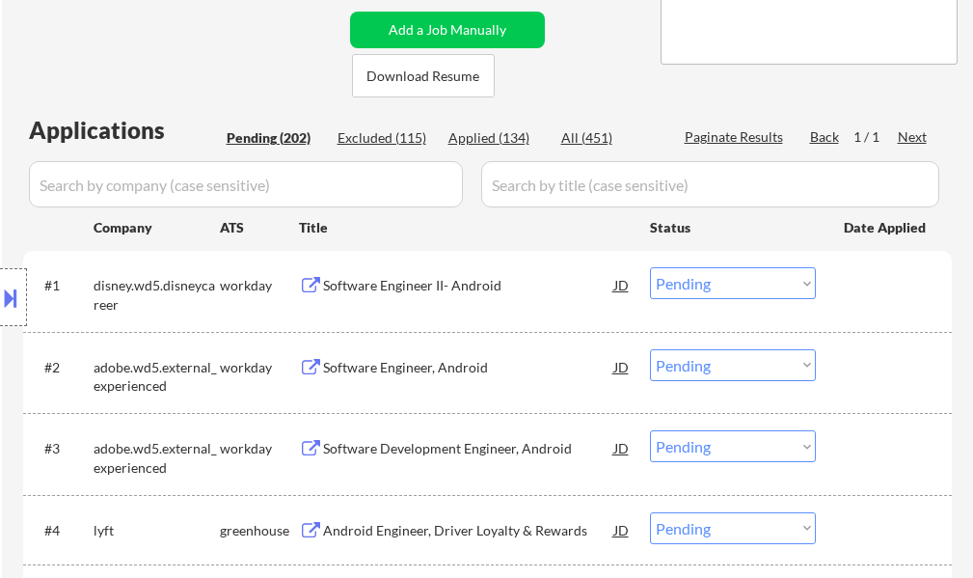
select select ""pending""
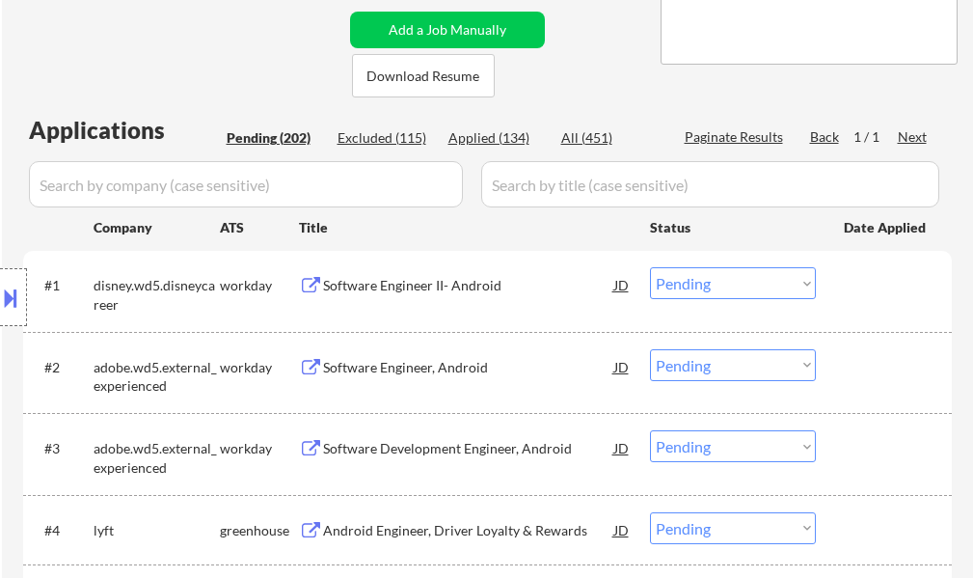
select select ""pending""
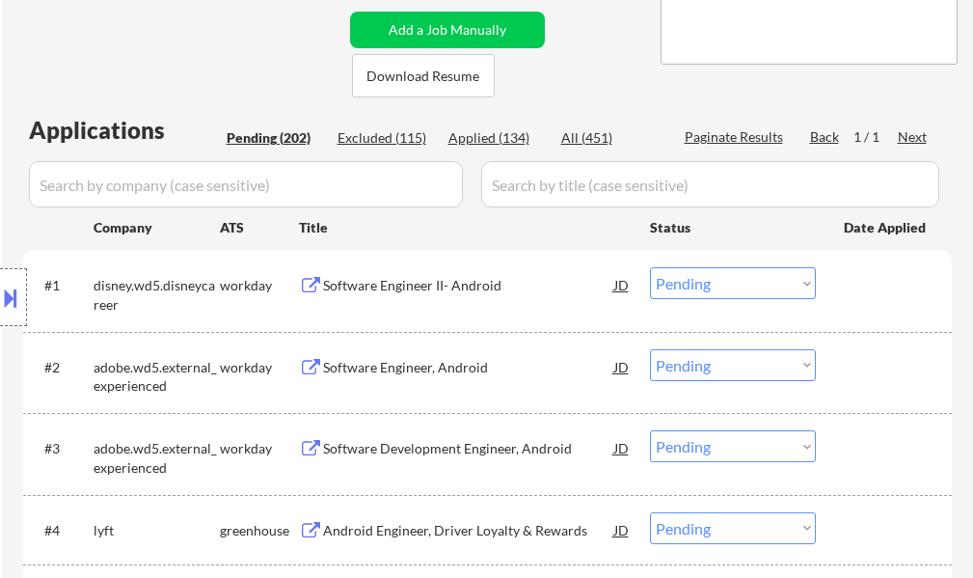
select select ""pending""
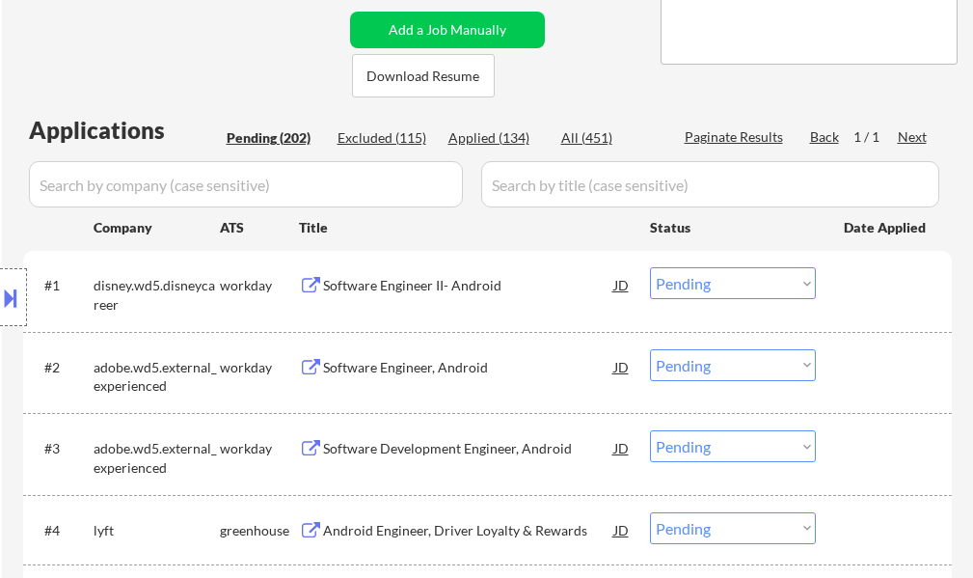
select select ""pending""
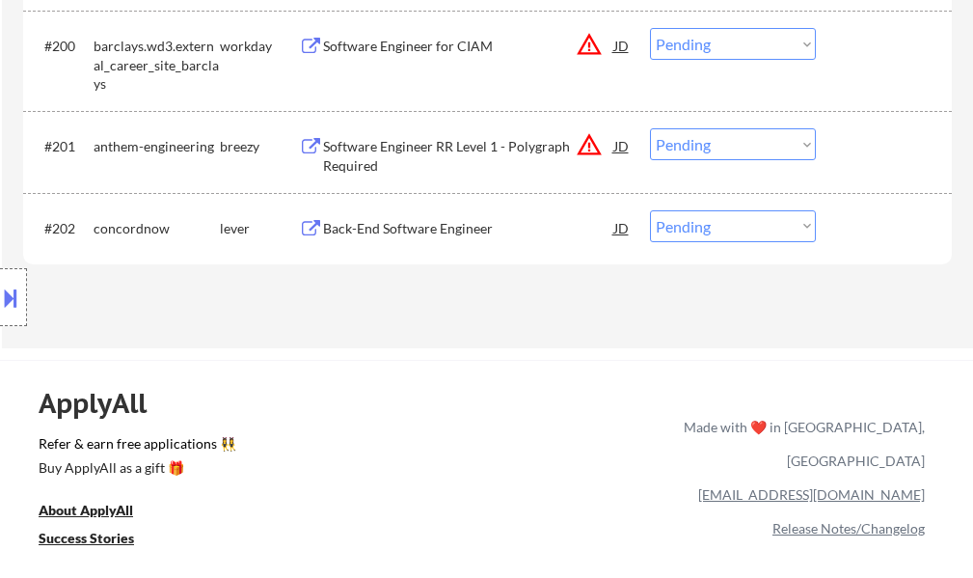
scroll to position [15776, 0]
click at [405, 230] on div "Back-End Software Engineer" at bounding box center [468, 229] width 291 height 19
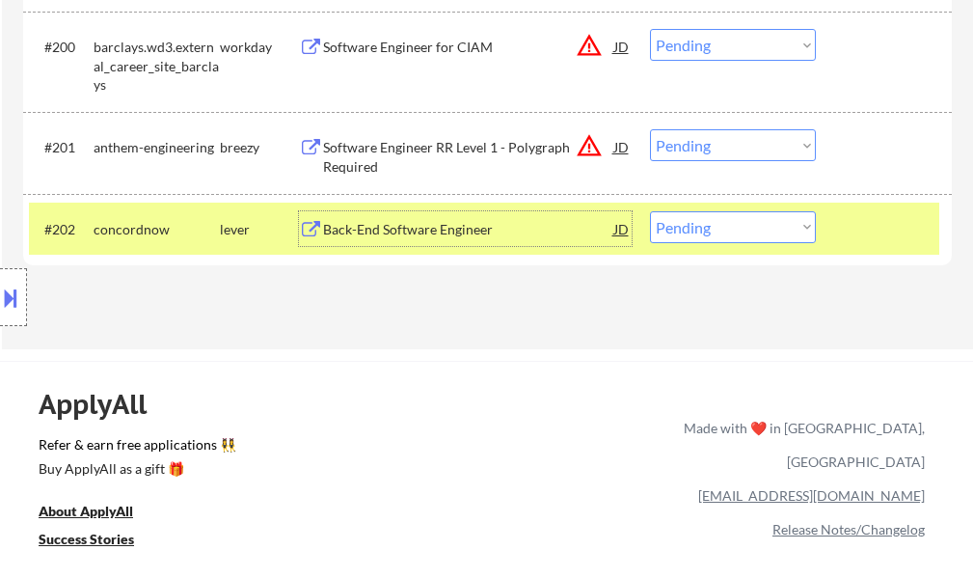
click at [27, 298] on div "Location Inclusions: country:US" at bounding box center [172, 298] width 345 height 358
click at [21, 300] on div at bounding box center [13, 297] width 27 height 58
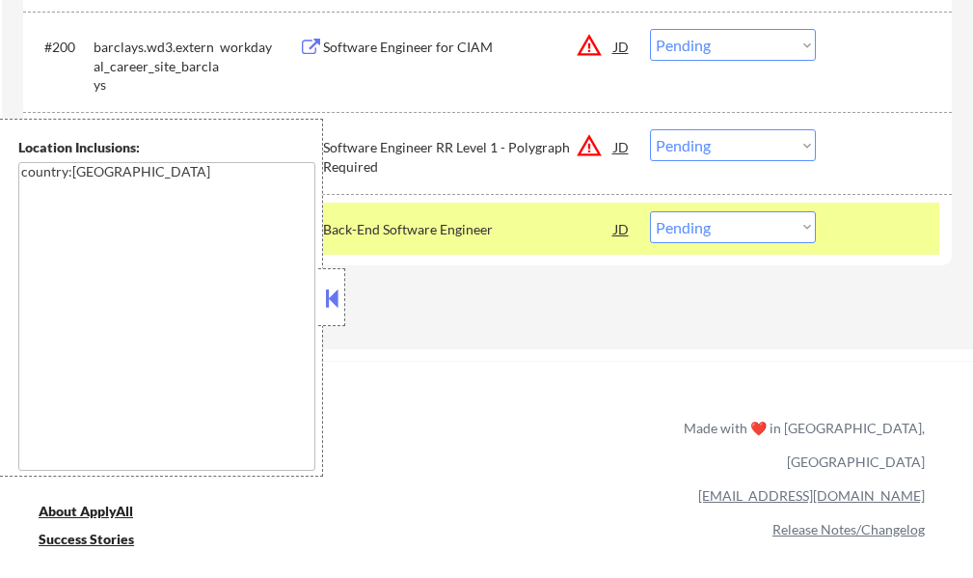
click at [329, 301] on button at bounding box center [331, 297] width 21 height 29
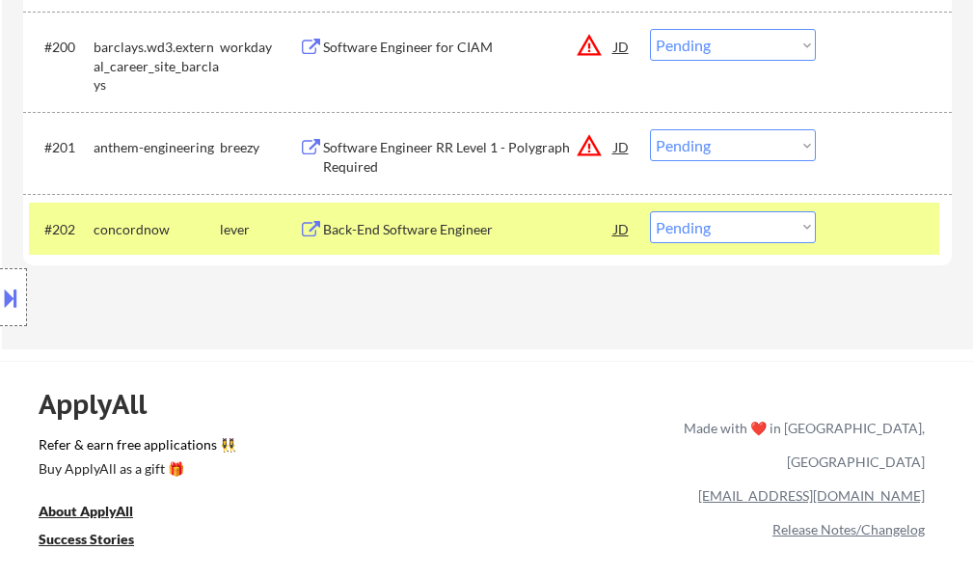
click at [894, 221] on div at bounding box center [886, 228] width 85 height 35
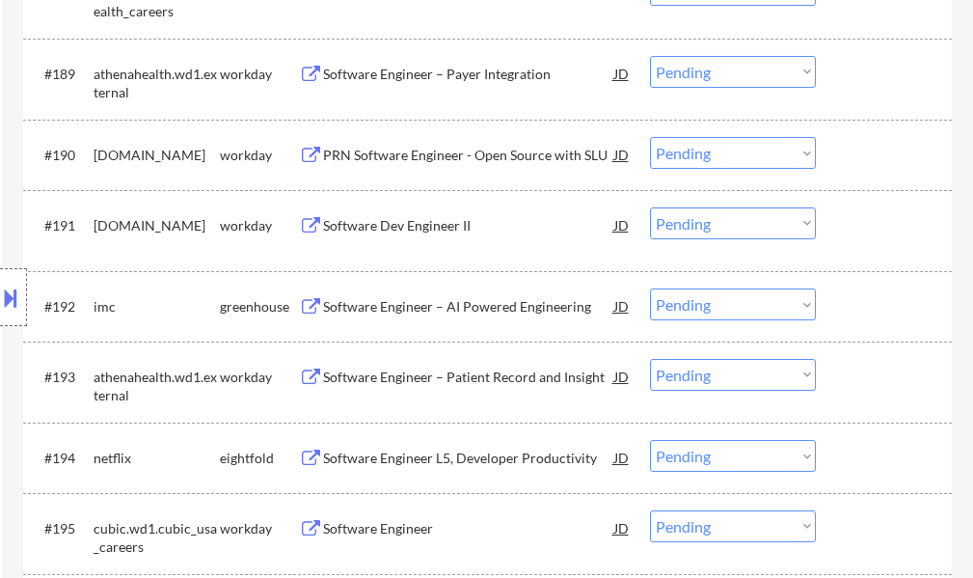
scroll to position [14908, 0]
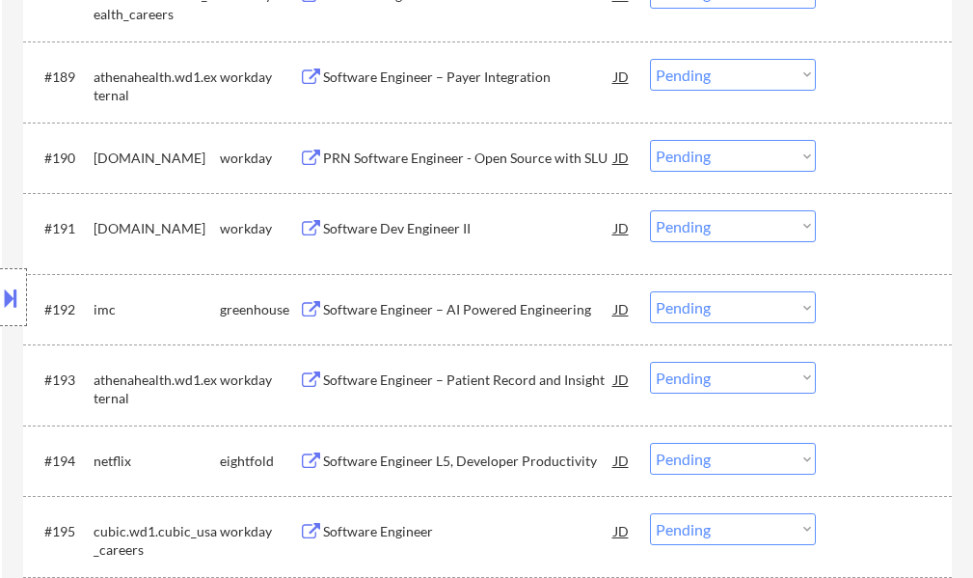
click at [438, 298] on div "Software Engineer – AI Powered Engineering" at bounding box center [468, 308] width 291 height 35
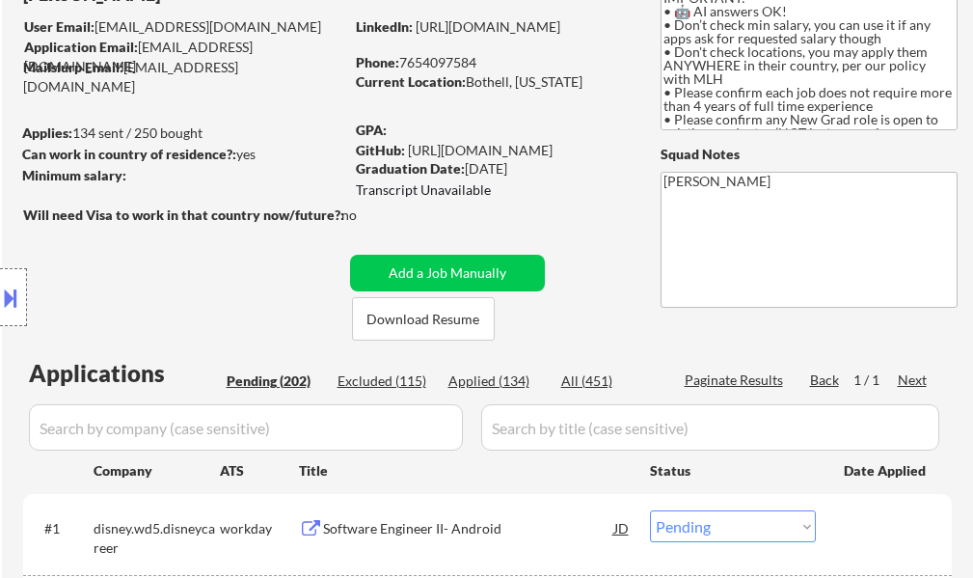
scroll to position [386, 0]
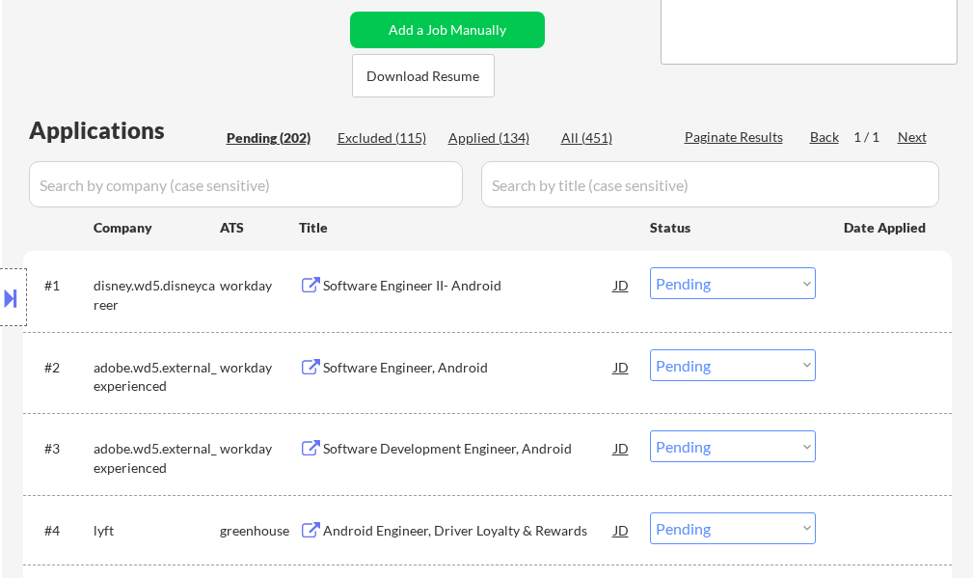
click at [404, 297] on div "Software Engineer II- Android" at bounding box center [468, 284] width 291 height 35
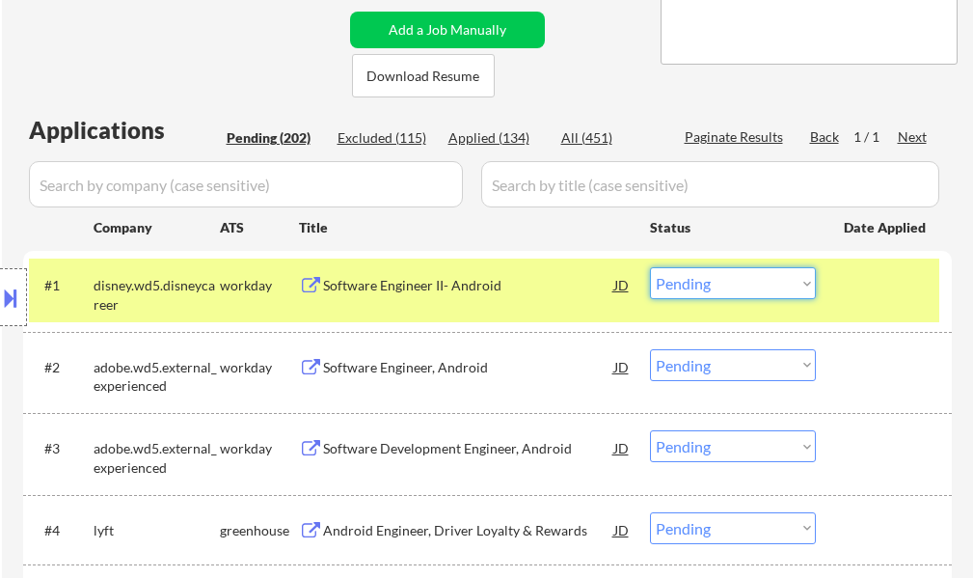
click at [700, 283] on select "Choose an option... Pending Applied Excluded (Questions) Excluded (Expired) Exc…" at bounding box center [733, 283] width 166 height 32
click at [650, 267] on select "Choose an option... Pending Applied Excluded (Questions) Excluded (Expired) Exc…" at bounding box center [733, 283] width 166 height 32
click at [878, 291] on div at bounding box center [886, 284] width 85 height 35
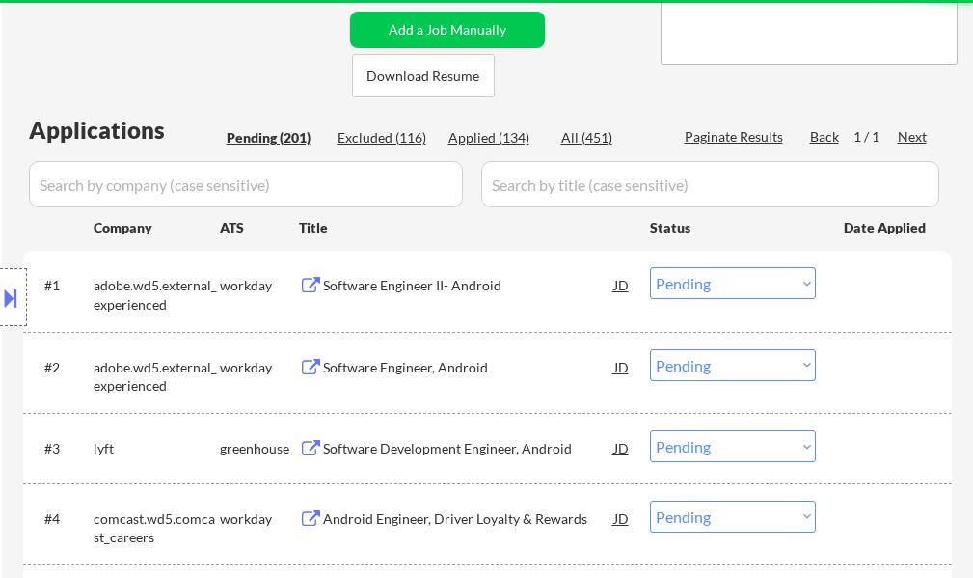
click at [400, 301] on div "Software Engineer II- Android" at bounding box center [468, 284] width 291 height 35
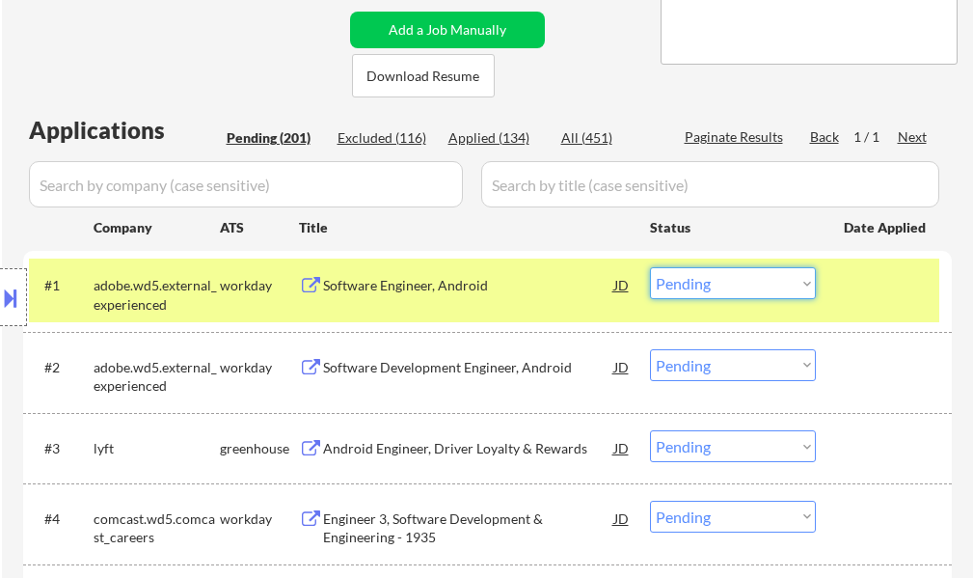
click at [723, 287] on select "Choose an option... Pending Applied Excluded (Questions) Excluded (Expired) Exc…" at bounding box center [733, 283] width 166 height 32
click at [650, 267] on select "Choose an option... Pending Applied Excluded (Questions) Excluded (Expired) Exc…" at bounding box center [733, 283] width 166 height 32
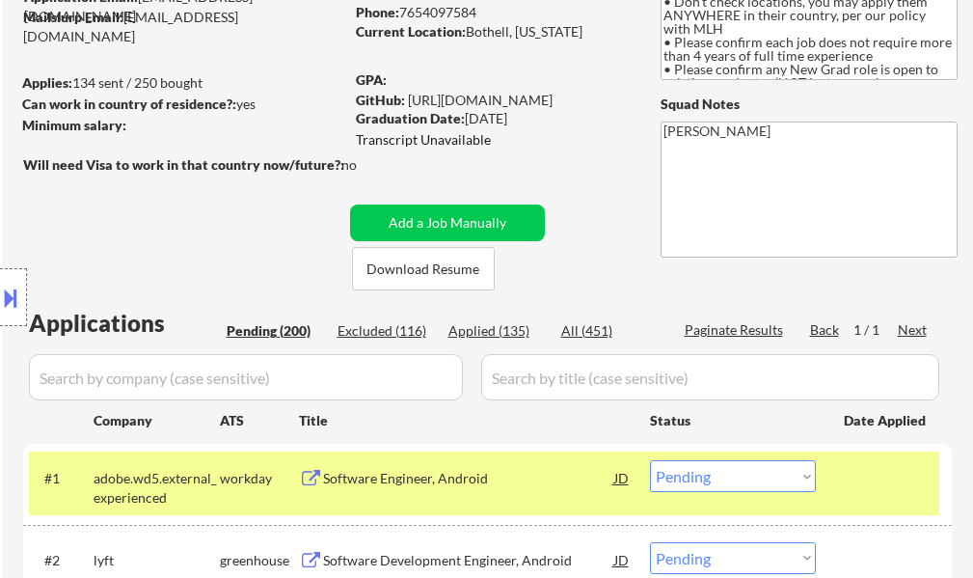
scroll to position [289, 0]
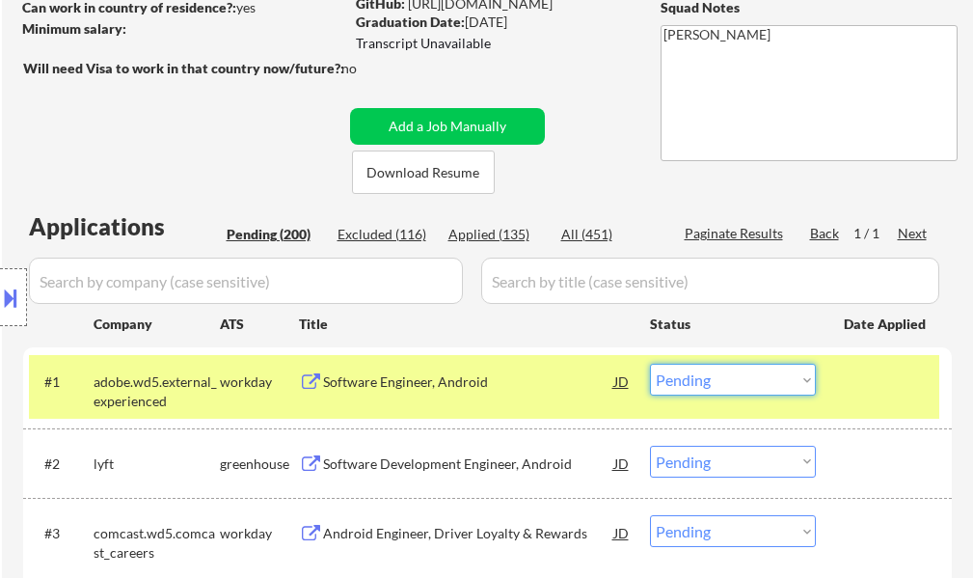
click at [737, 383] on select "Choose an option... Pending Applied Excluded (Questions) Excluded (Expired) Exc…" at bounding box center [733, 380] width 166 height 32
click at [650, 364] on select "Choose an option... Pending Applied Excluded (Questions) Excluded (Expired) Exc…" at bounding box center [733, 380] width 166 height 32
click at [912, 392] on div at bounding box center [886, 381] width 85 height 35
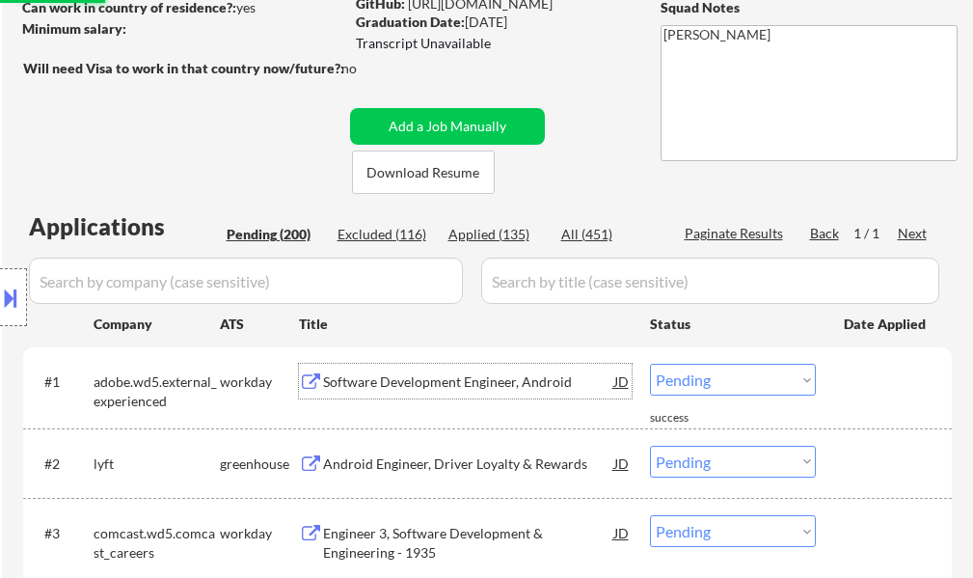
click at [507, 383] on div "Software Development Engineer, Android" at bounding box center [468, 381] width 291 height 19
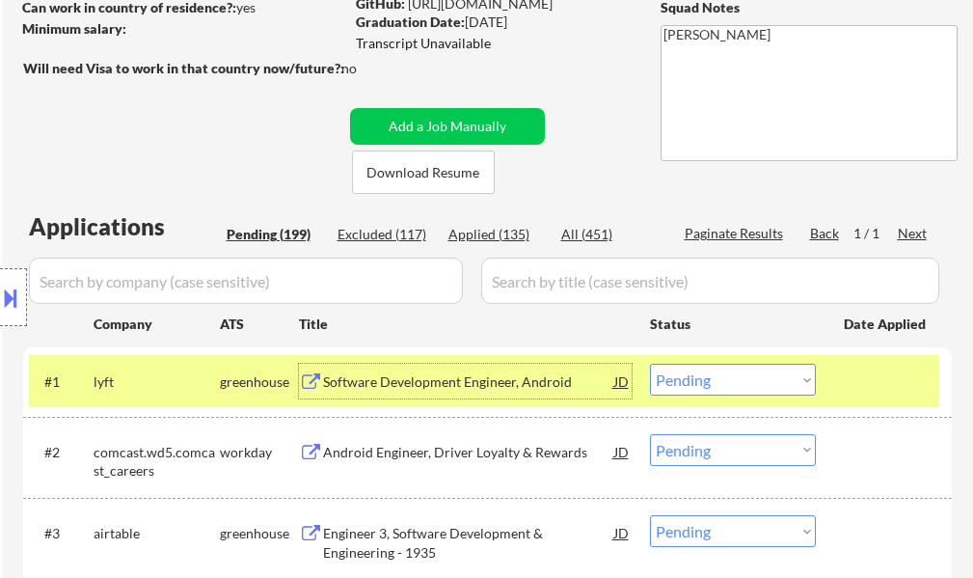
drag, startPoint x: 877, startPoint y: 398, endPoint x: 875, endPoint y: 382, distance: 16.5
click at [875, 399] on div "#1 lyft greenhouse Software Development Engineer, Android JD Choose an option..…" at bounding box center [484, 381] width 910 height 52
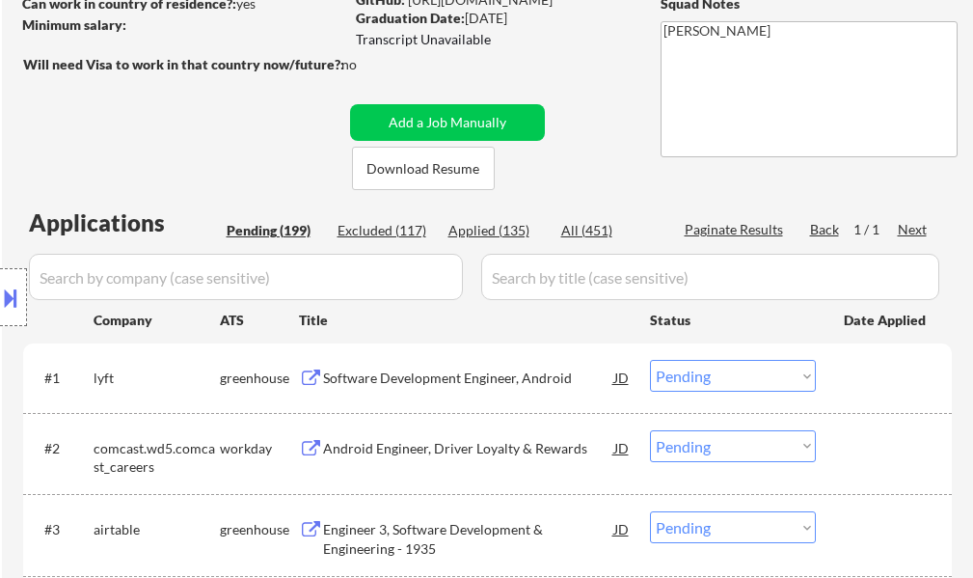
scroll to position [386, 0]
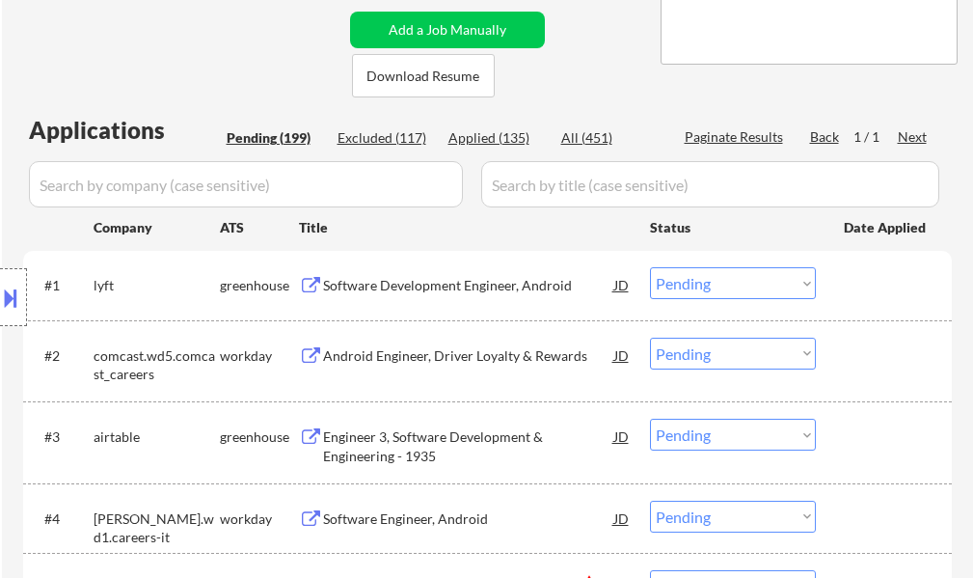
click at [413, 346] on div "Android Engineer, Driver Loyalty & Rewards" at bounding box center [468, 355] width 291 height 19
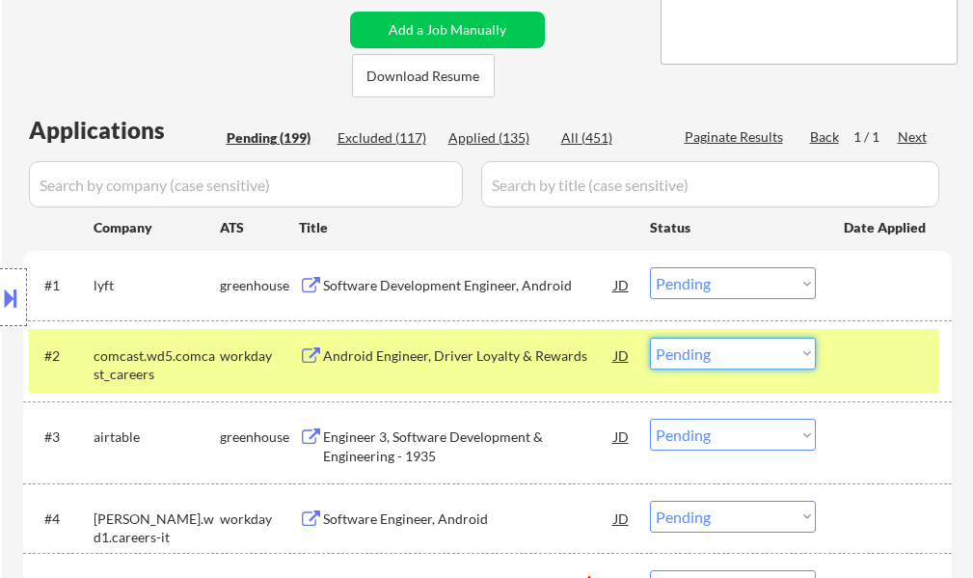
click at [714, 345] on select "Choose an option... Pending Applied Excluded (Questions) Excluded (Expired) Exc…" at bounding box center [733, 353] width 166 height 32
click at [650, 337] on select "Choose an option... Pending Applied Excluded (Questions) Excluded (Expired) Exc…" at bounding box center [733, 353] width 166 height 32
click at [861, 371] on div at bounding box center [886, 354] width 85 height 35
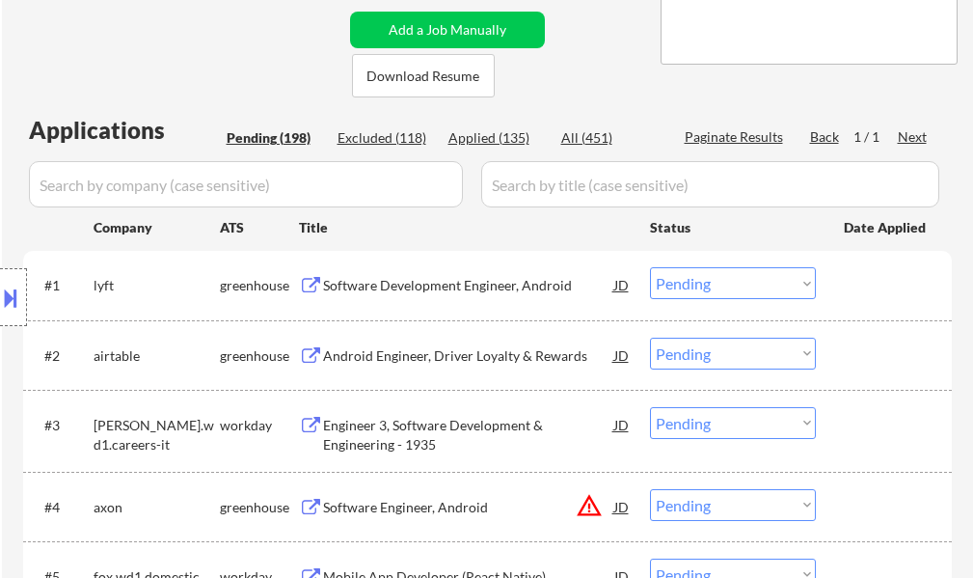
click at [510, 365] on div "Android Engineer, Driver Loyalty & Rewards" at bounding box center [468, 354] width 291 height 35
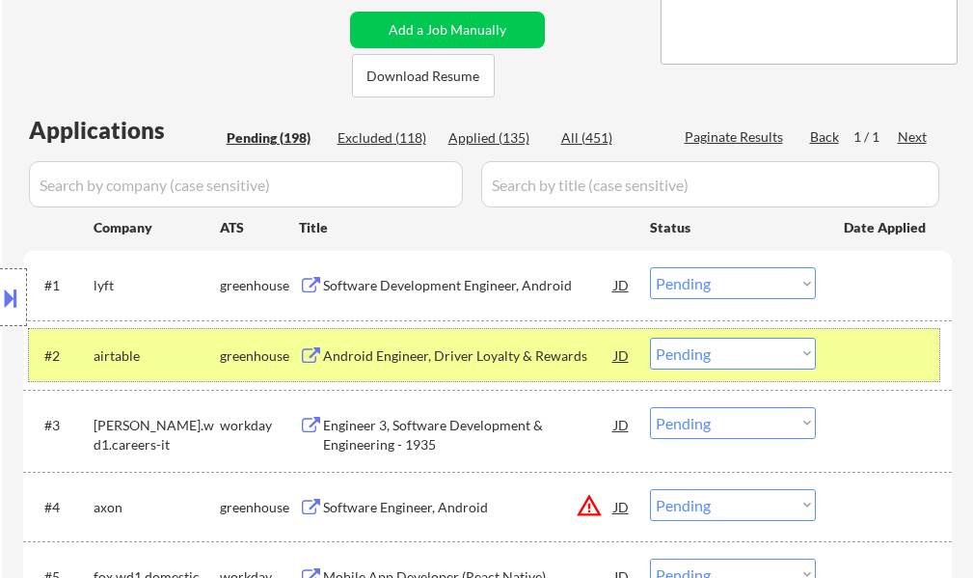
click at [891, 361] on div at bounding box center [886, 354] width 85 height 35
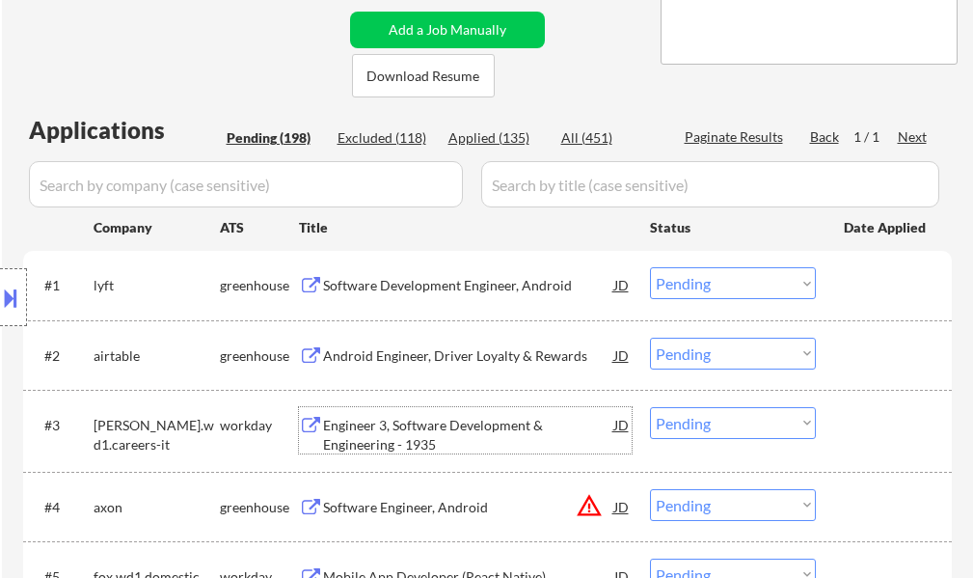
click at [407, 423] on div "Engineer 3, Software Development & Engineering - 1935" at bounding box center [468, 435] width 291 height 38
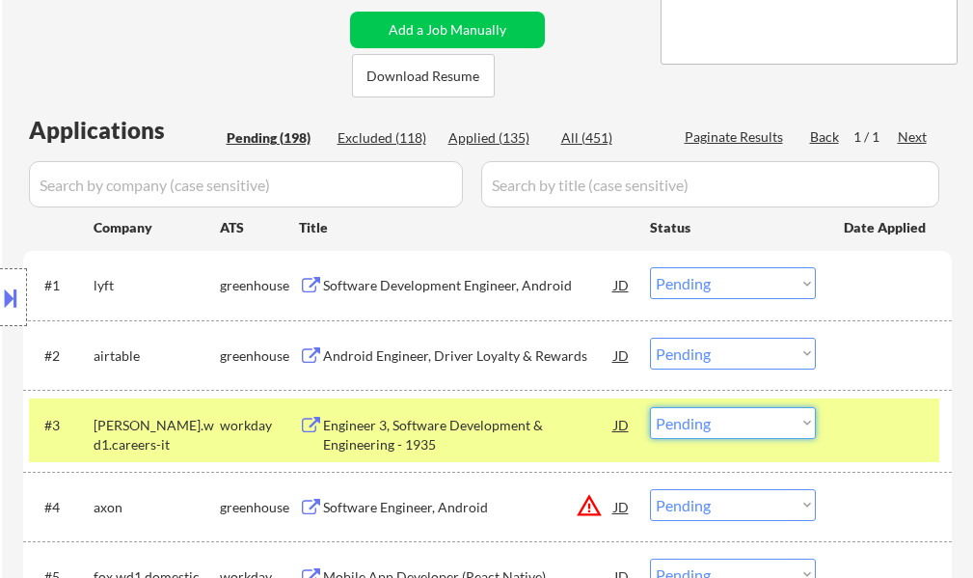
click at [698, 411] on select "Choose an option... Pending Applied Excluded (Questions) Excluded (Expired) Exc…" at bounding box center [733, 423] width 166 height 32
click at [650, 407] on select "Choose an option... Pending Applied Excluded (Questions) Excluded (Expired) Exc…" at bounding box center [733, 423] width 166 height 32
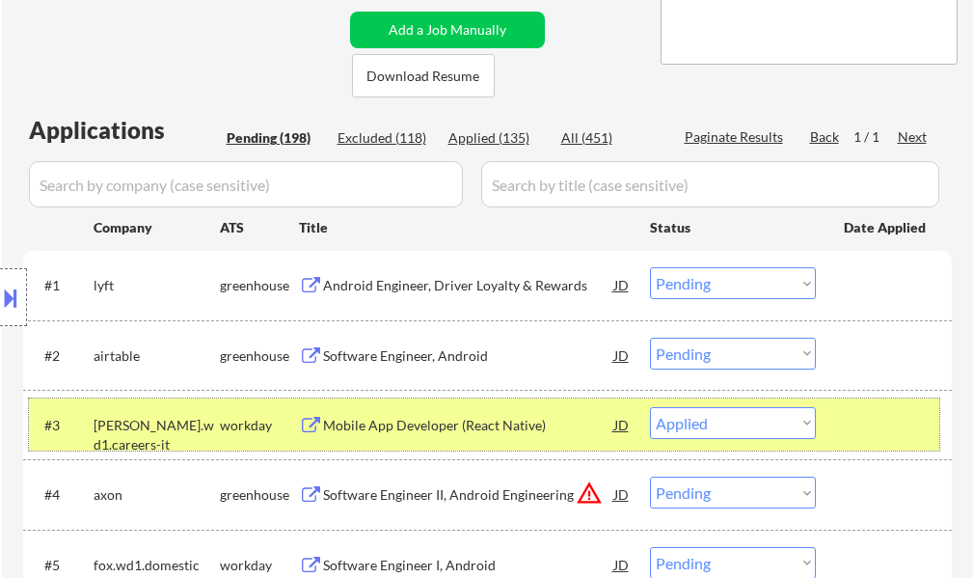
click at [877, 444] on div "#3 belk.wd1.careers-it workday Mobile App Developer (React Native) JD Choose an…" at bounding box center [484, 424] width 910 height 52
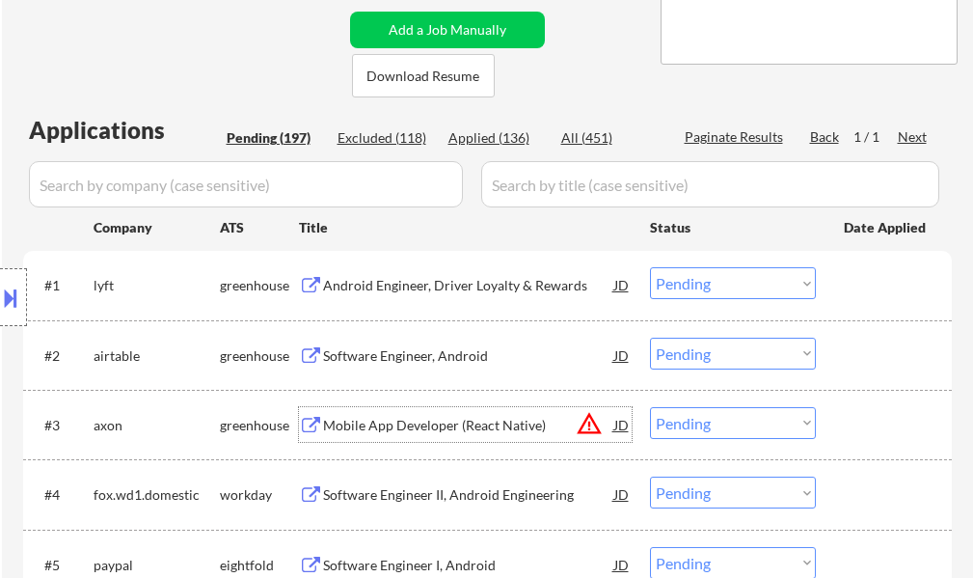
click at [374, 432] on div "Mobile App Developer (React Native)" at bounding box center [468, 425] width 291 height 19
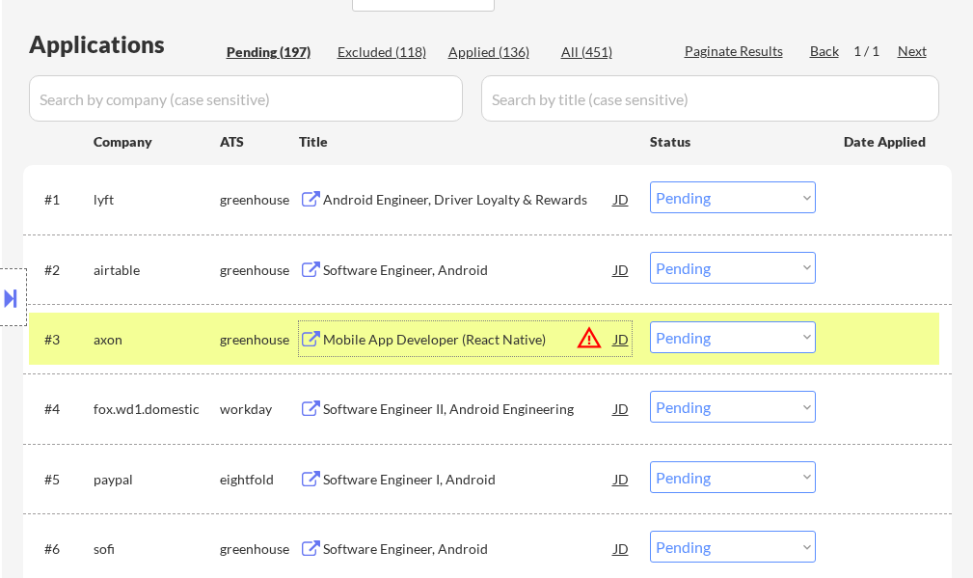
scroll to position [771, 0]
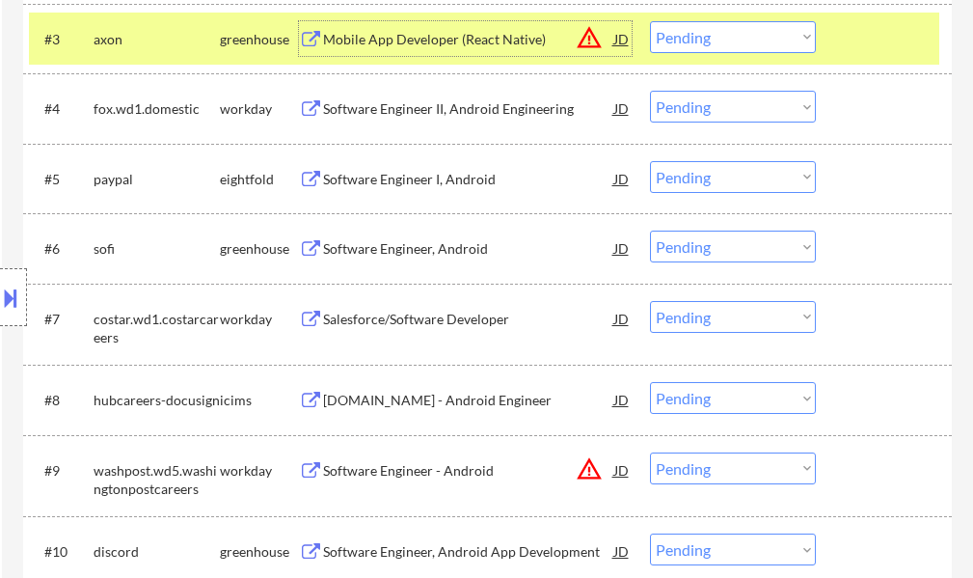
click at [838, 56] on div "#3 axon greenhouse Mobile App Developer (React Native) JD warning_amber Choose …" at bounding box center [484, 39] width 910 height 52
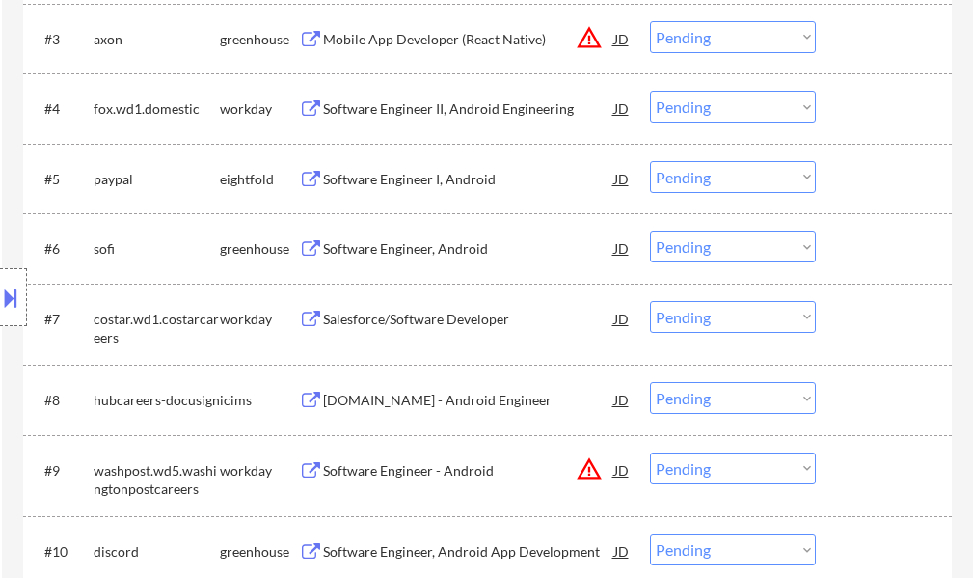
click at [371, 114] on div "Software Engineer II, Android Engineering" at bounding box center [468, 108] width 291 height 19
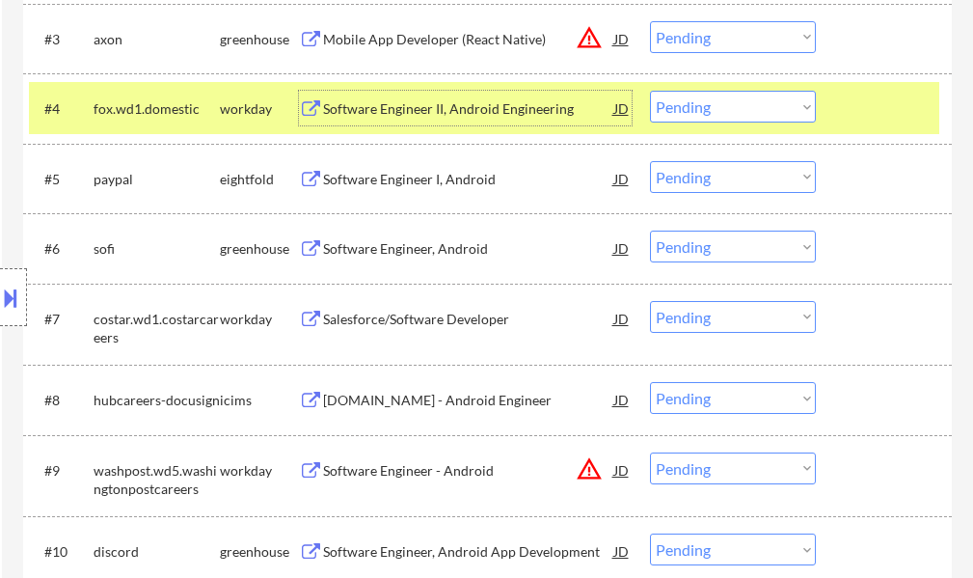
click at [684, 111] on select "Choose an option... Pending Applied Excluded (Questions) Excluded (Expired) Exc…" at bounding box center [733, 107] width 166 height 32
click at [650, 91] on select "Choose an option... Pending Applied Excluded (Questions) Excluded (Expired) Exc…" at bounding box center [733, 107] width 166 height 32
click at [838, 115] on div "#4 fox.wd1.domestic workday Software Engineer II, Android Engineering JD warnin…" at bounding box center [484, 108] width 910 height 52
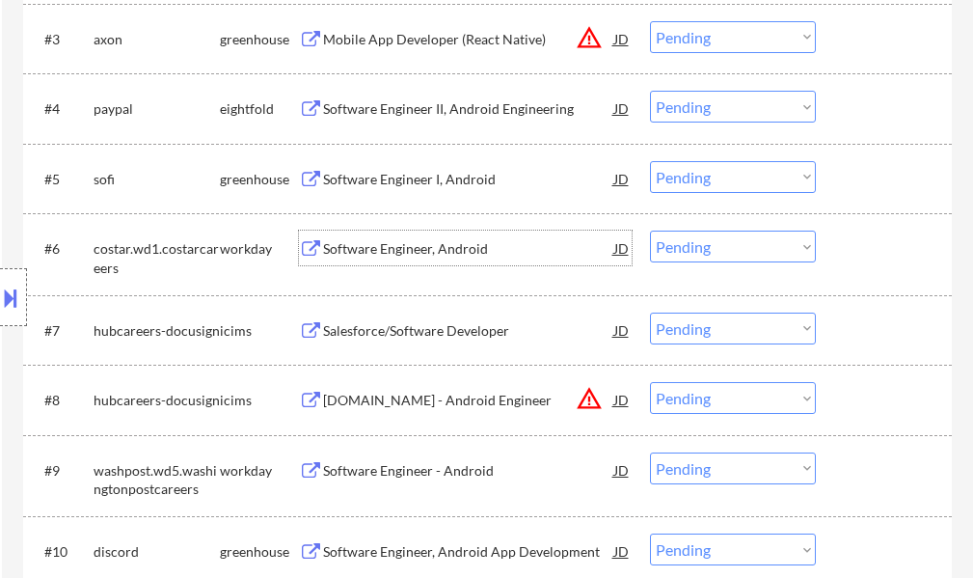
click at [371, 248] on div "Software Engineer, Android" at bounding box center [468, 248] width 291 height 19
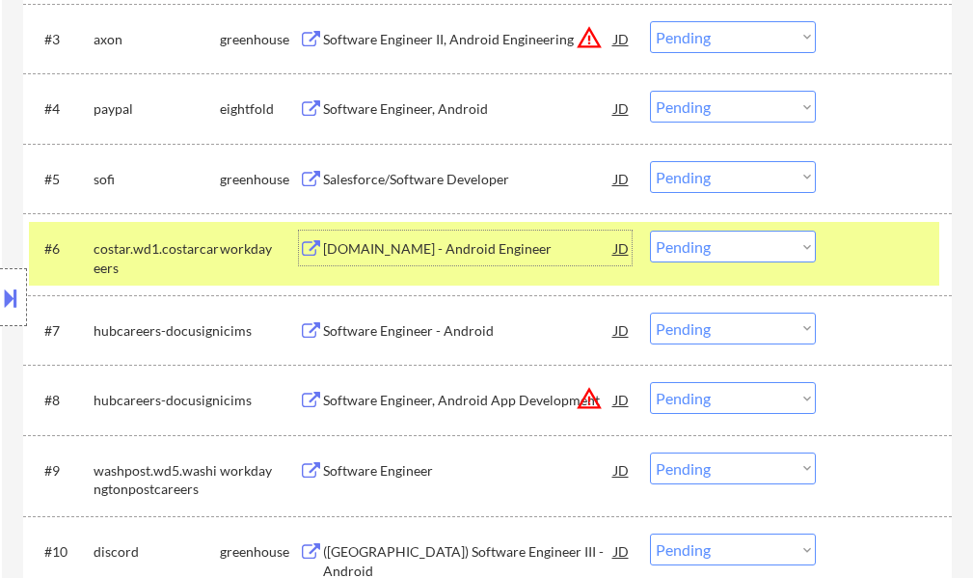
drag, startPoint x: 684, startPoint y: 254, endPoint x: 710, endPoint y: 259, distance: 26.7
click at [684, 254] on select "Choose an option... Pending Applied Excluded (Questions) Excluded (Expired) Exc…" at bounding box center [733, 246] width 166 height 32
click at [650, 230] on select "Choose an option... Pending Applied Excluded (Questions) Excluded (Expired) Exc…" at bounding box center [733, 246] width 166 height 32
click at [884, 264] on div at bounding box center [886, 247] width 85 height 35
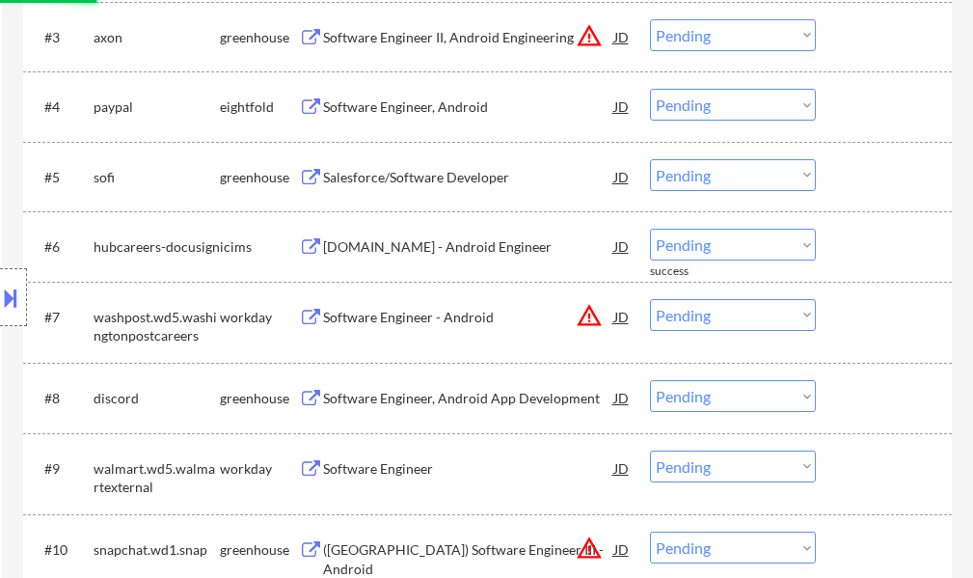
scroll to position [964, 0]
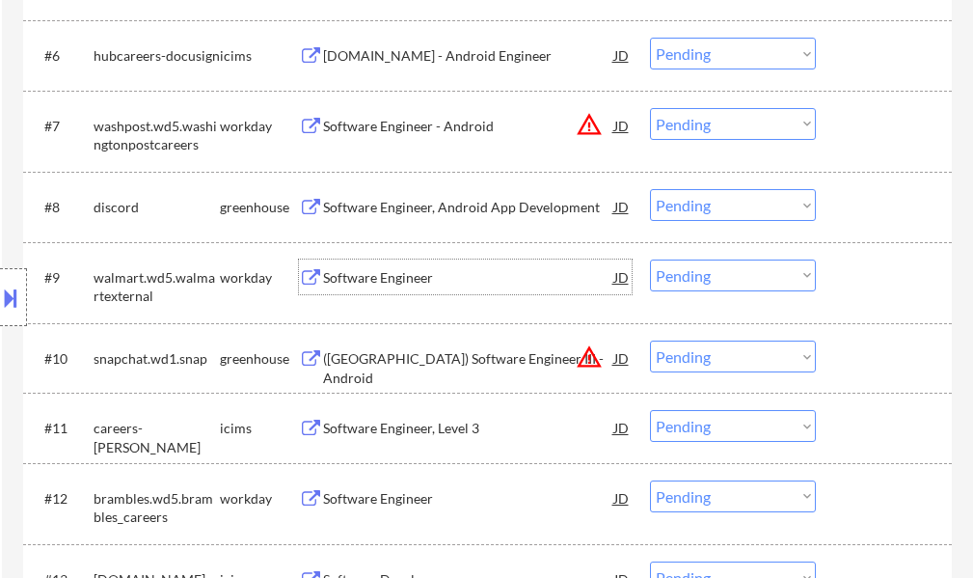
click at [374, 280] on div "Software Engineer" at bounding box center [468, 277] width 291 height 19
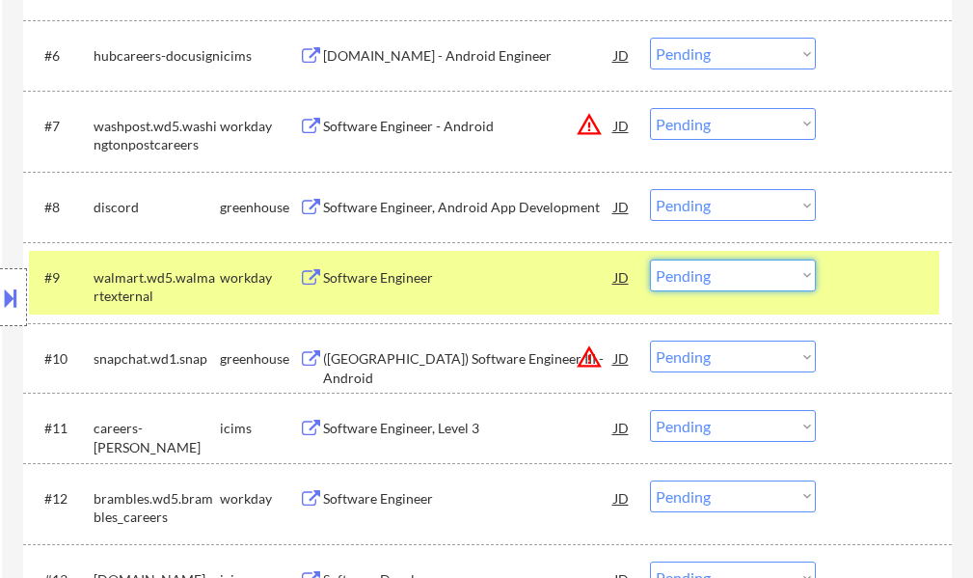
drag, startPoint x: 700, startPoint y: 275, endPoint x: 705, endPoint y: 289, distance: 15.2
click at [700, 275] on select "Choose an option... Pending Applied Excluded (Questions) Excluded (Expired) Exc…" at bounding box center [733, 275] width 166 height 32
click at [650, 259] on select "Choose an option... Pending Applied Excluded (Questions) Excluded (Expired) Exc…" at bounding box center [733, 275] width 166 height 32
click at [867, 293] on div at bounding box center [886, 276] width 85 height 35
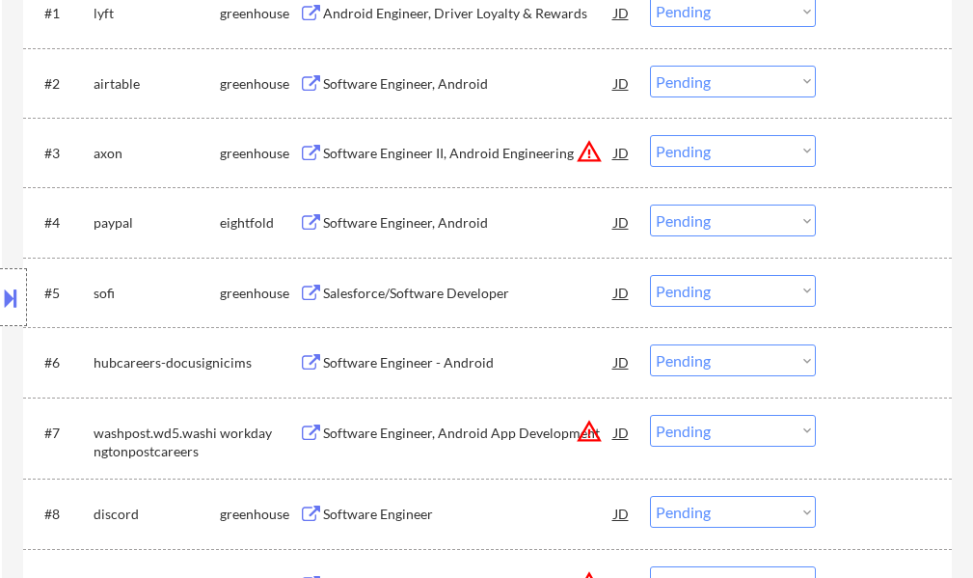
scroll to position [675, 0]
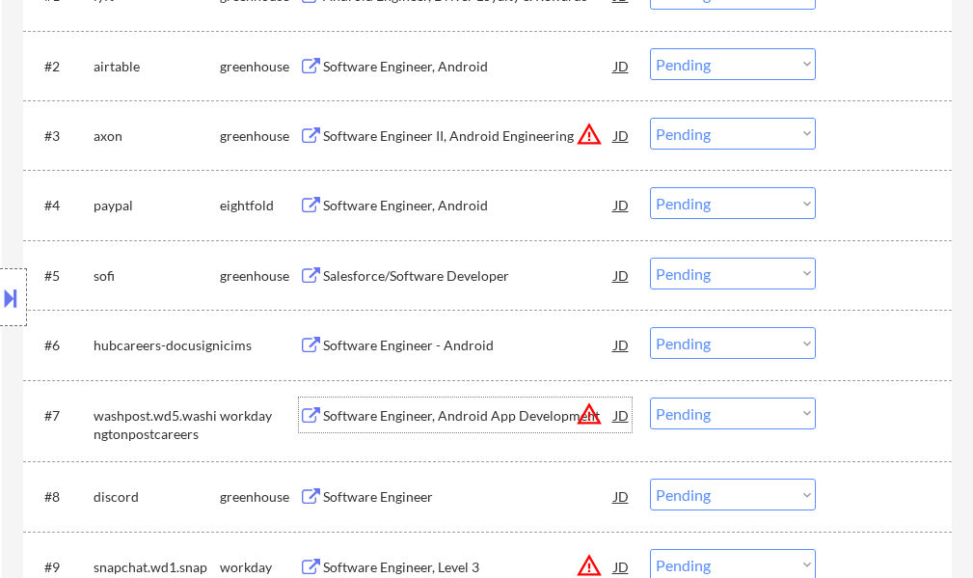
click at [391, 401] on div "Software Engineer, Android App Development" at bounding box center [468, 414] width 291 height 35
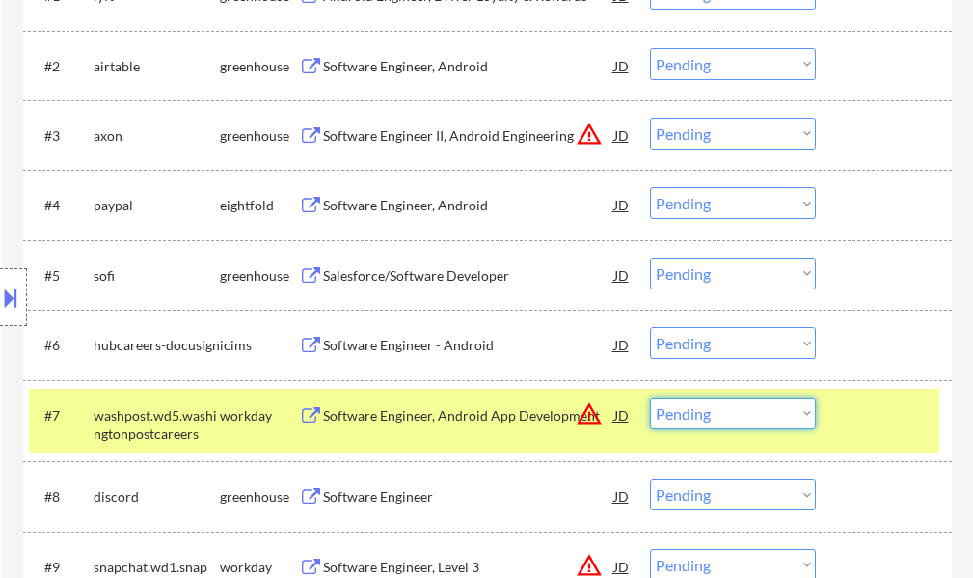
click at [737, 420] on select "Choose an option... Pending Applied Excluded (Questions) Excluded (Expired) Exc…" at bounding box center [733, 413] width 166 height 32
click at [650, 397] on select "Choose an option... Pending Applied Excluded (Questions) Excluded (Expired) Exc…" at bounding box center [733, 413] width 166 height 32
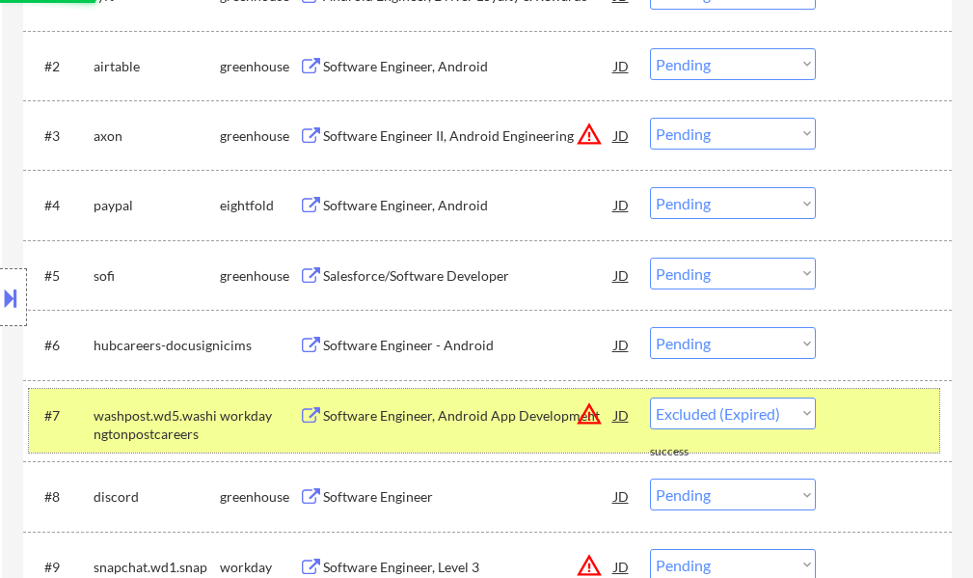
click at [874, 427] on div at bounding box center [886, 414] width 85 height 35
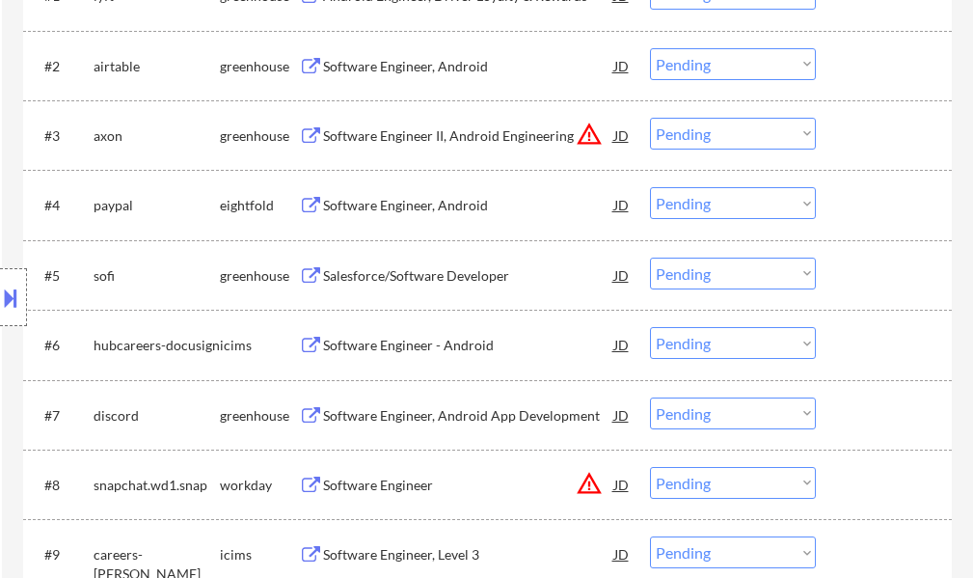
click at [401, 480] on div "Software Engineer" at bounding box center [468, 484] width 291 height 19
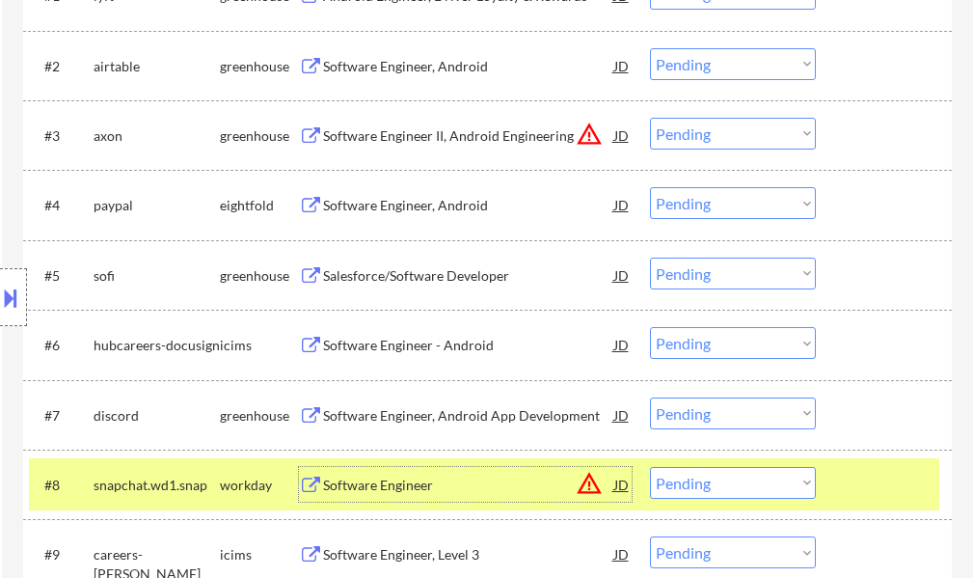
click at [691, 484] on select "Choose an option... Pending Applied Excluded (Questions) Excluded (Expired) Exc…" at bounding box center [733, 483] width 166 height 32
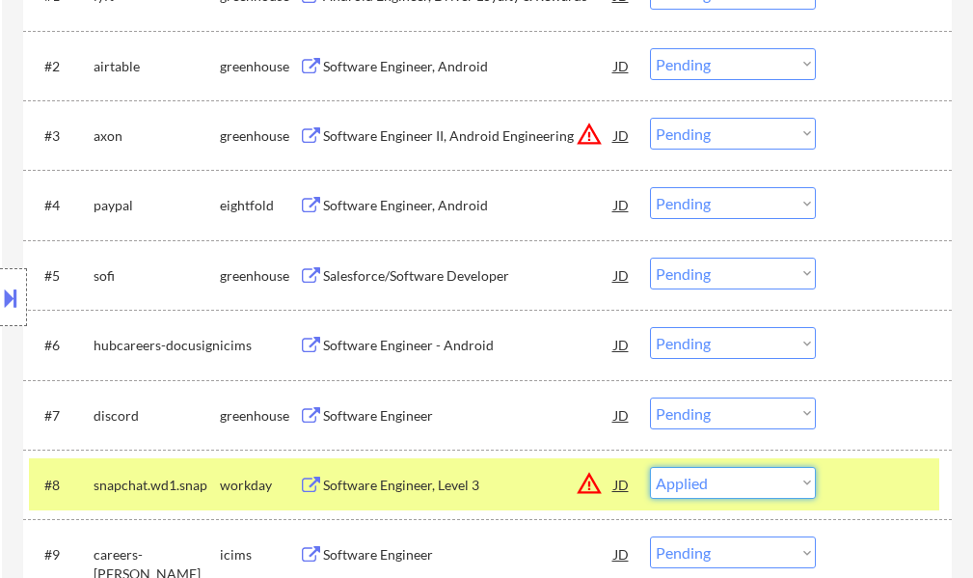
click at [650, 467] on select "Choose an option... Pending Applied Excluded (Questions) Excluded (Expired) Exc…" at bounding box center [733, 483] width 166 height 32
click at [869, 485] on div at bounding box center [886, 484] width 85 height 35
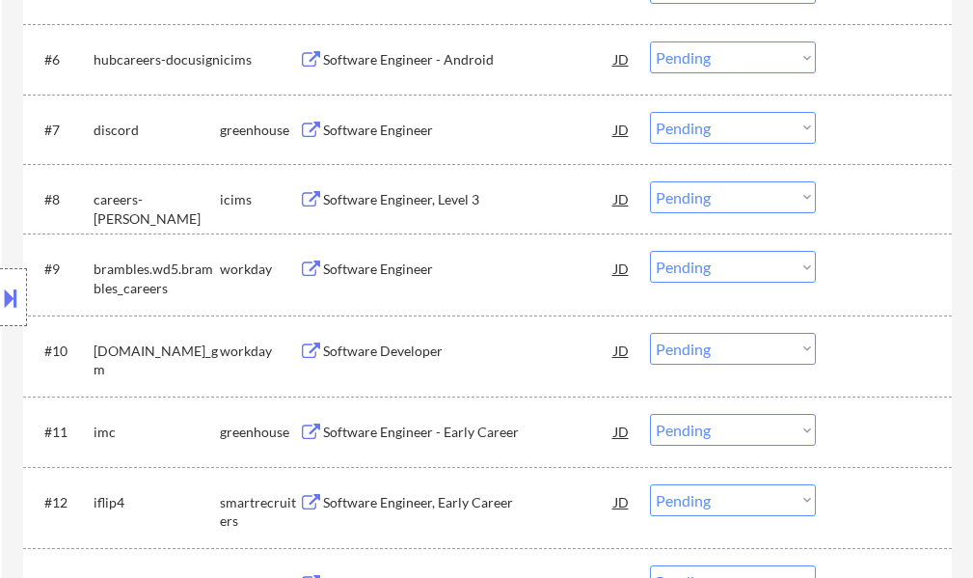
scroll to position [964, 0]
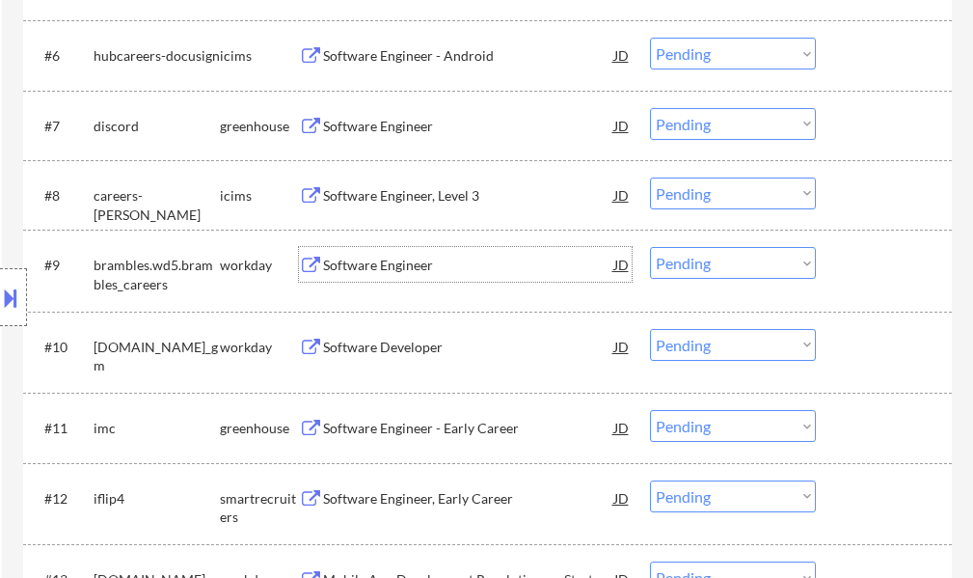
click at [410, 273] on div "Software Engineer" at bounding box center [468, 265] width 291 height 19
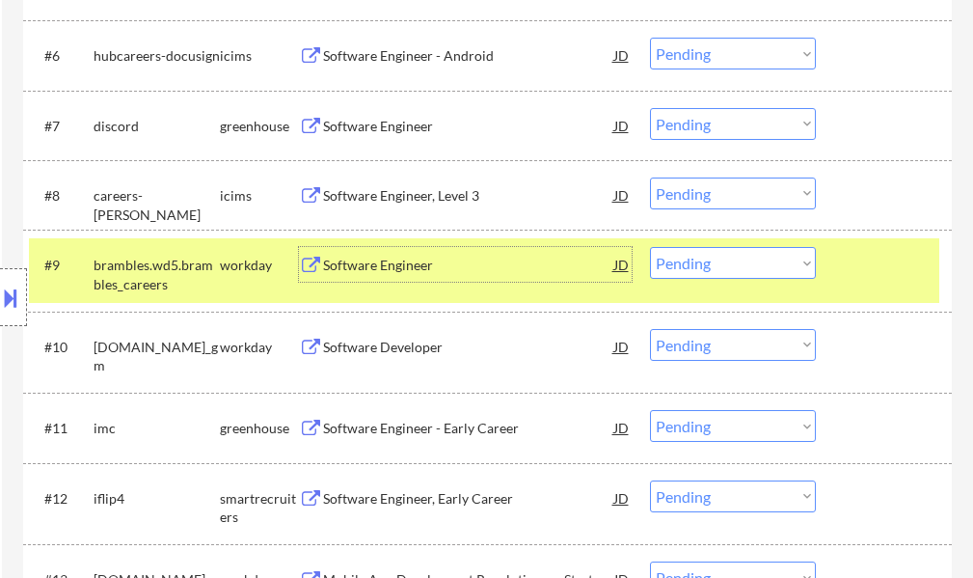
click at [668, 258] on select "Choose an option... Pending Applied Excluded (Questions) Excluded (Expired) Exc…" at bounding box center [733, 263] width 166 height 32
click at [650, 247] on select "Choose an option... Pending Applied Excluded (Questions) Excluded (Expired) Exc…" at bounding box center [733, 263] width 166 height 32
click at [877, 271] on div at bounding box center [886, 264] width 85 height 35
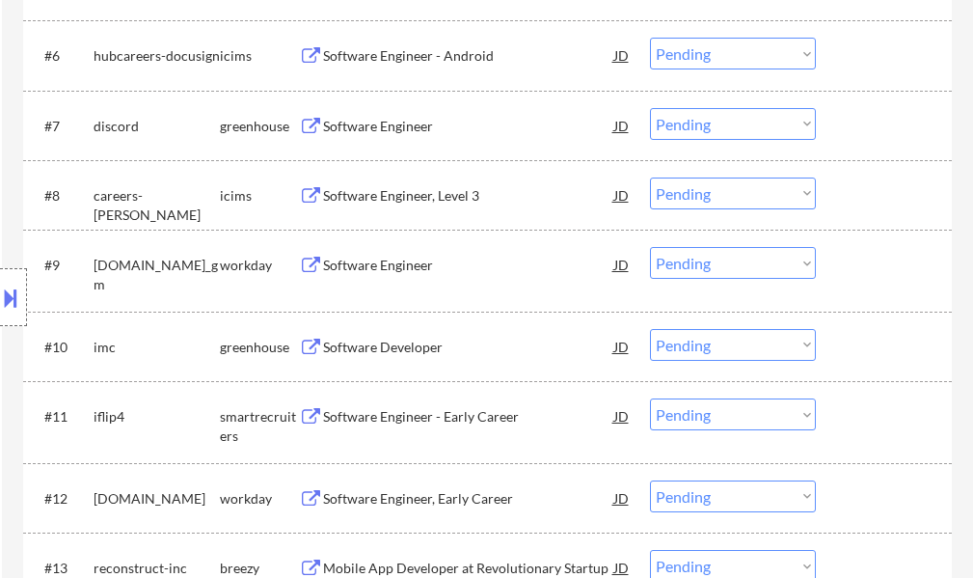
click at [408, 259] on div "Software Engineer" at bounding box center [468, 265] width 291 height 19
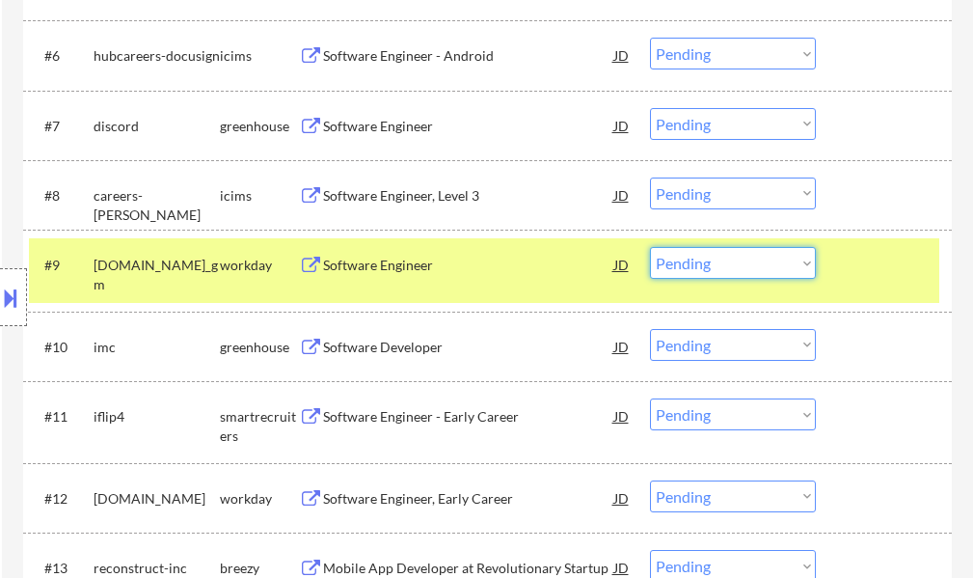
drag, startPoint x: 677, startPoint y: 258, endPoint x: 684, endPoint y: 277, distance: 19.5
click at [677, 258] on select "Choose an option... Pending Applied Excluded (Questions) Excluded (Expired) Exc…" at bounding box center [733, 263] width 166 height 32
click at [650, 247] on select "Choose an option... Pending Applied Excluded (Questions) Excluded (Expired) Exc…" at bounding box center [733, 263] width 166 height 32
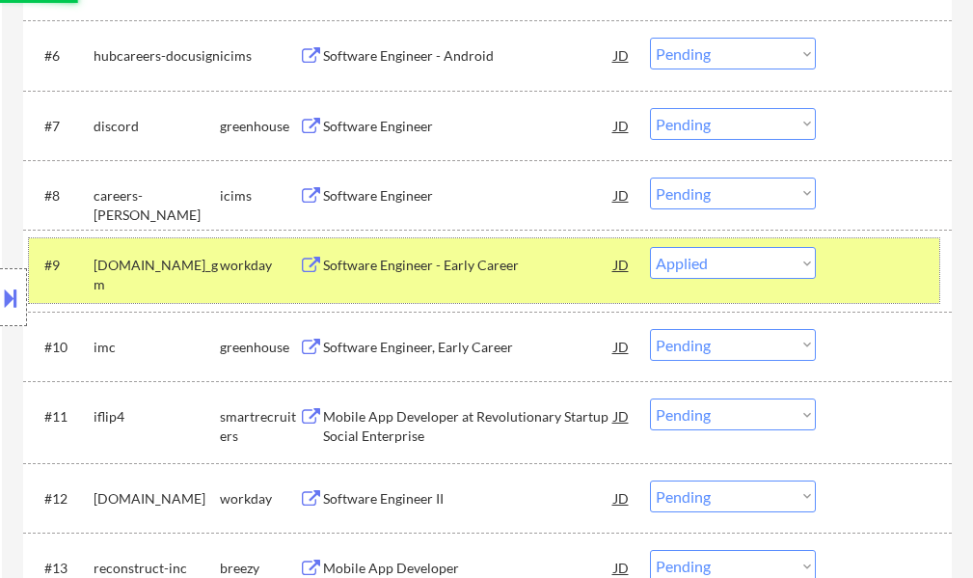
click at [875, 272] on div at bounding box center [886, 264] width 85 height 35
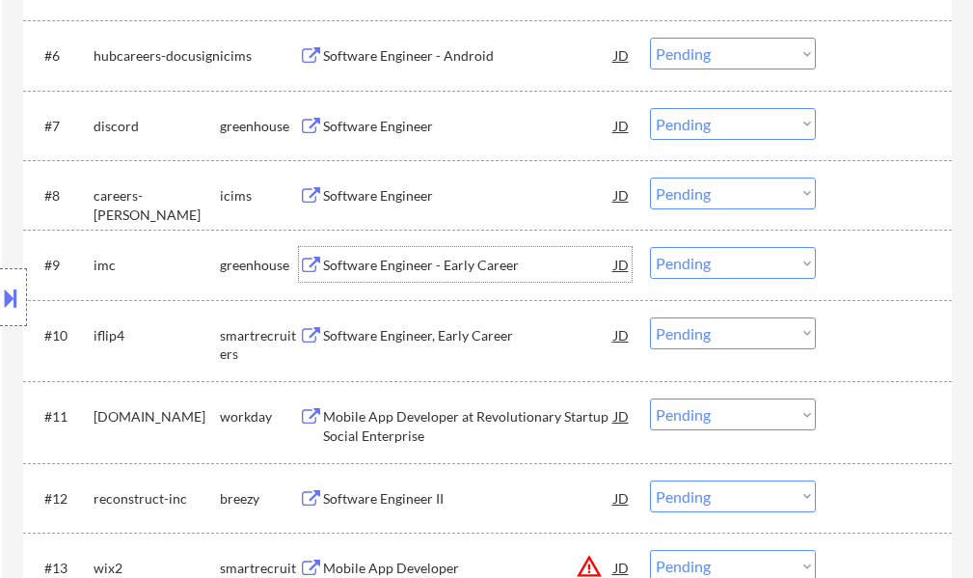
click at [463, 267] on div "Software Engineer - Early Career" at bounding box center [468, 265] width 291 height 19
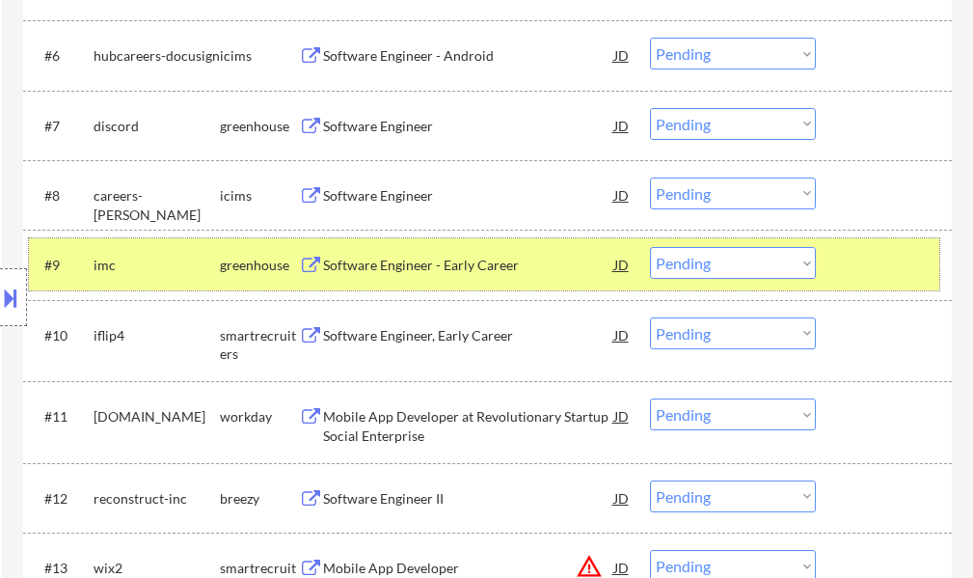
click at [872, 270] on div at bounding box center [886, 264] width 85 height 35
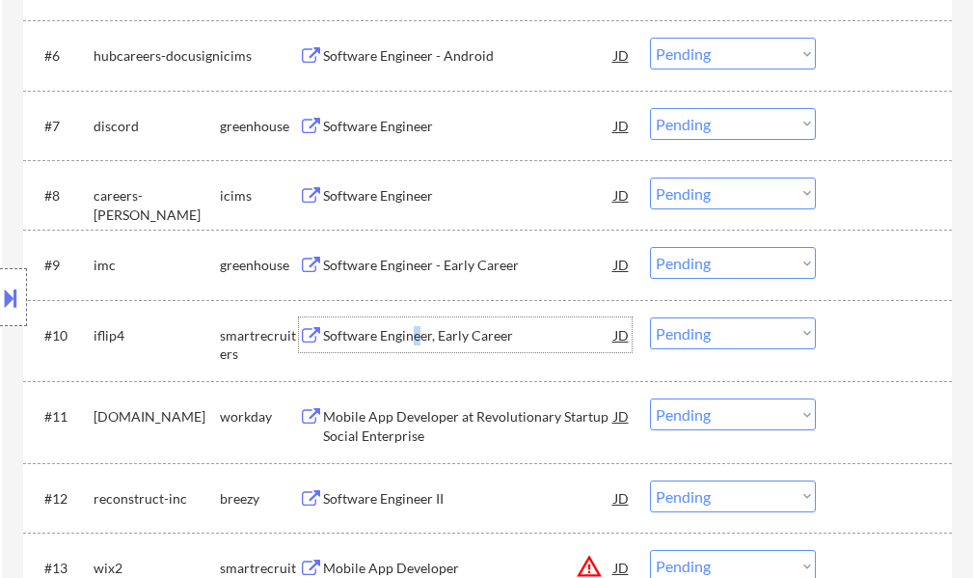
click at [414, 347] on div "Software Engineer, Early Career" at bounding box center [468, 334] width 291 height 35
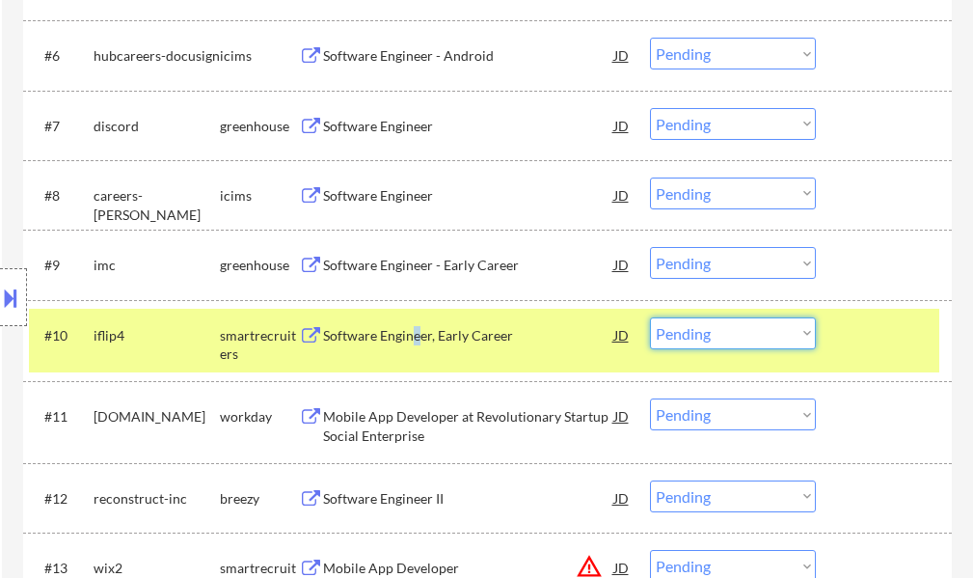
click at [688, 337] on select "Choose an option... Pending Applied Excluded (Questions) Excluded (Expired) Exc…" at bounding box center [733, 333] width 166 height 32
click at [650, 317] on select "Choose an option... Pending Applied Excluded (Questions) Excluded (Expired) Exc…" at bounding box center [733, 333] width 166 height 32
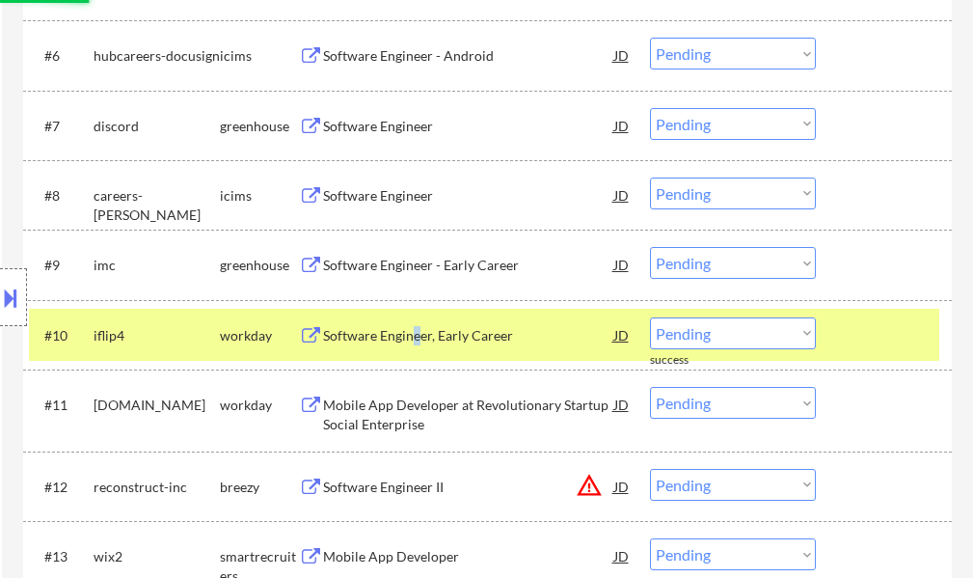
click at [885, 340] on div at bounding box center [886, 334] width 85 height 35
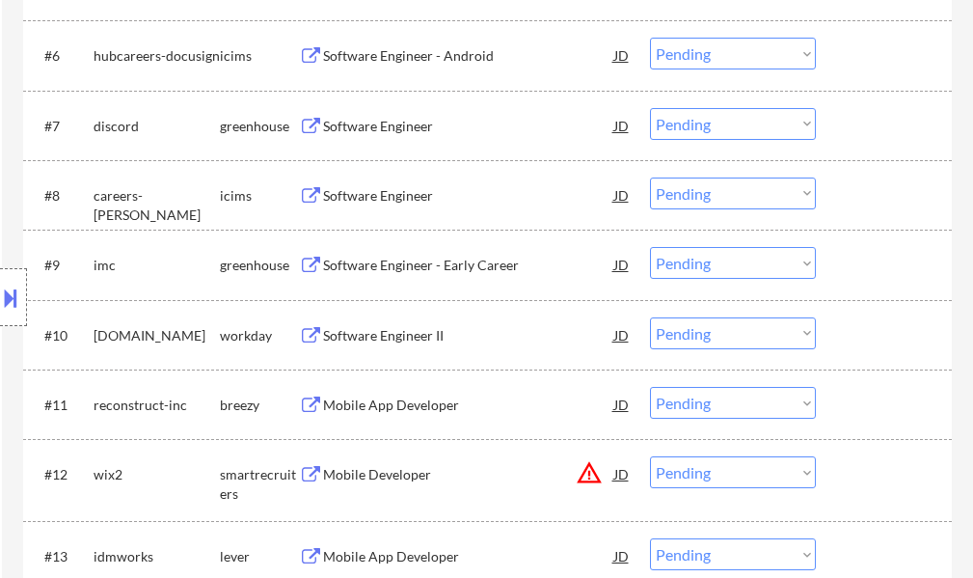
scroll to position [1061, 0]
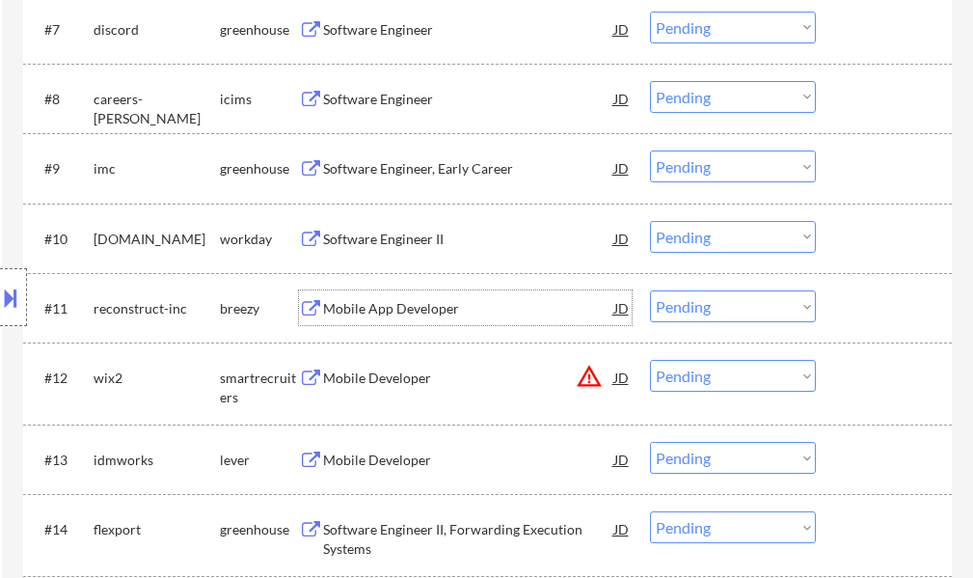
click at [369, 315] on div "Mobile App Developer" at bounding box center [468, 308] width 291 height 19
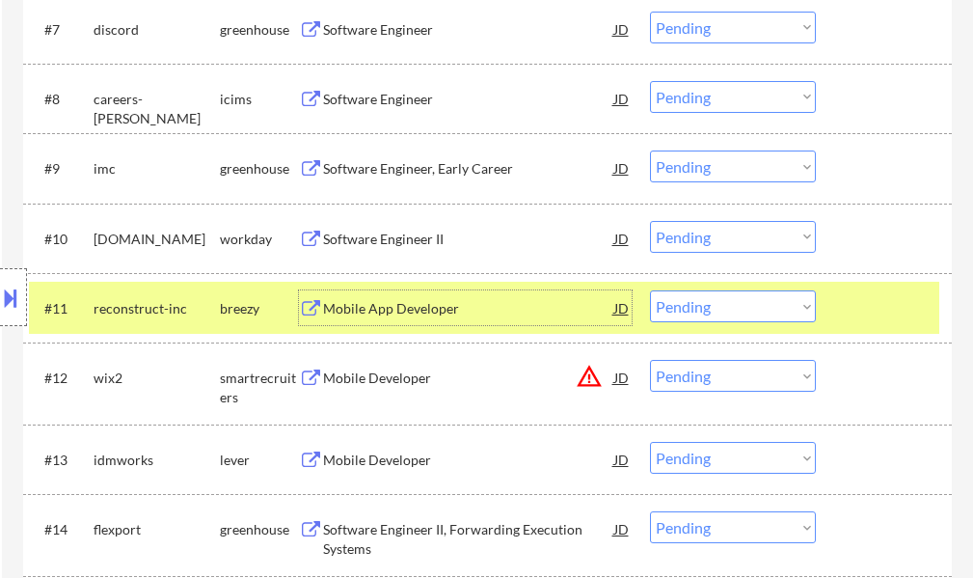
click at [864, 306] on div at bounding box center [886, 307] width 85 height 35
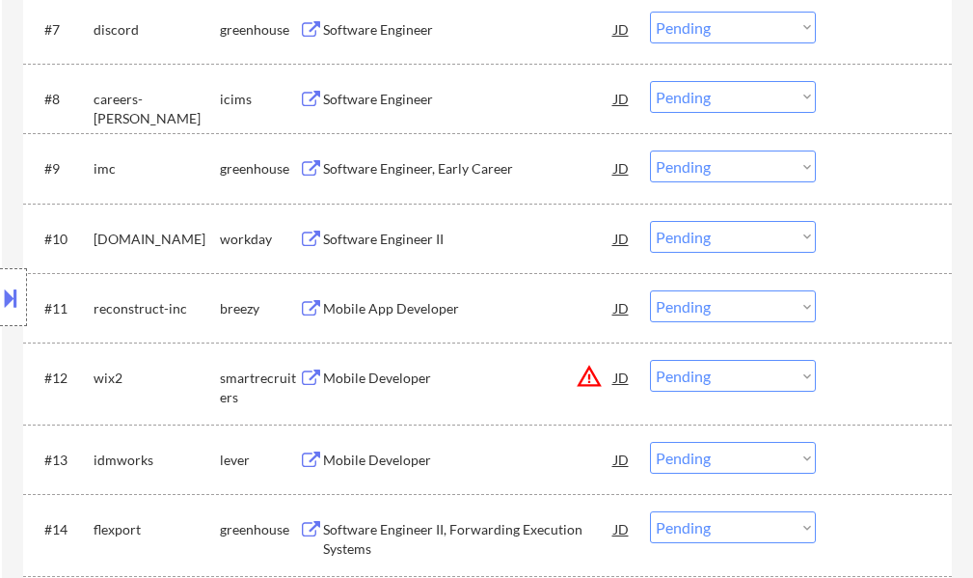
click at [456, 302] on div "Mobile App Developer" at bounding box center [468, 308] width 291 height 19
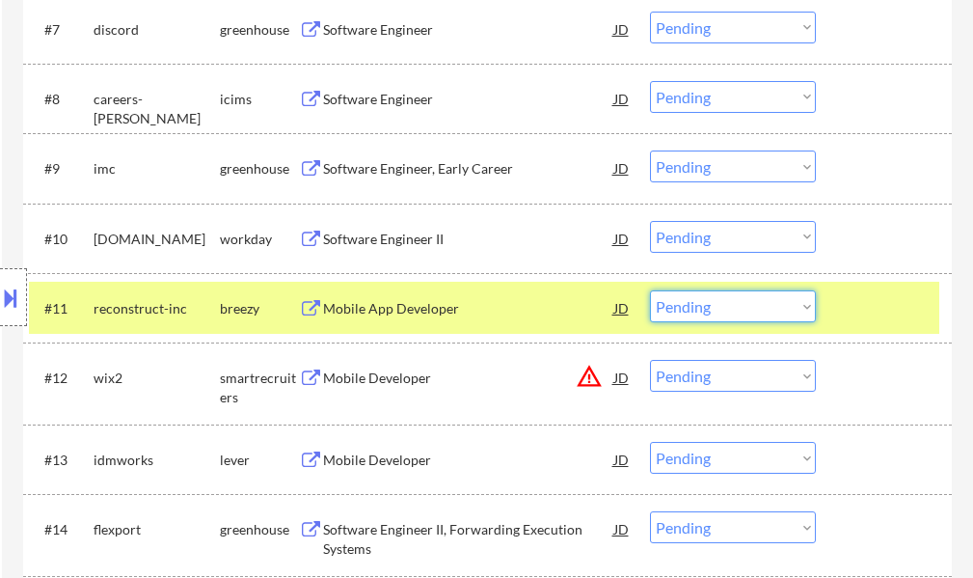
drag, startPoint x: 689, startPoint y: 308, endPoint x: 693, endPoint y: 319, distance: 12.2
click at [689, 308] on select "Choose an option... Pending Applied Excluded (Questions) Excluded (Expired) Exc…" at bounding box center [733, 306] width 166 height 32
click at [650, 290] on select "Choose an option... Pending Applied Excluded (Questions) Excluded (Expired) Exc…" at bounding box center [733, 306] width 166 height 32
click at [871, 298] on div at bounding box center [886, 307] width 85 height 35
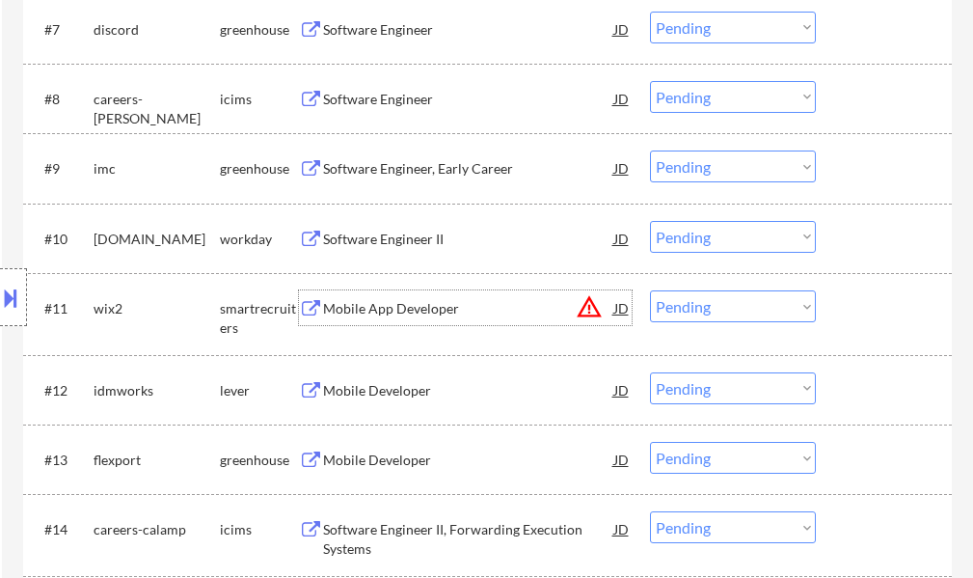
click at [397, 306] on div "Mobile App Developer" at bounding box center [468, 308] width 291 height 19
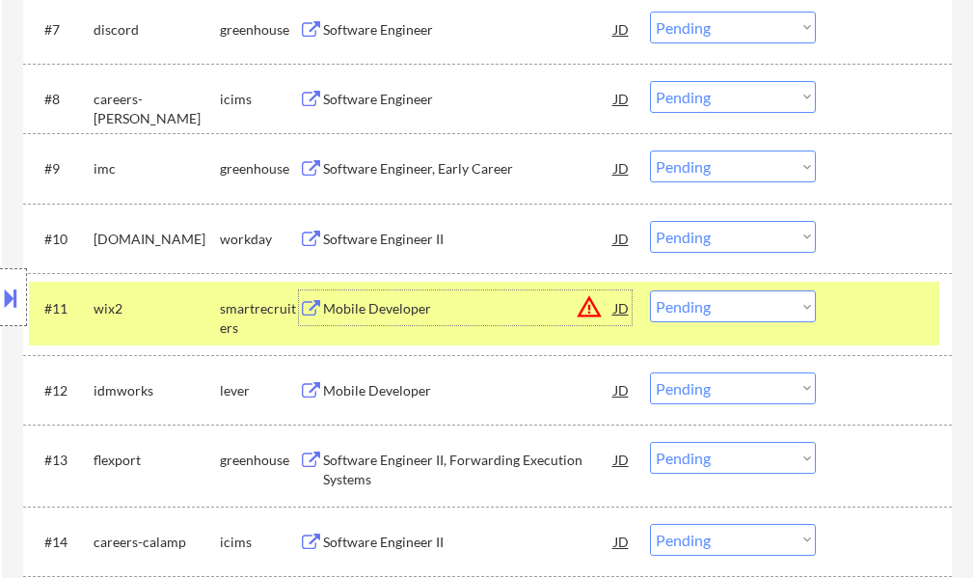
click at [662, 300] on select "Choose an option... Pending Applied Excluded (Questions) Excluded (Expired) Exc…" at bounding box center [733, 306] width 166 height 32
click at [650, 290] on select "Choose an option... Pending Applied Excluded (Questions) Excluded (Expired) Exc…" at bounding box center [733, 306] width 166 height 32
click at [867, 293] on div at bounding box center [886, 307] width 85 height 35
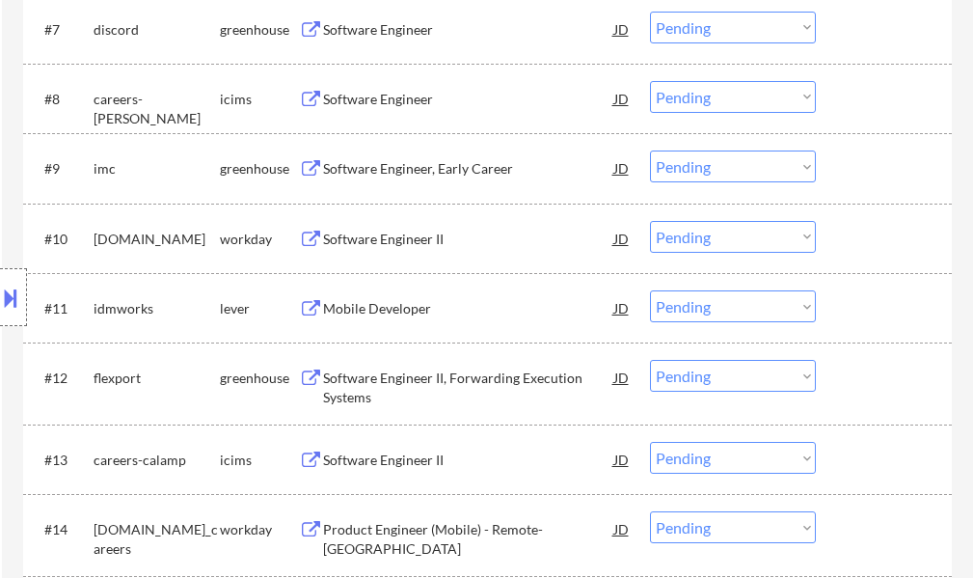
click at [416, 305] on div "Mobile Developer" at bounding box center [468, 308] width 291 height 19
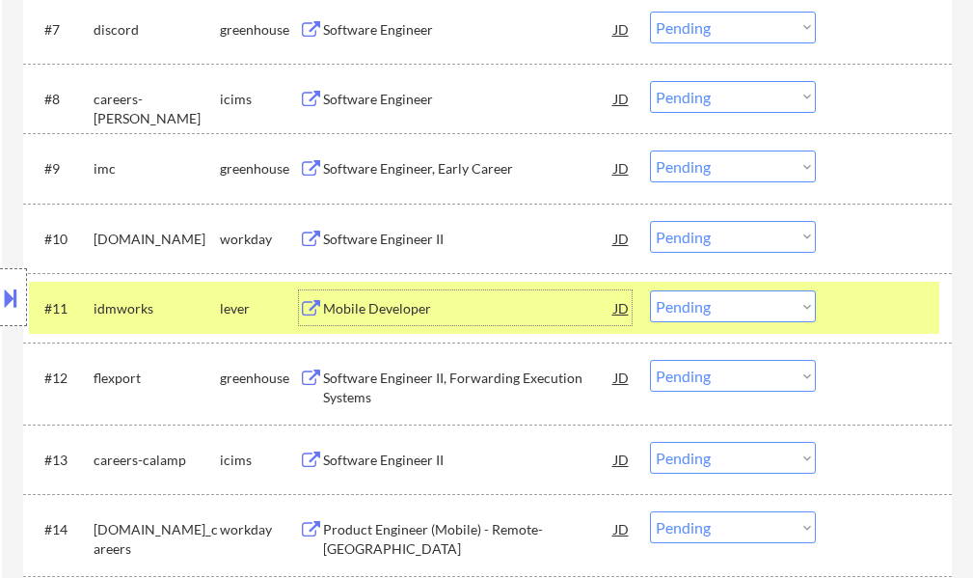
click at [892, 302] on div at bounding box center [886, 307] width 85 height 35
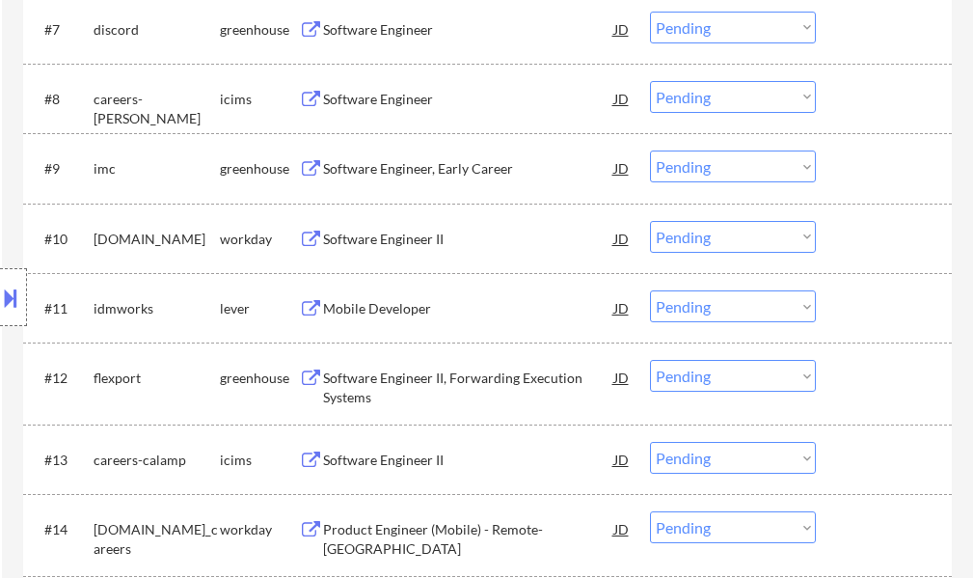
click at [366, 298] on div "Mobile Developer" at bounding box center [468, 307] width 291 height 35
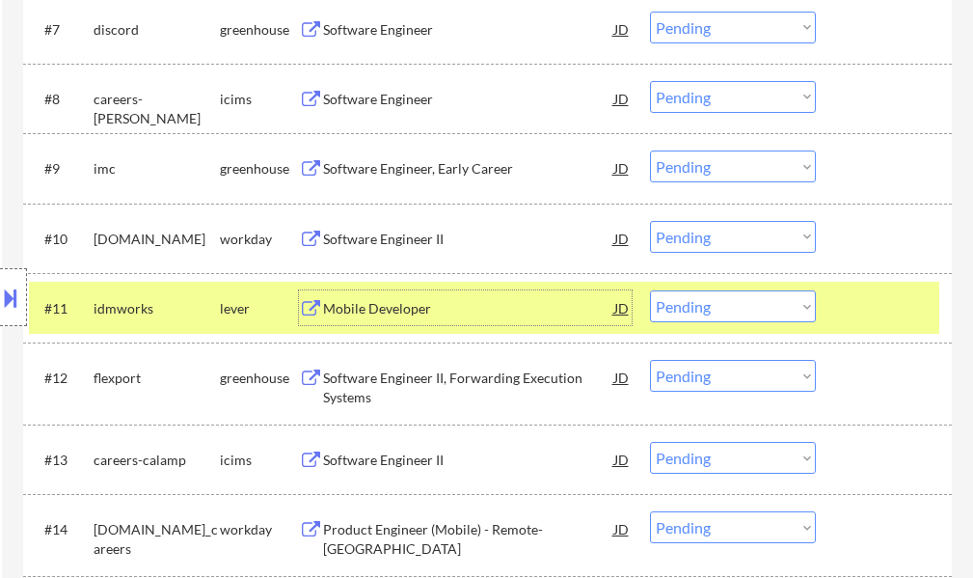
click at [675, 312] on select "Choose an option... Pending Applied Excluded (Questions) Excluded (Expired) Exc…" at bounding box center [733, 306] width 166 height 32
click at [650, 290] on select "Choose an option... Pending Applied Excluded (Questions) Excluded (Expired) Exc…" at bounding box center [733, 306] width 166 height 32
click at [872, 321] on div at bounding box center [886, 307] width 85 height 35
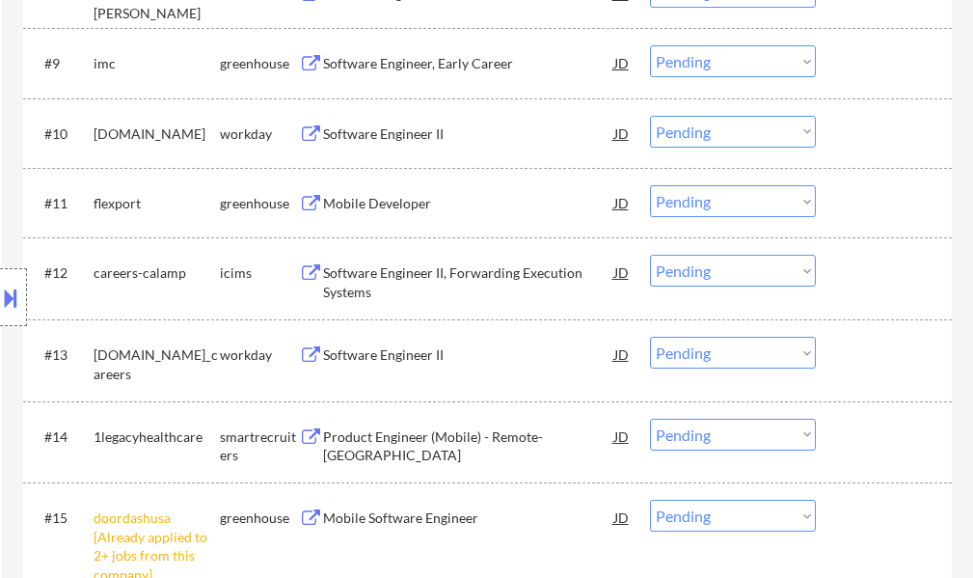
scroll to position [1254, 0]
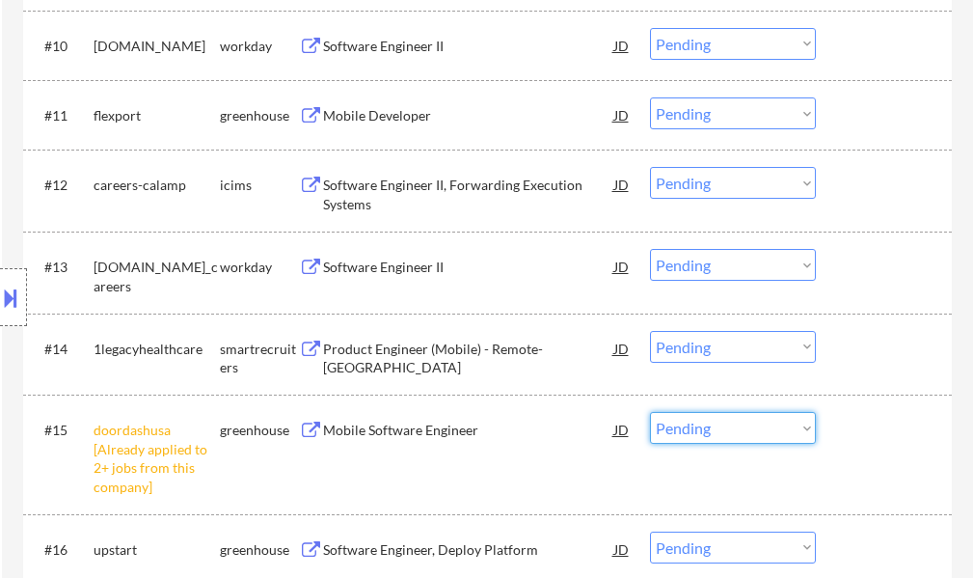
click at [694, 438] on select "Choose an option... Pending Applied Excluded (Questions) Excluded (Expired) Exc…" at bounding box center [733, 428] width 166 height 32
click at [650, 412] on select "Choose an option... Pending Applied Excluded (Questions) Excluded (Expired) Exc…" at bounding box center [733, 428] width 166 height 32
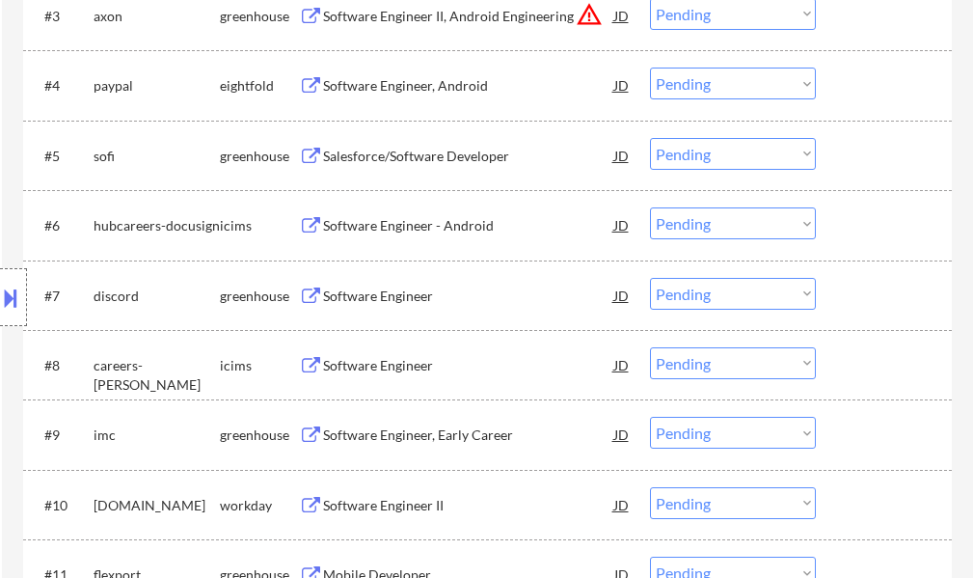
scroll to position [964, 0]
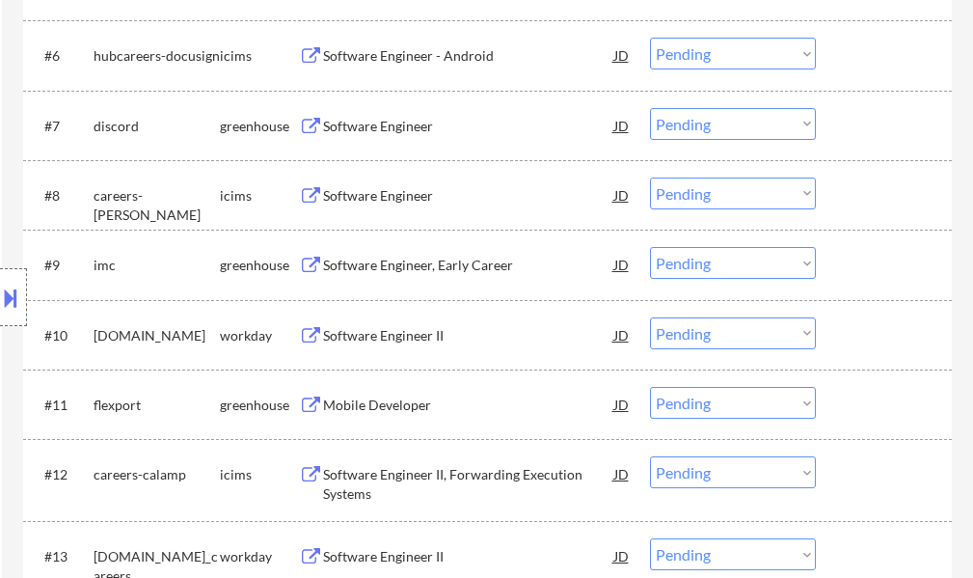
click at [403, 324] on div "Software Engineer II" at bounding box center [468, 334] width 291 height 35
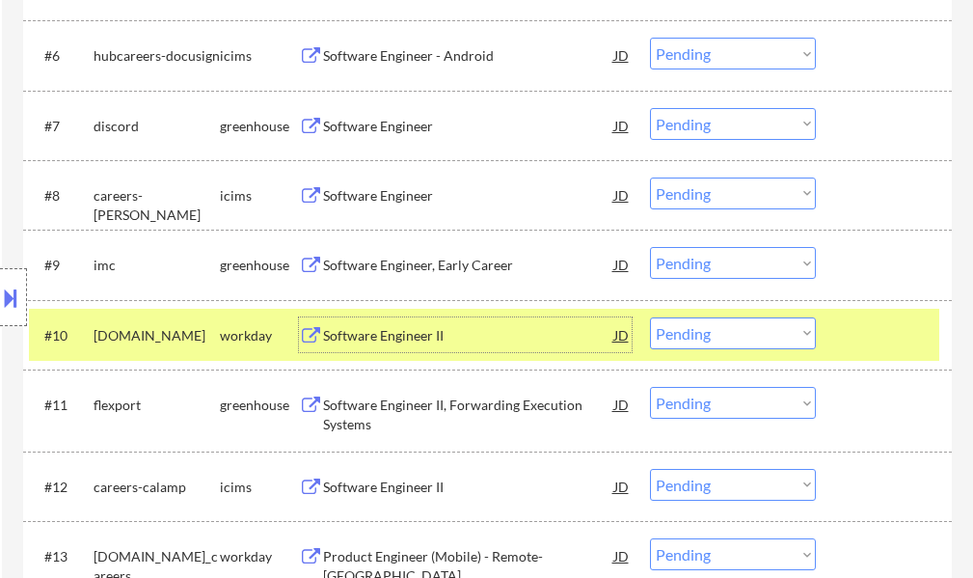
click at [690, 319] on select "Choose an option... Pending Applied Excluded (Questions) Excluded (Expired) Exc…" at bounding box center [733, 333] width 166 height 32
click at [650, 317] on select "Choose an option... Pending Applied Excluded (Questions) Excluded (Expired) Exc…" at bounding box center [733, 333] width 166 height 32
click at [836, 343] on div "#10 ilitch.wd5.lc workday Software Engineer II JD warning_amber Choose an optio…" at bounding box center [484, 335] width 910 height 52
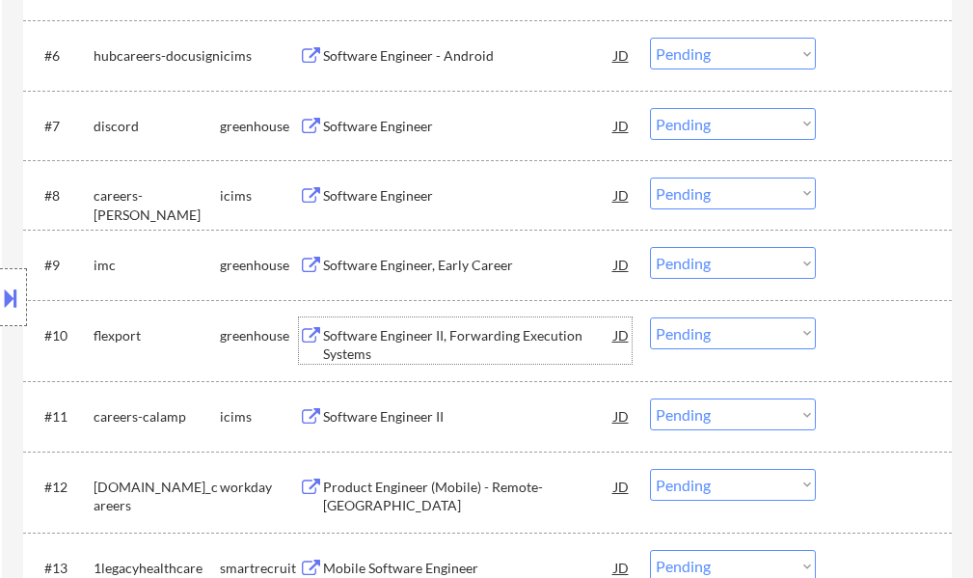
click at [388, 334] on div "Software Engineer II, Forwarding Execution Systems" at bounding box center [468, 345] width 291 height 38
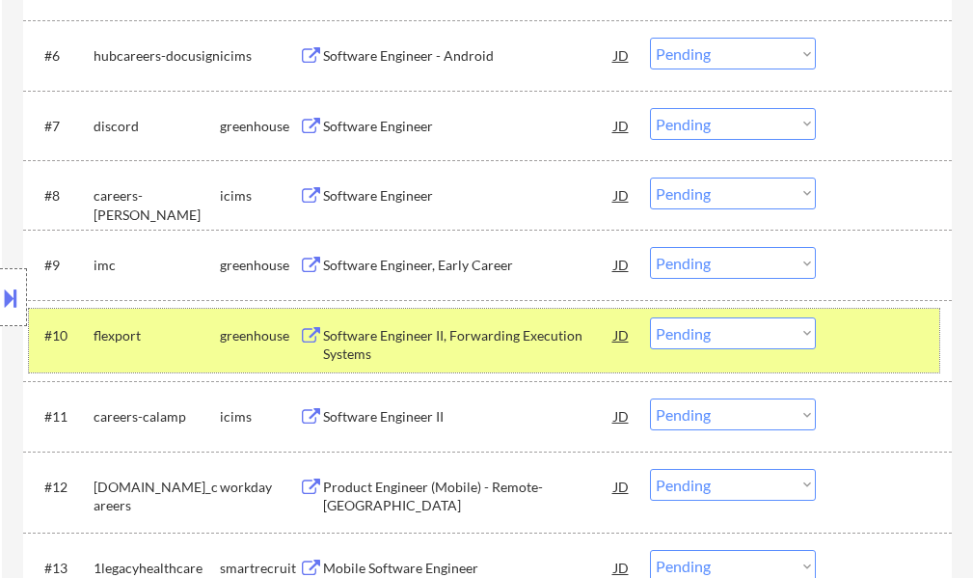
click at [885, 333] on div at bounding box center [886, 334] width 85 height 35
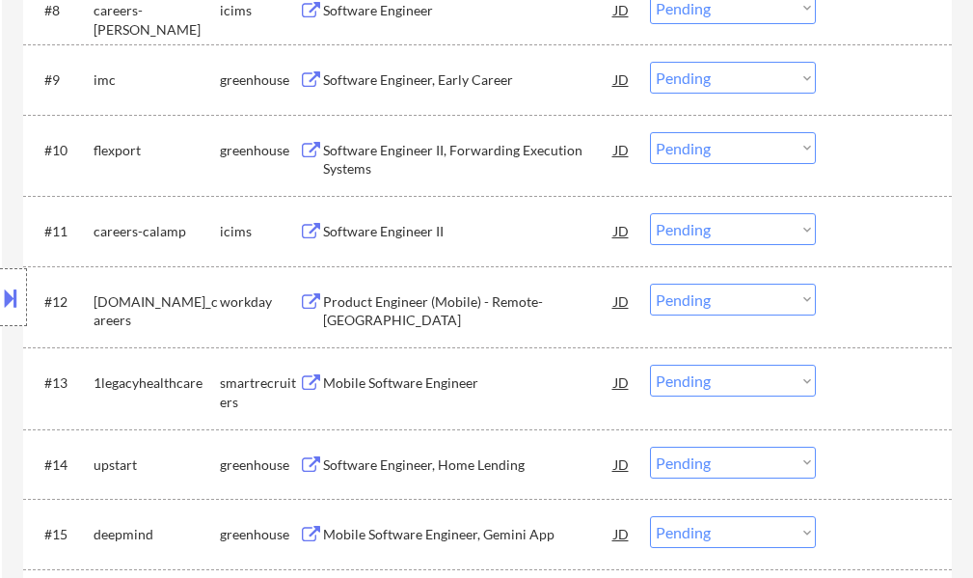
scroll to position [1157, 0]
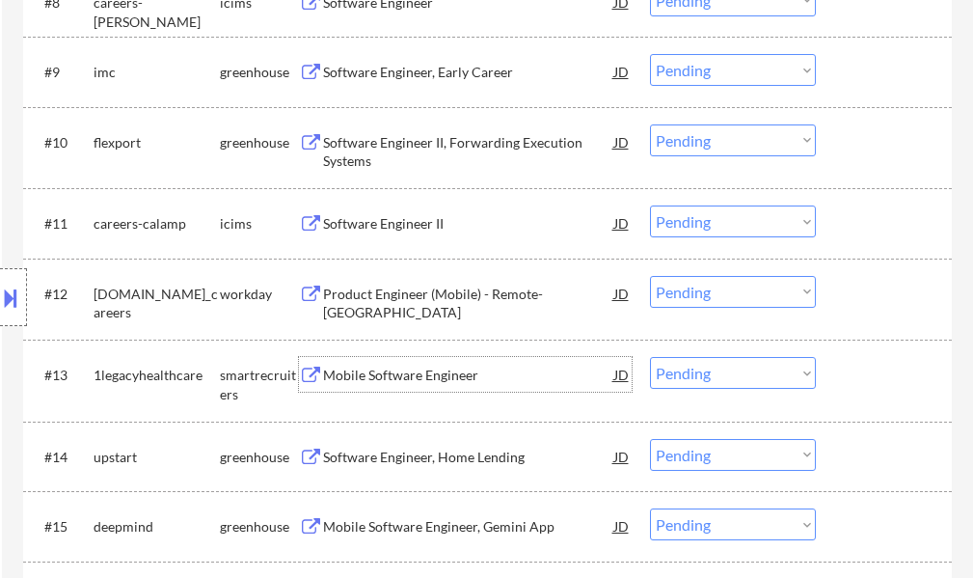
click at [422, 364] on div "Mobile Software Engineer" at bounding box center [468, 374] width 291 height 35
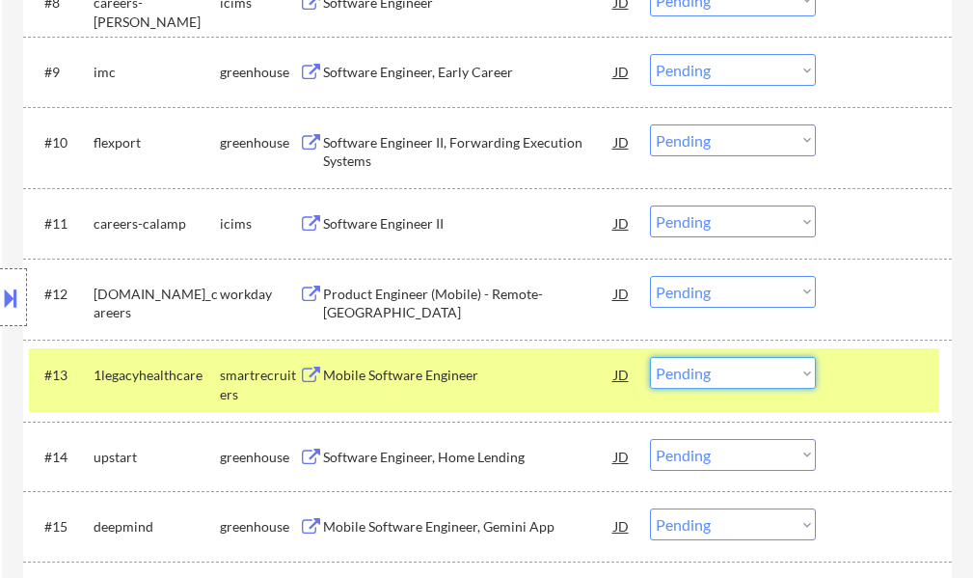
click at [732, 384] on select "Choose an option... Pending Applied Excluded (Questions) Excluded (Expired) Exc…" at bounding box center [733, 373] width 166 height 32
click at [650, 357] on select "Choose an option... Pending Applied Excluded (Questions) Excluded (Expired) Exc…" at bounding box center [733, 373] width 166 height 32
click at [887, 370] on div at bounding box center [886, 374] width 85 height 35
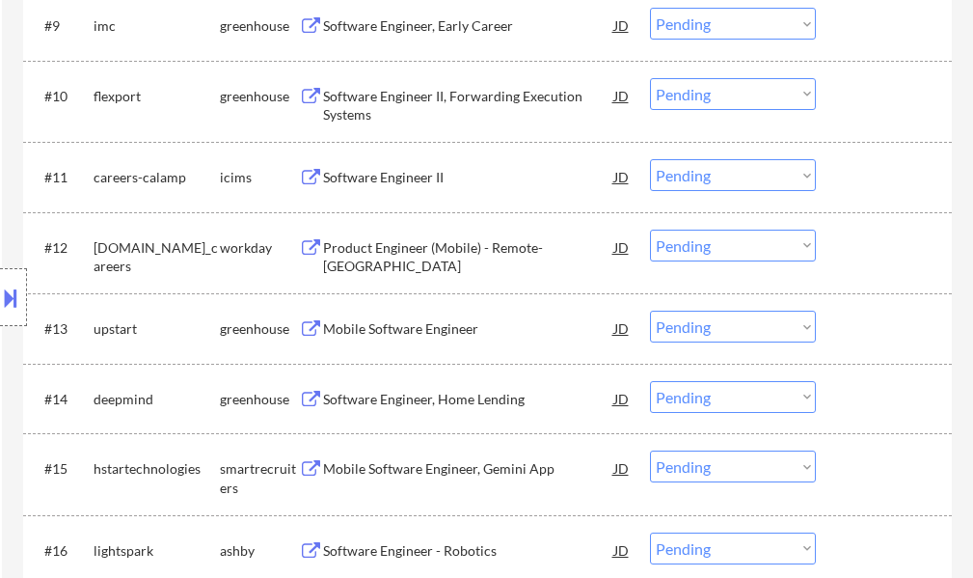
scroll to position [1446, 0]
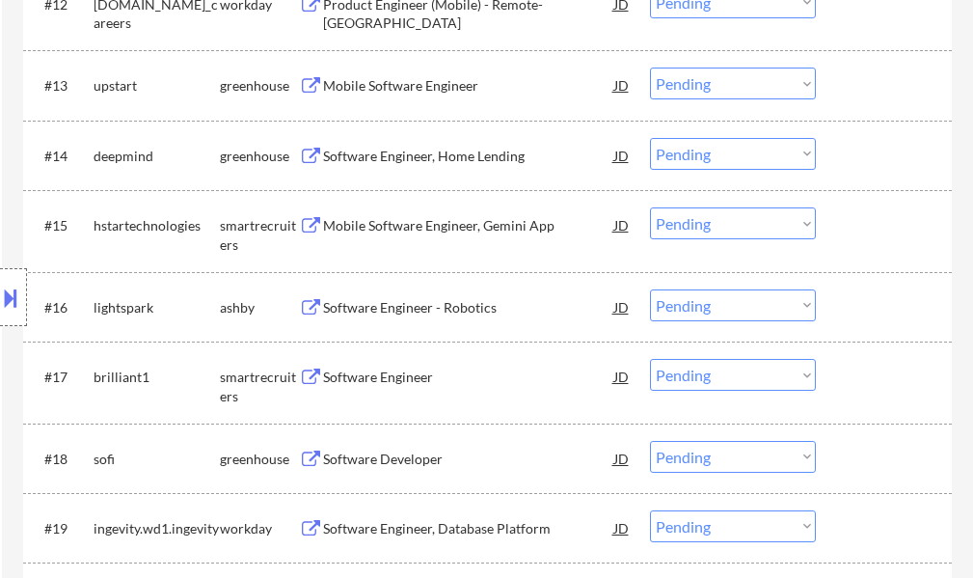
click at [460, 228] on div "Mobile Software Engineer, Gemini App" at bounding box center [468, 225] width 291 height 19
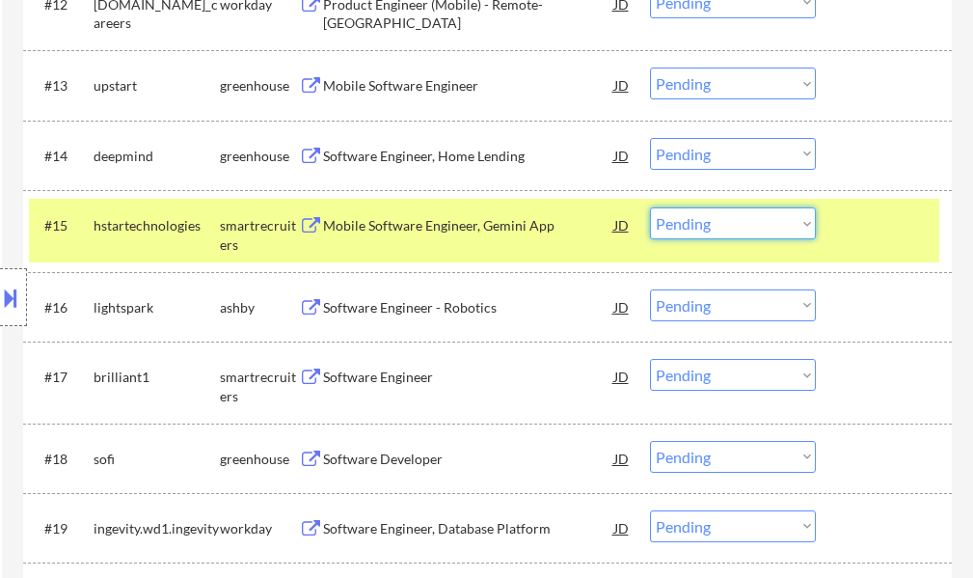
click at [703, 230] on select "Choose an option... Pending Applied Excluded (Questions) Excluded (Expired) Exc…" at bounding box center [733, 223] width 166 height 32
click at [650, 207] on select "Choose an option... Pending Applied Excluded (Questions) Excluded (Expired) Exc…" at bounding box center [733, 223] width 166 height 32
click at [835, 229] on div "#15 hstartechnologies smartrecruiters Mobile Software Engineer, Gemini App JD w…" at bounding box center [484, 231] width 910 height 64
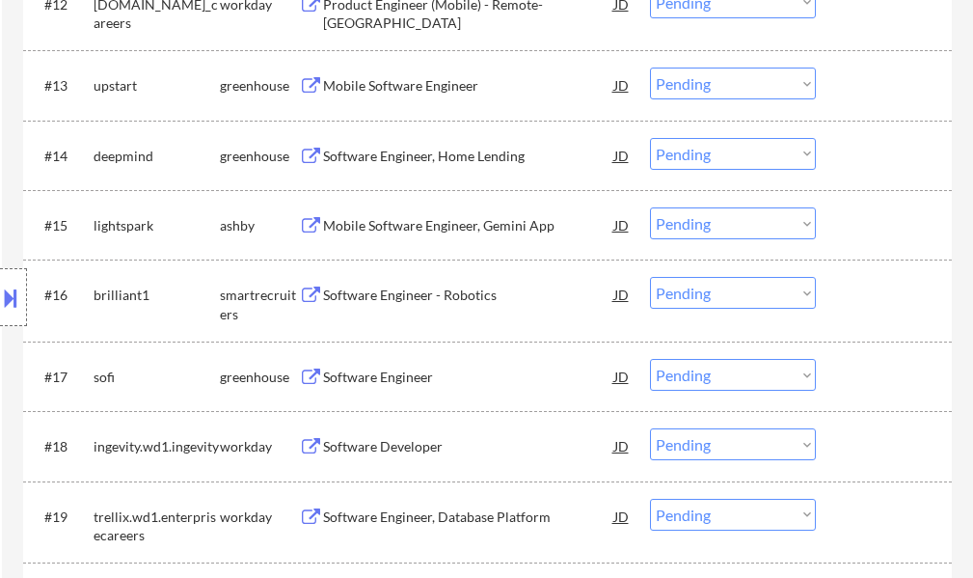
click at [452, 298] on div "Software Engineer - Robotics" at bounding box center [468, 294] width 291 height 19
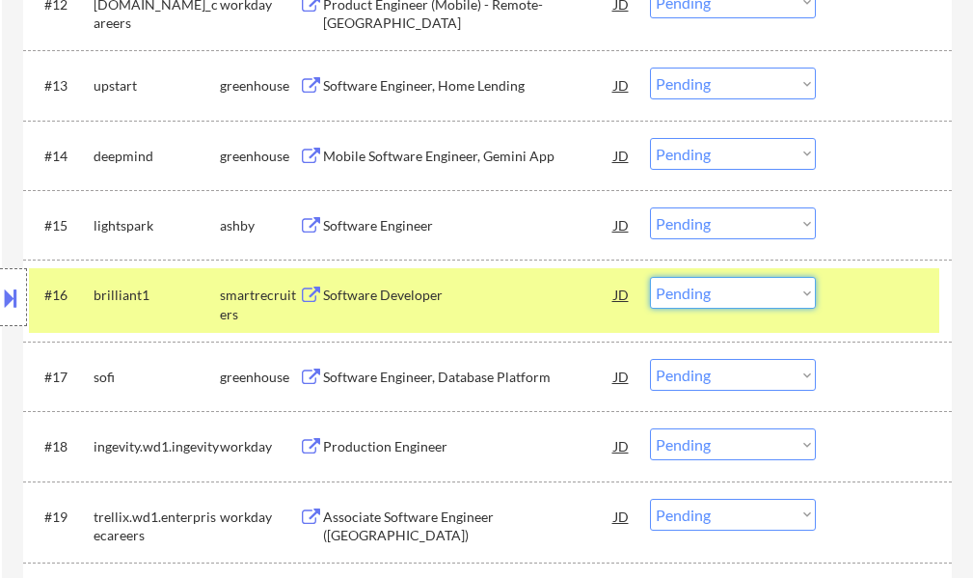
click at [722, 288] on select "Choose an option... Pending Applied Excluded (Questions) Excluded (Expired) Exc…" at bounding box center [733, 293] width 166 height 32
click at [650, 277] on select "Choose an option... Pending Applied Excluded (Questions) Excluded (Expired) Exc…" at bounding box center [733, 293] width 166 height 32
click at [861, 315] on div "#16 brilliant1 smartrecruiters Software Developer JD warning_amber Choose an op…" at bounding box center [484, 300] width 910 height 64
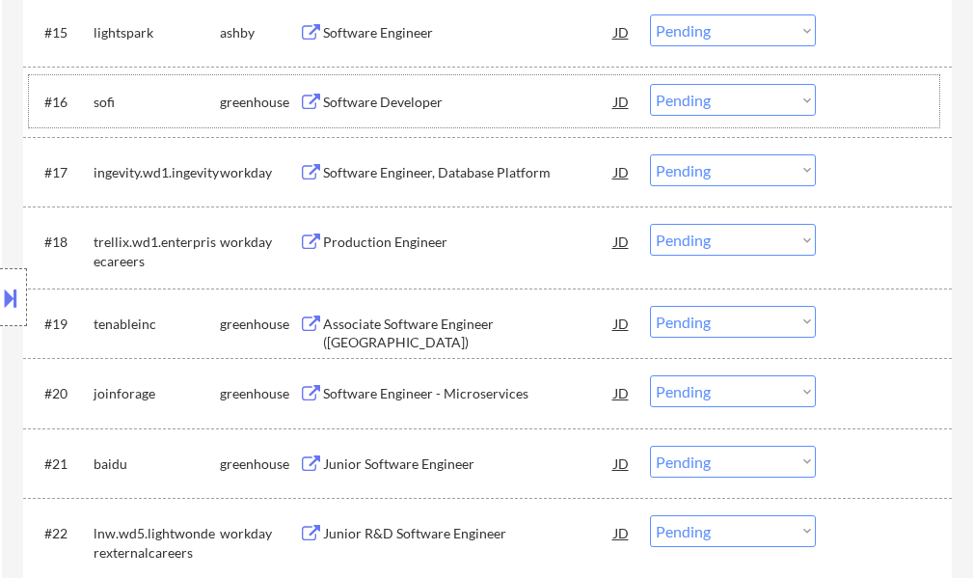
scroll to position [1832, 0]
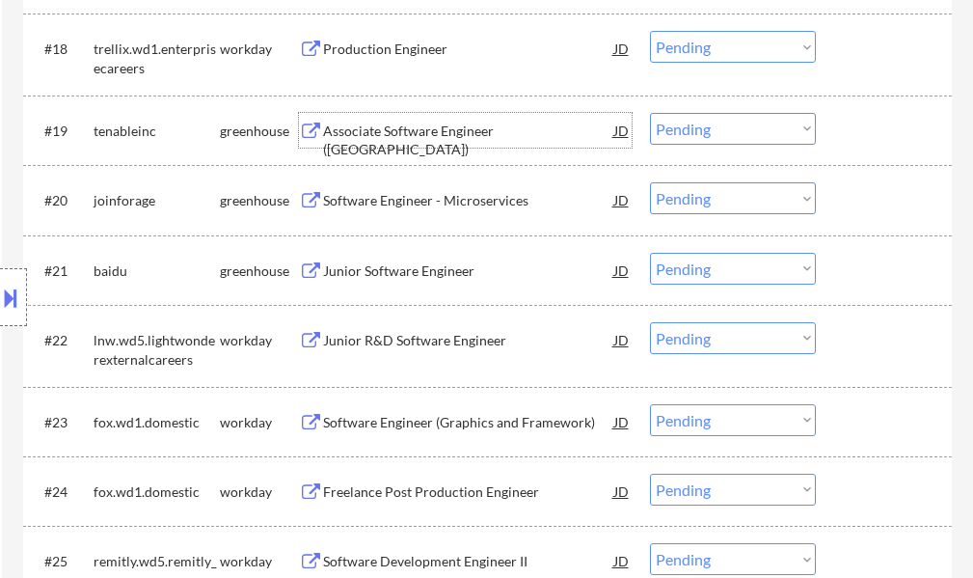
click at [369, 139] on div "Associate Software Engineer ([GEOGRAPHIC_DATA])" at bounding box center [468, 140] width 291 height 38
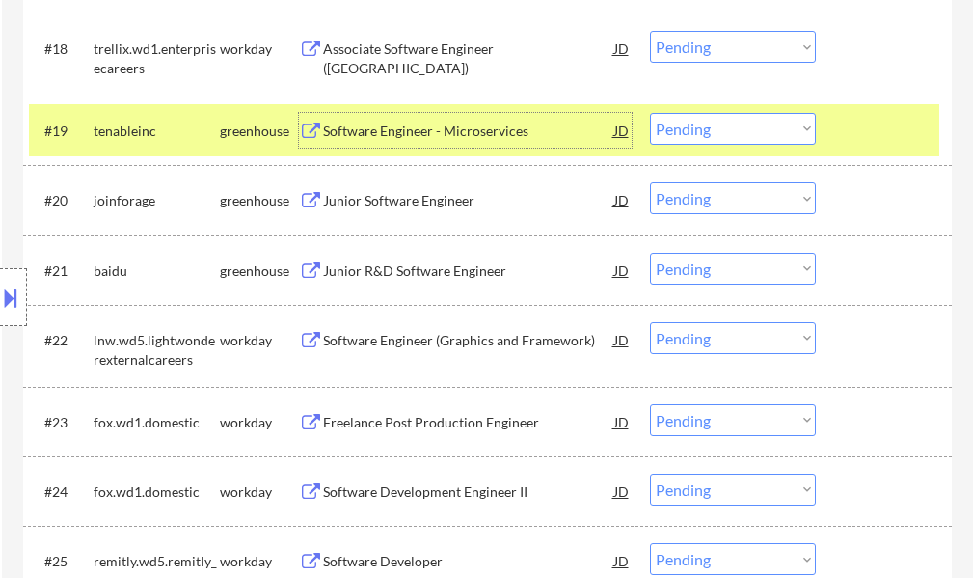
click at [726, 124] on select "Choose an option... Pending Applied Excluded (Questions) Excluded (Expired) Exc…" at bounding box center [733, 129] width 166 height 32
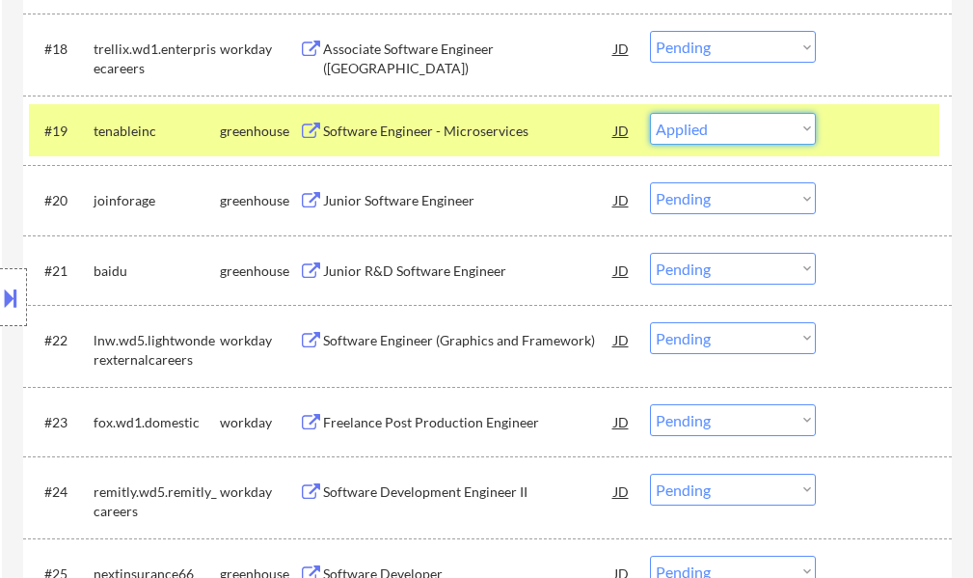
click at [650, 113] on select "Choose an option... Pending Applied Excluded (Questions) Excluded (Expired) Exc…" at bounding box center [733, 129] width 166 height 32
click at [850, 133] on div at bounding box center [886, 130] width 85 height 35
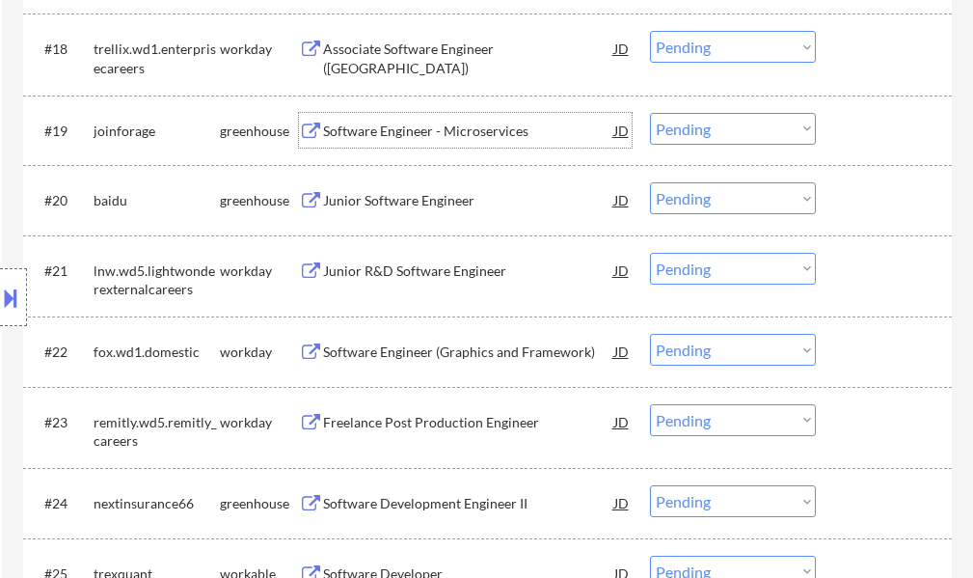
click at [467, 137] on div "Software Engineer - Microservices" at bounding box center [468, 130] width 291 height 19
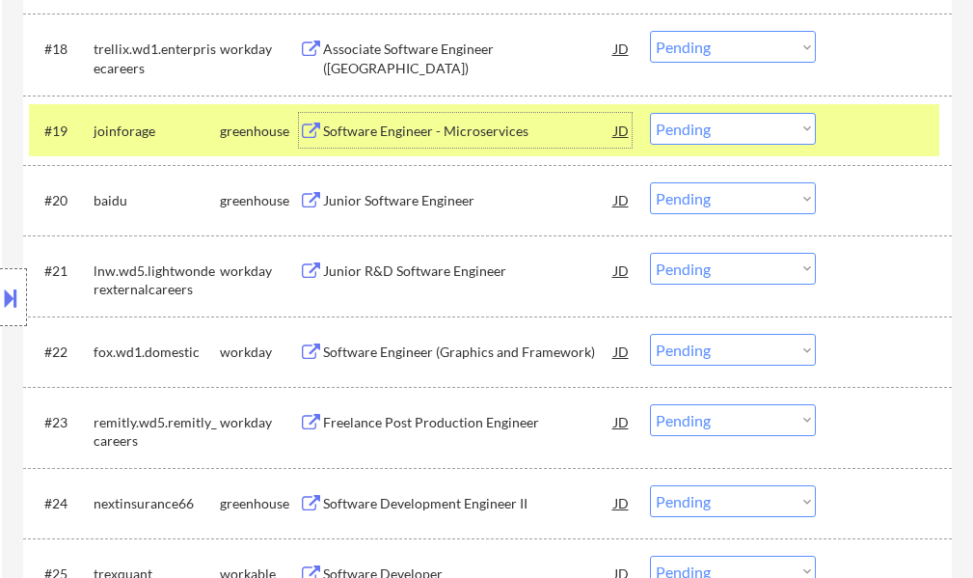
drag, startPoint x: 701, startPoint y: 121, endPoint x: 708, endPoint y: 141, distance: 20.4
click at [701, 121] on select "Choose an option... Pending Applied Excluded (Questions) Excluded (Expired) Exc…" at bounding box center [733, 129] width 166 height 32
click at [650, 113] on select "Choose an option... Pending Applied Excluded (Questions) Excluded (Expired) Exc…" at bounding box center [733, 129] width 166 height 32
click at [853, 129] on div at bounding box center [886, 130] width 85 height 35
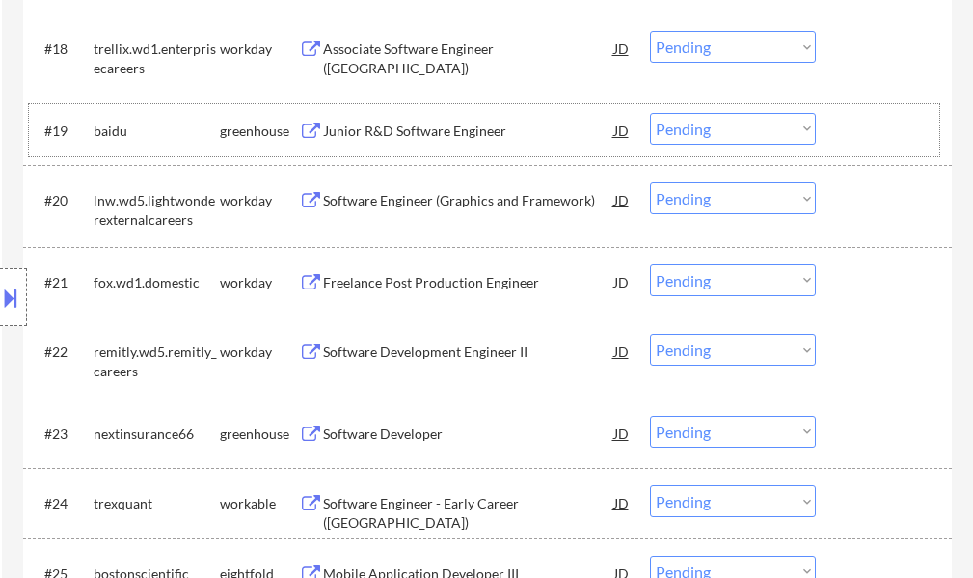
click at [496, 127] on div "Junior R&D Software Engineer" at bounding box center [468, 130] width 291 height 19
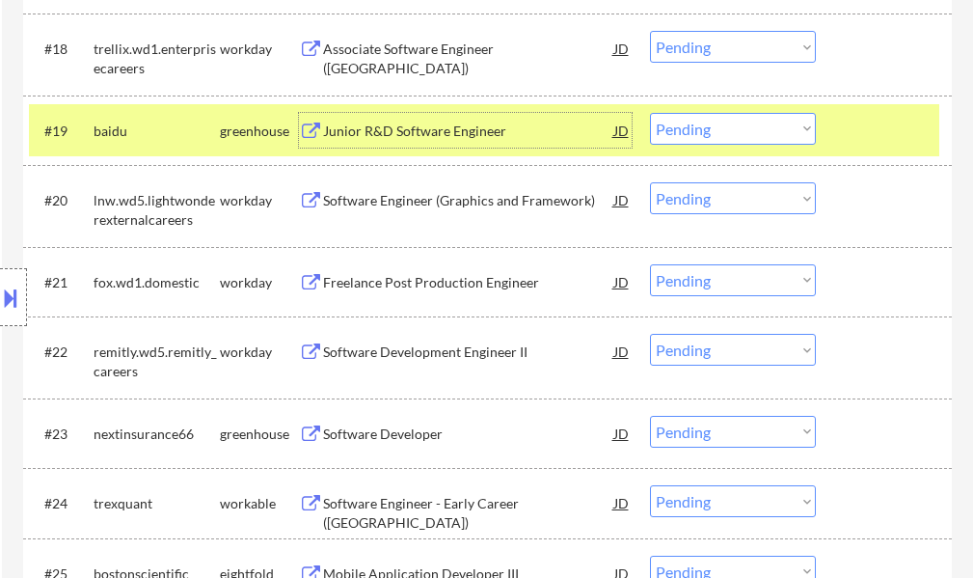
click at [725, 129] on select "Choose an option... Pending Applied Excluded (Questions) Excluded (Expired) Exc…" at bounding box center [733, 129] width 166 height 32
click at [650, 113] on select "Choose an option... Pending Applied Excluded (Questions) Excluded (Expired) Exc…" at bounding box center [733, 129] width 166 height 32
click at [866, 143] on div at bounding box center [886, 130] width 85 height 35
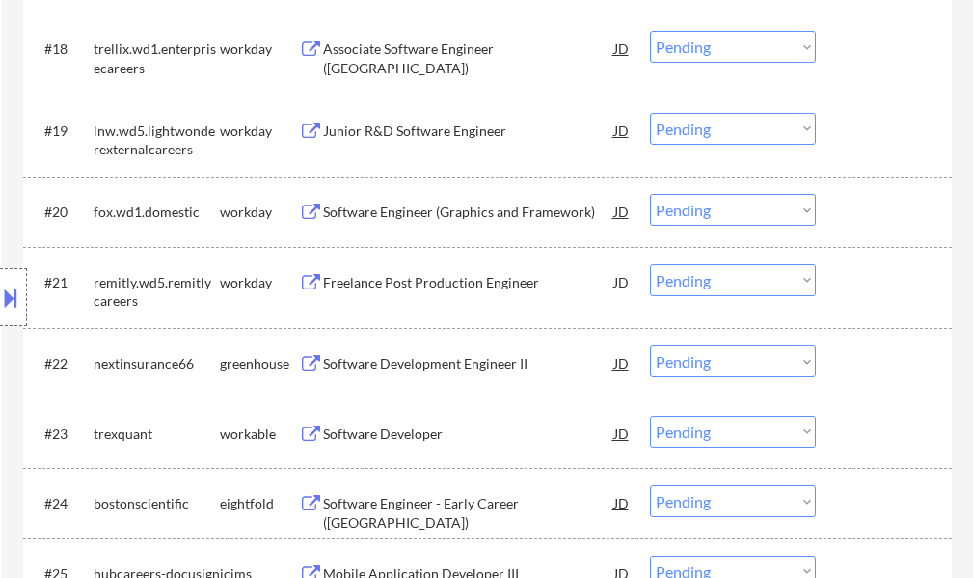
click at [379, 359] on div "Software Development Engineer II" at bounding box center [468, 363] width 291 height 19
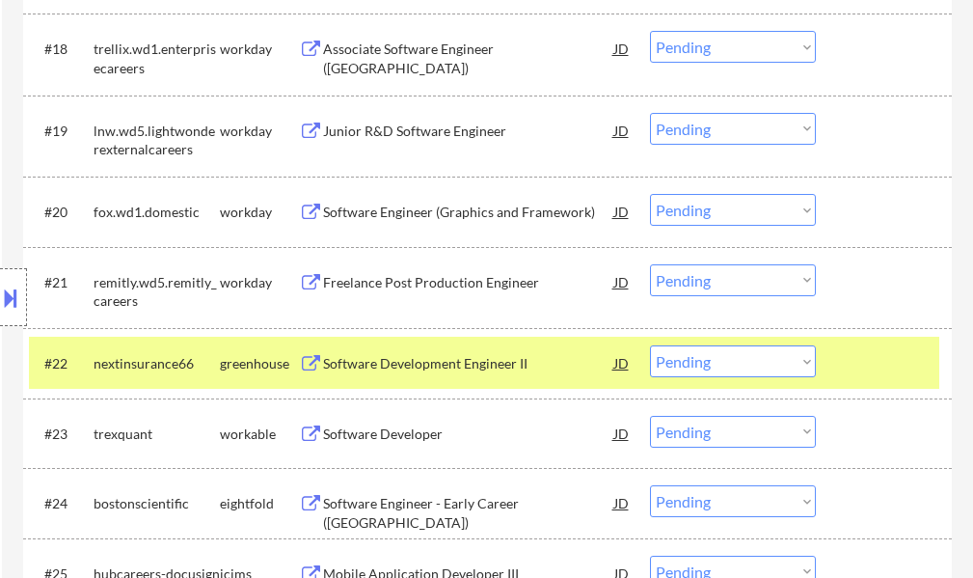
click at [5, 288] on button at bounding box center [10, 298] width 21 height 32
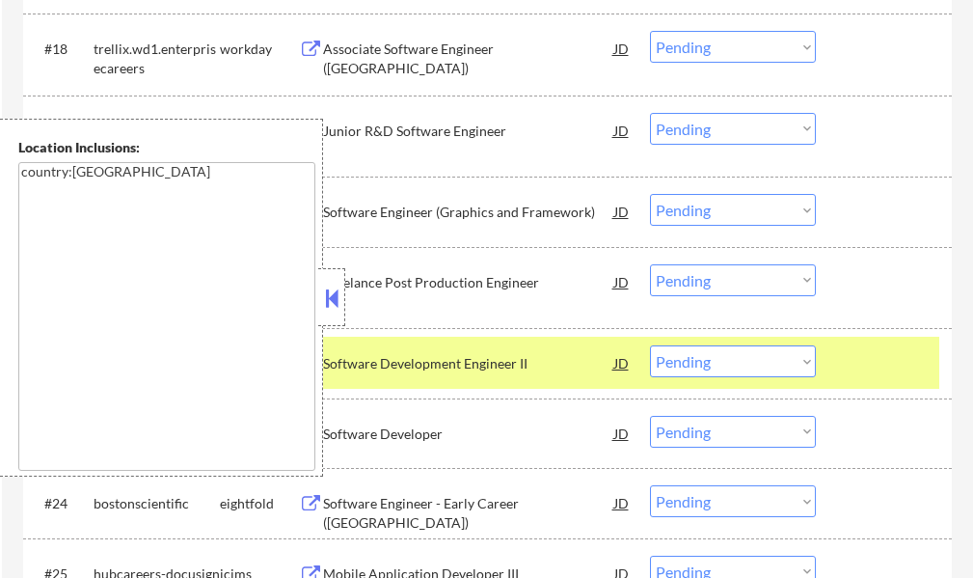
click at [334, 283] on button at bounding box center [331, 297] width 21 height 29
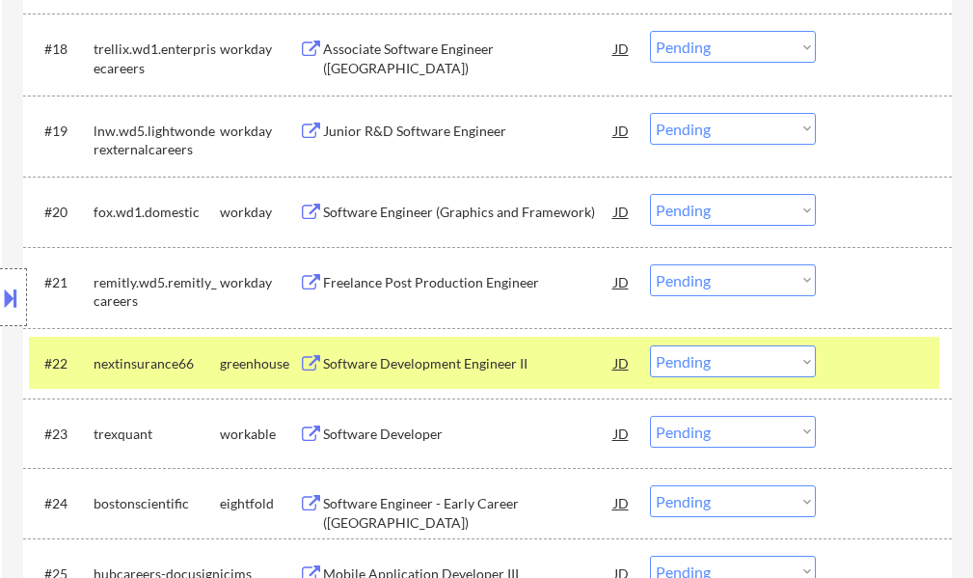
click at [691, 374] on select "Choose an option... Pending Applied Excluded (Questions) Excluded (Expired) Exc…" at bounding box center [733, 361] width 166 height 32
click at [650, 345] on select "Choose an option... Pending Applied Excluded (Questions) Excluded (Expired) Exc…" at bounding box center [733, 361] width 166 height 32
click at [872, 363] on div at bounding box center [886, 362] width 85 height 35
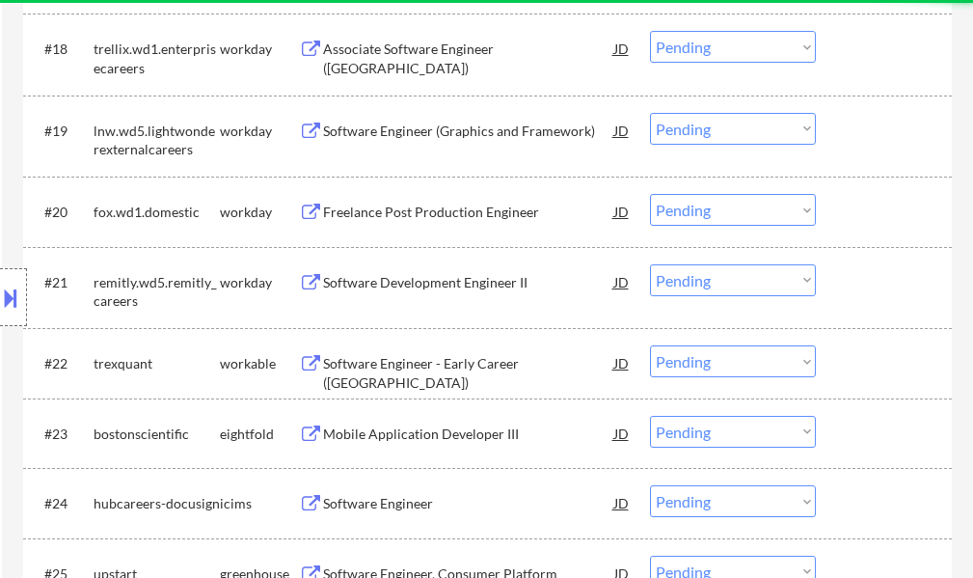
click at [470, 352] on div "Software Engineer - Early Career ([GEOGRAPHIC_DATA])" at bounding box center [468, 362] width 291 height 35
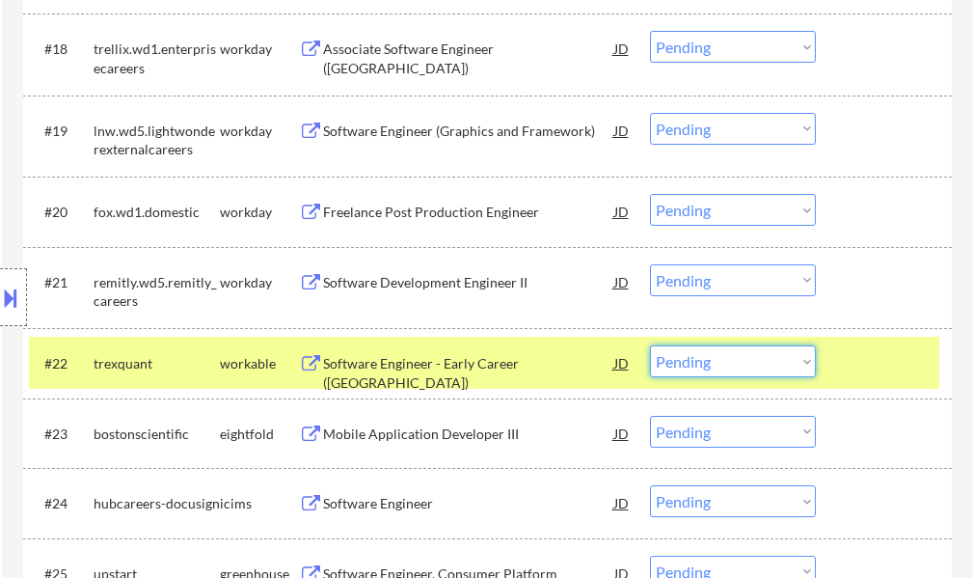
click at [721, 354] on select "Choose an option... Pending Applied Excluded (Questions) Excluded (Expired) Exc…" at bounding box center [733, 361] width 166 height 32
click at [650, 345] on select "Choose an option... Pending Applied Excluded (Questions) Excluded (Expired) Exc…" at bounding box center [733, 361] width 166 height 32
click at [844, 369] on div at bounding box center [886, 362] width 85 height 35
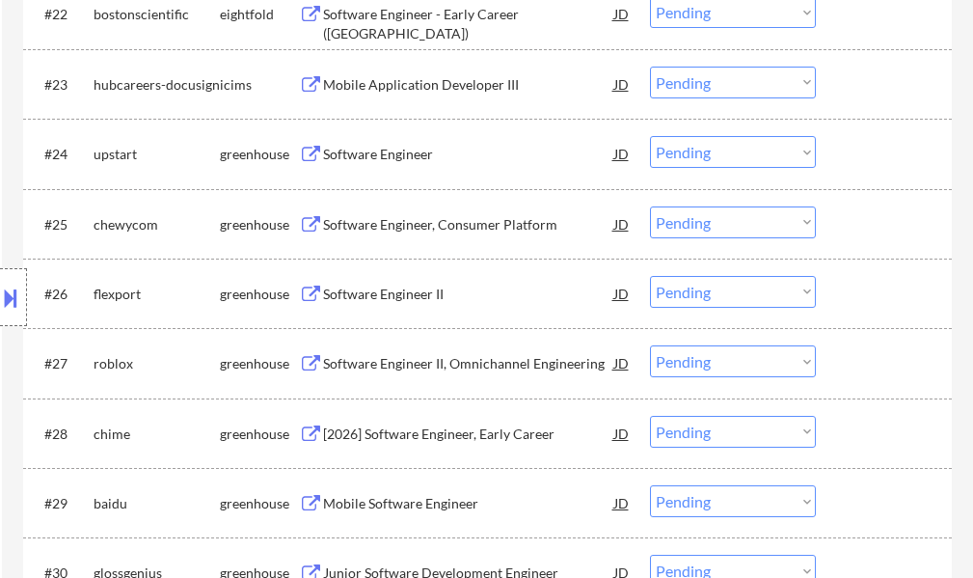
scroll to position [2218, 0]
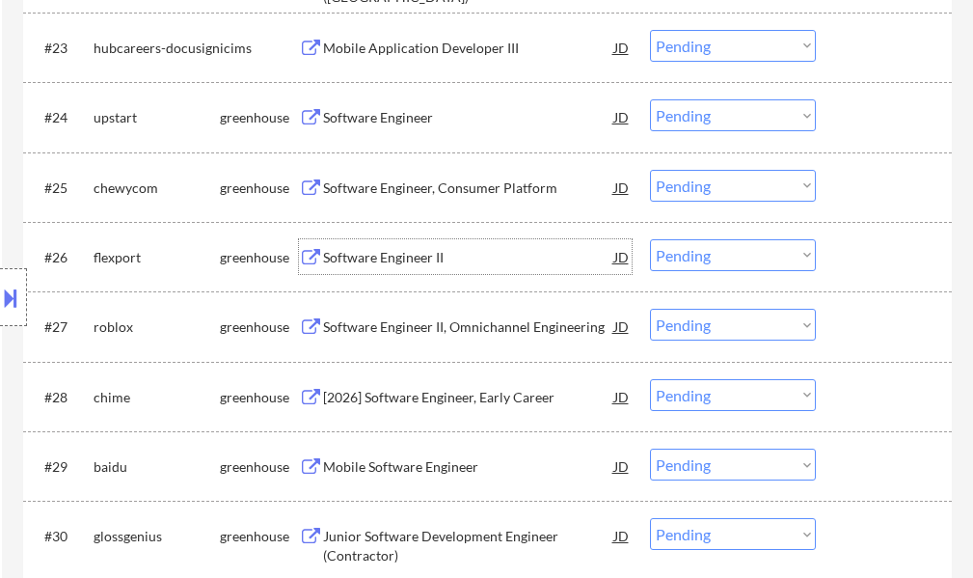
click at [356, 259] on div "Software Engineer II" at bounding box center [468, 257] width 291 height 19
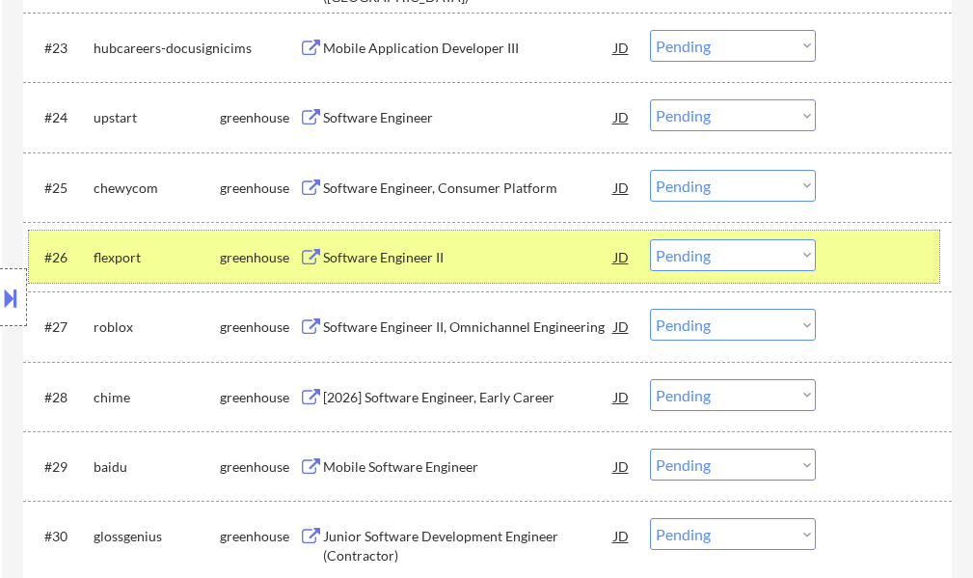
click at [852, 257] on div at bounding box center [886, 256] width 85 height 35
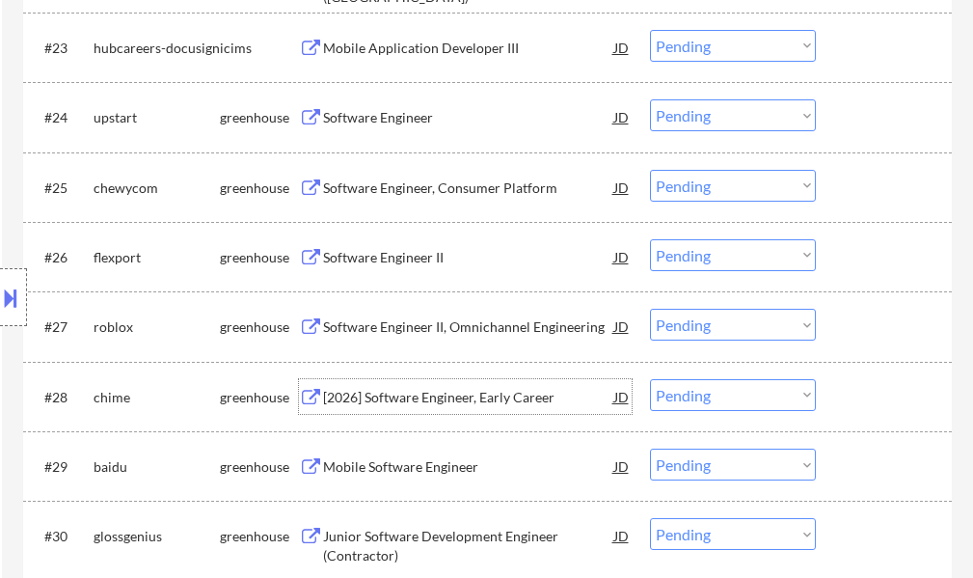
click at [440, 400] on div "[2026] Software Engineer, Early Career" at bounding box center [468, 397] width 291 height 19
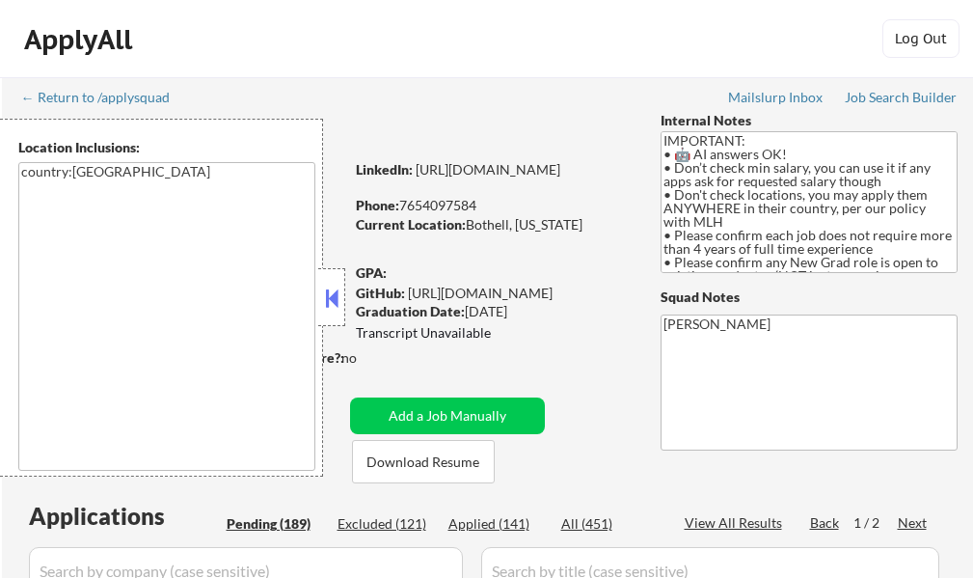
select select ""pending""
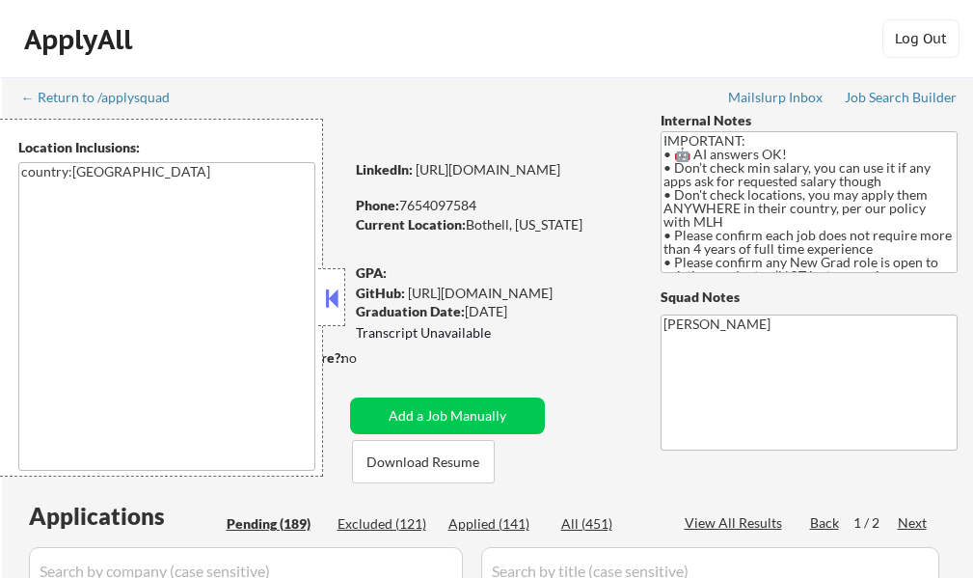
select select ""pending""
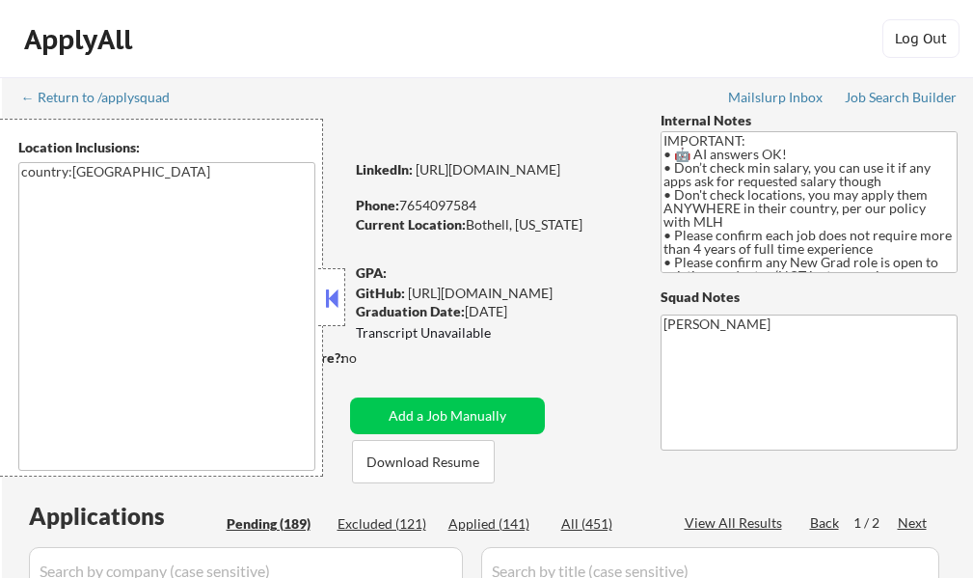
select select ""pending""
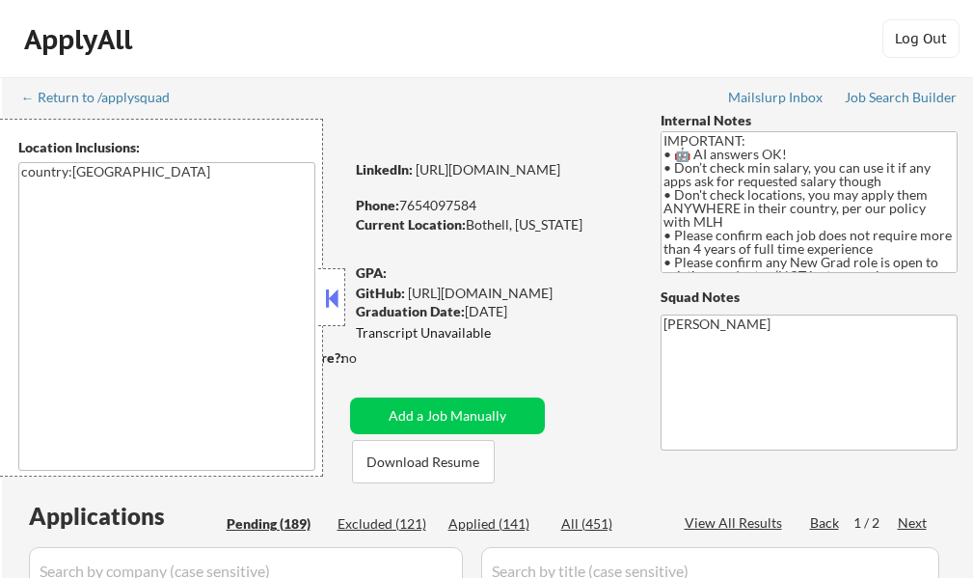
select select ""pending""
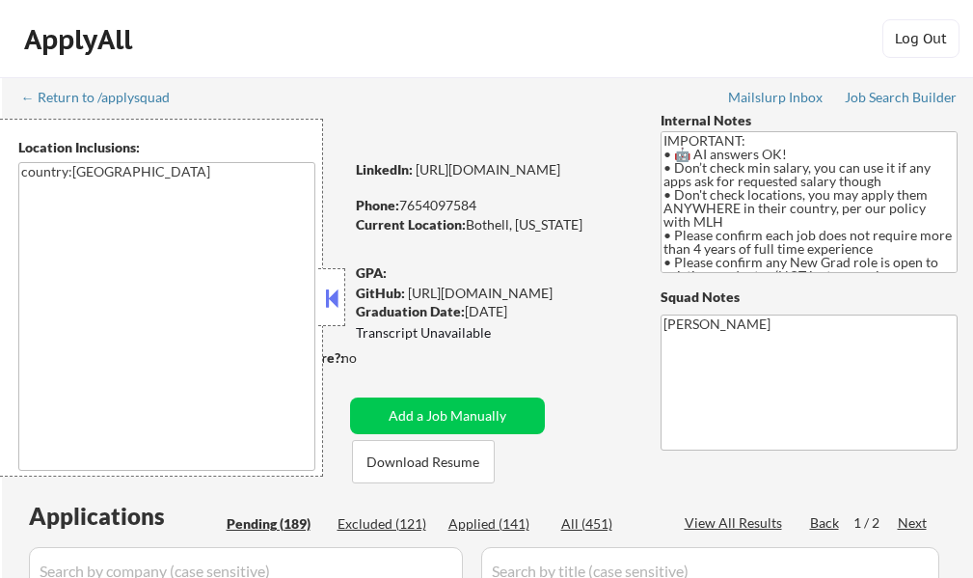
select select ""pending""
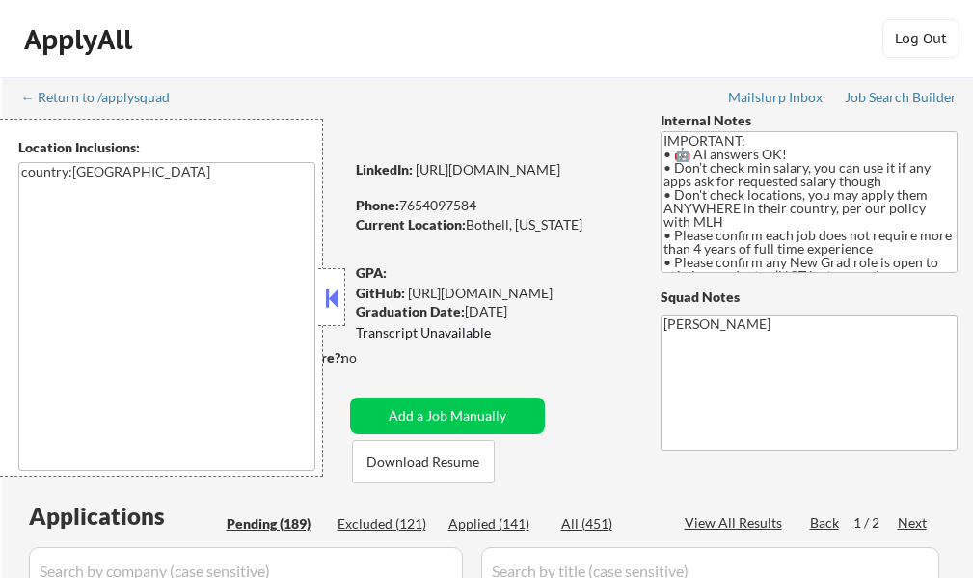
select select ""pending""
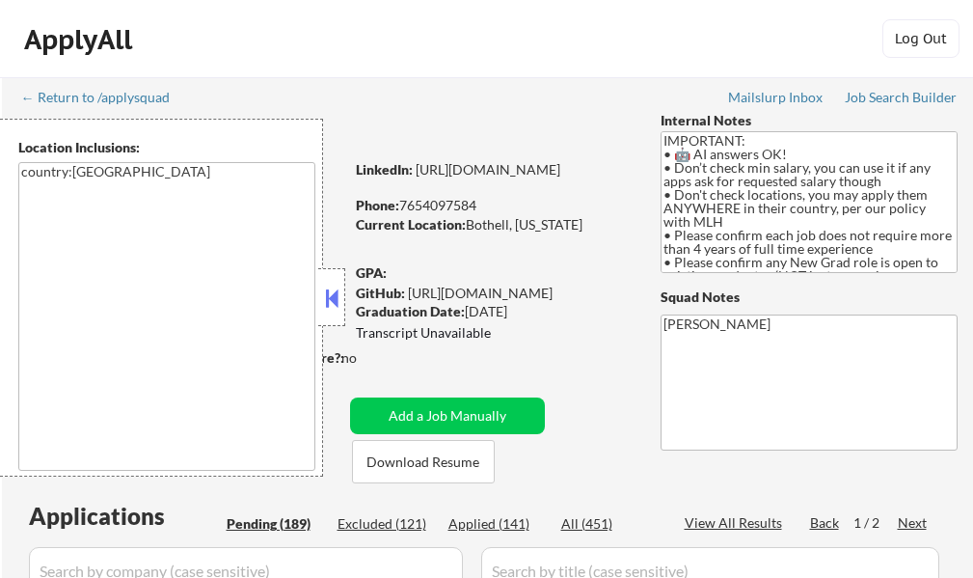
select select ""pending""
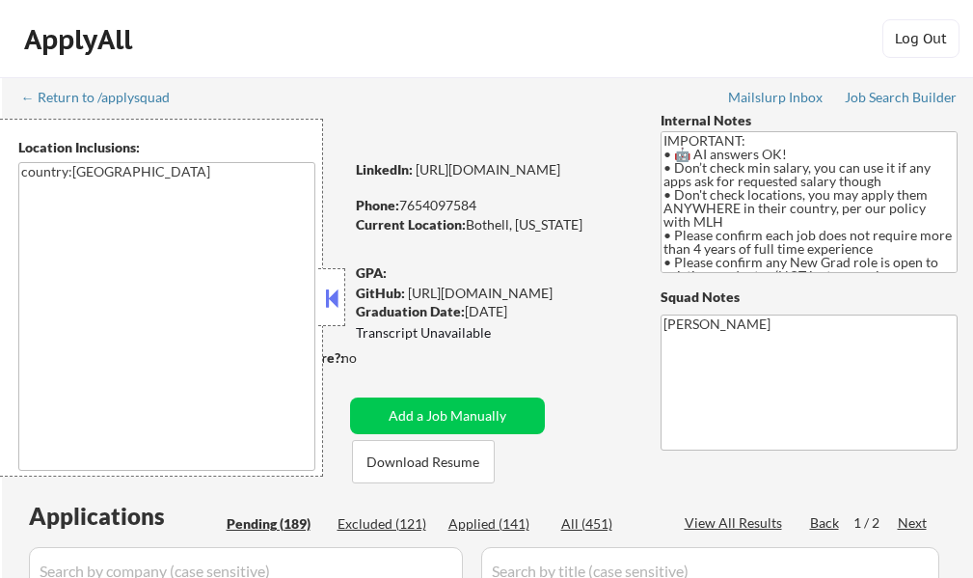
select select ""pending""
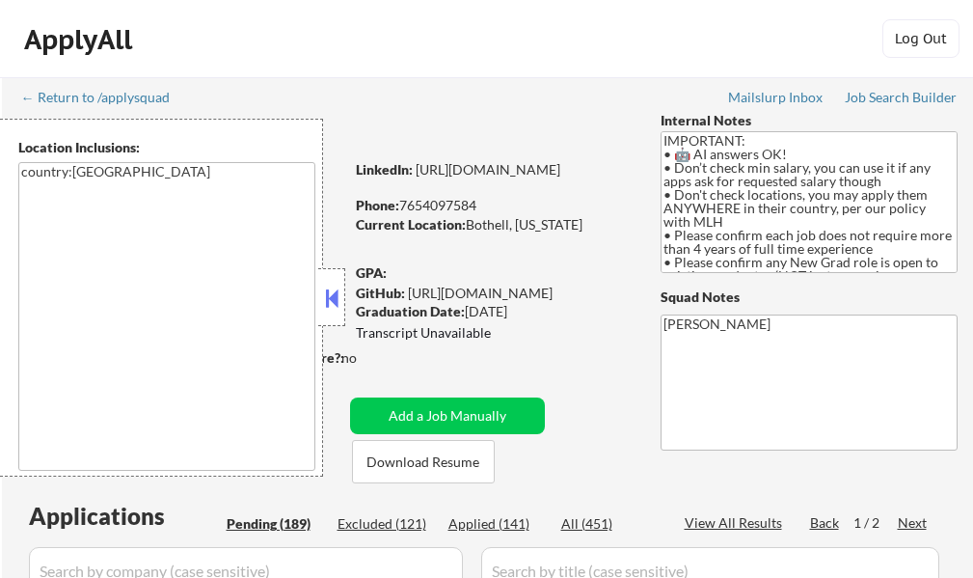
select select ""pending""
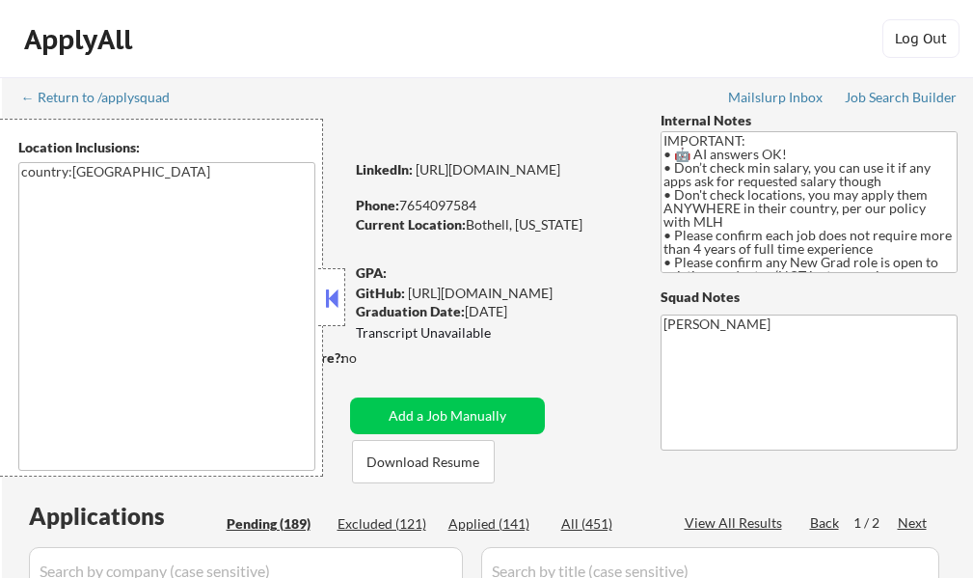
select select ""pending""
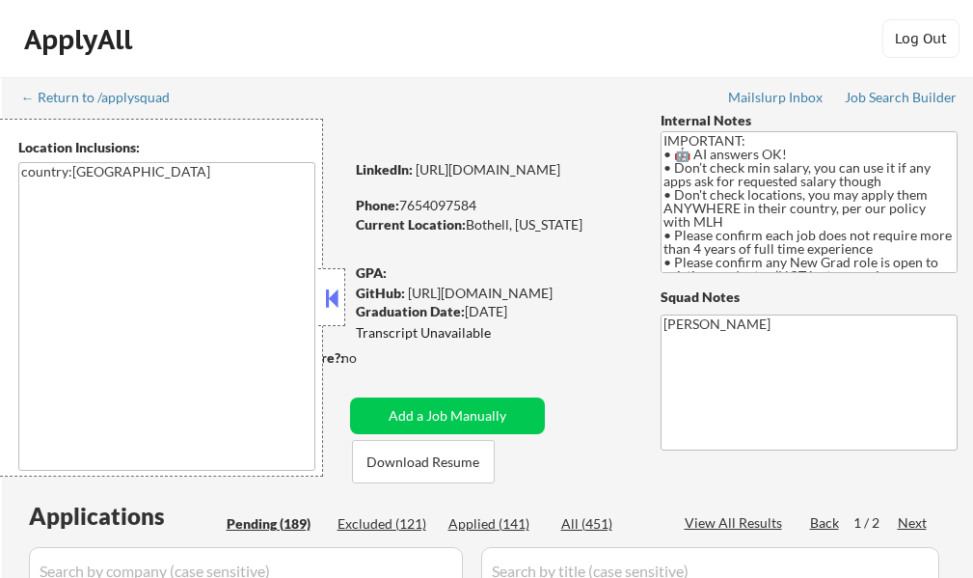
select select ""pending""
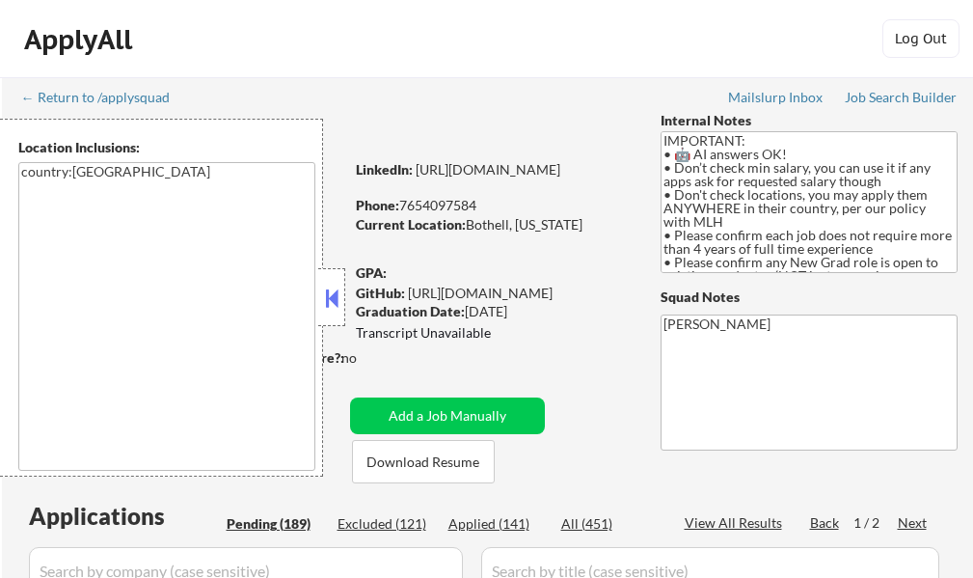
select select ""pending""
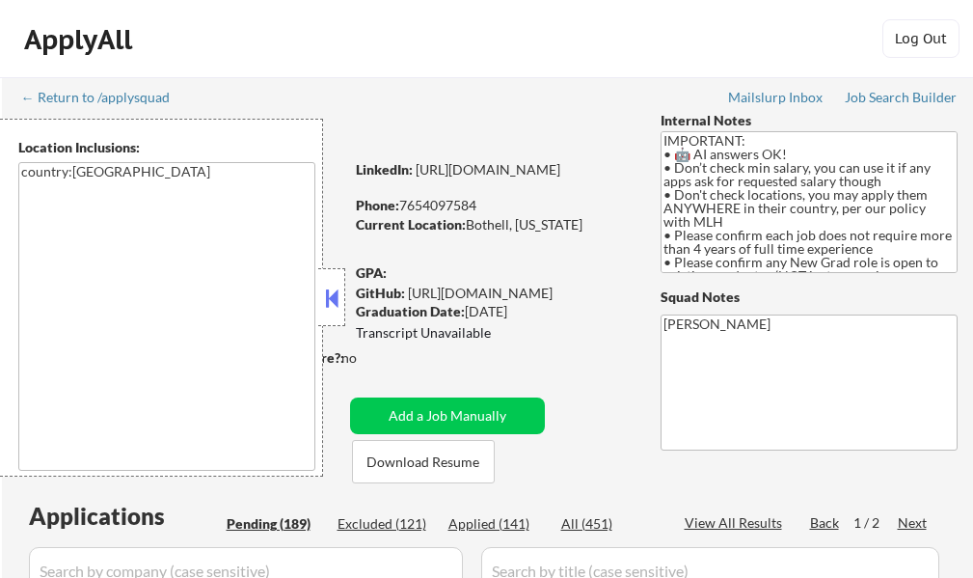
select select ""pending""
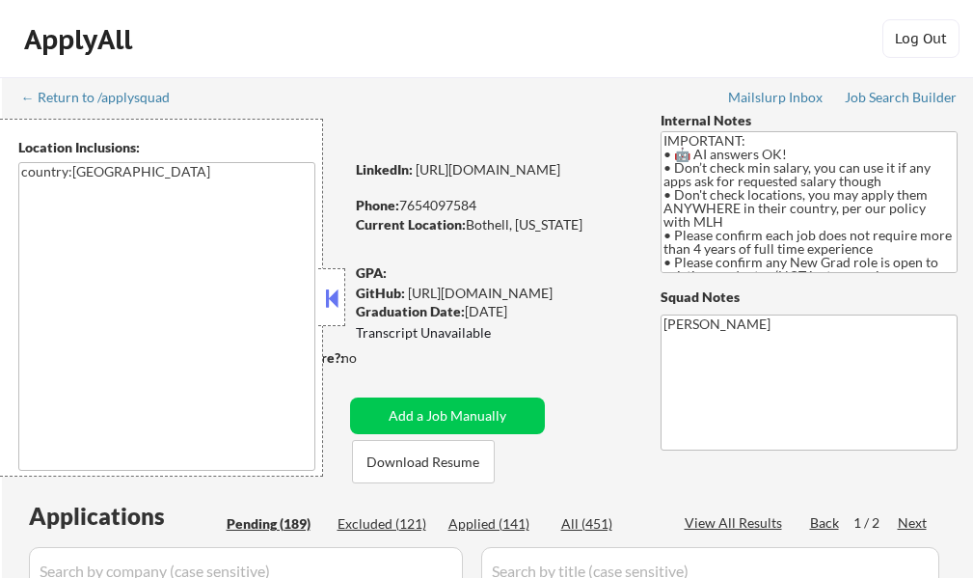
select select ""pending""
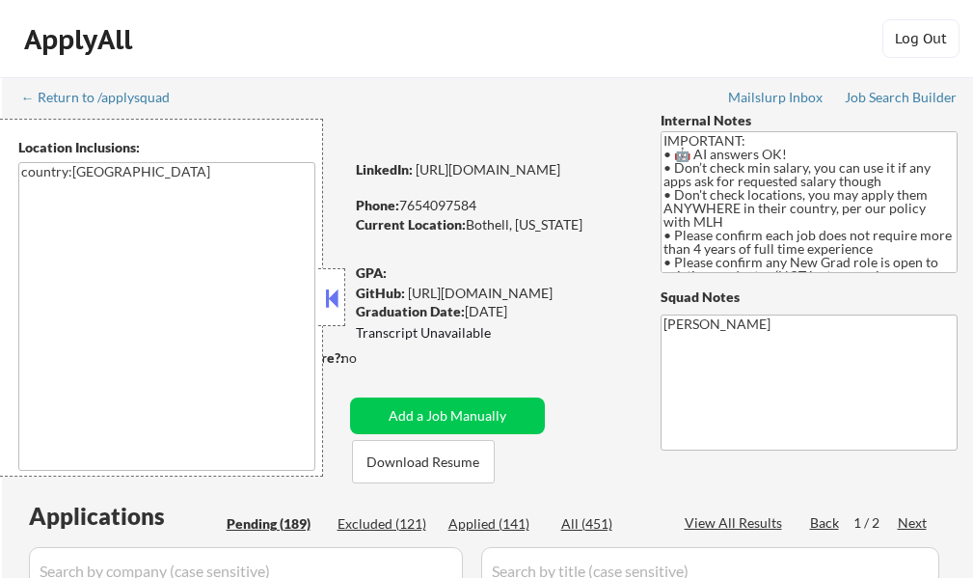
select select ""pending""
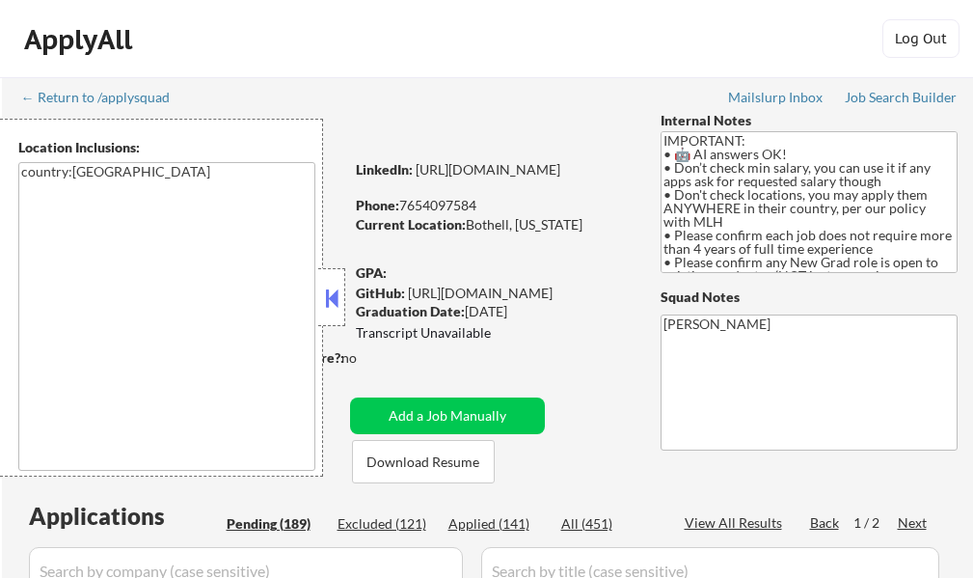
select select ""pending""
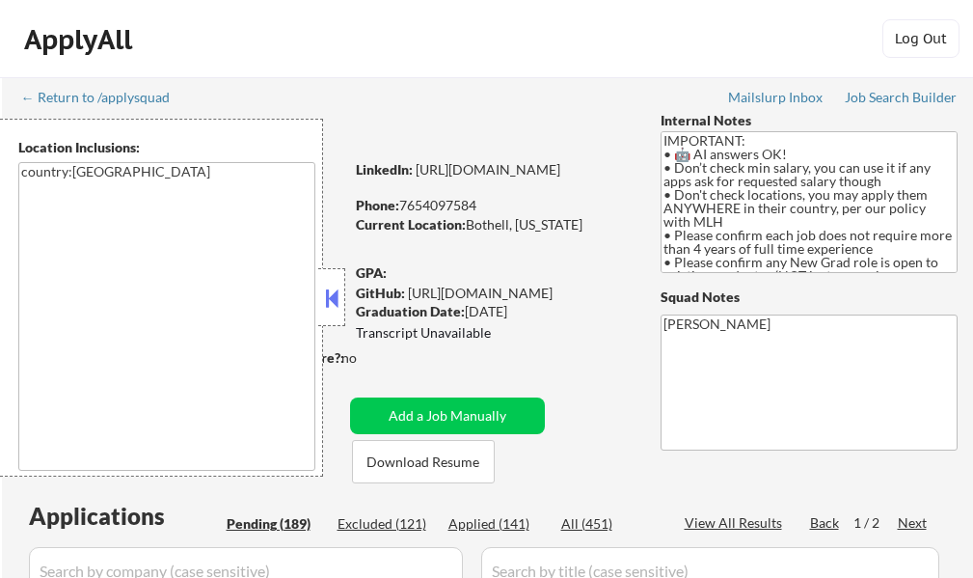
select select ""pending""
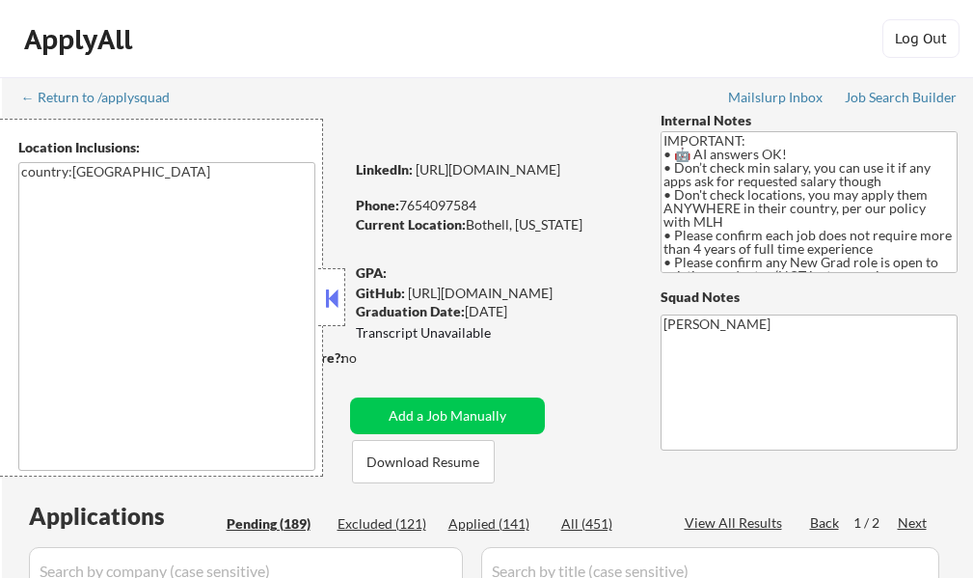
select select ""pending""
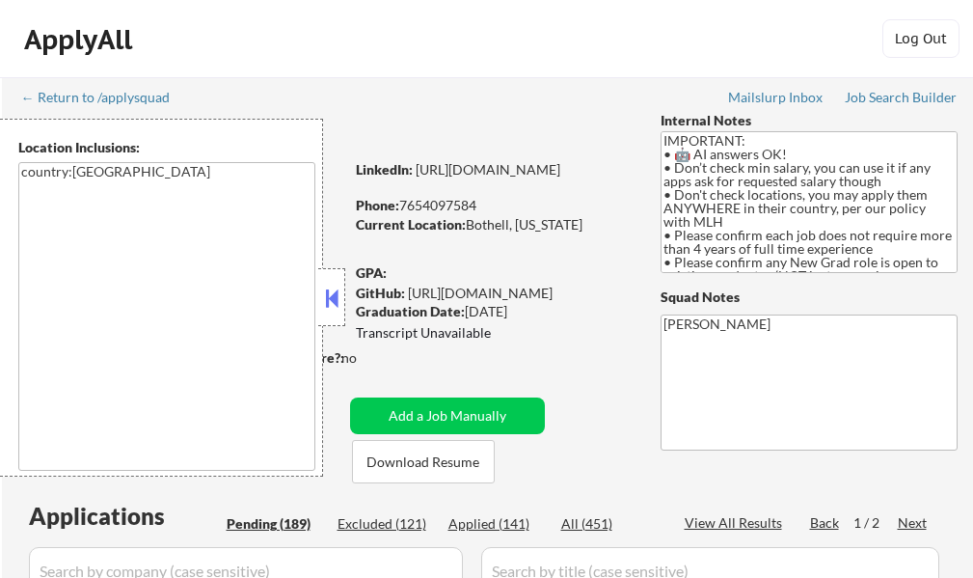
select select ""pending""
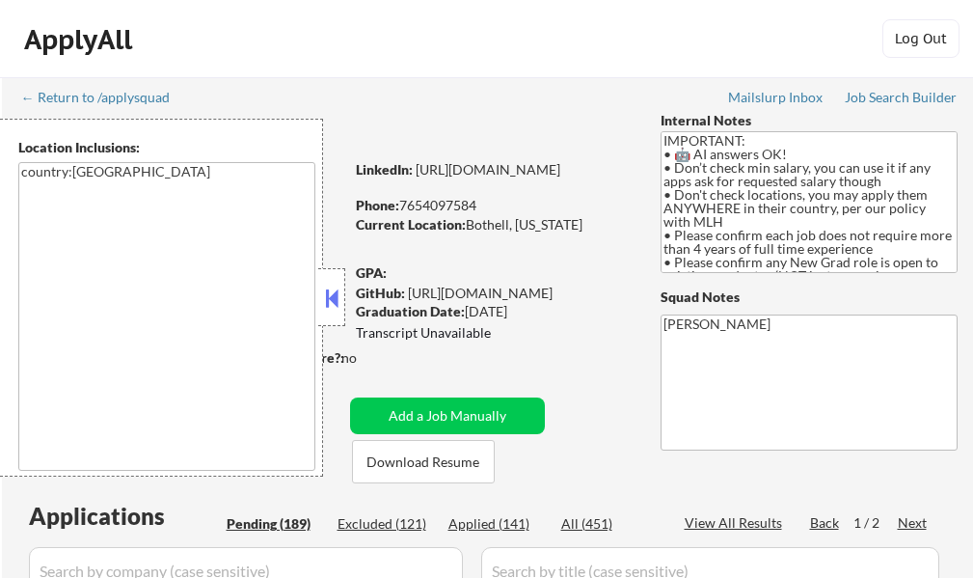
select select ""pending""
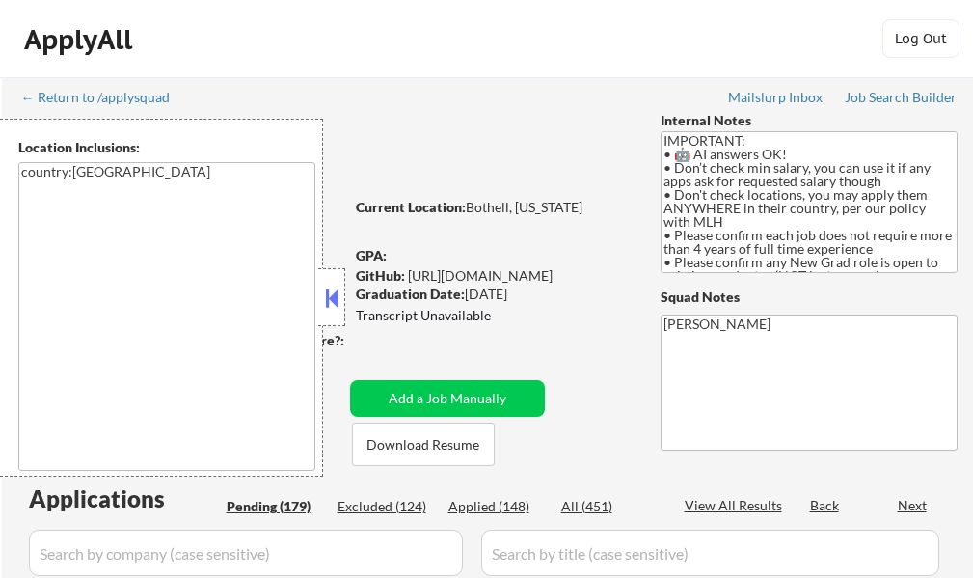
select select ""pending""
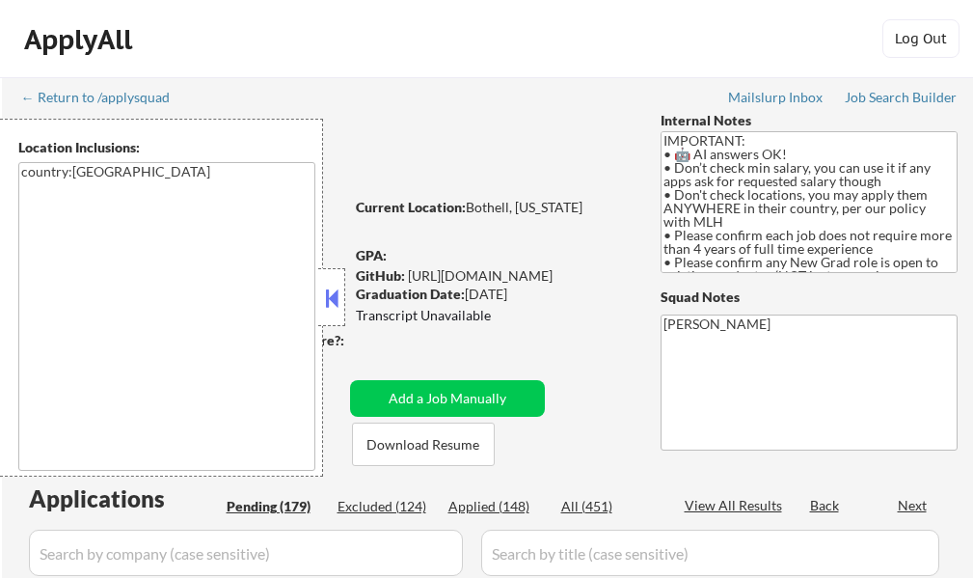
select select ""pending""
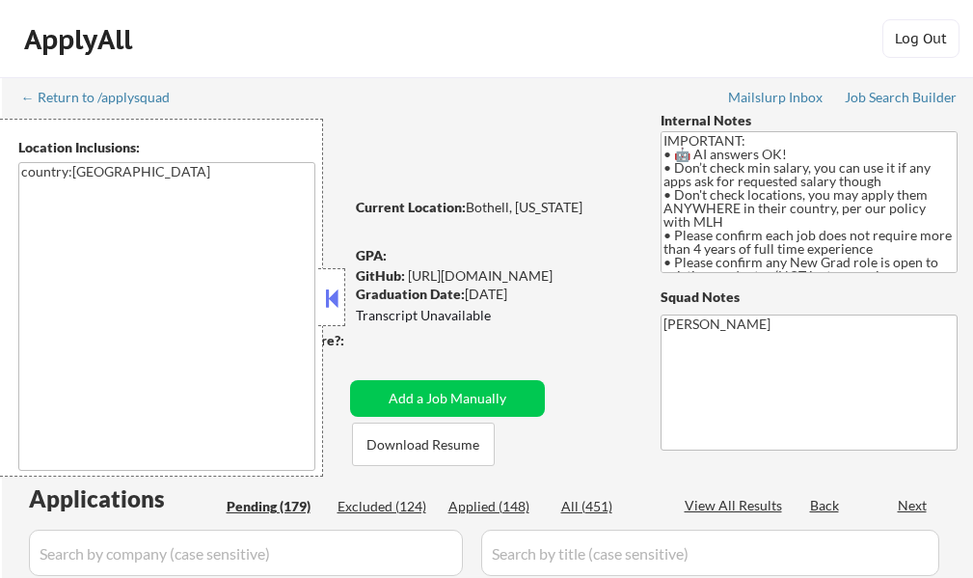
select select ""pending""
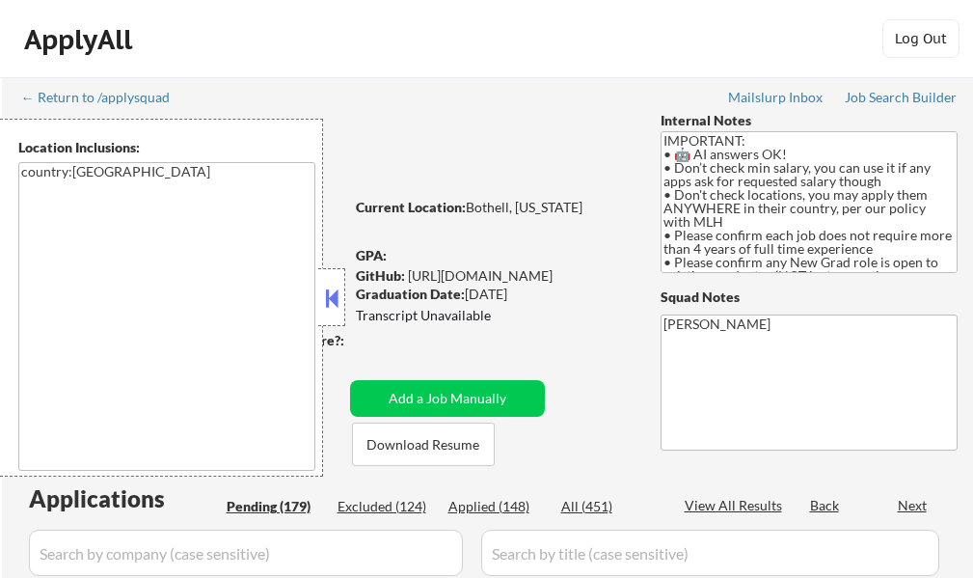
select select ""pending""
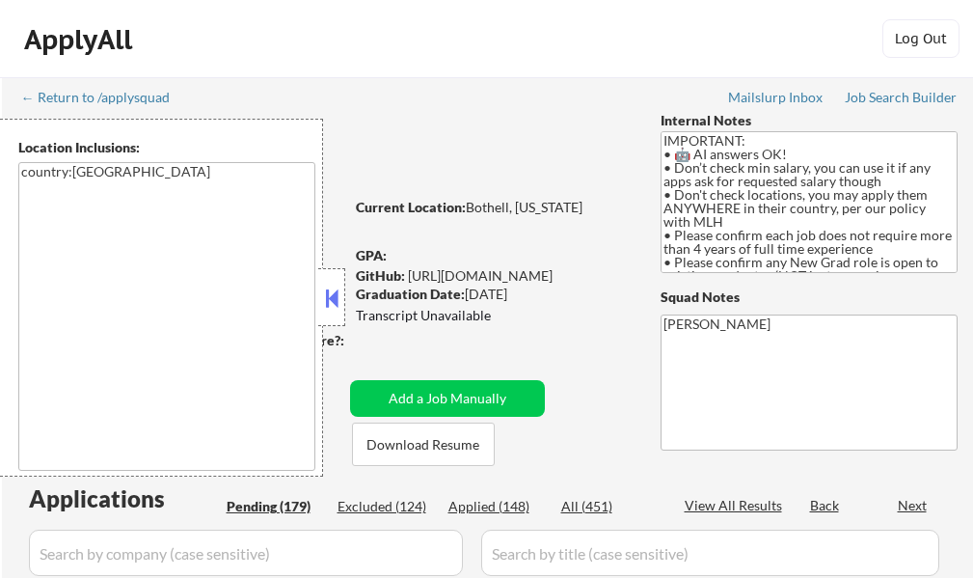
select select ""pending""
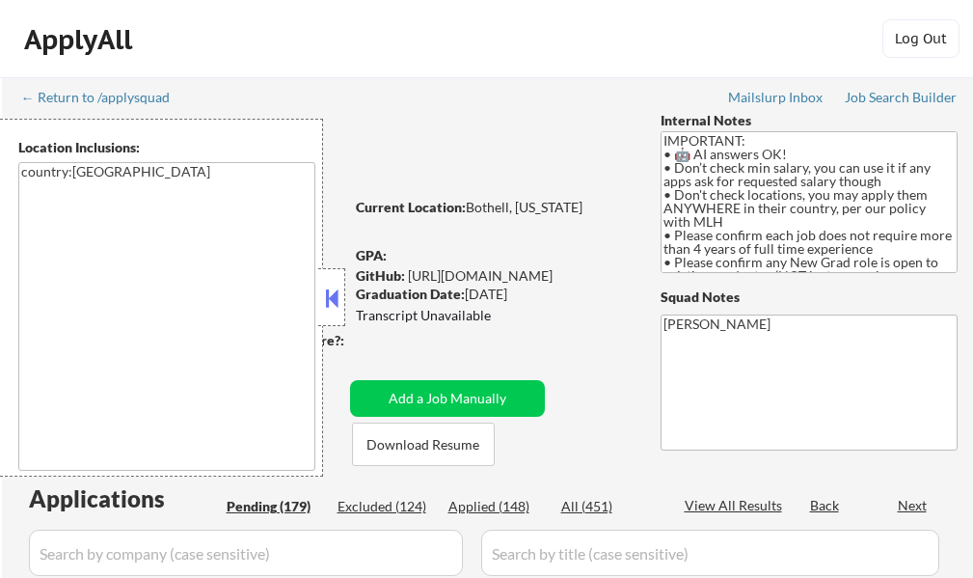
select select ""pending""
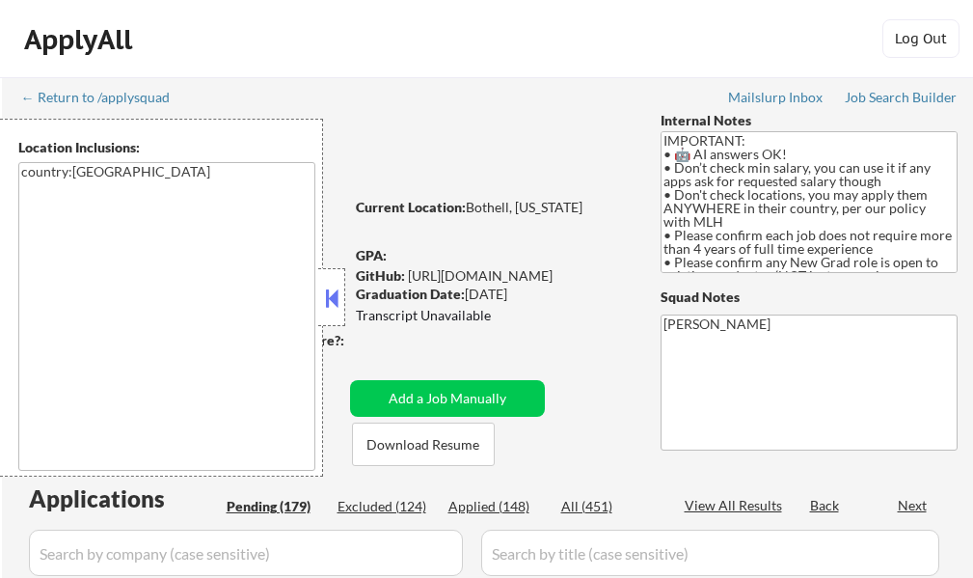
select select ""pending""
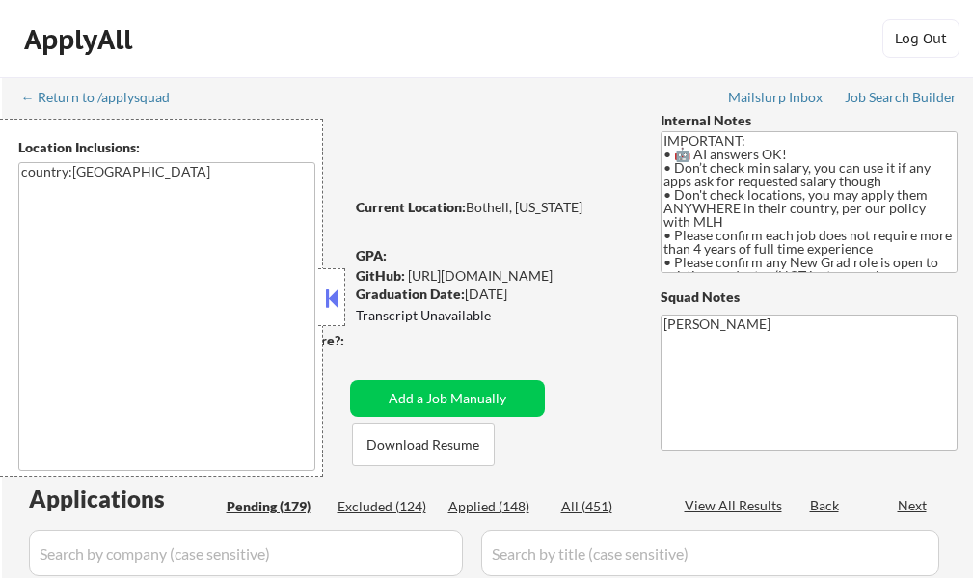
select select ""pending""
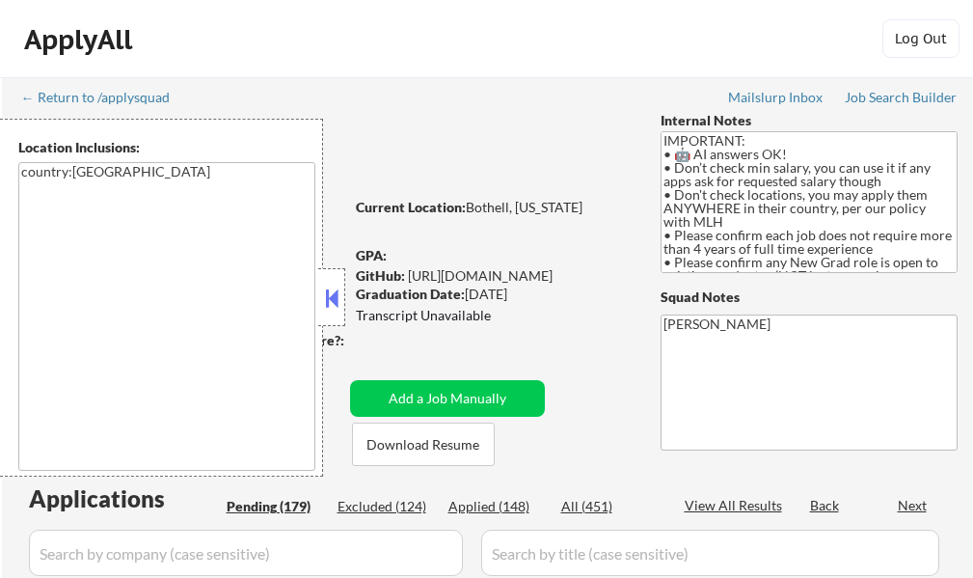
select select ""pending""
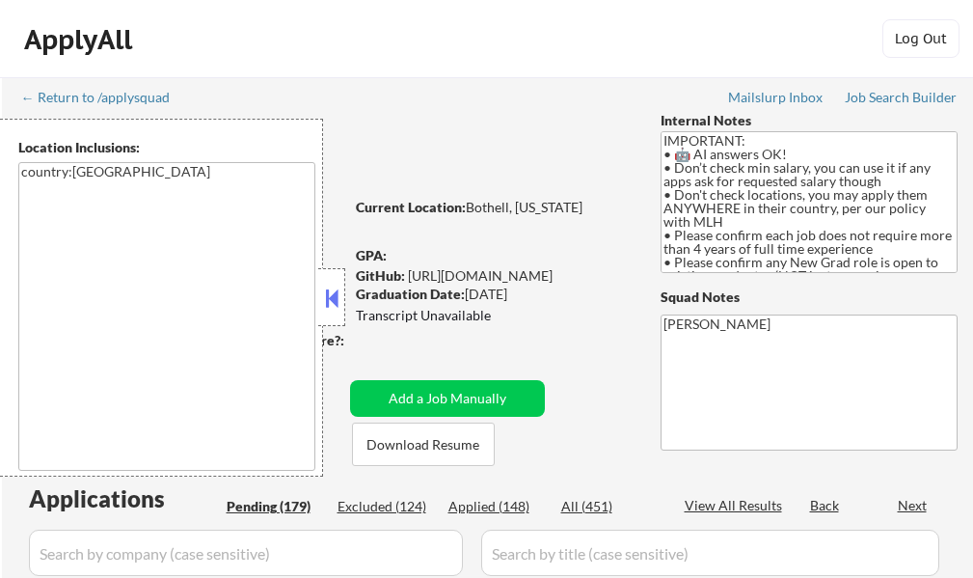
select select ""pending""
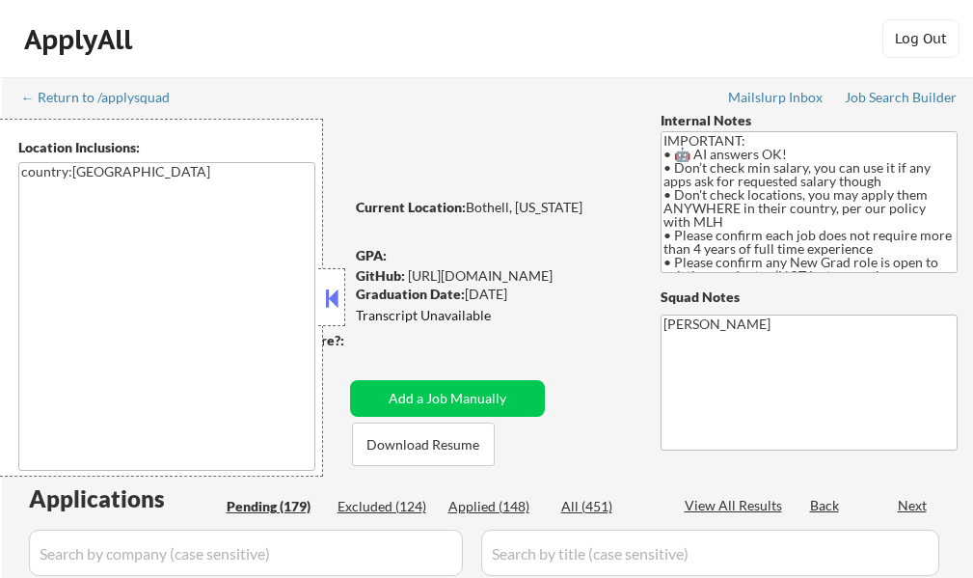
select select ""pending""
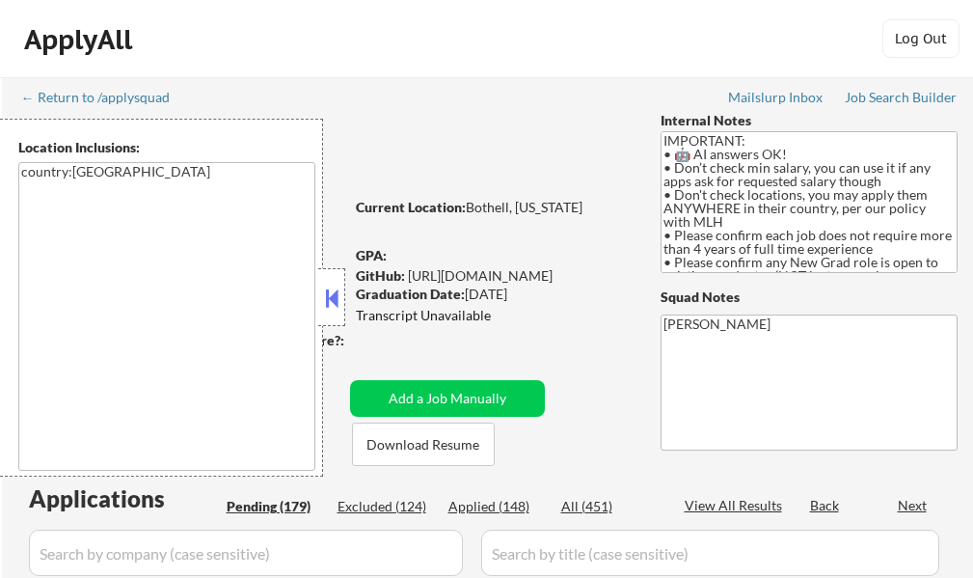
select select ""pending""
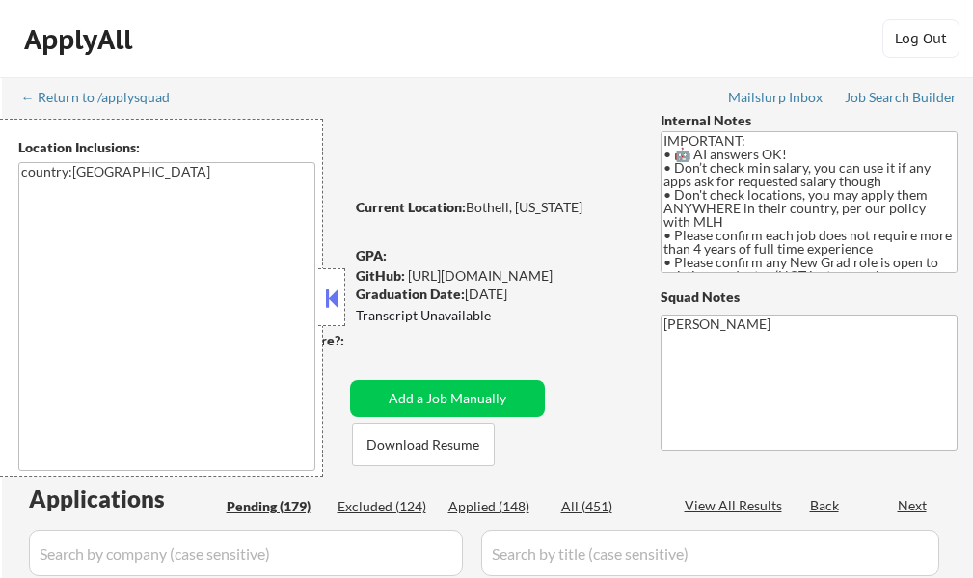
select select ""pending""
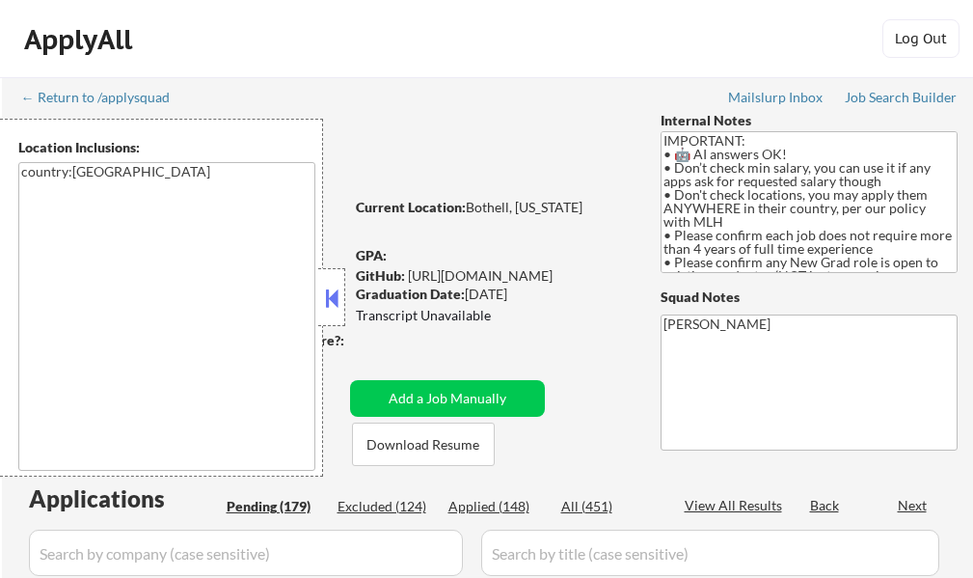
select select ""pending""
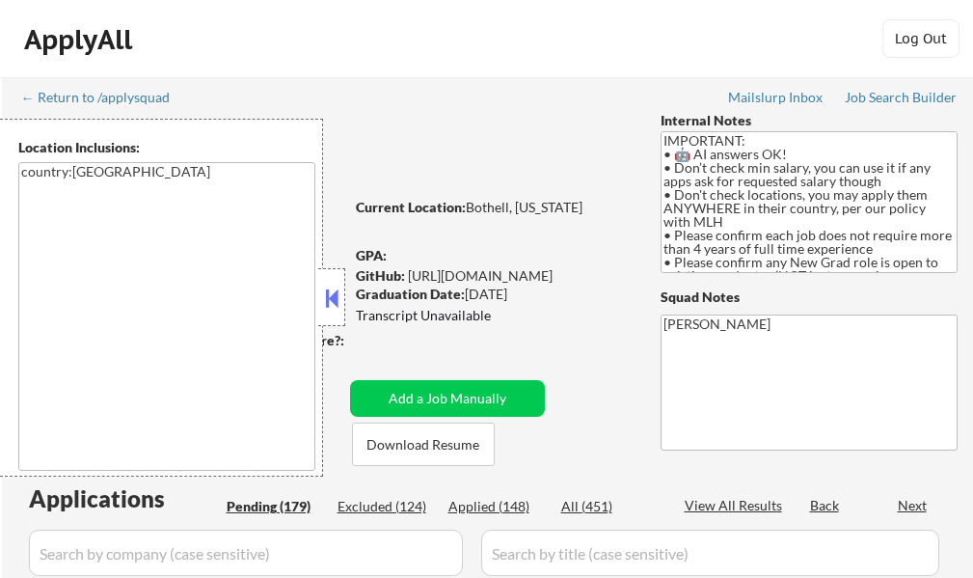
select select ""pending""
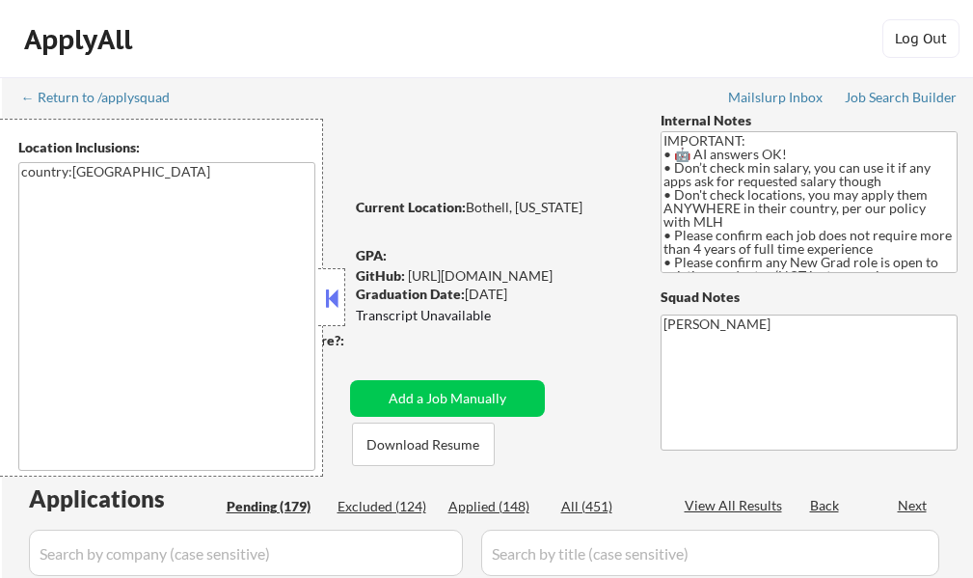
select select ""pending""
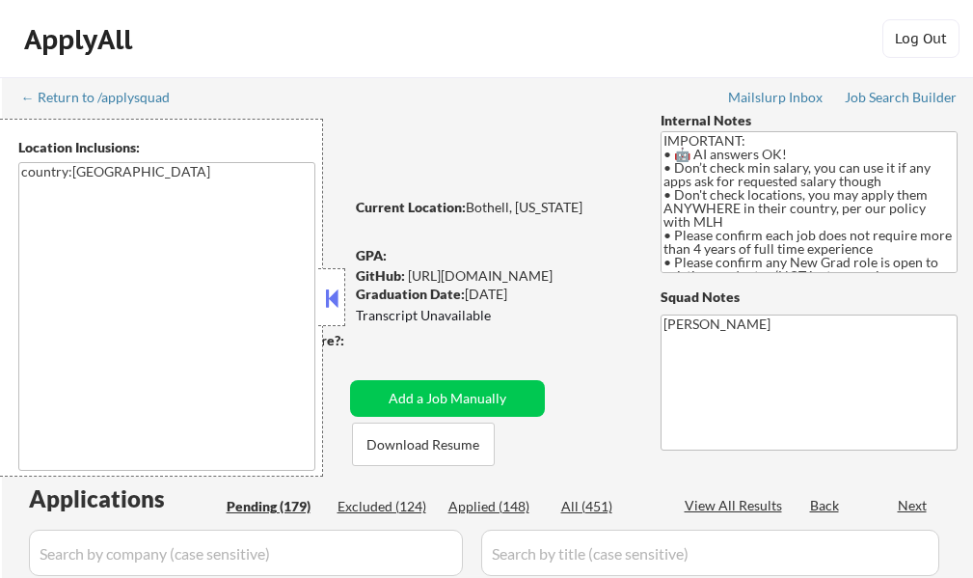
select select ""pending""
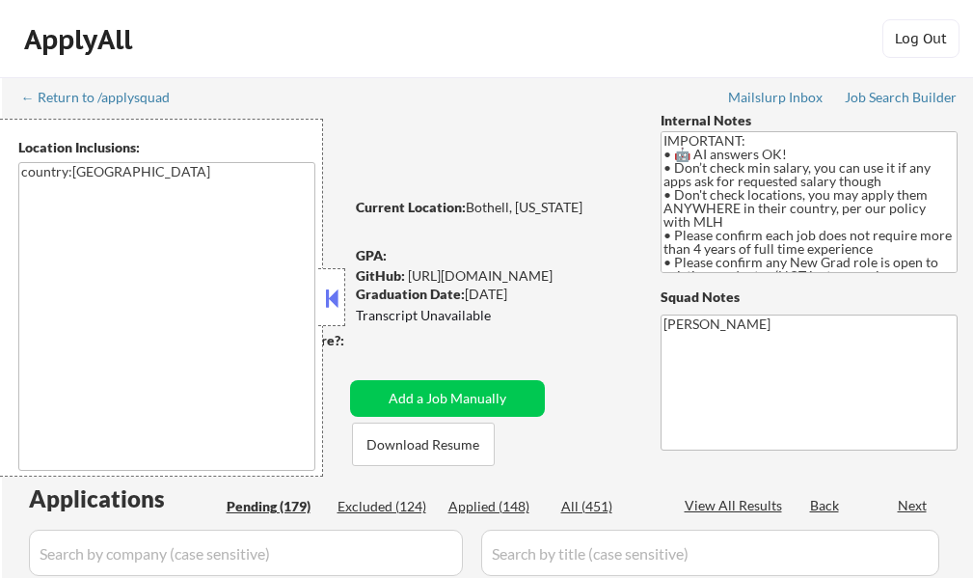
select select ""pending""
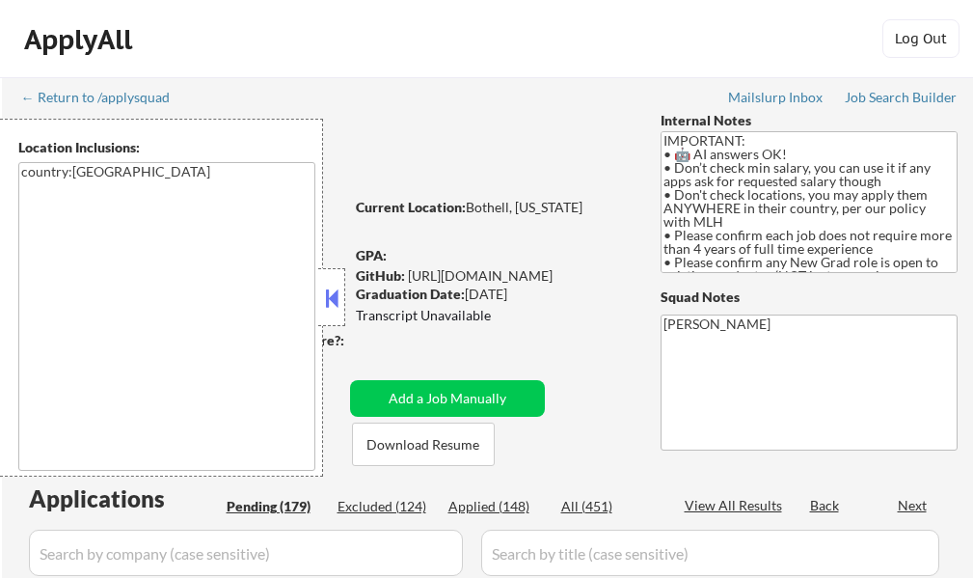
select select ""pending""
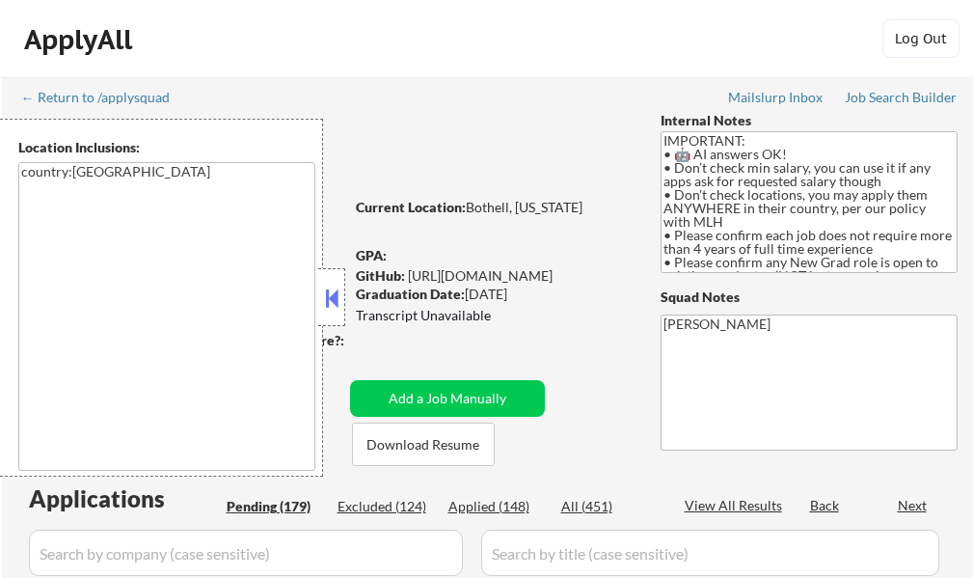
select select ""pending""
